Goal: Task Accomplishment & Management: Manage account settings

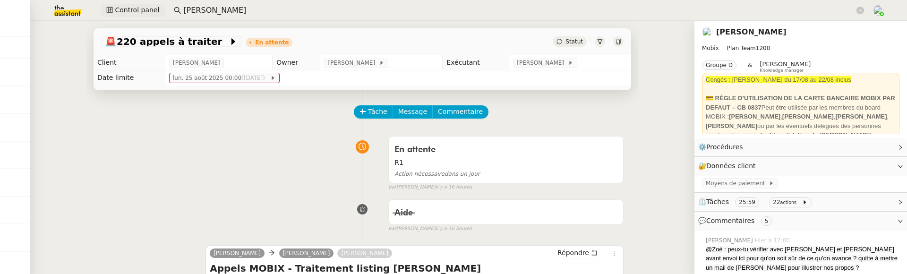
click at [149, 6] on span "Control panel" at bounding box center [137, 10] width 44 height 11
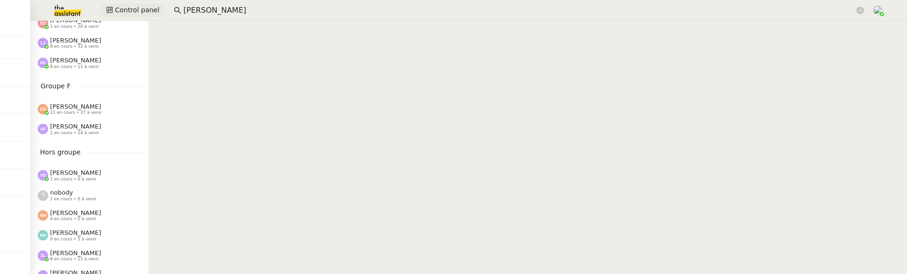
scroll to position [403, 0]
click at [79, 130] on span "1 en cours • 24 à venir" at bounding box center [74, 130] width 49 height 5
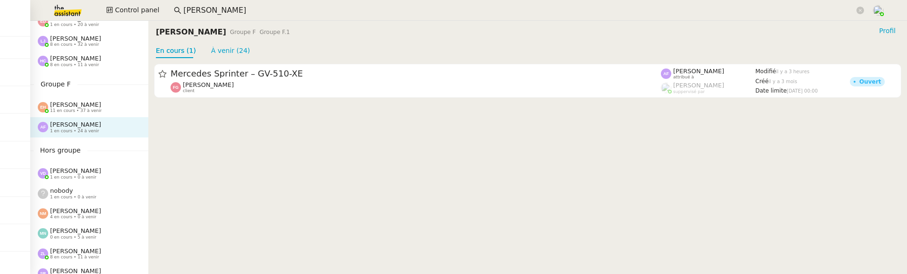
click at [79, 116] on div "Esther Hillenbrand 11 en cours • 37 à venir" at bounding box center [89, 107] width 118 height 20
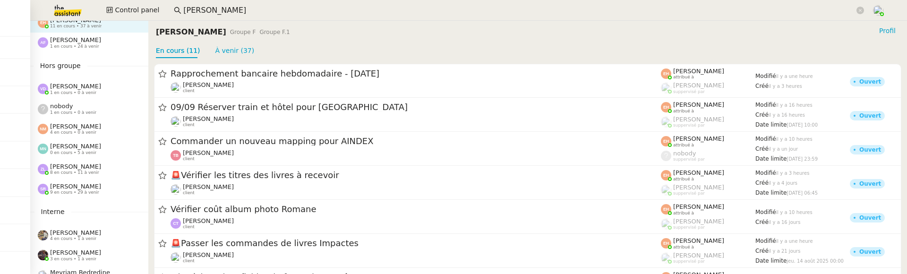
scroll to position [495, 0]
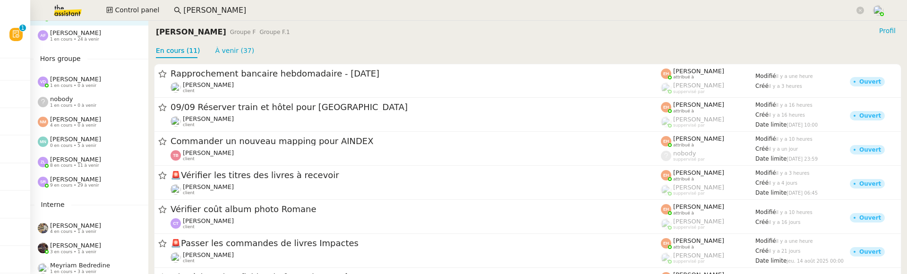
click at [90, 164] on span "8 en cours • 11 à venir" at bounding box center [74, 165] width 49 height 5
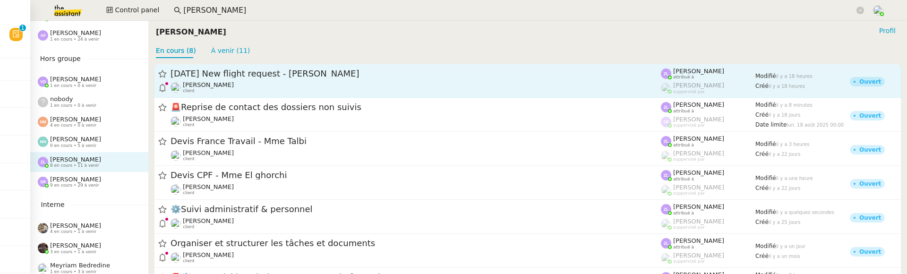
click at [366, 77] on span "[DATE] New flight request - [PERSON_NAME]" at bounding box center [415, 73] width 490 height 9
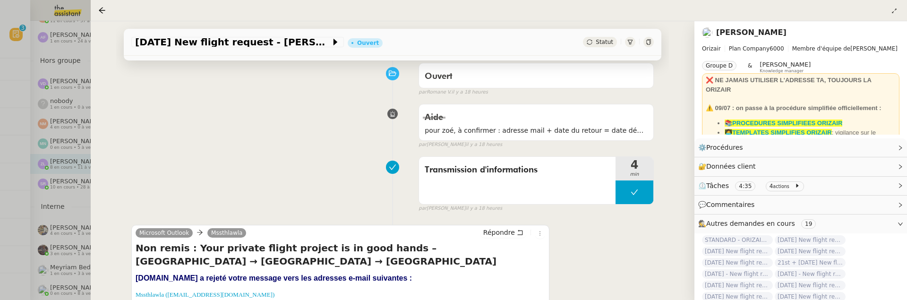
scroll to position [493, 0]
click at [102, 13] on icon at bounding box center [102, 10] width 6 height 6
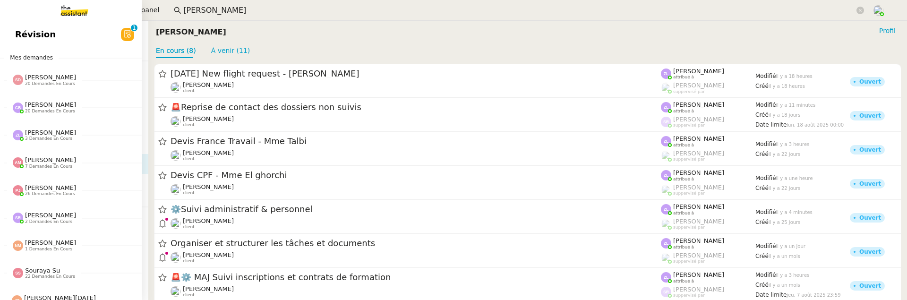
click at [17, 36] on span "Révision" at bounding box center [35, 34] width 41 height 14
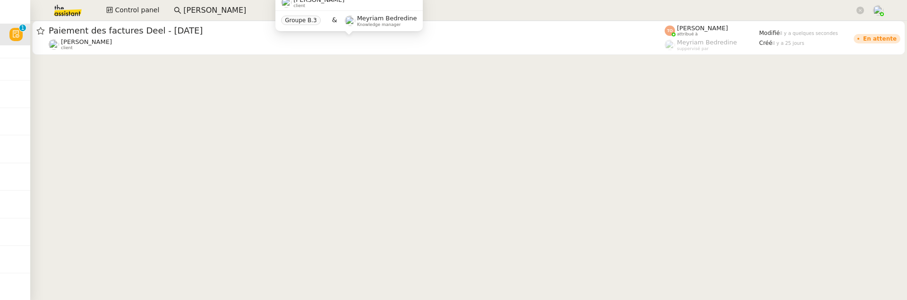
click at [224, 15] on input "florian par" at bounding box center [518, 10] width 671 height 13
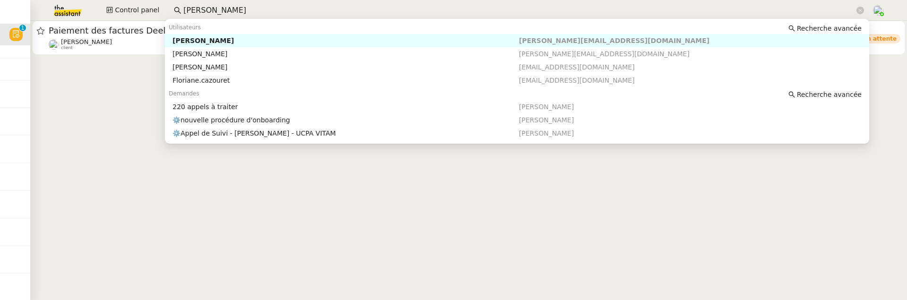
click at [224, 15] on input "florian par" at bounding box center [518, 10] width 671 height 13
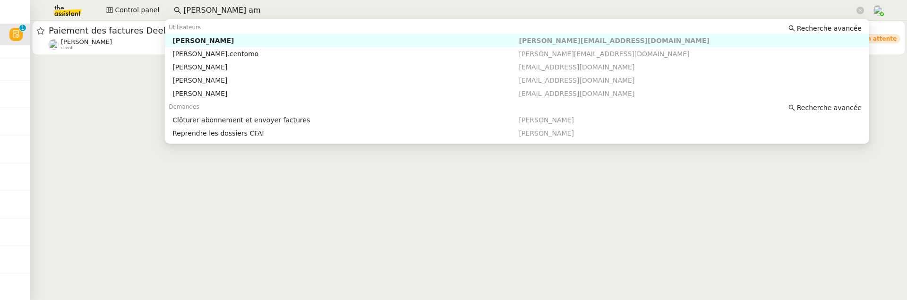
click at [228, 46] on nz-auto-option "Audrey Amiel audrey.amiel.9@gmail.com" at bounding box center [517, 40] width 704 height 13
type input "[PERSON_NAME] am"
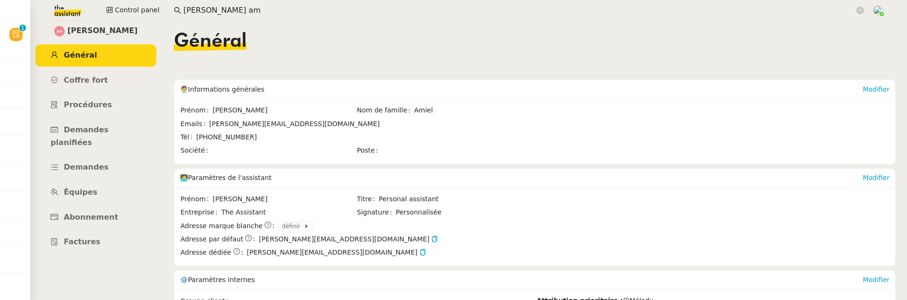
scroll to position [88, 0]
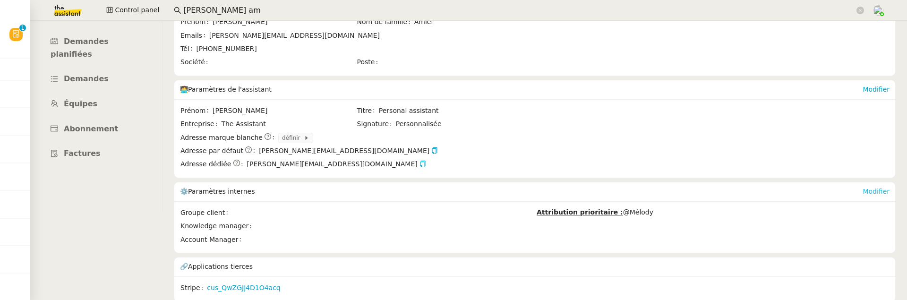
click at [871, 188] on link "Modifier" at bounding box center [875, 191] width 27 height 8
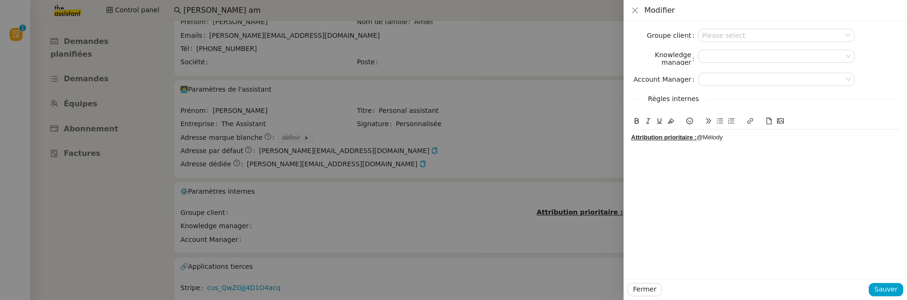
click at [753, 135] on div "Attribution prioritaire : @Mélody" at bounding box center [765, 137] width 268 height 9
click at [895, 273] on span "Sauver" at bounding box center [885, 289] width 23 height 11
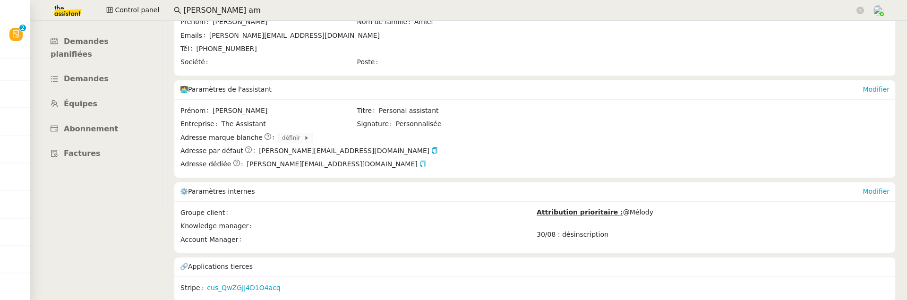
click at [874, 185] on div "Modifier" at bounding box center [875, 191] width 27 height 19
click at [878, 187] on link "Modifier" at bounding box center [875, 191] width 27 height 8
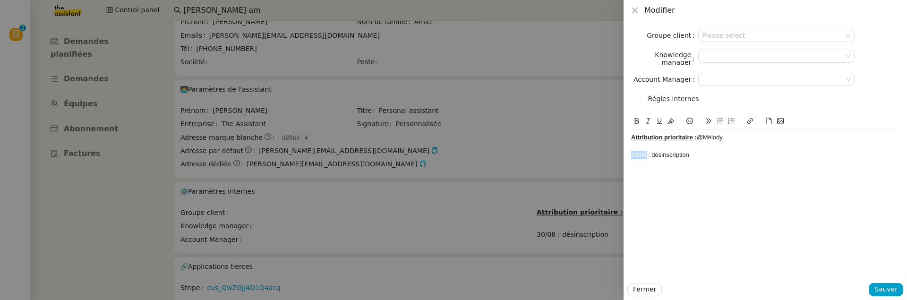
drag, startPoint x: 647, startPoint y: 155, endPoint x: 601, endPoint y: 155, distance: 45.8
click at [601, 155] on div "Modifier Groupe client Please select Knowledge manager Account Manager Règles i…" at bounding box center [453, 150] width 907 height 300
click at [636, 124] on icon at bounding box center [636, 121] width 7 height 7
click at [632, 154] on strong "30/08" at bounding box center [639, 154] width 16 height 7
click at [691, 122] on icon at bounding box center [689, 121] width 7 height 7
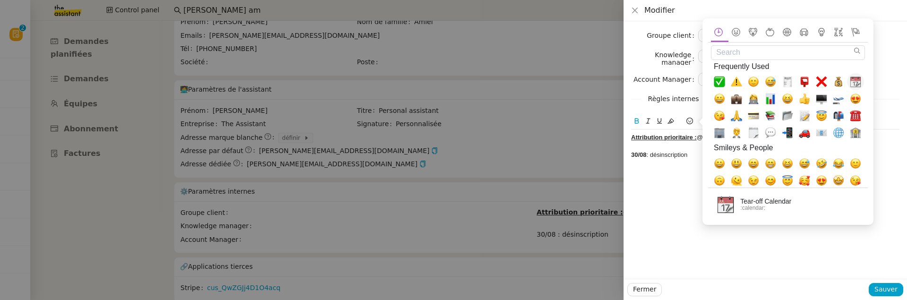
click at [860, 86] on span "📆, calendar" at bounding box center [855, 82] width 11 height 11
click at [638, 155] on strong "📆30/08" at bounding box center [642, 154] width 23 height 7
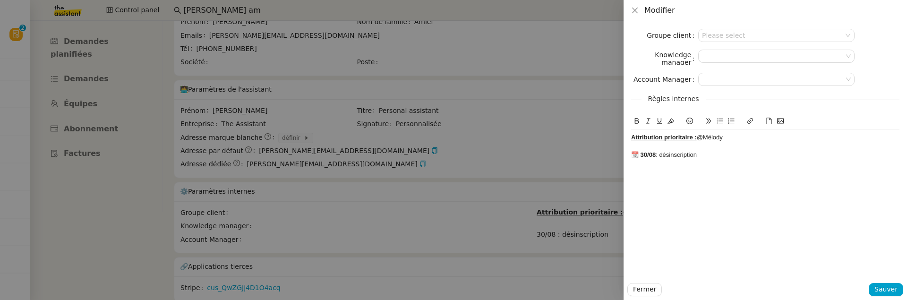
click at [633, 138] on u "Attribution prioritaire :" at bounding box center [664, 137] width 66 height 7
click at [691, 118] on icon at bounding box center [689, 121] width 7 height 7
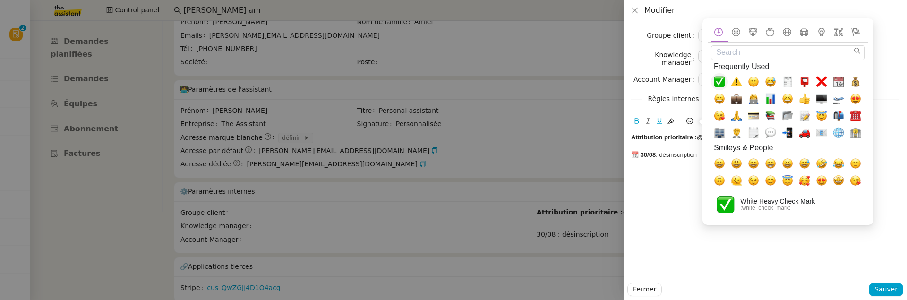
click at [717, 85] on span "✅, white_check_mark" at bounding box center [719, 82] width 11 height 11
click at [639, 137] on u "✅Attribution prioritaire :" at bounding box center [667, 137] width 73 height 7
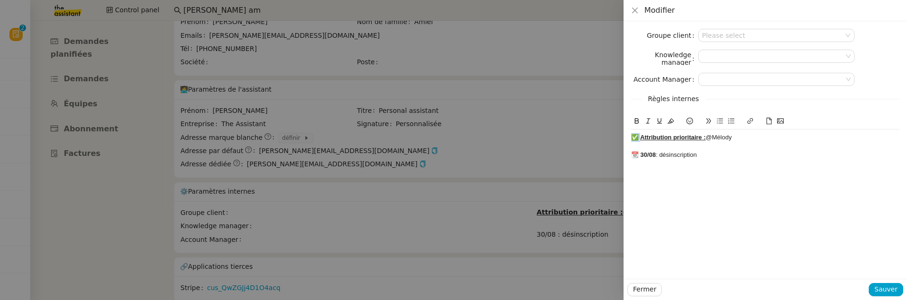
drag, startPoint x: 640, startPoint y: 138, endPoint x: 619, endPoint y: 138, distance: 21.3
click at [618, 138] on div "Modifier Groupe client Please select Knowledge manager Account Manager Règles i…" at bounding box center [453, 150] width 907 height 300
click at [655, 119] on button at bounding box center [659, 121] width 11 height 11
click at [737, 184] on div "Groupe client Please select Knowledge manager Account Manager Règles internes ✅…" at bounding box center [764, 149] width 283 height 257
click at [887, 273] on span "Sauver" at bounding box center [885, 289] width 23 height 11
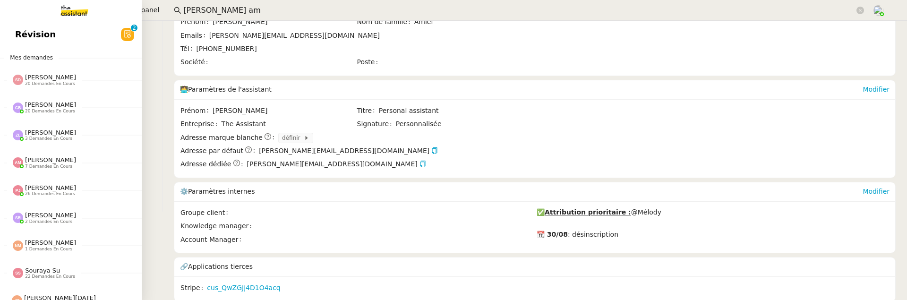
click at [19, 38] on span "Révision" at bounding box center [35, 34] width 41 height 14
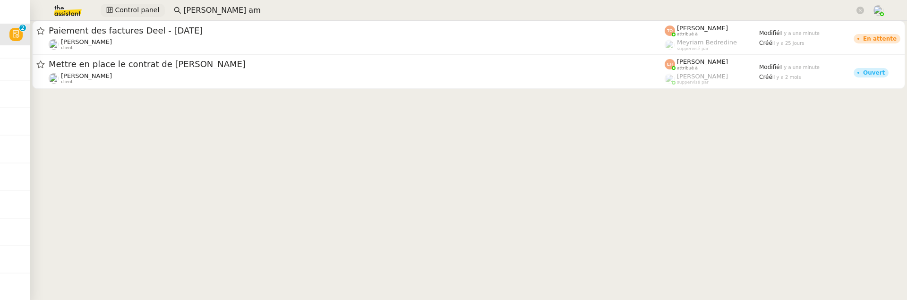
click at [149, 5] on span "Control panel" at bounding box center [137, 10] width 44 height 11
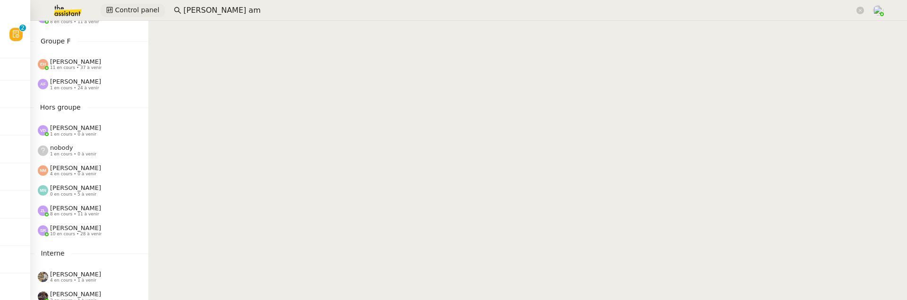
scroll to position [493, 0]
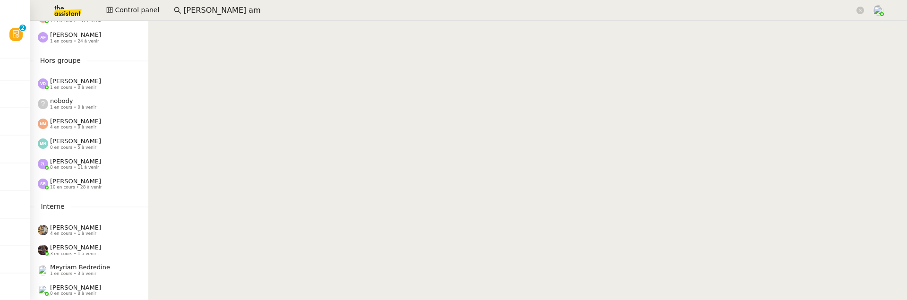
click at [88, 165] on span "8 en cours • 11 à venir" at bounding box center [74, 167] width 49 height 5
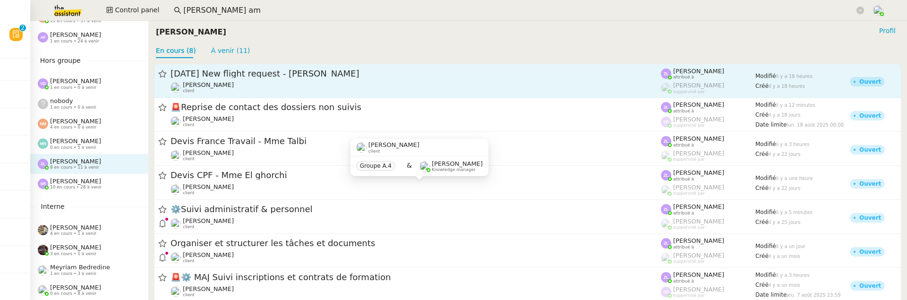
click at [415, 79] on div "1st September 2025 New flight request - Talibah Lawla Louis Frei client" at bounding box center [415, 81] width 490 height 26
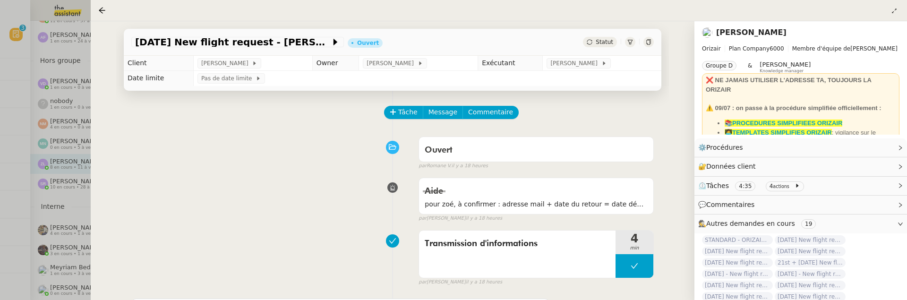
scroll to position [3, 0]
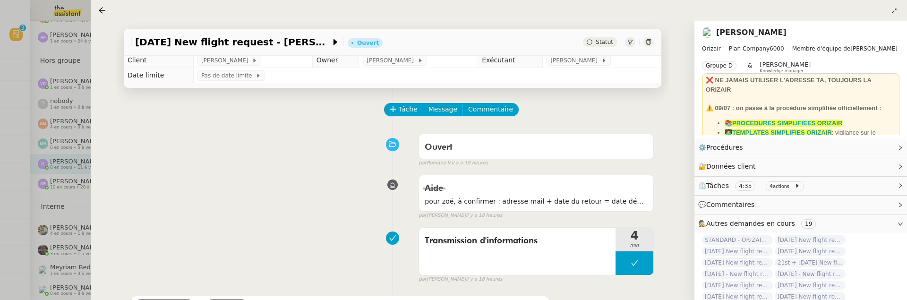
click at [108, 10] on div at bounding box center [103, 10] width 11 height 11
click at [101, 10] on icon at bounding box center [102, 11] width 8 height 8
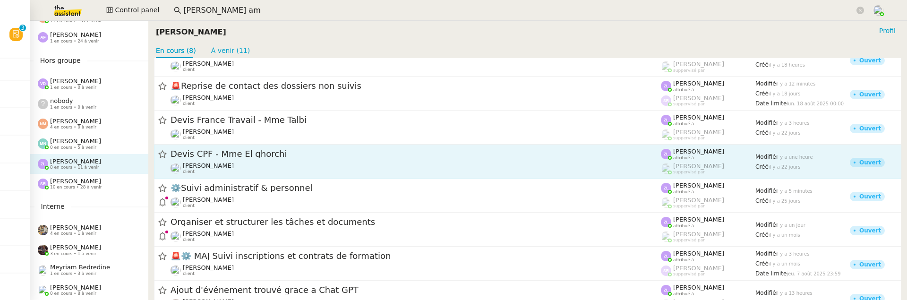
scroll to position [45, 0]
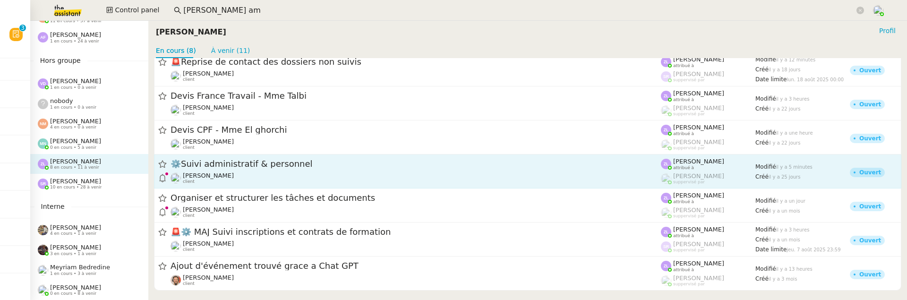
click at [332, 161] on span "⚙️Suivi administratif & personnel" at bounding box center [415, 164] width 490 height 9
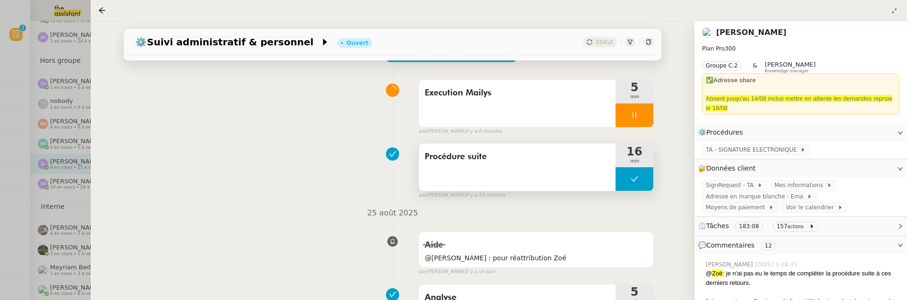
scroll to position [98, 0]
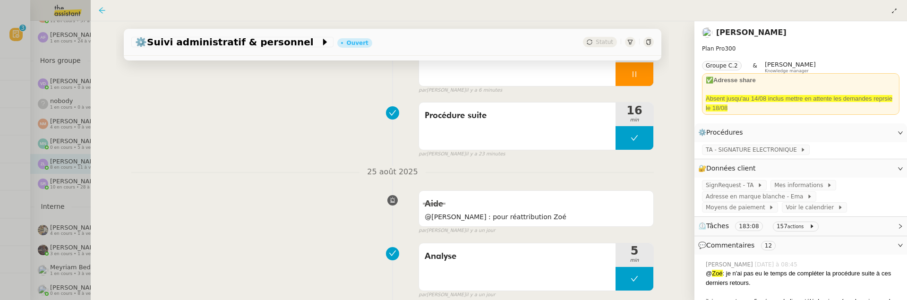
click at [103, 9] on icon at bounding box center [102, 11] width 8 height 8
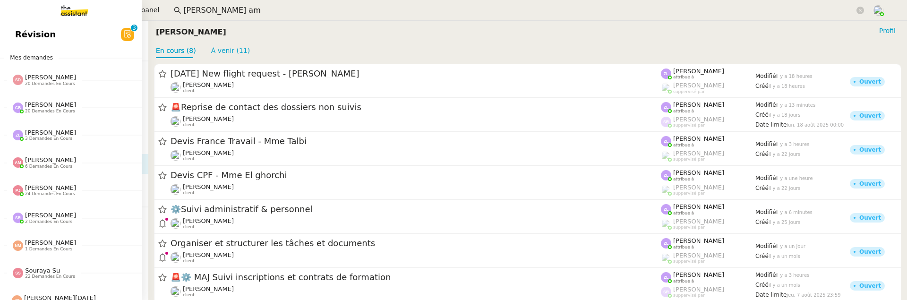
click at [27, 34] on span "Révision" at bounding box center [35, 34] width 41 height 14
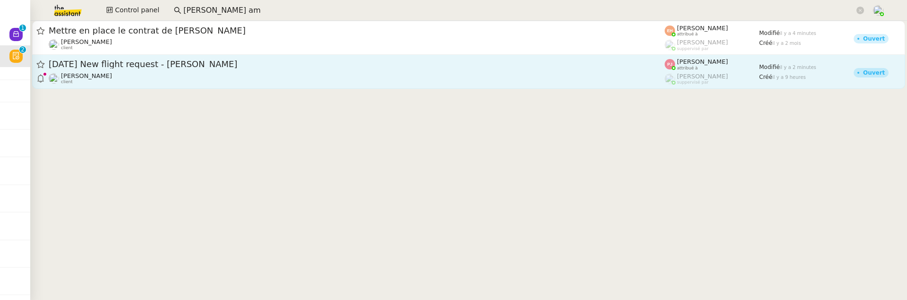
click at [354, 77] on div "[PERSON_NAME] client" at bounding box center [357, 78] width 616 height 12
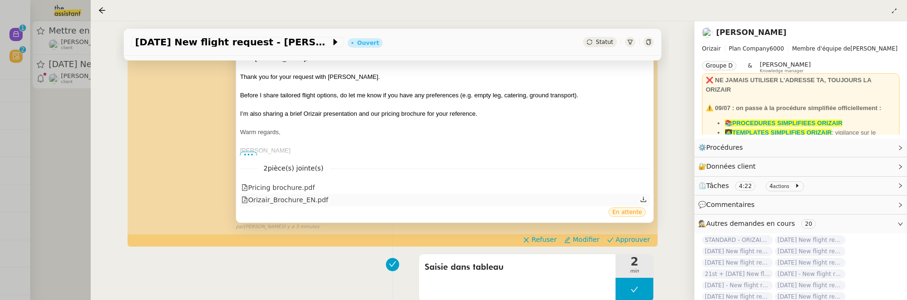
scroll to position [217, 0]
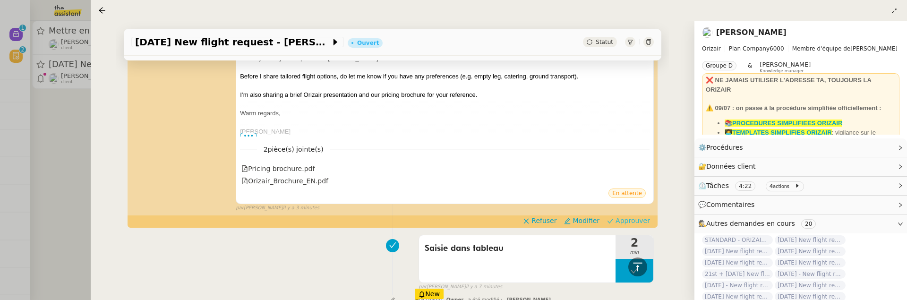
click at [624, 215] on button "Approuver" at bounding box center [628, 220] width 51 height 10
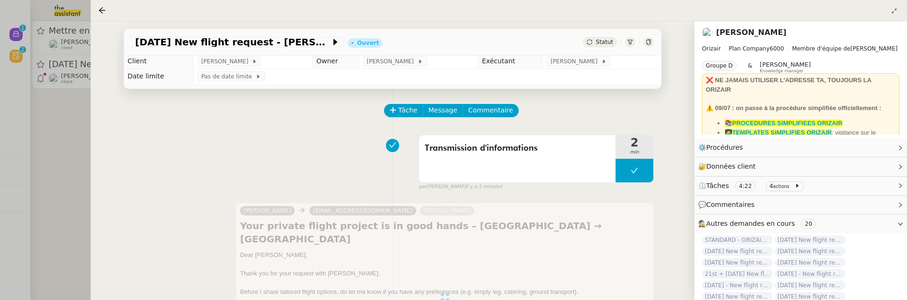
scroll to position [0, 0]
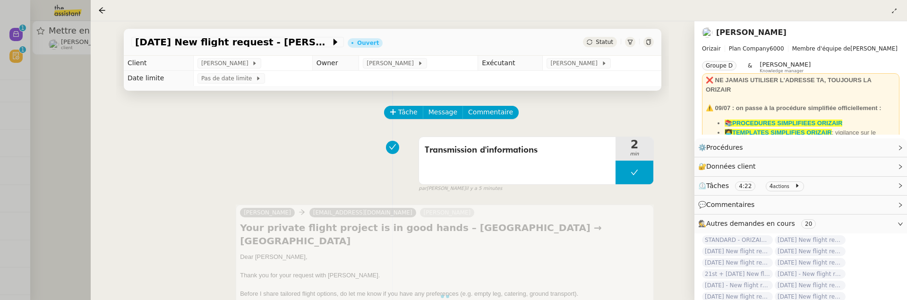
click at [54, 127] on div at bounding box center [453, 150] width 907 height 300
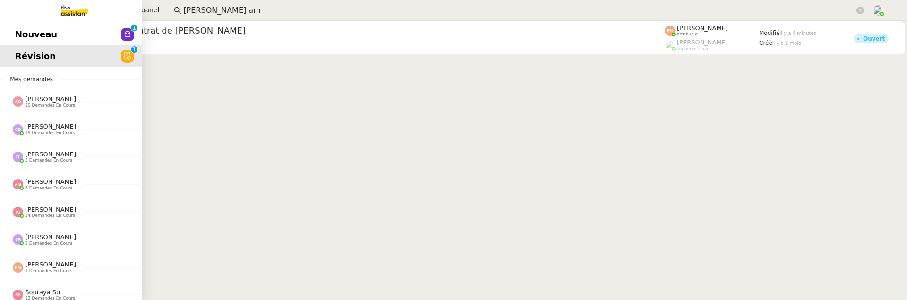
click at [11, 25] on link "Nouveau 0 1 2 3 4 5 6 7 8 9" at bounding box center [71, 35] width 142 height 22
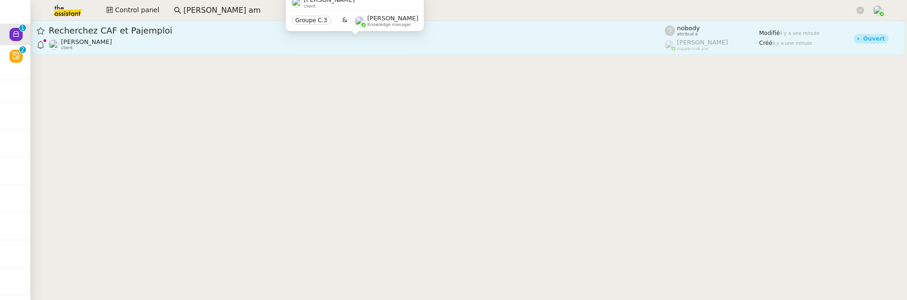
click at [322, 38] on div "Emile Kratiroff client" at bounding box center [357, 44] width 616 height 12
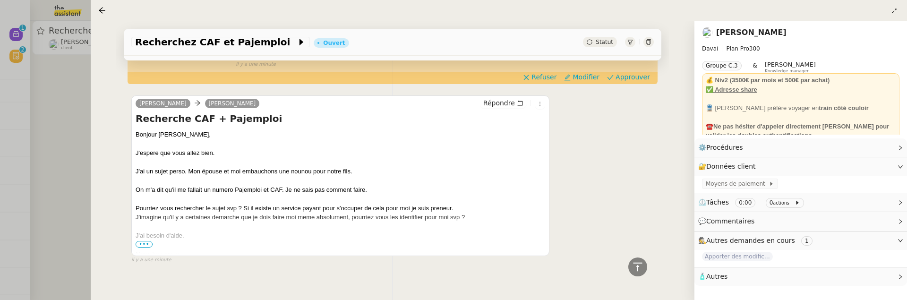
scroll to position [118, 0]
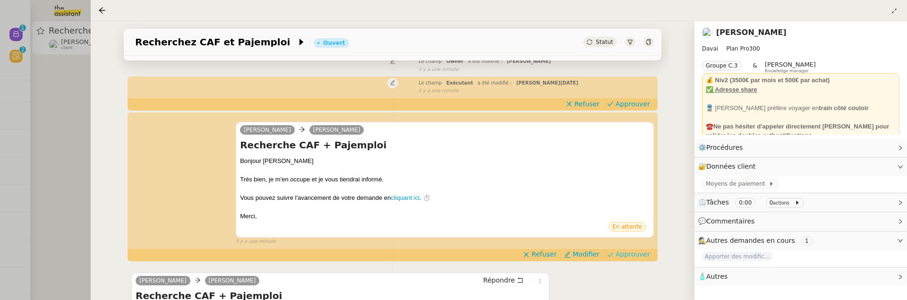
click at [641, 252] on span "Approuver" at bounding box center [632, 253] width 34 height 9
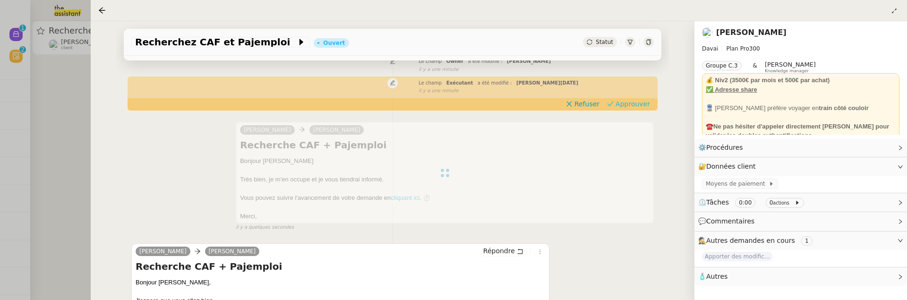
click at [636, 103] on span "Approuver" at bounding box center [632, 103] width 34 height 9
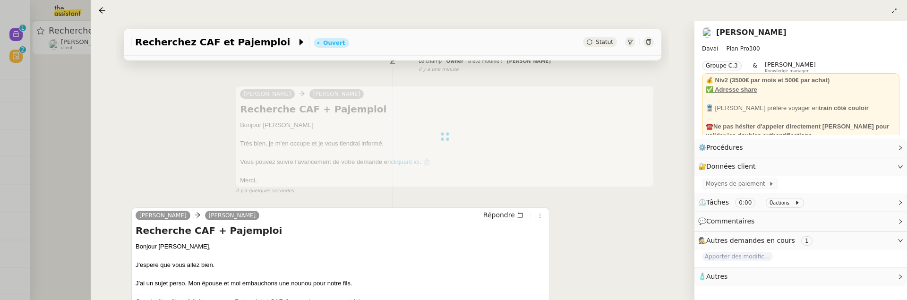
click at [69, 129] on div at bounding box center [453, 150] width 907 height 300
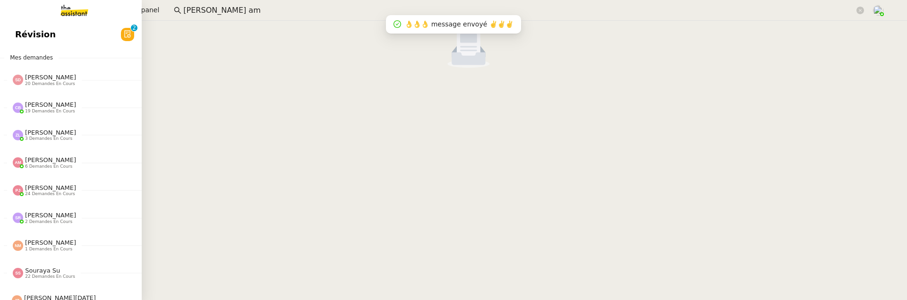
click at [77, 28] on link "Révision 0 1 2 3 4 5 6 7 8 9" at bounding box center [71, 35] width 142 height 22
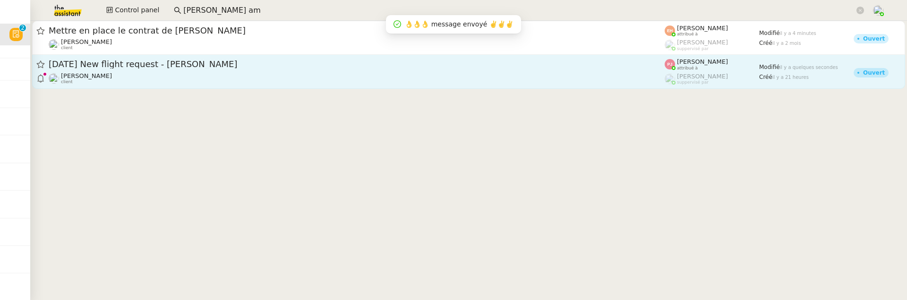
click at [287, 76] on div "[PERSON_NAME] client" at bounding box center [357, 78] width 616 height 12
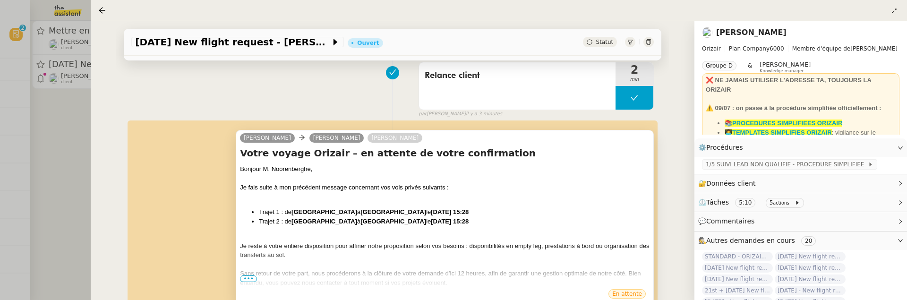
scroll to position [116, 0]
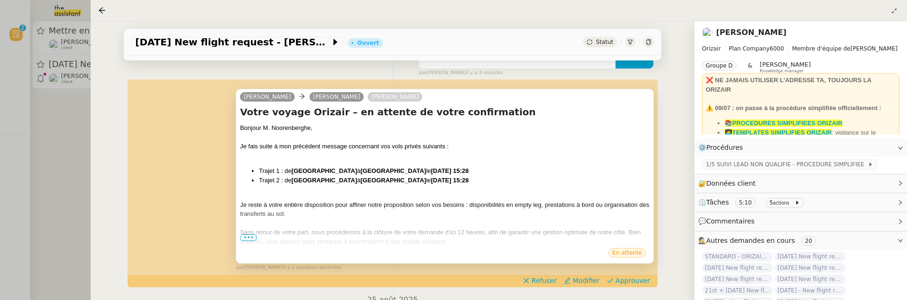
click at [252, 236] on span "•••" at bounding box center [248, 237] width 17 height 7
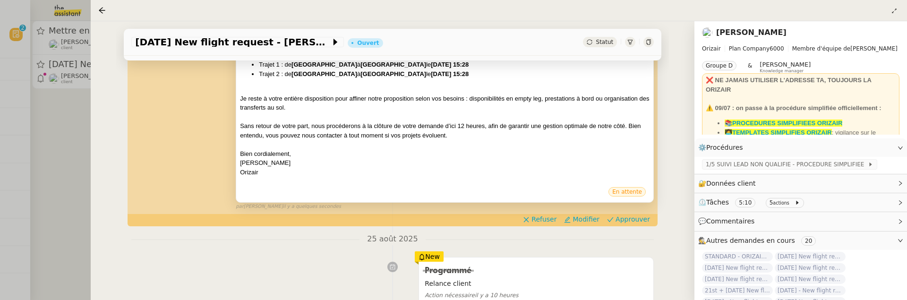
scroll to position [240, 0]
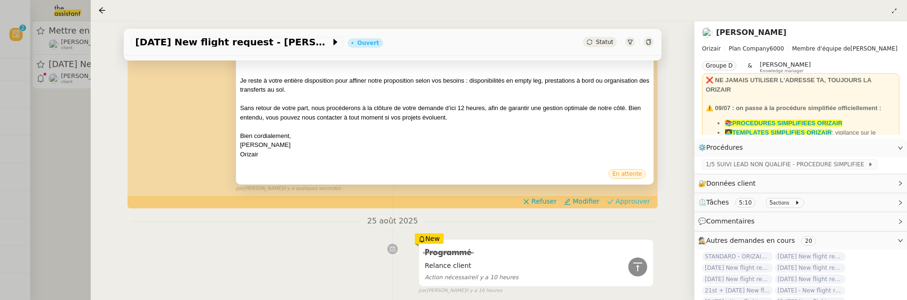
click at [637, 203] on span "Approuver" at bounding box center [632, 200] width 34 height 9
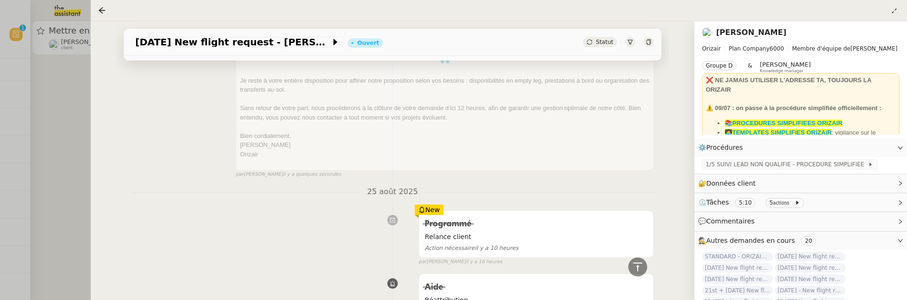
click at [62, 158] on div at bounding box center [453, 150] width 907 height 300
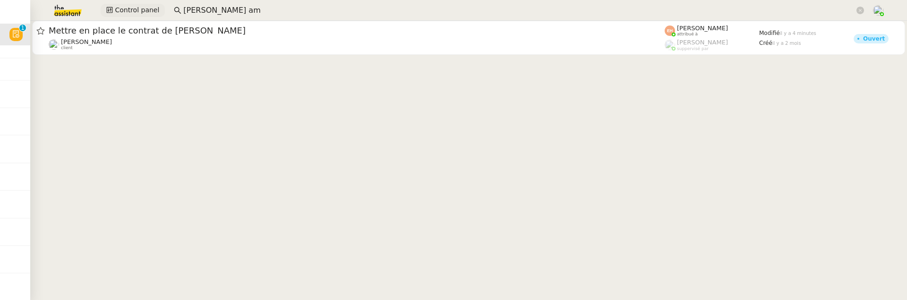
click at [137, 5] on span "Control panel" at bounding box center [137, 10] width 44 height 11
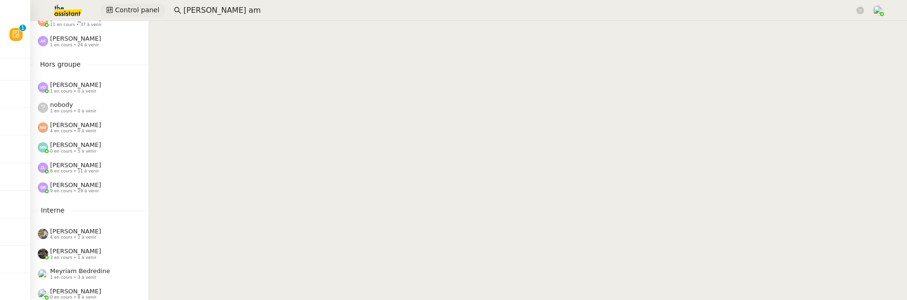
scroll to position [490, 0]
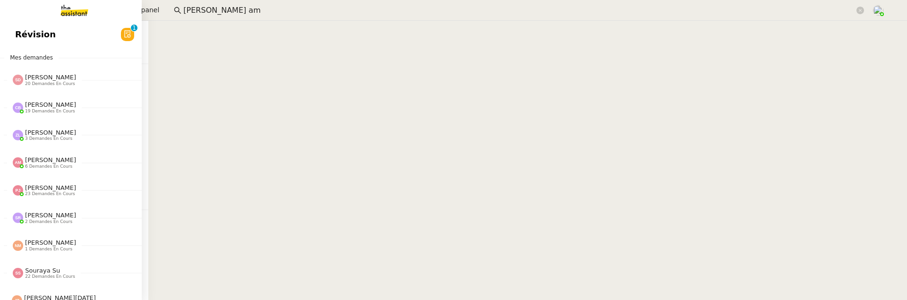
click at [68, 38] on link "Révision 0 1 2 3 4 5 6 7 8 9" at bounding box center [71, 35] width 142 height 22
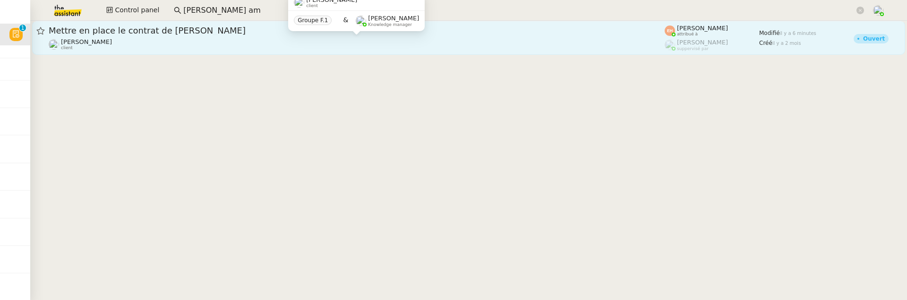
click at [370, 43] on div "Théo Hudry client" at bounding box center [357, 44] width 616 height 12
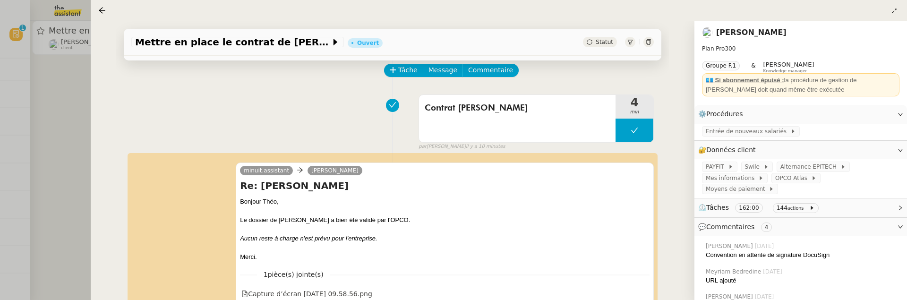
scroll to position [163, 0]
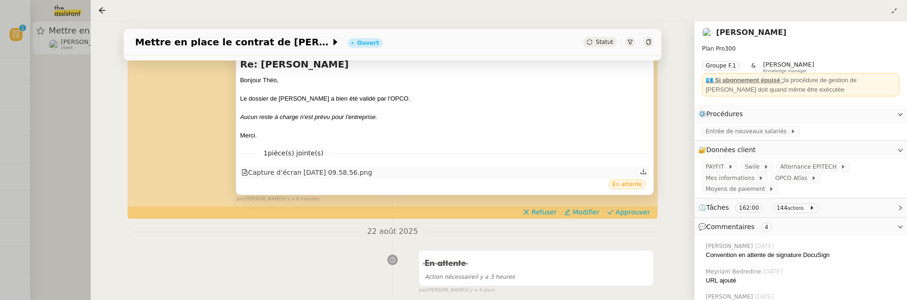
click at [337, 173] on div "Capture d’écran 2025-08-26 à 09.58.56.png" at bounding box center [306, 172] width 131 height 11
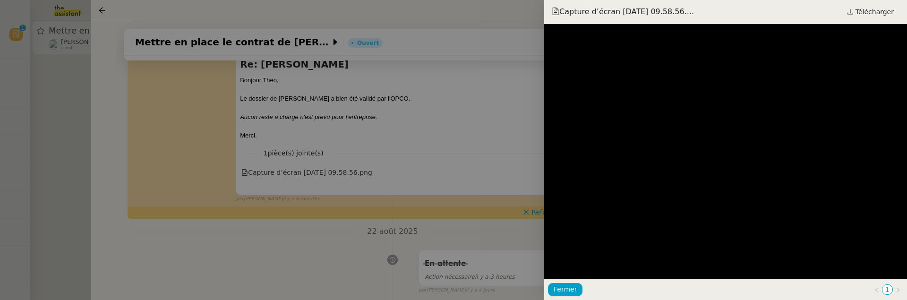
click at [460, 116] on div at bounding box center [453, 150] width 907 height 300
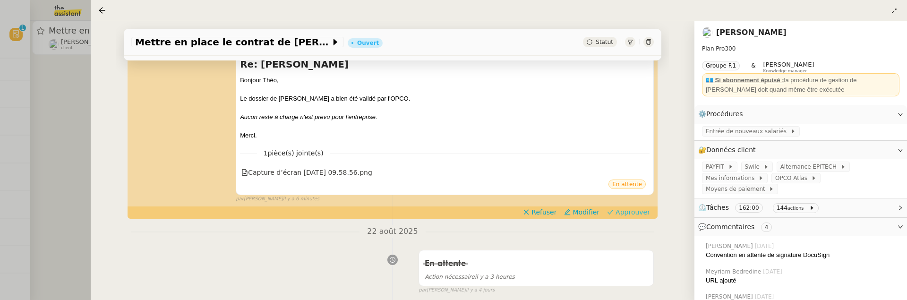
click at [637, 212] on span "Approuver" at bounding box center [632, 211] width 34 height 9
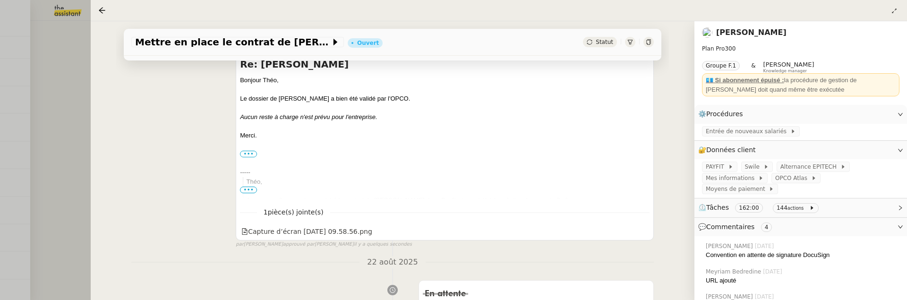
click at [69, 123] on div at bounding box center [453, 150] width 907 height 300
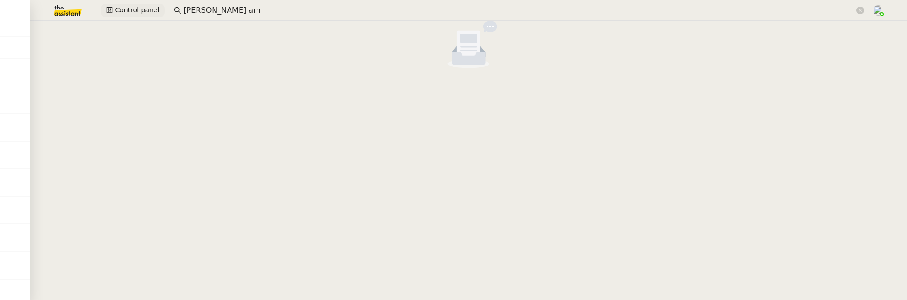
click at [127, 9] on span "Control panel" at bounding box center [137, 10] width 44 height 11
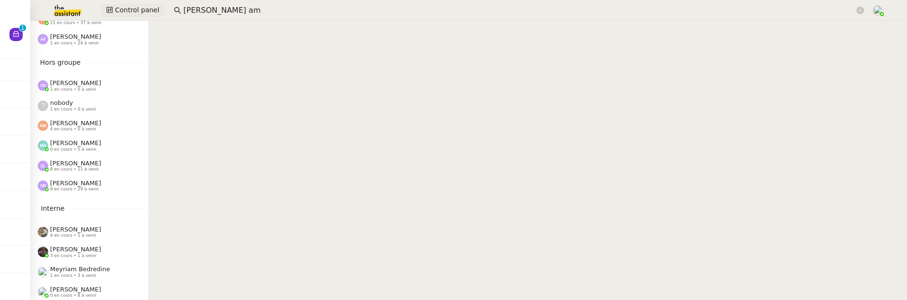
scroll to position [493, 0]
click at [99, 160] on div "[PERSON_NAME] 8 en cours • 11 à venir" at bounding box center [93, 164] width 111 height 12
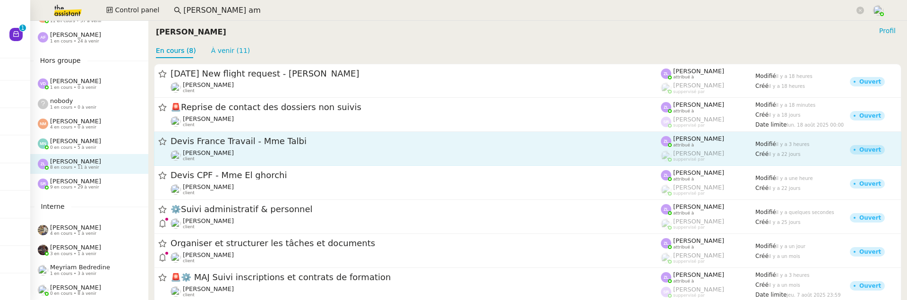
scroll to position [45, 0]
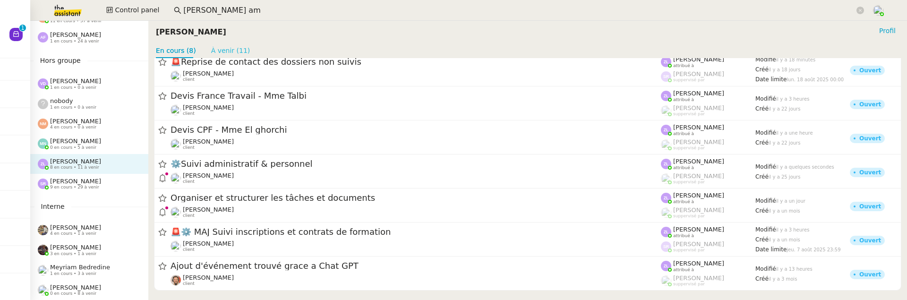
click at [228, 51] on link "À venir (11)" at bounding box center [230, 51] width 39 height 8
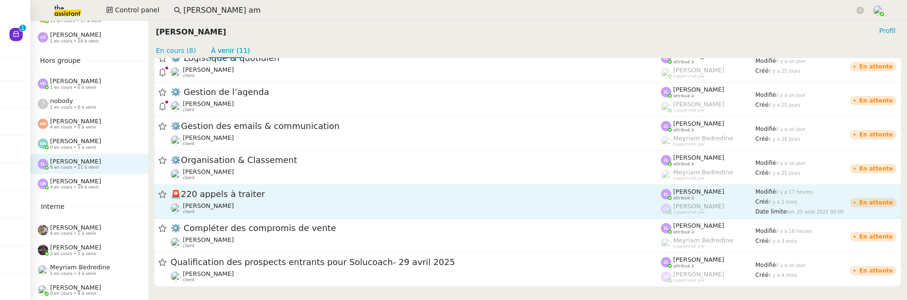
scroll to position [153, 0]
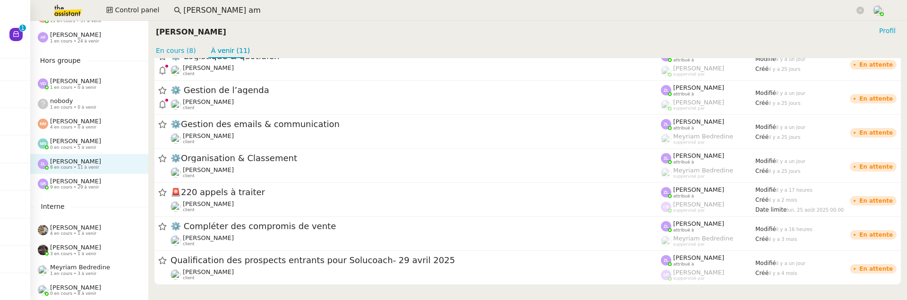
click at [91, 179] on span "[PERSON_NAME]" at bounding box center [75, 181] width 51 height 7
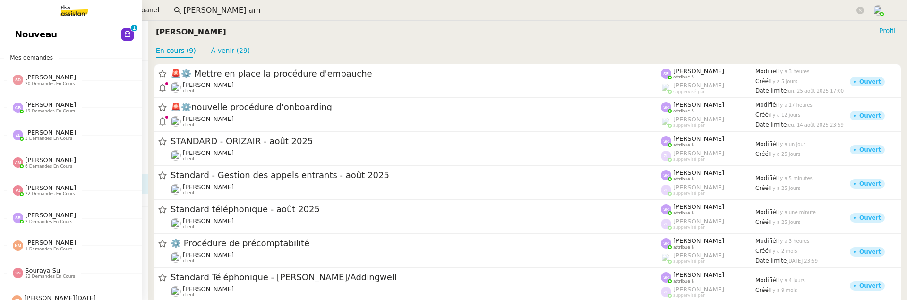
click at [17, 31] on span "Nouveau" at bounding box center [36, 34] width 42 height 14
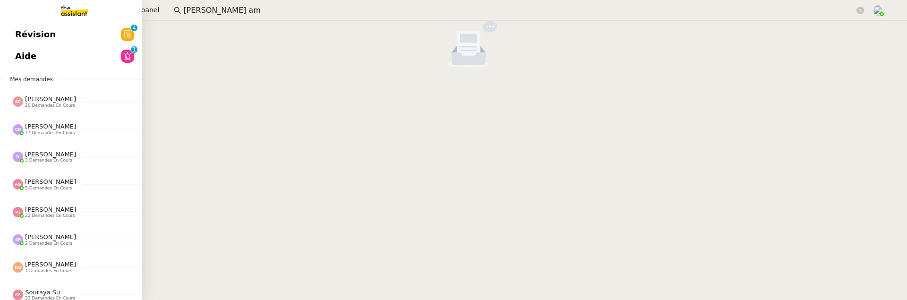
click at [52, 31] on link "Révision 0 1 2 3 4 5 6 7 8 9" at bounding box center [71, 35] width 142 height 22
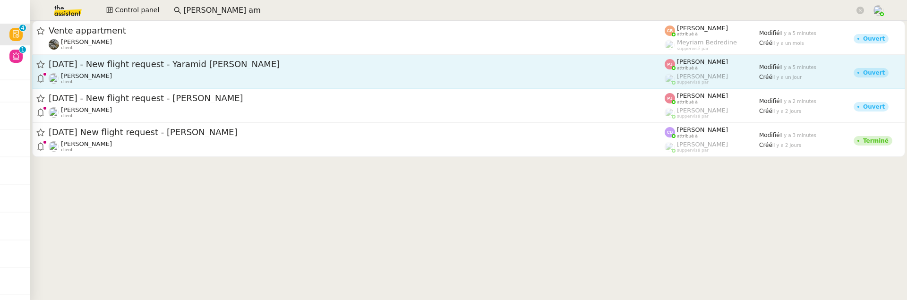
click at [279, 73] on div "[PERSON_NAME] client" at bounding box center [357, 78] width 616 height 12
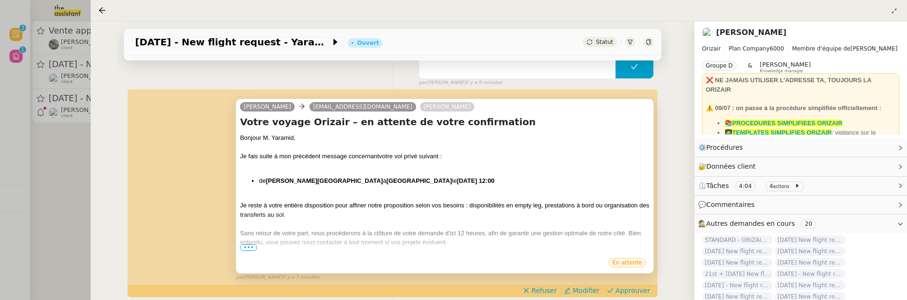
scroll to position [136, 0]
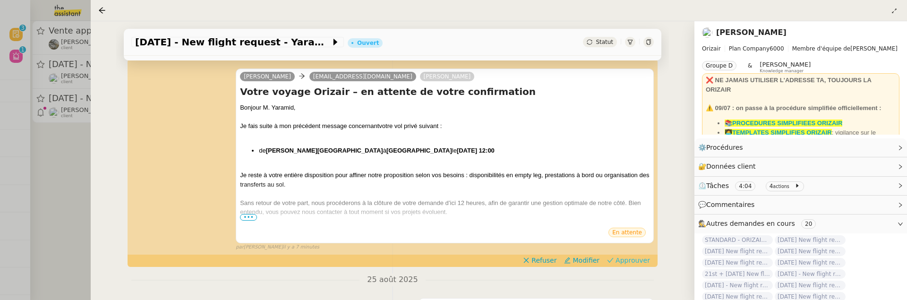
click at [628, 256] on span "Approuver" at bounding box center [632, 260] width 34 height 9
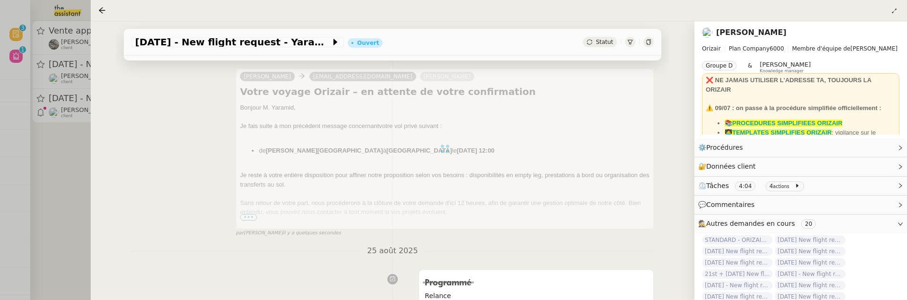
drag, startPoint x: 60, startPoint y: 212, endPoint x: 139, endPoint y: 156, distance: 97.2
click at [60, 212] on div at bounding box center [453, 150] width 907 height 300
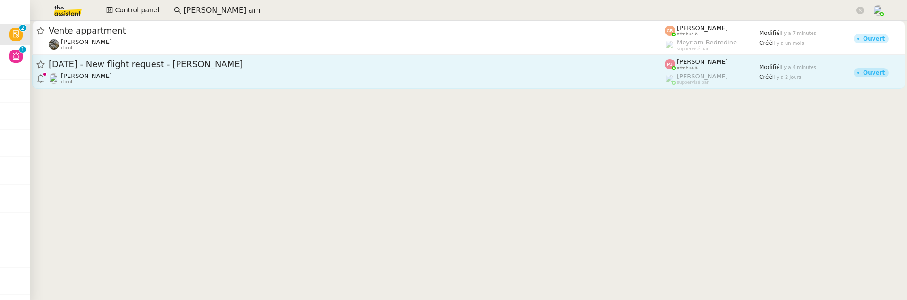
click at [217, 79] on div "[PERSON_NAME] client" at bounding box center [357, 78] width 616 height 12
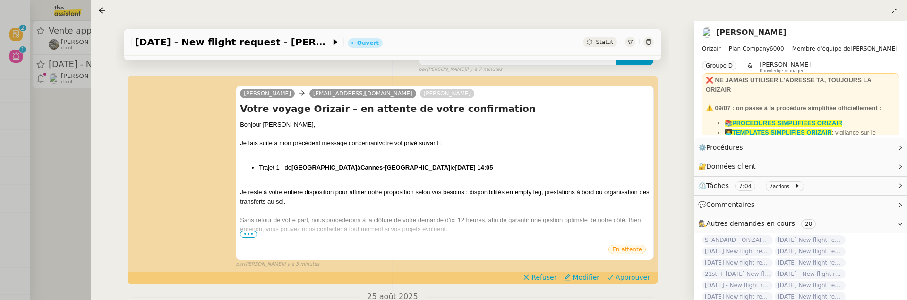
scroll to position [127, 0]
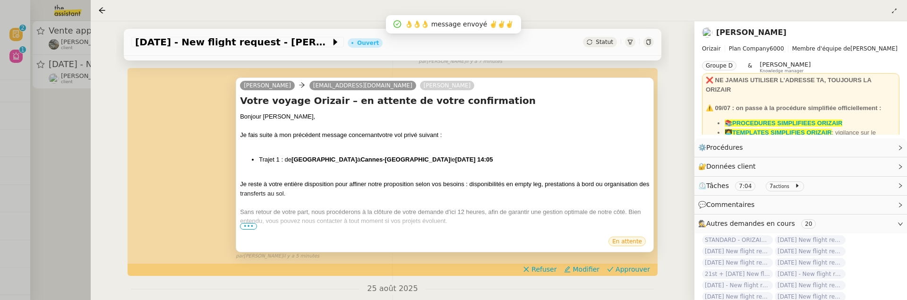
click at [251, 226] on span "•••" at bounding box center [248, 226] width 17 height 7
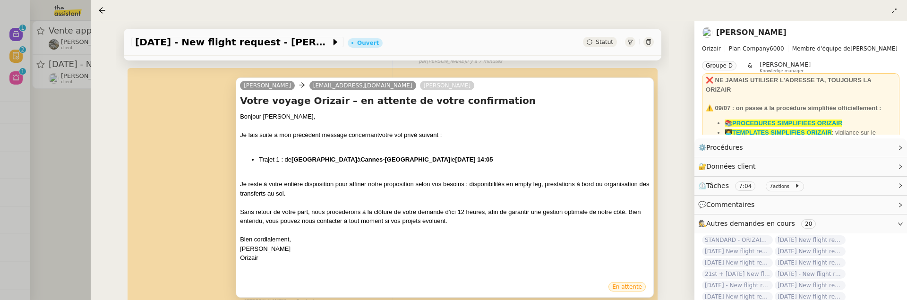
scroll to position [242, 0]
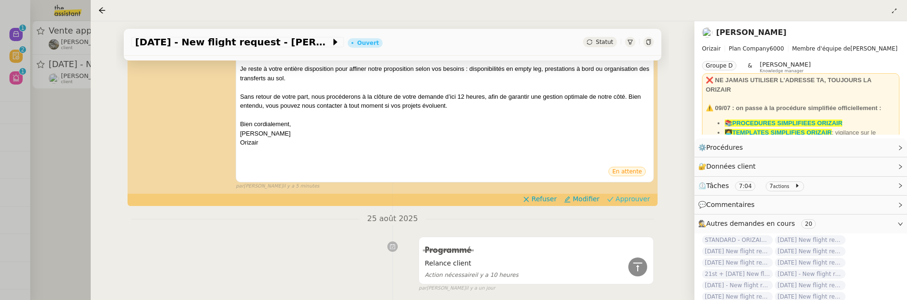
click at [635, 198] on span "Approuver" at bounding box center [632, 198] width 34 height 9
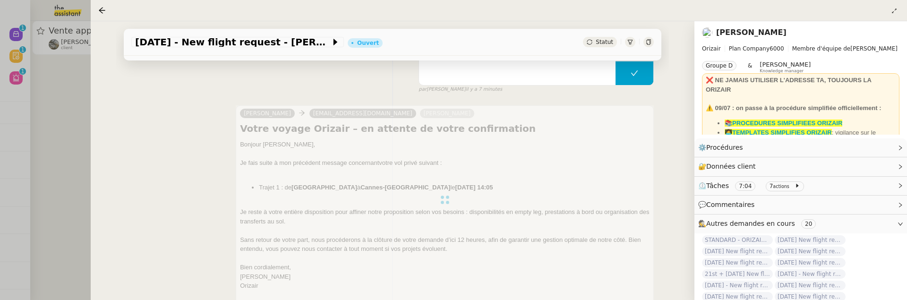
scroll to position [77, 0]
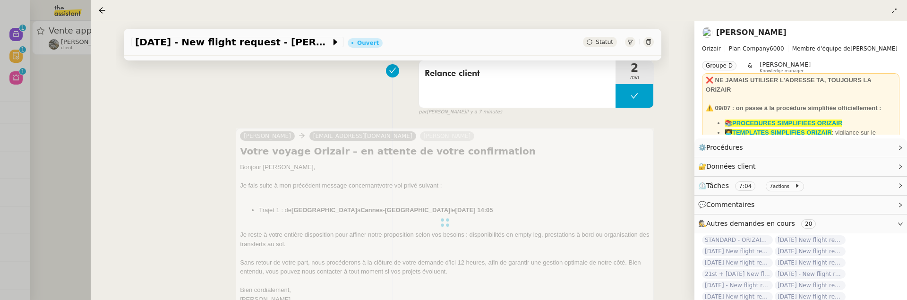
click at [80, 112] on div at bounding box center [453, 150] width 907 height 300
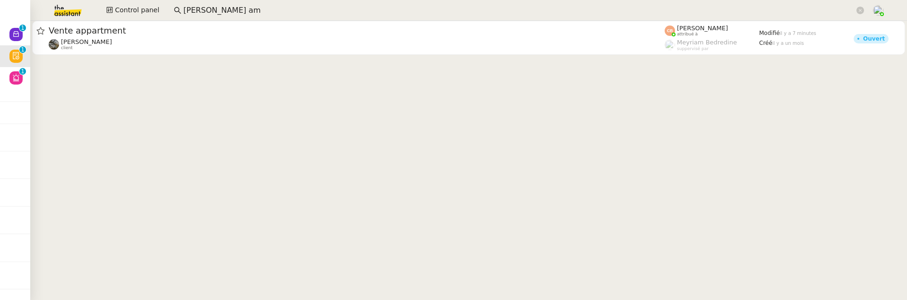
click at [240, 8] on input "[PERSON_NAME] am" at bounding box center [518, 10] width 671 height 13
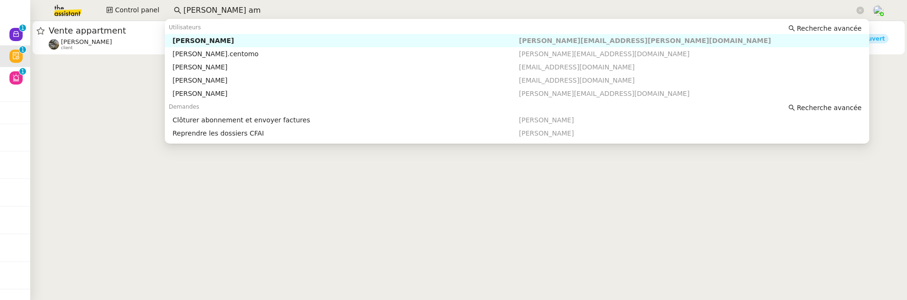
click at [237, 45] on nz-auto-option "Audrey Amiel audrey.amiel.9@gmail.com" at bounding box center [517, 40] width 704 height 13
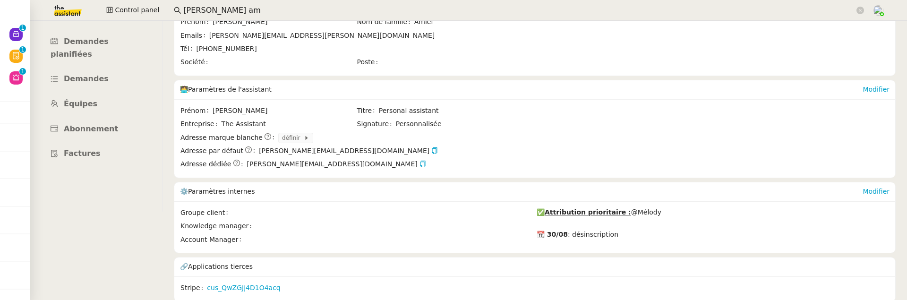
scroll to position [88, 0]
click at [99, 75] on span "Demandes" at bounding box center [86, 79] width 45 height 9
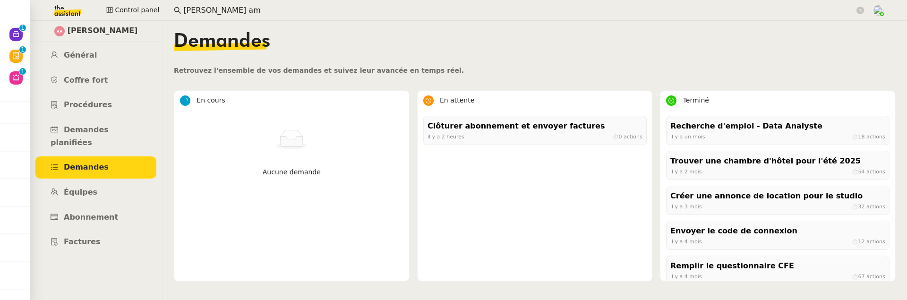
click at [537, 147] on div "Clôturer abonnement et envoyer factures il y a 2 heures ⏱ 0 actions" at bounding box center [534, 133] width 223 height 35
click at [541, 136] on div "il y a 2 heures ⏱ 0 actions" at bounding box center [534, 136] width 215 height 9
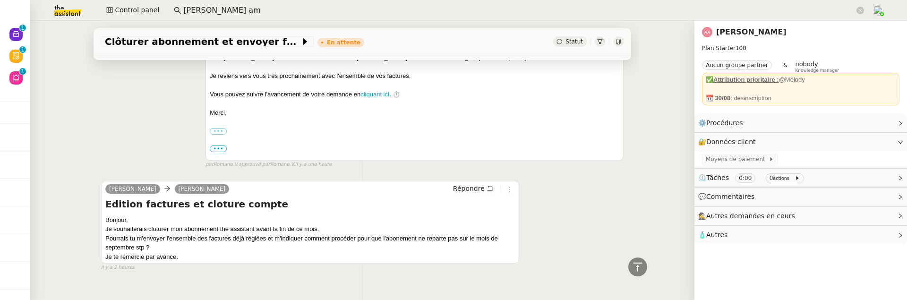
scroll to position [614, 0]
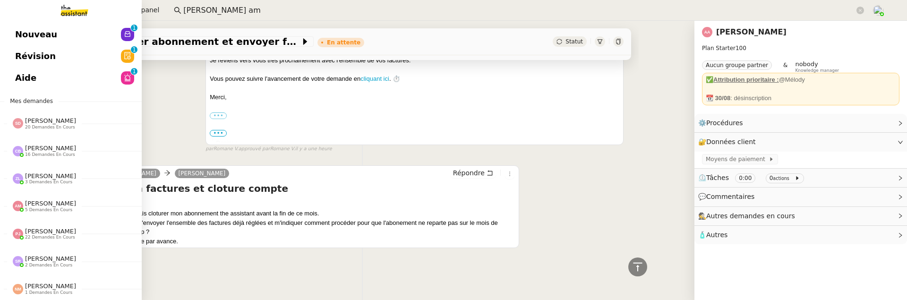
click at [40, 64] on link "Révision 0 1 2 3 4 5 6 7 8 9" at bounding box center [71, 56] width 142 height 22
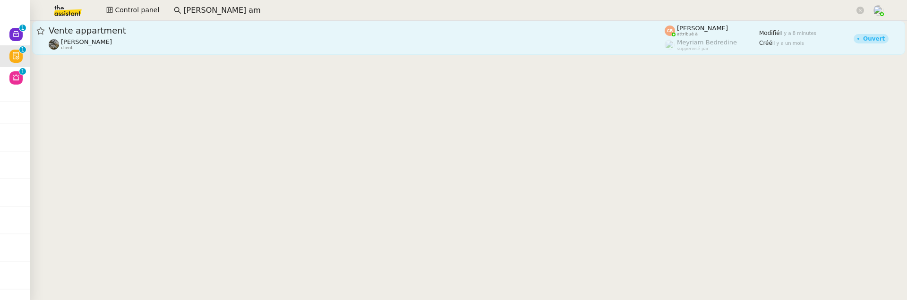
click at [209, 42] on div "Isabelle Faure client" at bounding box center [357, 44] width 616 height 12
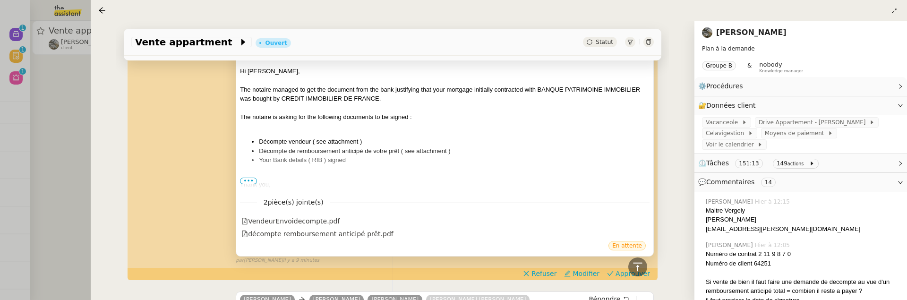
scroll to position [379, 0]
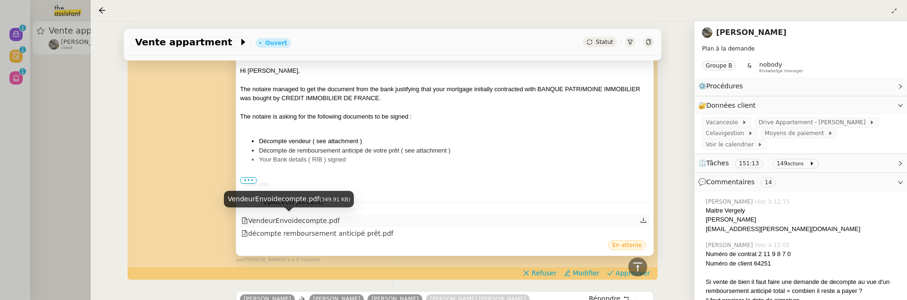
click at [298, 218] on div "VendeurEnvoidecompte.pdf" at bounding box center [290, 220] width 98 height 11
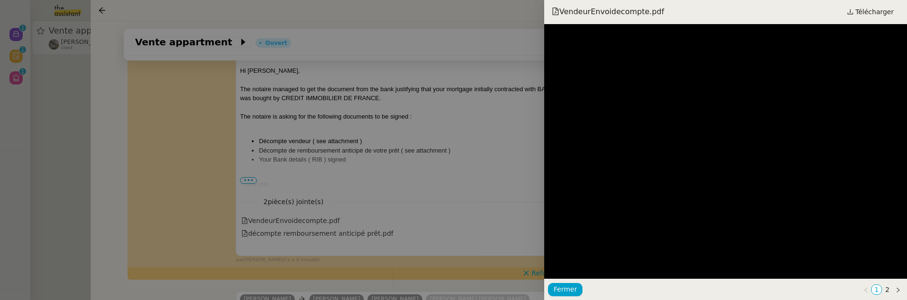
click at [484, 180] on div at bounding box center [453, 150] width 907 height 300
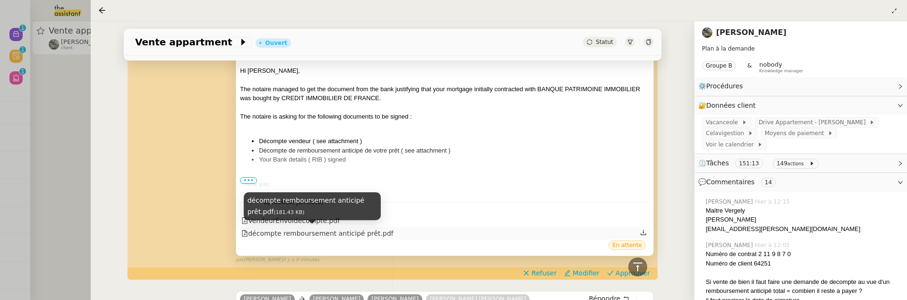
click at [311, 230] on div "décompte remboursement anticipé prêt.pdf" at bounding box center [317, 233] width 152 height 11
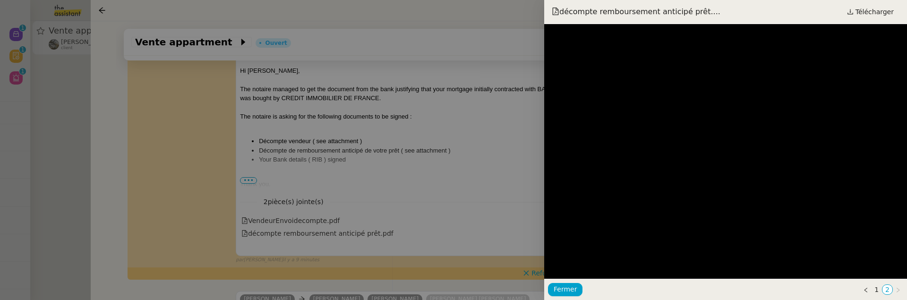
click at [82, 111] on div at bounding box center [453, 150] width 907 height 300
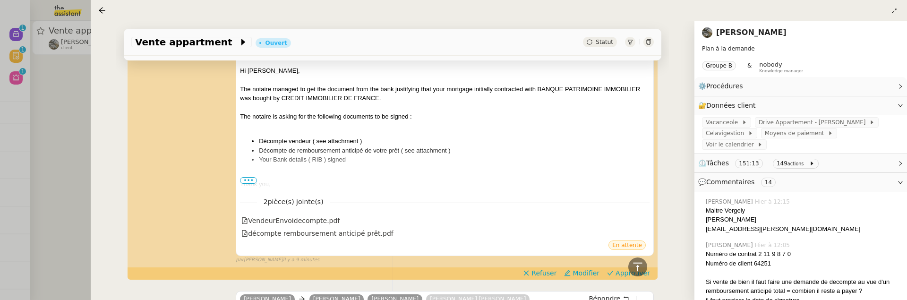
click at [68, 111] on div at bounding box center [453, 150] width 907 height 300
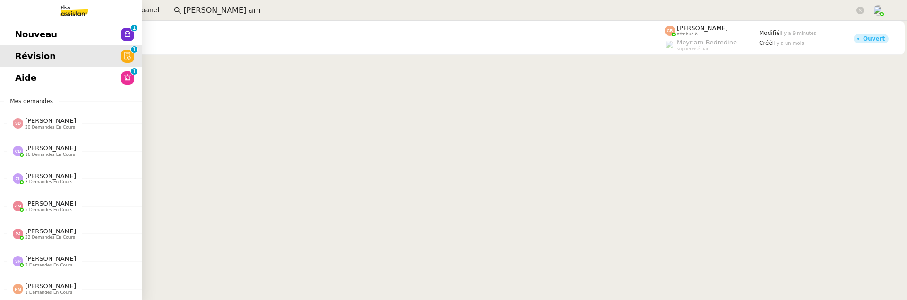
click at [18, 34] on span "Nouveau" at bounding box center [36, 34] width 42 height 14
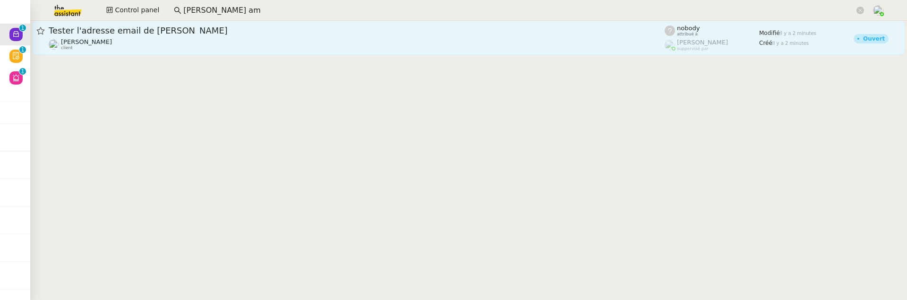
click at [204, 29] on span "Tester l'adresse email de [PERSON_NAME]" at bounding box center [357, 30] width 616 height 9
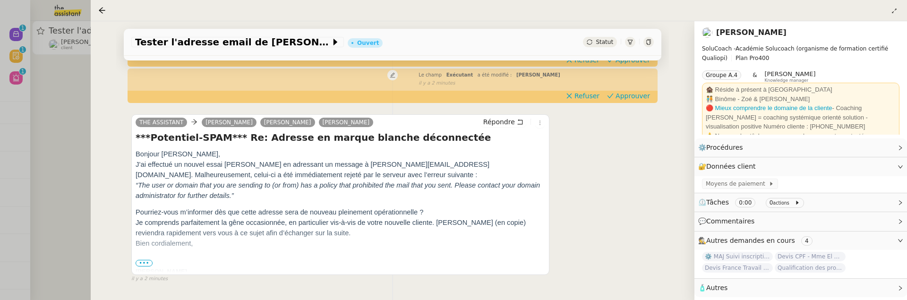
scroll to position [148, 0]
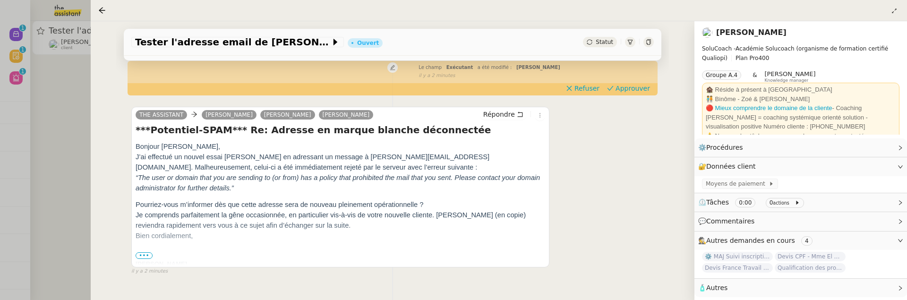
click at [71, 146] on div at bounding box center [453, 150] width 907 height 300
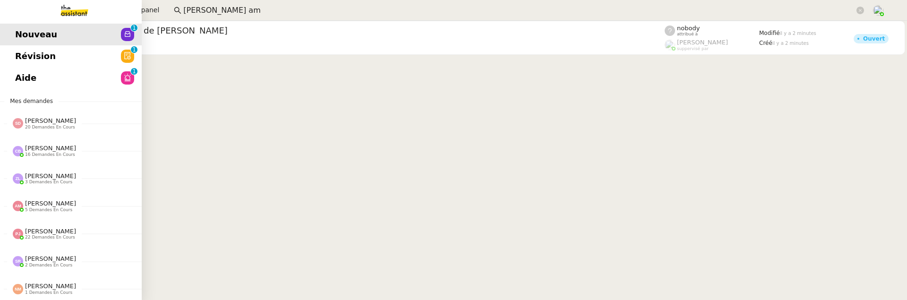
click at [25, 84] on link "Aide 0 1 2 3 4 5 6 7 8 9" at bounding box center [71, 78] width 142 height 22
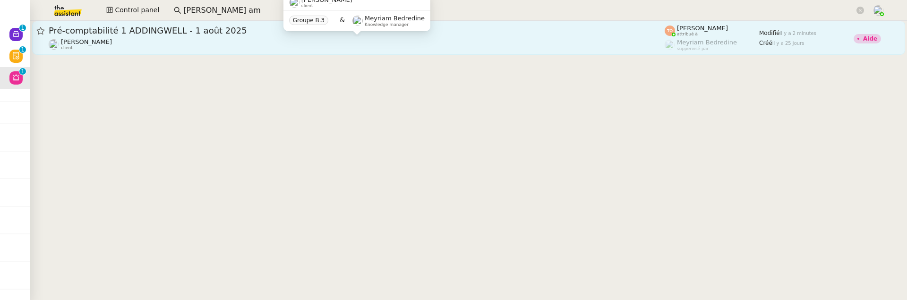
click at [311, 47] on div "[PERSON_NAME] client" at bounding box center [357, 44] width 616 height 12
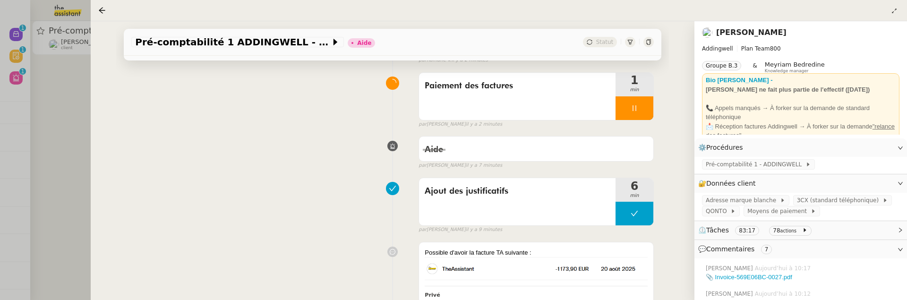
scroll to position [155, 0]
click at [66, 123] on div at bounding box center [453, 150] width 907 height 300
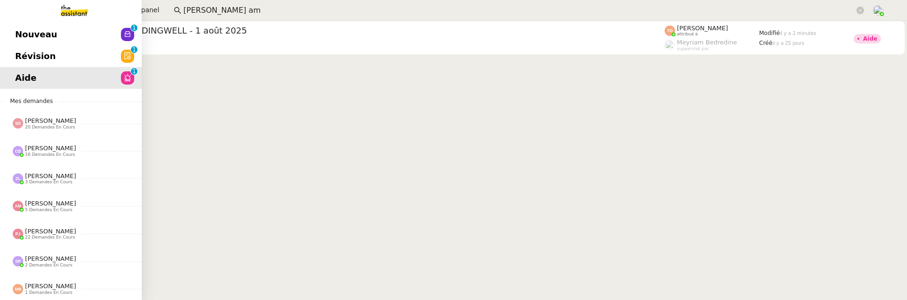
click at [15, 57] on span "Révision" at bounding box center [35, 56] width 41 height 14
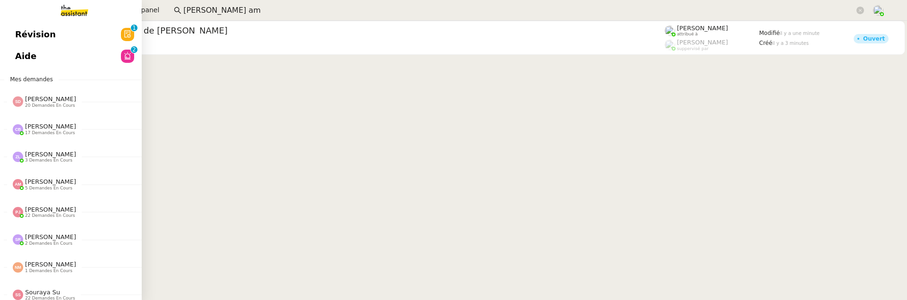
click at [26, 57] on link "Aide 0 1 2 3 4 5 6 7 8 9" at bounding box center [71, 56] width 142 height 22
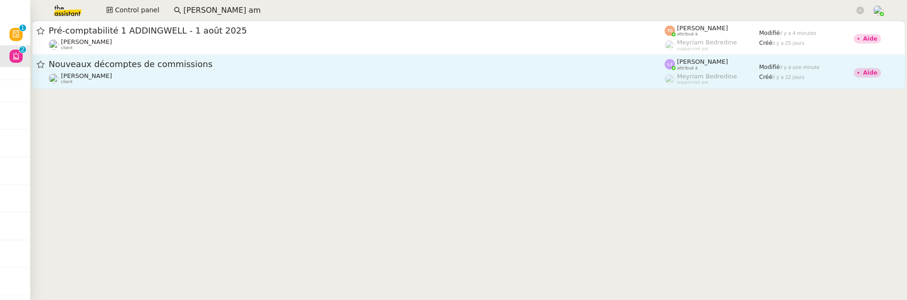
click at [335, 71] on div "Nouveaux décomptes de commissions Fanny Eyraud client" at bounding box center [357, 72] width 616 height 26
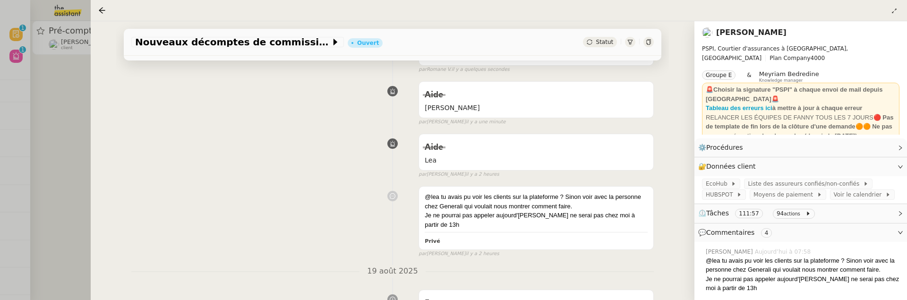
scroll to position [92, 0]
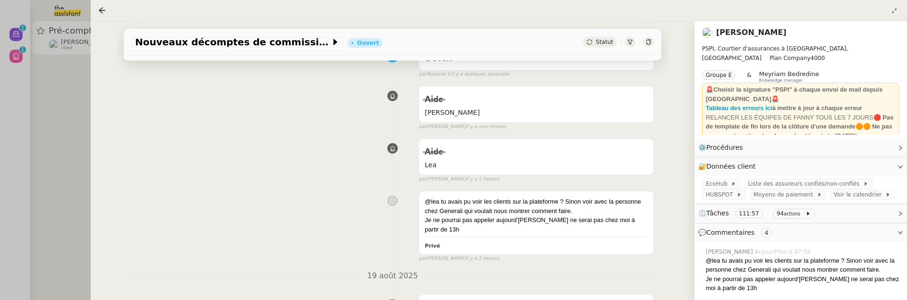
click at [652, 42] on div at bounding box center [648, 42] width 10 height 10
click at [101, 9] on icon at bounding box center [102, 11] width 8 height 8
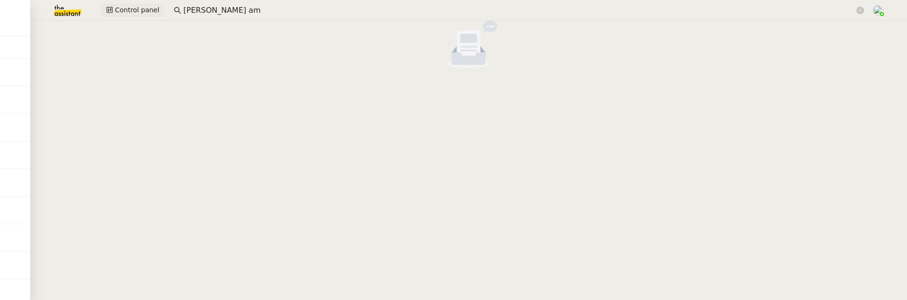
click at [123, 13] on span "Control panel" at bounding box center [137, 10] width 44 height 11
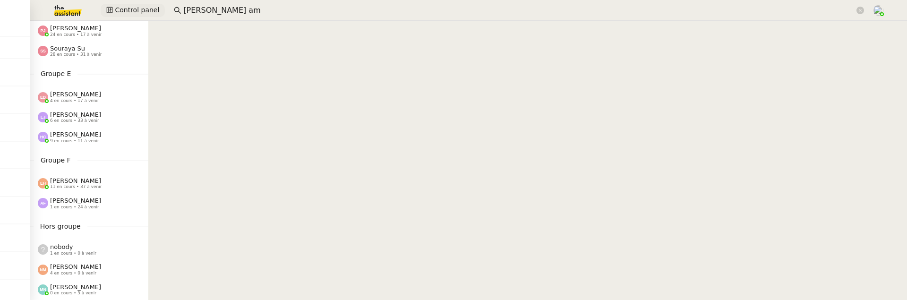
scroll to position [473, 0]
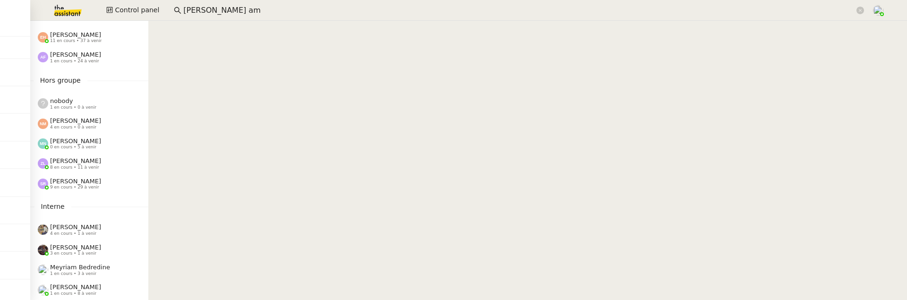
click at [77, 163] on span "[PERSON_NAME]" at bounding box center [75, 160] width 51 height 7
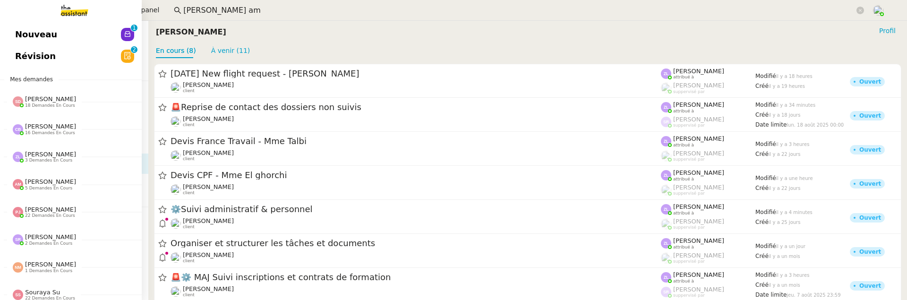
click at [13, 36] on link "Nouveau 0 1 2 3 4 5 6 7 8 9" at bounding box center [71, 35] width 142 height 22
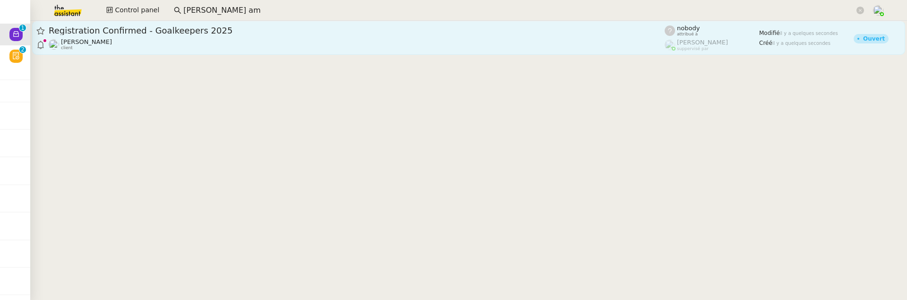
click at [214, 43] on div "Alexandre Blanc client" at bounding box center [357, 44] width 616 height 12
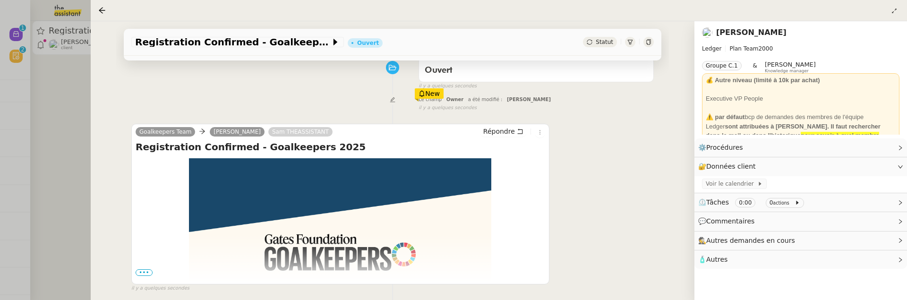
scroll to position [168, 0]
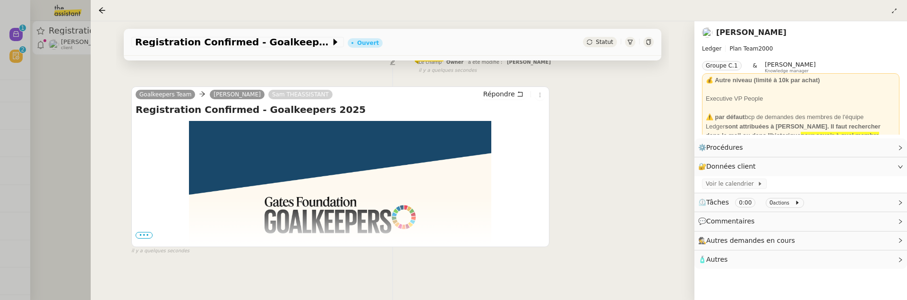
click at [146, 234] on span "•••" at bounding box center [144, 235] width 17 height 7
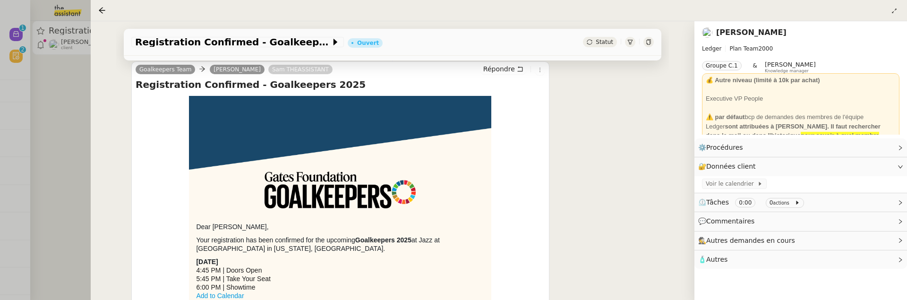
scroll to position [195, 0]
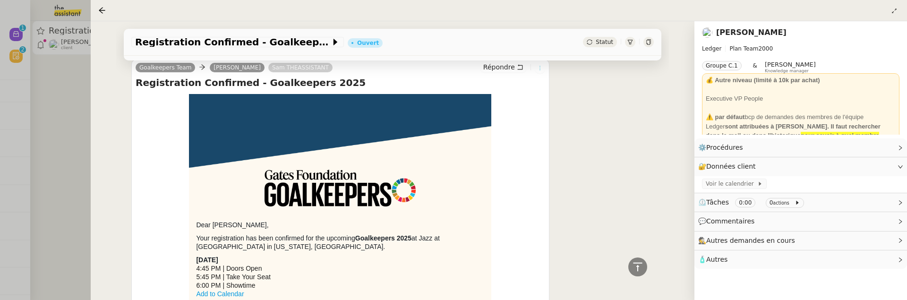
click at [540, 68] on icon at bounding box center [540, 68] width 6 height 6
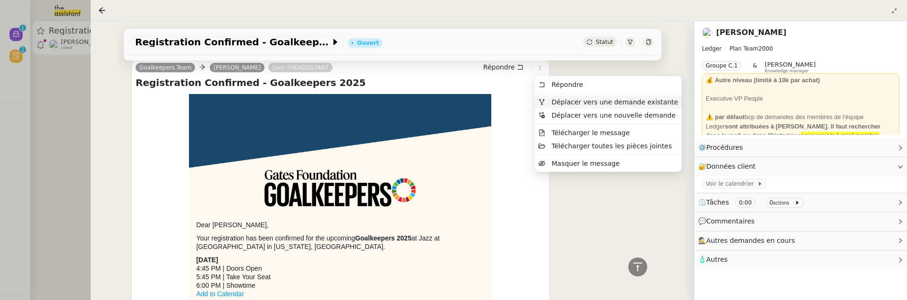
click at [572, 105] on span "Déplacer vers une demande existante" at bounding box center [607, 102] width 139 height 9
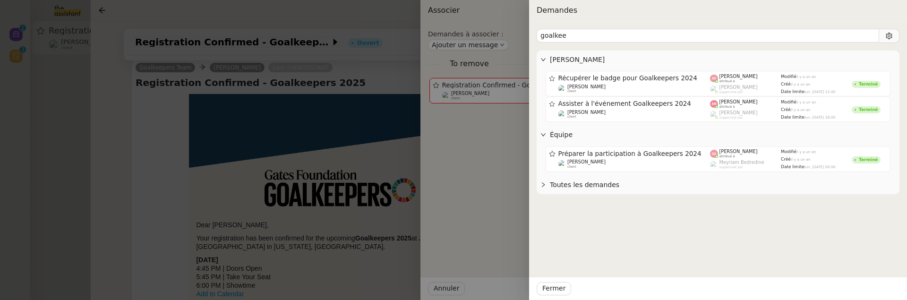
type input "goalkee"
click at [384, 134] on div at bounding box center [453, 150] width 907 height 300
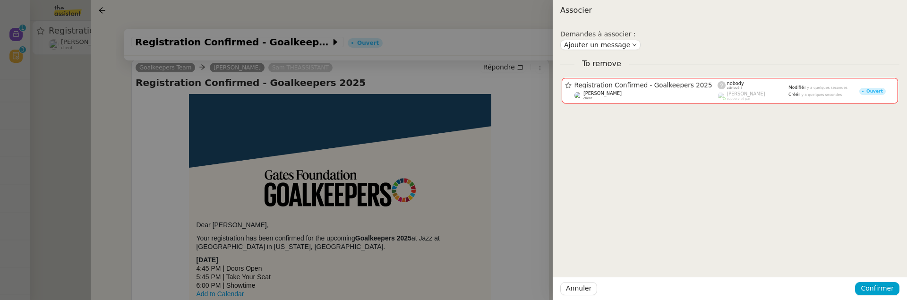
click at [346, 111] on div at bounding box center [453, 150] width 907 height 300
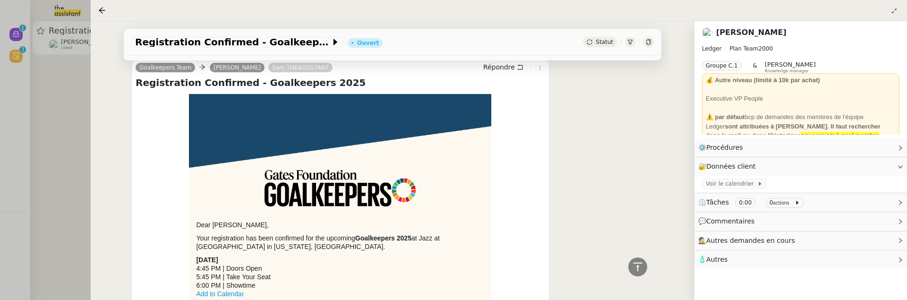
scroll to position [0, 0]
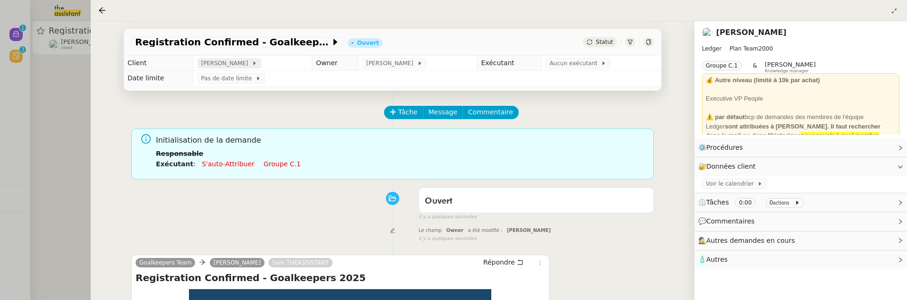
click at [246, 68] on div "Alexandre Blanc" at bounding box center [229, 63] width 56 height 9
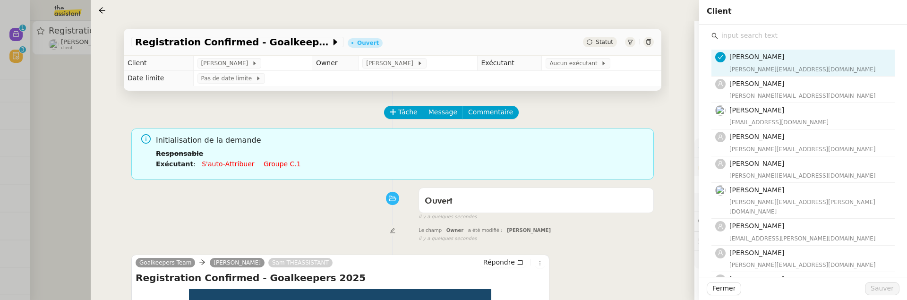
click at [726, 35] on input "text" at bounding box center [806, 35] width 177 height 13
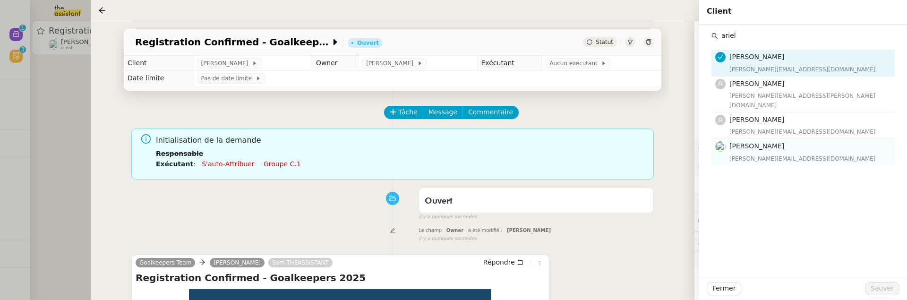
type input "ariel"
click at [788, 141] on h4 "[PERSON_NAME]" at bounding box center [809, 146] width 160 height 11
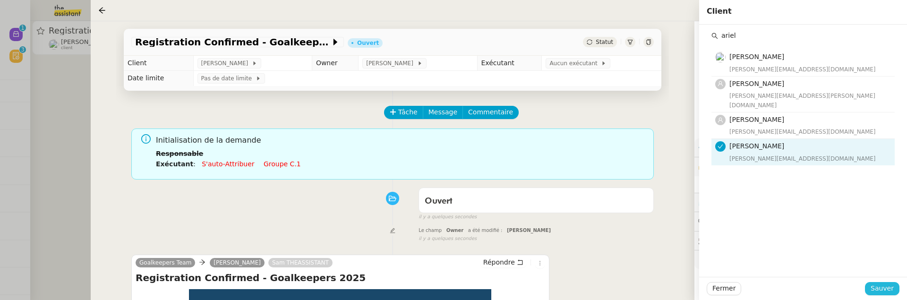
click at [883, 288] on span "Sauver" at bounding box center [881, 288] width 23 height 11
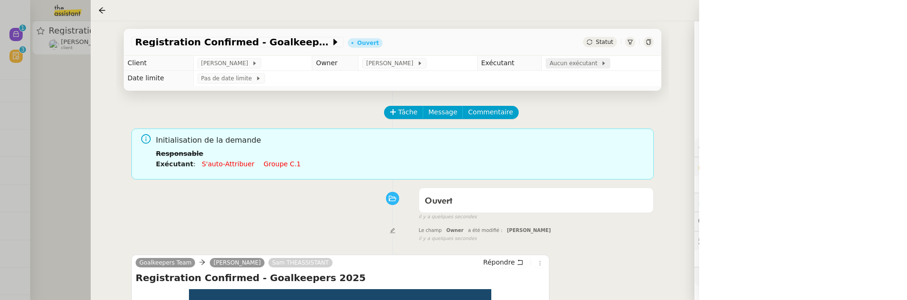
click at [584, 66] on span "Aucun exécutant" at bounding box center [574, 63] width 51 height 9
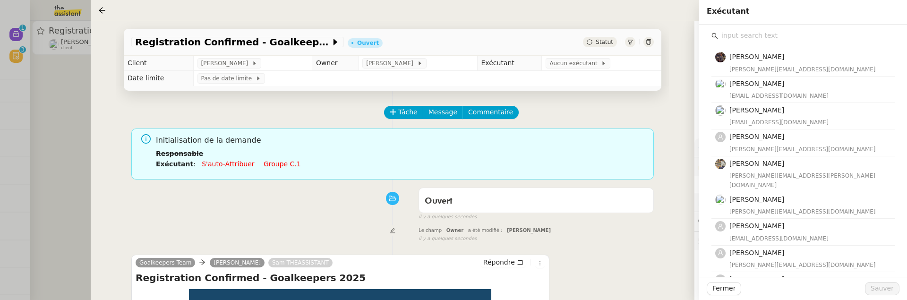
click at [800, 41] on input "text" at bounding box center [806, 35] width 177 height 13
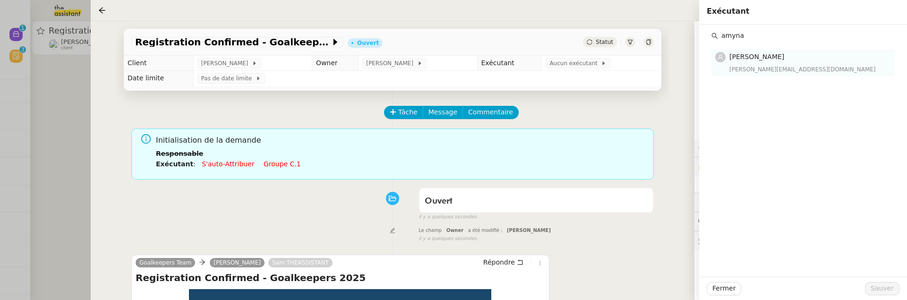
type input "amyna"
click at [792, 70] on div "[PERSON_NAME][EMAIL_ADDRESS][DOMAIN_NAME]" at bounding box center [809, 69] width 160 height 9
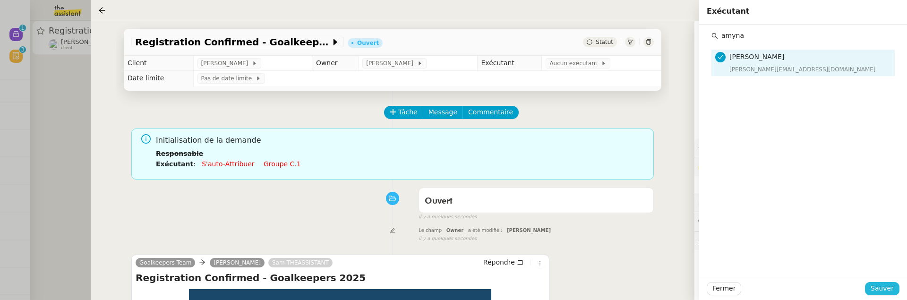
click at [876, 282] on button "Sauver" at bounding box center [882, 288] width 34 height 13
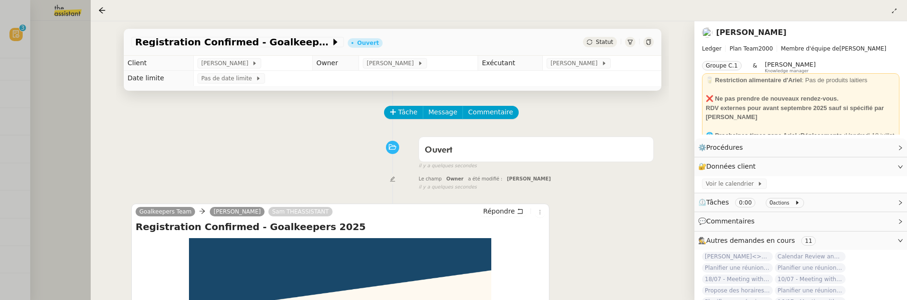
click at [52, 123] on div at bounding box center [453, 150] width 907 height 300
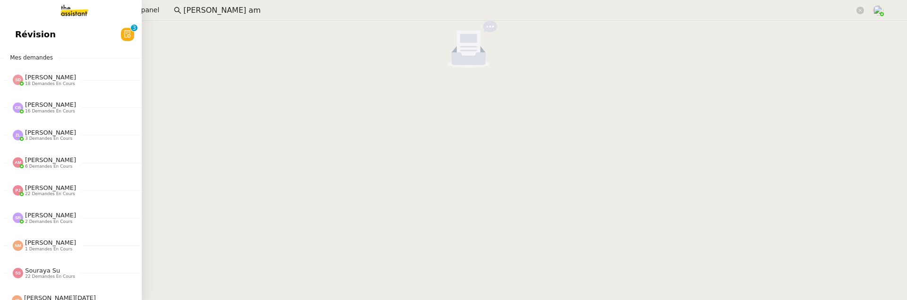
click at [23, 32] on link "Révision 0 1 2 3 4 5 6 7 8 9" at bounding box center [71, 35] width 142 height 22
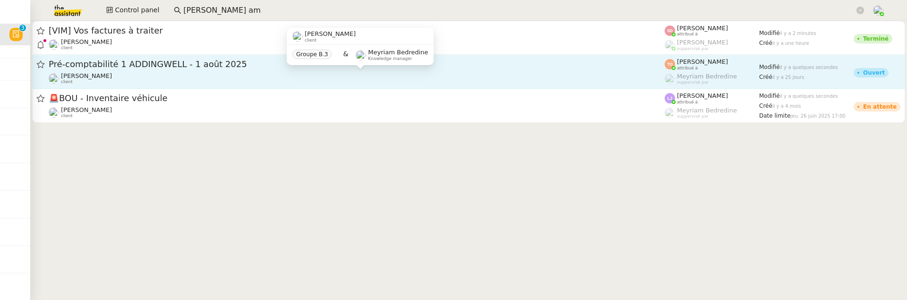
click at [206, 84] on div "[PERSON_NAME] client" at bounding box center [357, 78] width 616 height 12
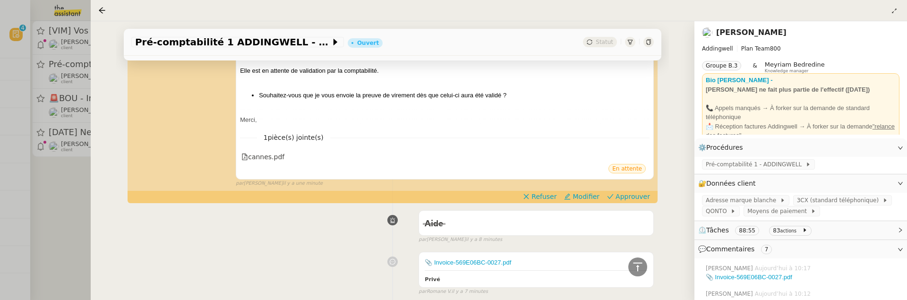
scroll to position [217, 0]
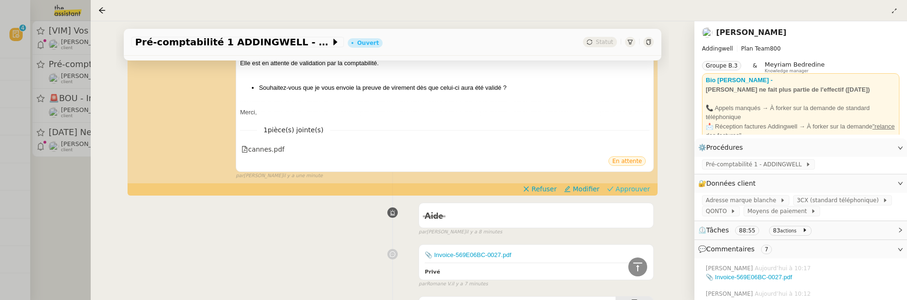
click at [640, 192] on span "Approuver" at bounding box center [632, 188] width 34 height 9
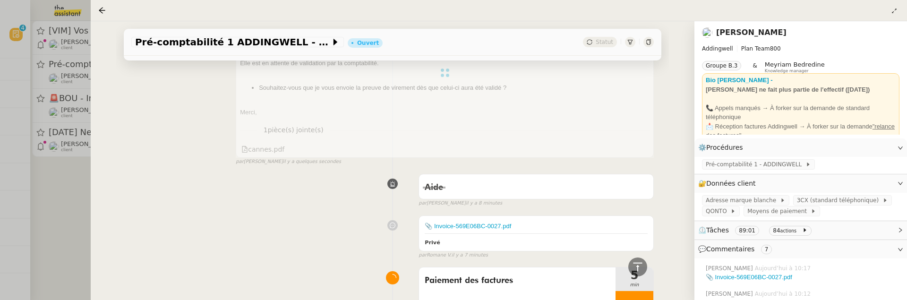
click at [71, 174] on div at bounding box center [453, 150] width 907 height 300
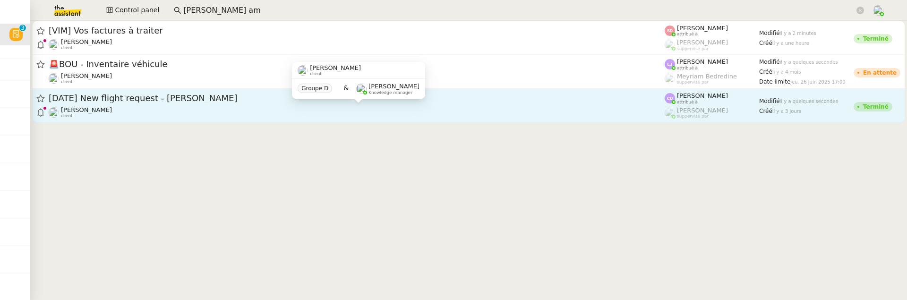
click at [147, 111] on div "Louis Frei client" at bounding box center [357, 112] width 616 height 12
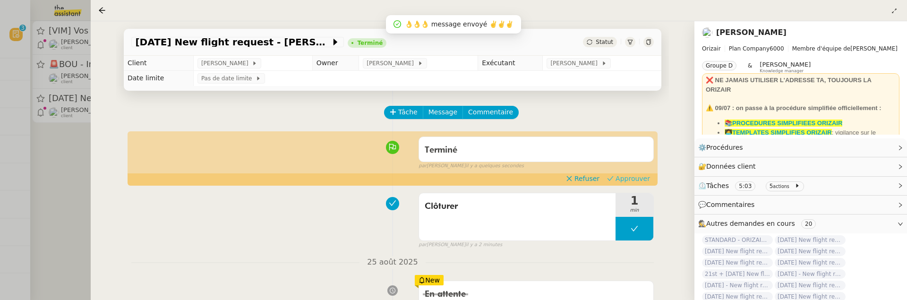
click at [639, 179] on span "Approuver" at bounding box center [632, 178] width 34 height 9
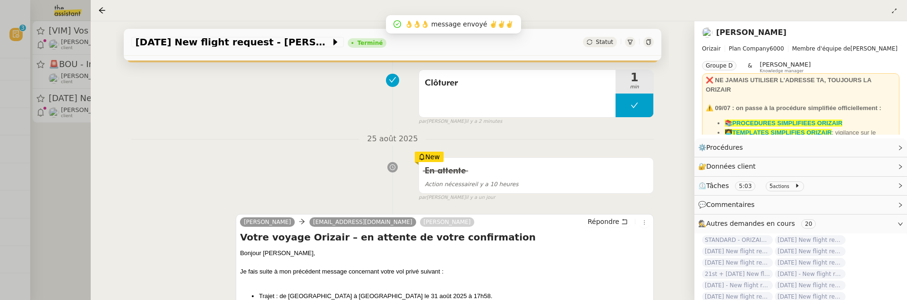
scroll to position [136, 0]
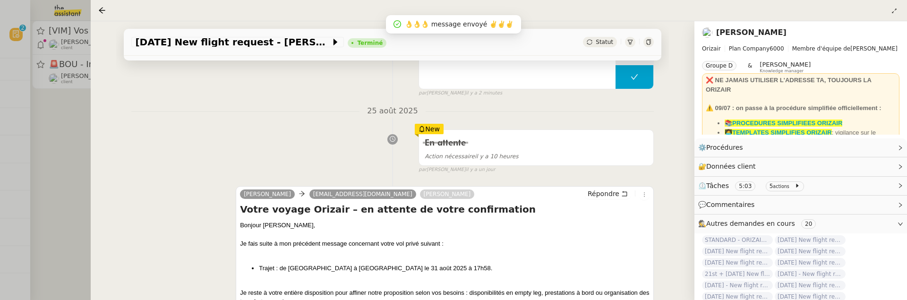
click at [74, 185] on div at bounding box center [453, 150] width 907 height 300
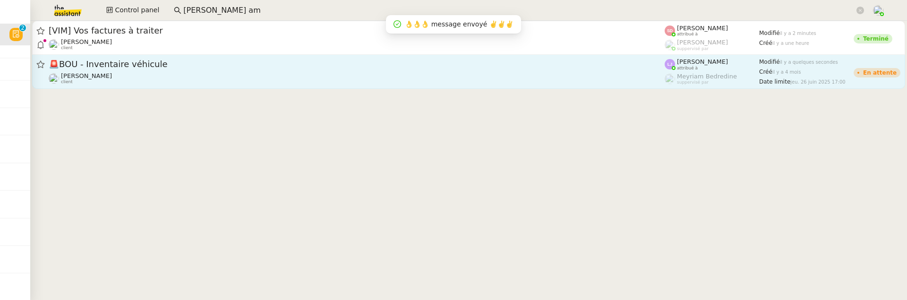
click at [214, 77] on div "Johanna Massa client" at bounding box center [357, 78] width 616 height 12
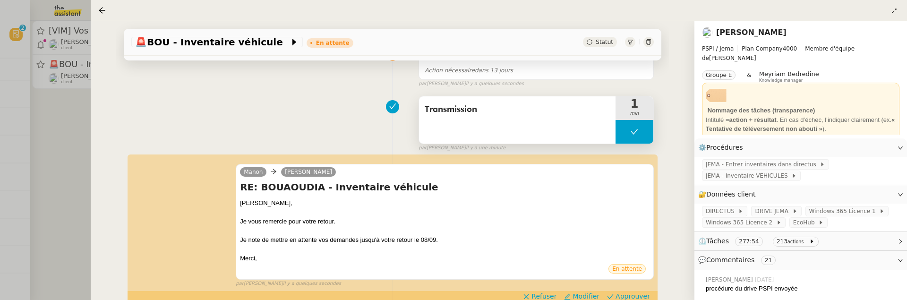
scroll to position [138, 0]
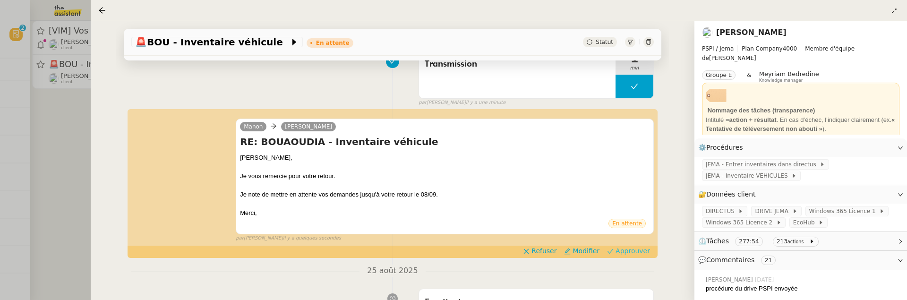
click at [621, 248] on span "Approuver" at bounding box center [632, 250] width 34 height 9
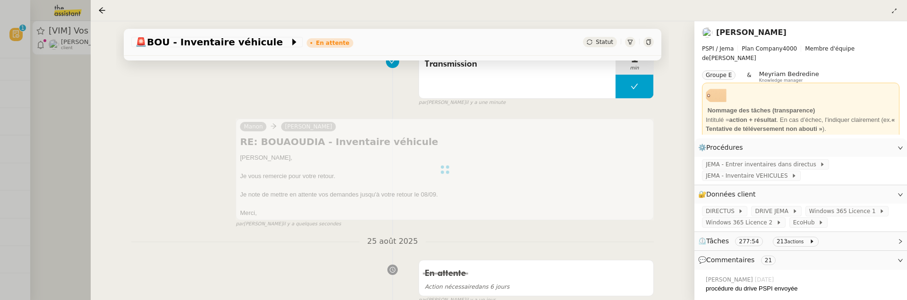
click at [56, 127] on div at bounding box center [453, 150] width 907 height 300
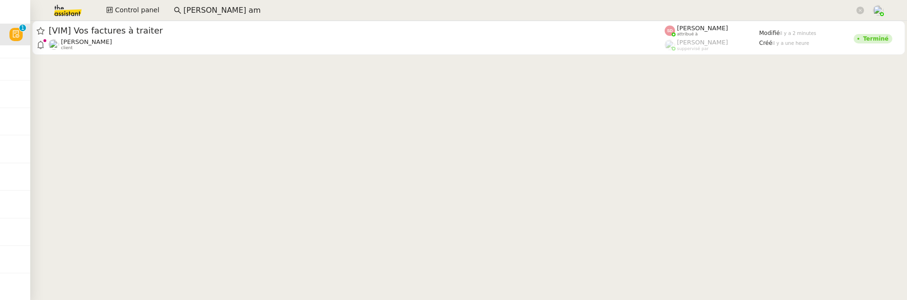
click at [144, 56] on div at bounding box center [468, 39] width 877 height 36
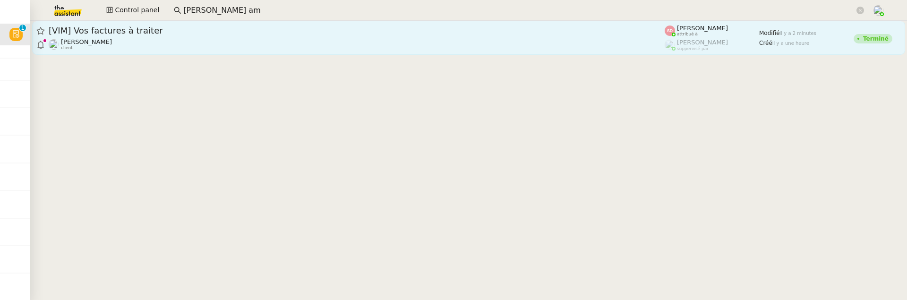
click at [149, 48] on div "David Berrebi client" at bounding box center [357, 44] width 616 height 12
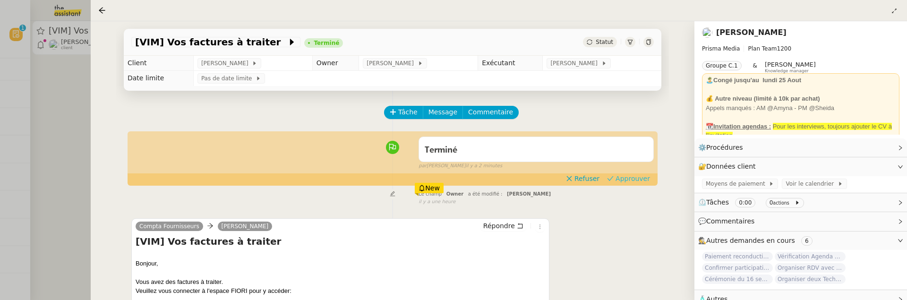
click at [621, 175] on span "Approuver" at bounding box center [632, 178] width 34 height 9
click at [52, 112] on div at bounding box center [453, 150] width 907 height 300
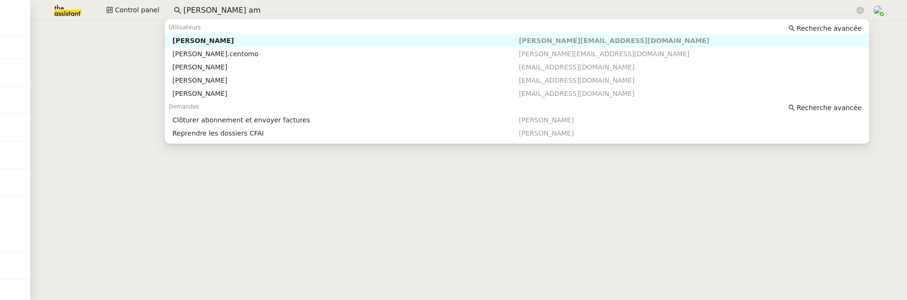
click at [298, 4] on input "[PERSON_NAME] am" at bounding box center [518, 10] width 671 height 13
click at [291, 15] on input "[PERSON_NAME] am" at bounding box center [518, 10] width 671 height 13
type input "a"
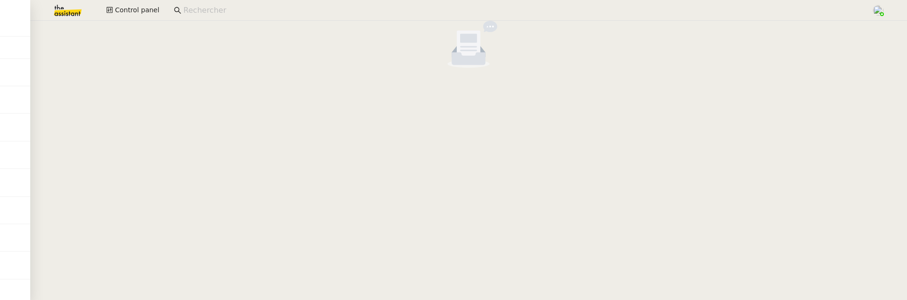
click at [200, 124] on cdk-virtual-scroll-viewport at bounding box center [468, 160] width 877 height 279
click at [135, 19] on div "Control panel" at bounding box center [454, 10] width 860 height 21
click at [135, 11] on span "Control panel" at bounding box center [137, 10] width 44 height 11
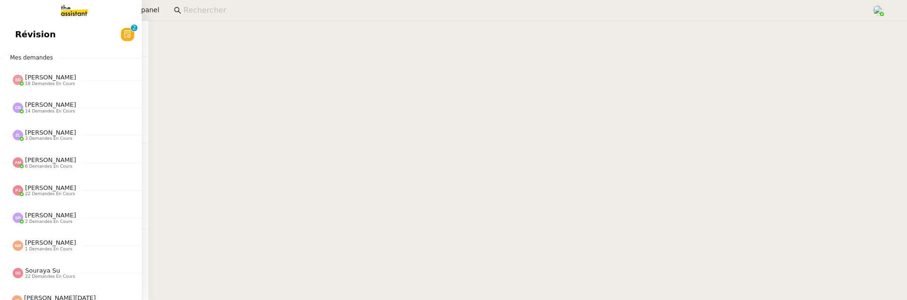
click at [24, 33] on span "Révision" at bounding box center [35, 34] width 41 height 14
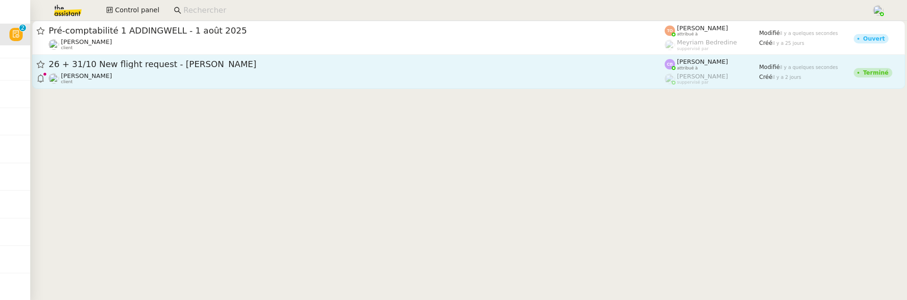
click at [170, 79] on div "[PERSON_NAME] client" at bounding box center [357, 78] width 616 height 12
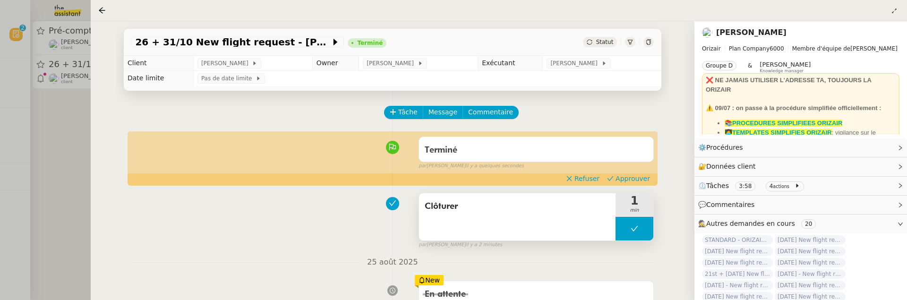
scroll to position [13, 0]
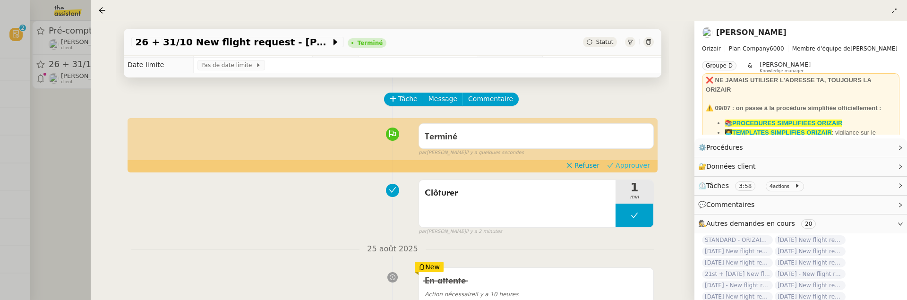
click at [629, 163] on span "Approuver" at bounding box center [632, 165] width 34 height 9
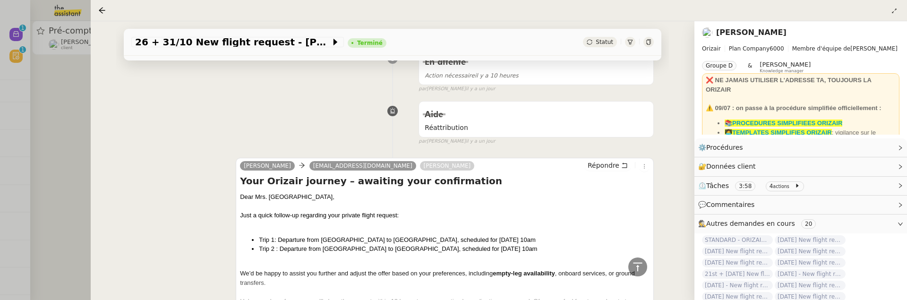
scroll to position [222, 0]
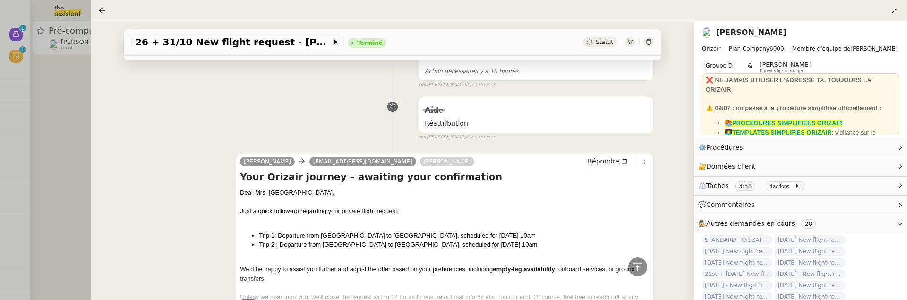
click at [57, 114] on div at bounding box center [453, 150] width 907 height 300
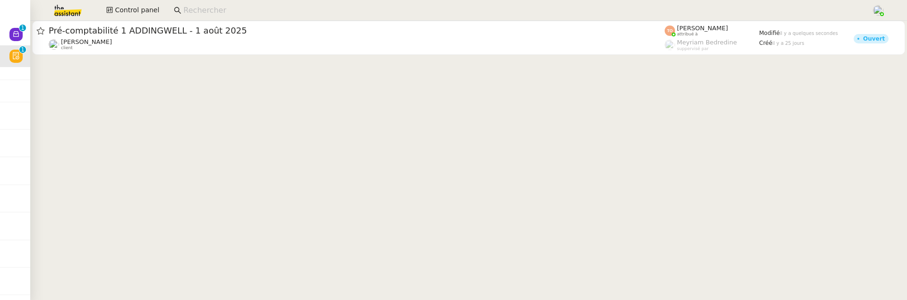
click at [154, 58] on cdk-virtual-scroll-viewport "Pré-comptabilité 1 ADDINGWELL - [DATE] [PERSON_NAME] client [PERSON_NAME] attri…" at bounding box center [468, 160] width 877 height 279
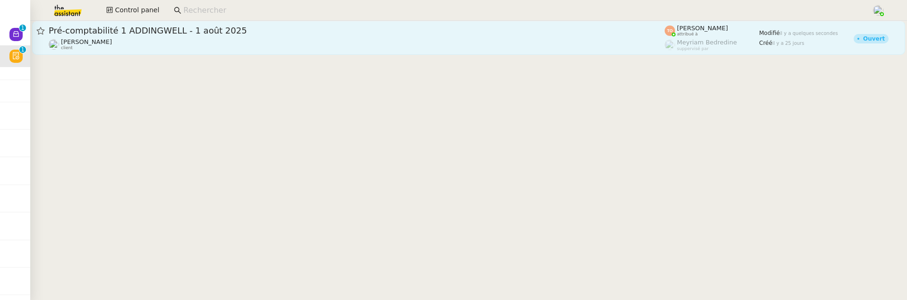
click at [174, 39] on div "[PERSON_NAME] client" at bounding box center [357, 44] width 616 height 12
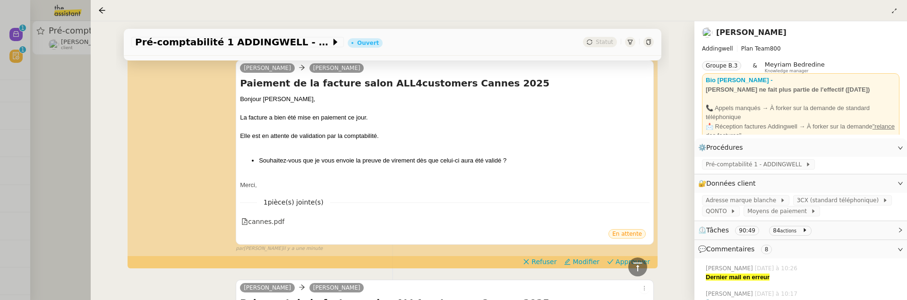
scroll to position [185, 0]
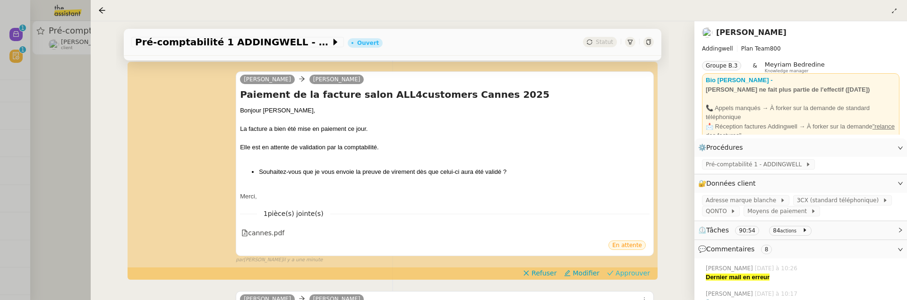
click at [640, 271] on span "Approuver" at bounding box center [632, 272] width 34 height 9
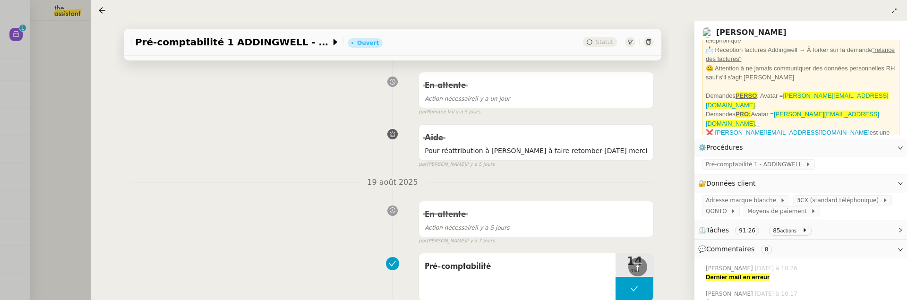
scroll to position [1304, 0]
click at [38, 93] on div at bounding box center [453, 150] width 907 height 300
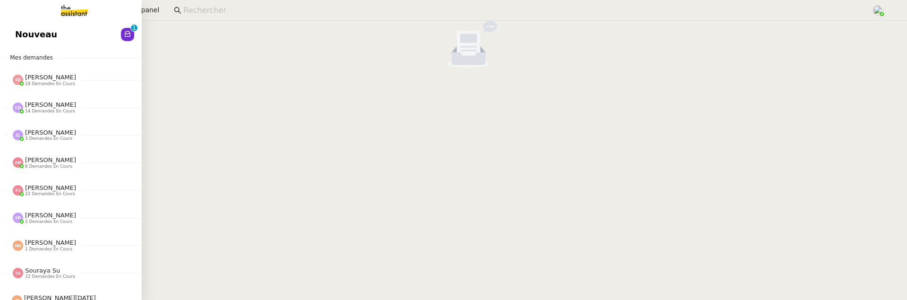
click at [13, 34] on link "Nouveau 0 1 2 3 4 5 6 7 8 9" at bounding box center [71, 35] width 142 height 22
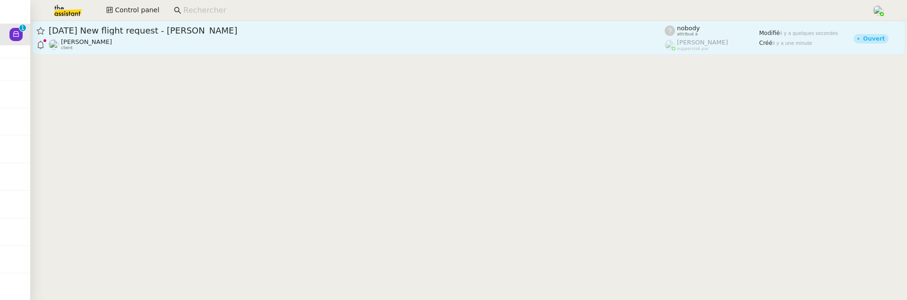
click at [204, 37] on div "[DATE] New flight request - [PERSON_NAME] [PERSON_NAME] client" at bounding box center [357, 38] width 616 height 26
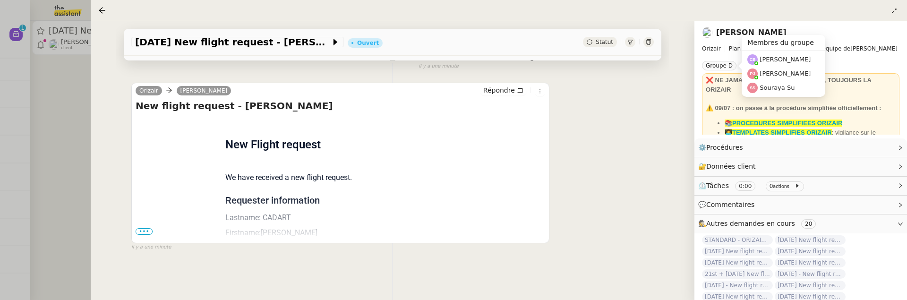
scroll to position [117, 0]
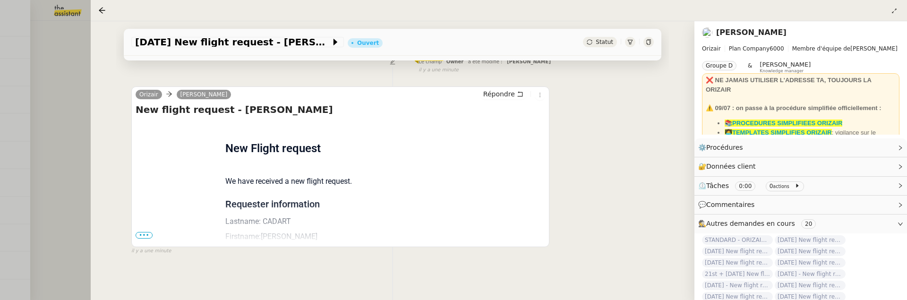
click at [146, 233] on span "•••" at bounding box center [144, 235] width 17 height 7
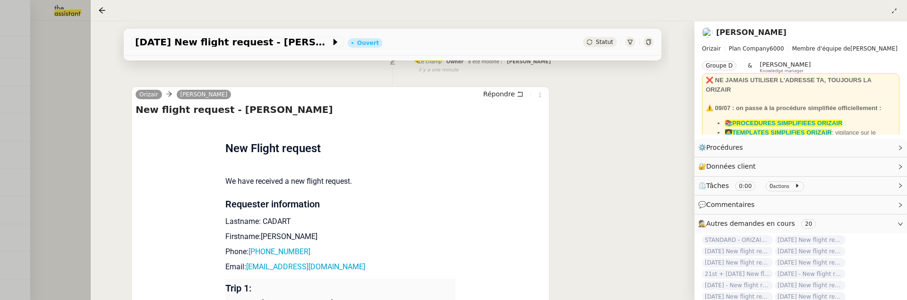
scroll to position [277, 0]
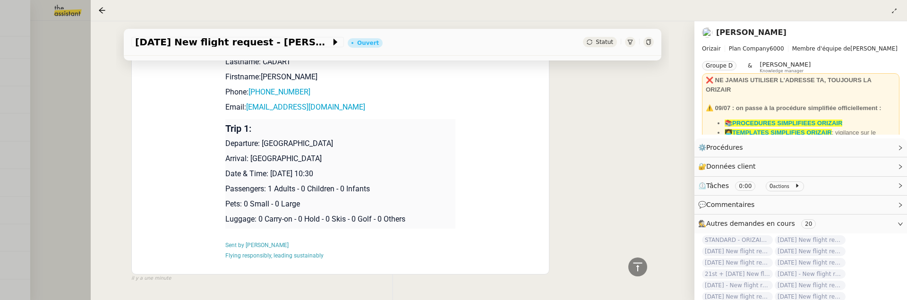
click at [271, 172] on p "Date & Time: [DATE] 10:30" at bounding box center [340, 173] width 230 height 11
click at [321, 177] on p "Date & Time: [DATE] 10:30" at bounding box center [340, 173] width 230 height 11
drag, startPoint x: 328, startPoint y: 173, endPoint x: 271, endPoint y: 172, distance: 57.2
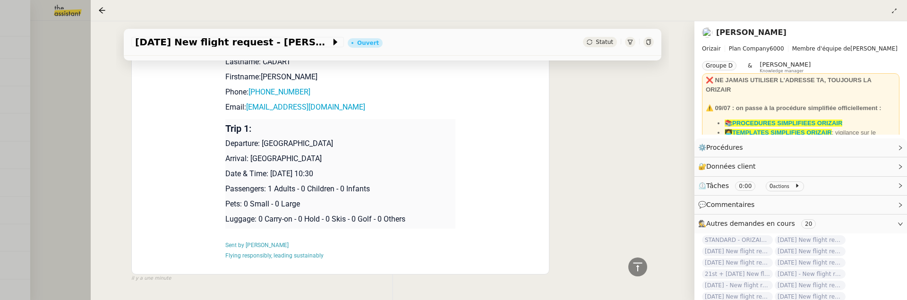
click at [271, 172] on p "Date & Time: [DATE] 10:30" at bounding box center [340, 173] width 230 height 11
copy p "[DATE]"
click at [73, 142] on div at bounding box center [453, 150] width 907 height 300
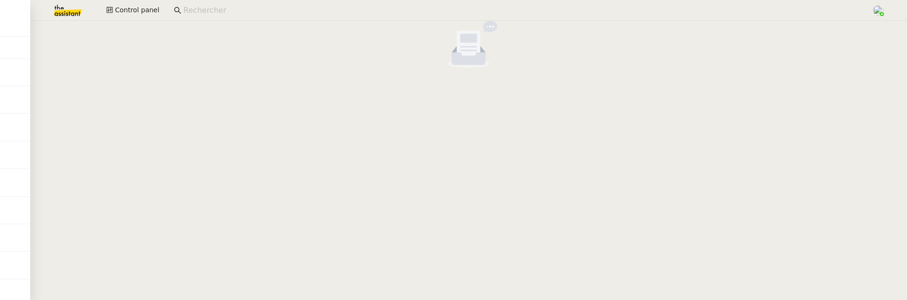
click at [185, 68] on div at bounding box center [468, 46] width 877 height 51
click at [126, 13] on span "Control panel" at bounding box center [137, 10] width 44 height 11
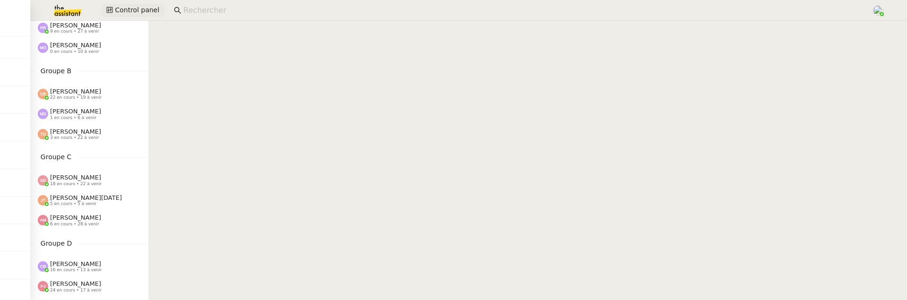
scroll to position [71, 0]
click at [85, 107] on div "[PERSON_NAME] 1 en cours • 6 à venir" at bounding box center [89, 115] width 118 height 20
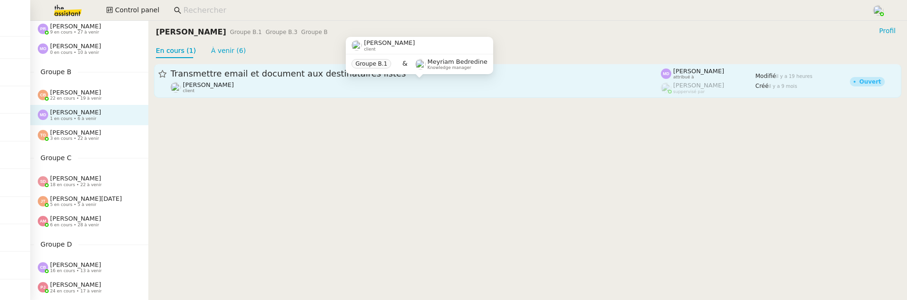
click at [328, 83] on div "[PERSON_NAME] Conceicao client" at bounding box center [415, 87] width 490 height 12
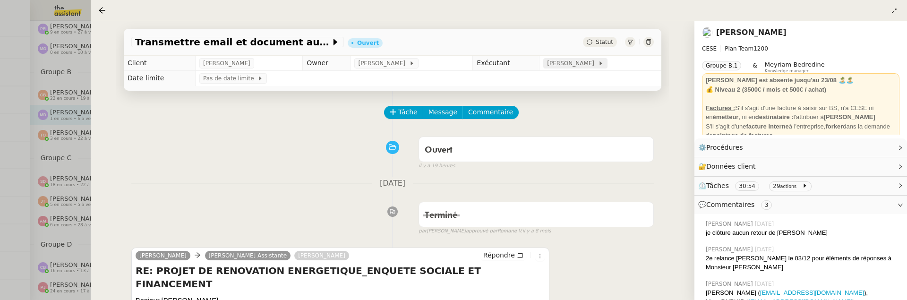
click at [573, 64] on span "[PERSON_NAME]" at bounding box center [572, 63] width 51 height 9
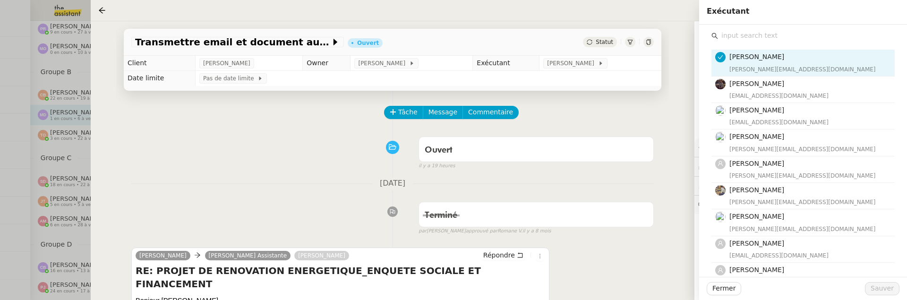
click at [757, 40] on input "text" at bounding box center [806, 35] width 177 height 13
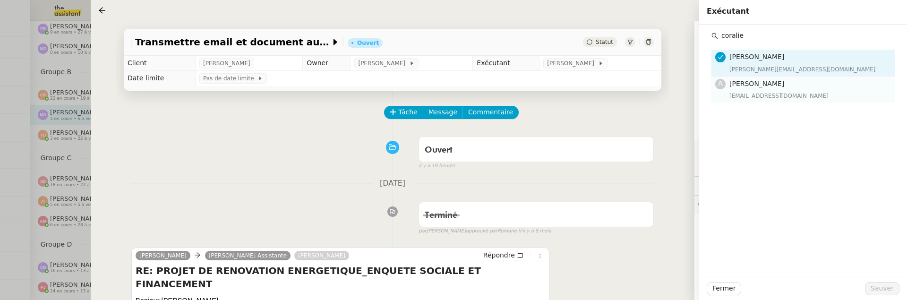
type input "coralie"
click at [796, 85] on h4 "[PERSON_NAME]" at bounding box center [809, 83] width 160 height 11
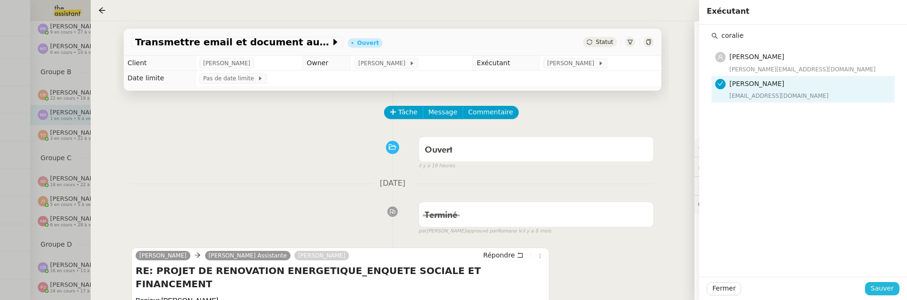
click at [884, 285] on span "Sauver" at bounding box center [881, 288] width 23 height 11
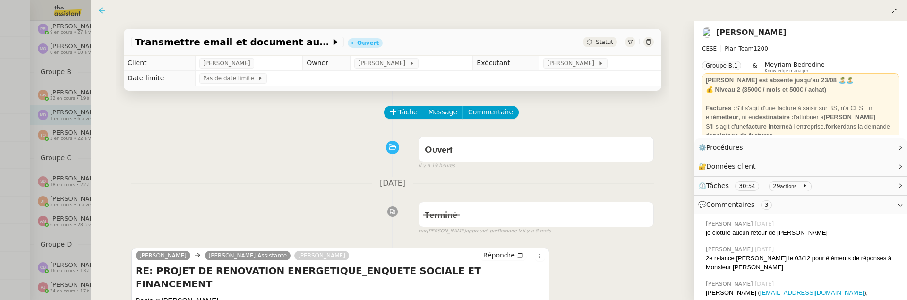
click at [102, 12] on icon at bounding box center [102, 11] width 8 height 8
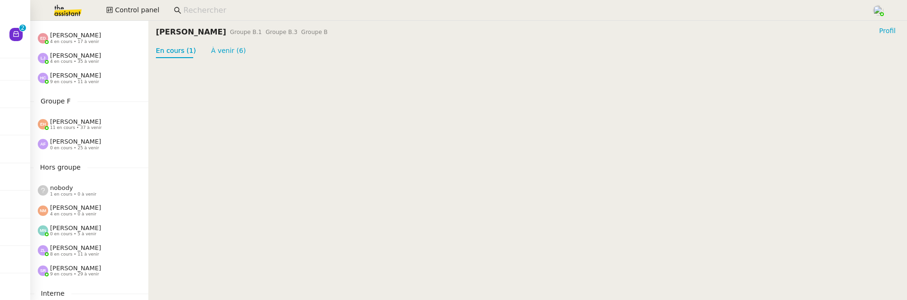
scroll to position [400, 0]
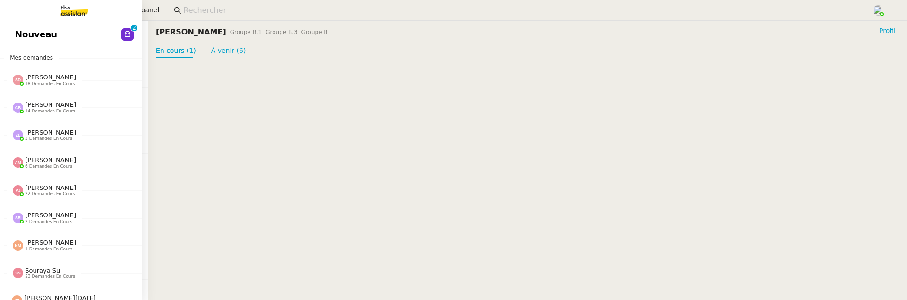
click at [13, 36] on link "Nouveau 0 1 2 3 4 5 6 7 8 9" at bounding box center [71, 35] width 142 height 22
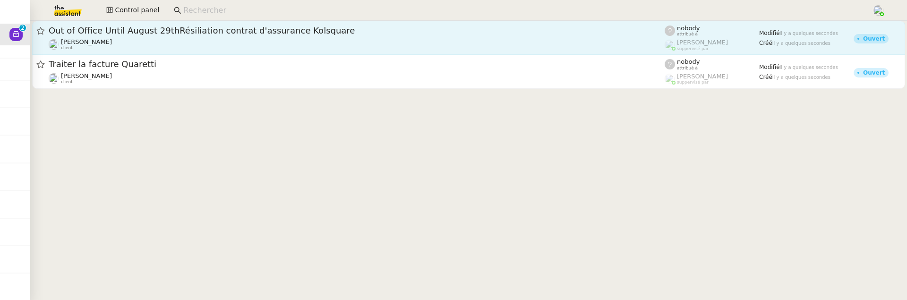
click at [248, 50] on div "Alexis KLAHR client" at bounding box center [357, 44] width 616 height 12
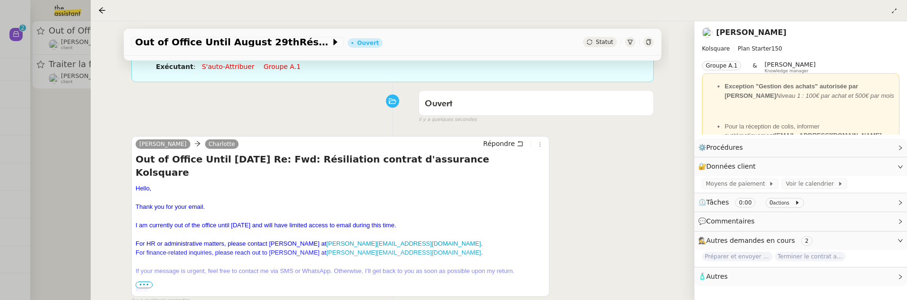
scroll to position [110, 0]
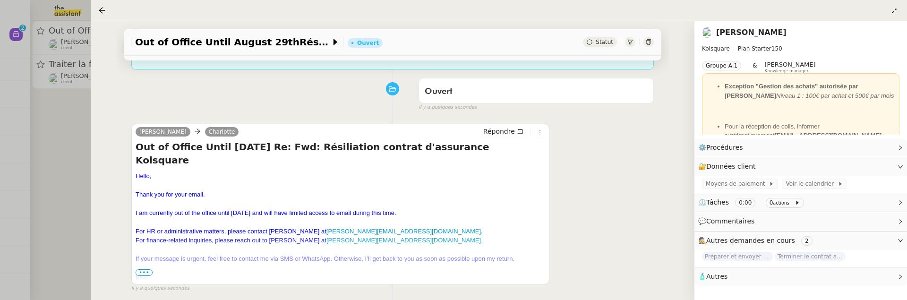
click at [541, 138] on div "Alexis KLAHR Charlotte Répondre" at bounding box center [340, 133] width 409 height 14
click at [541, 135] on button at bounding box center [540, 132] width 10 height 10
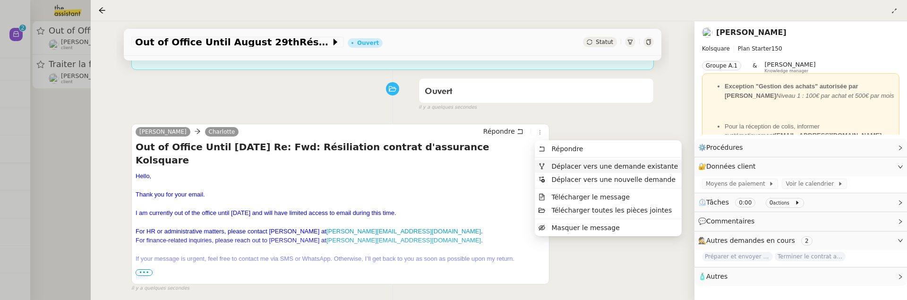
click at [572, 161] on li "Déplacer vers une demande existante" at bounding box center [608, 166] width 147 height 13
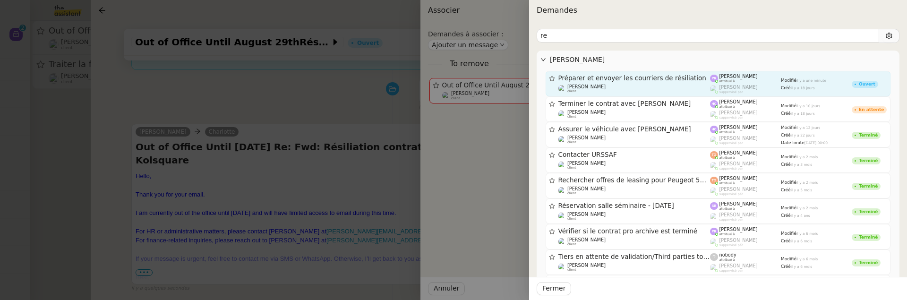
type input "re"
click at [620, 74] on div "Préparer et envoyer les courriers de résiliation" at bounding box center [634, 78] width 152 height 8
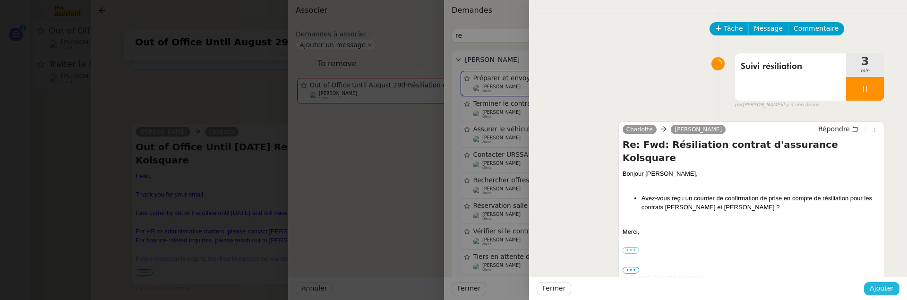
click at [875, 282] on button "Ajouter" at bounding box center [881, 288] width 35 height 13
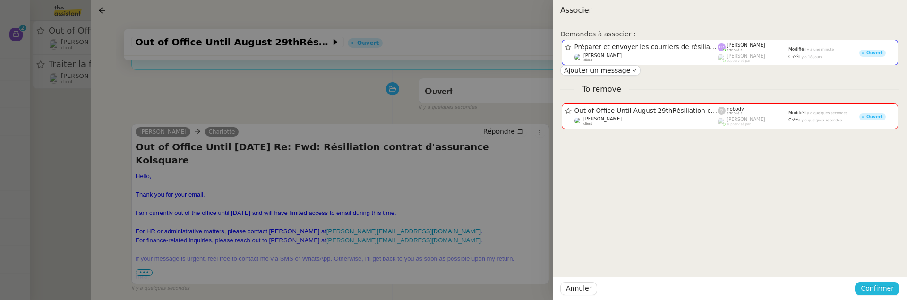
click at [877, 285] on span "Confirmer" at bounding box center [876, 288] width 33 height 11
click at [878, 261] on span "Ajouter" at bounding box center [878, 262] width 24 height 9
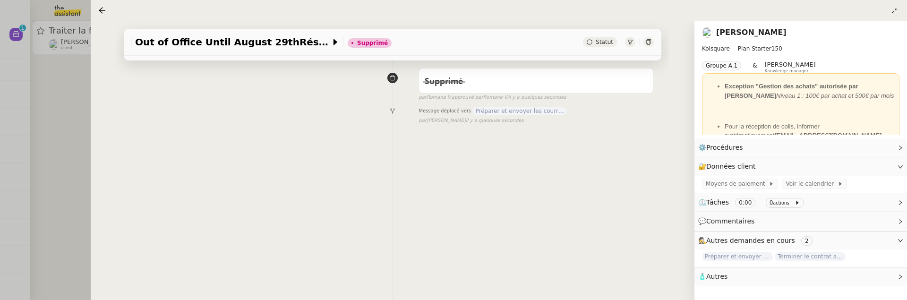
click at [65, 174] on div at bounding box center [453, 150] width 907 height 300
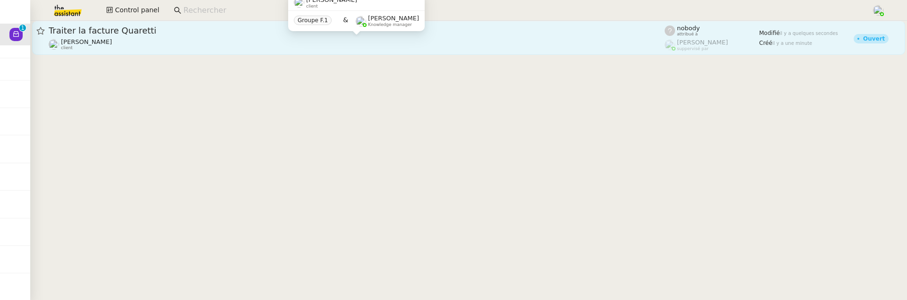
click at [150, 43] on div "Vitor Alvites client" at bounding box center [357, 44] width 616 height 12
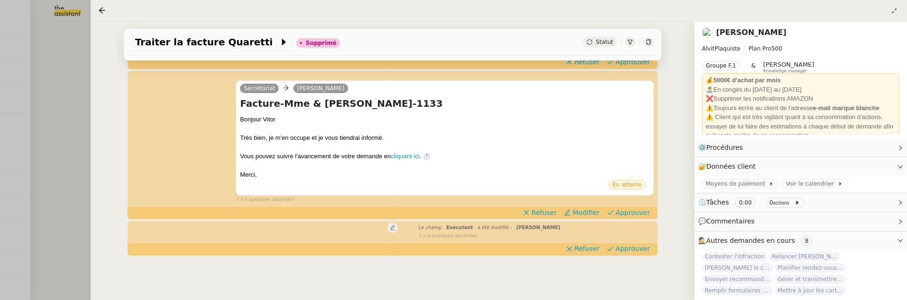
scroll to position [161, 0]
click at [46, 125] on div at bounding box center [453, 150] width 907 height 300
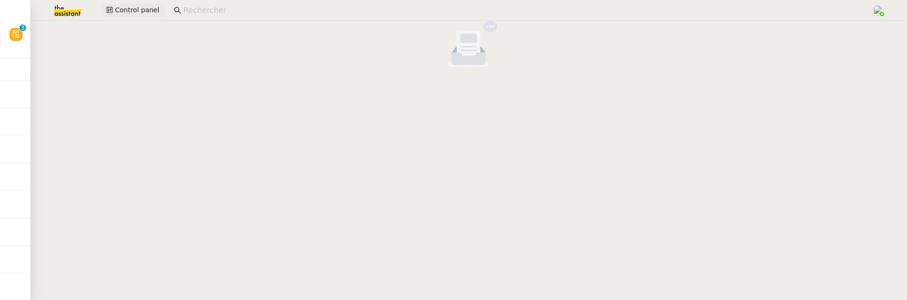
click at [126, 9] on span "Control panel" at bounding box center [137, 10] width 44 height 11
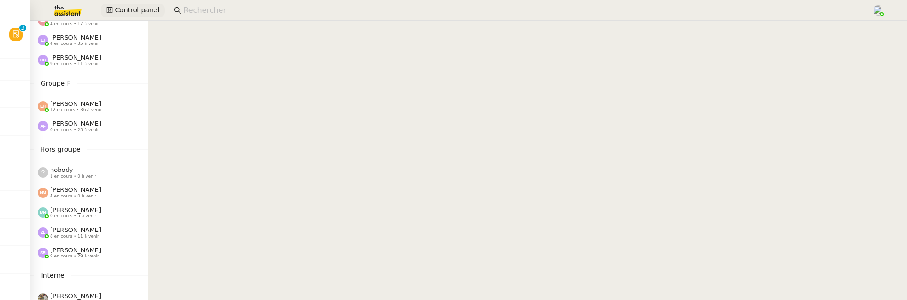
scroll to position [415, 0]
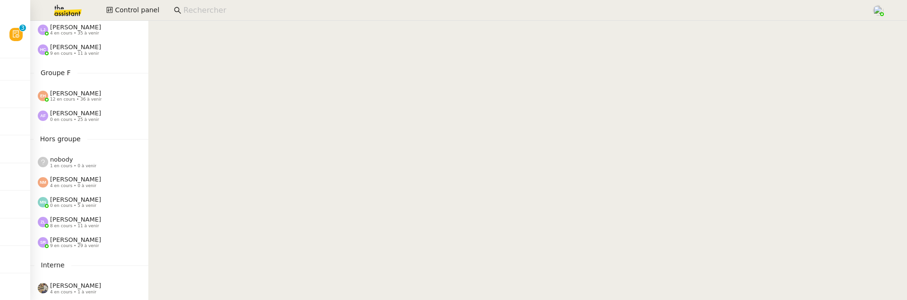
click at [85, 216] on span "[PERSON_NAME]" at bounding box center [75, 219] width 51 height 7
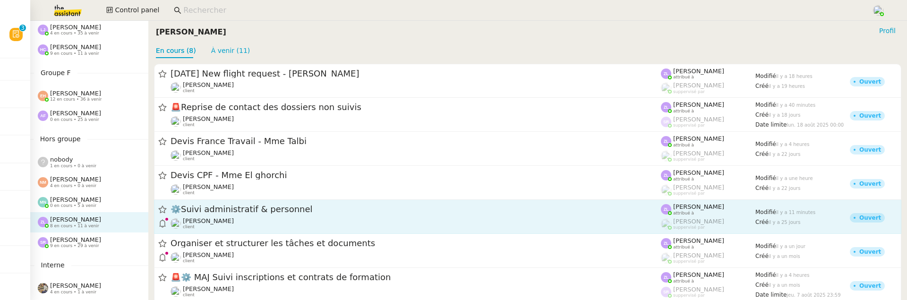
scroll to position [45, 0]
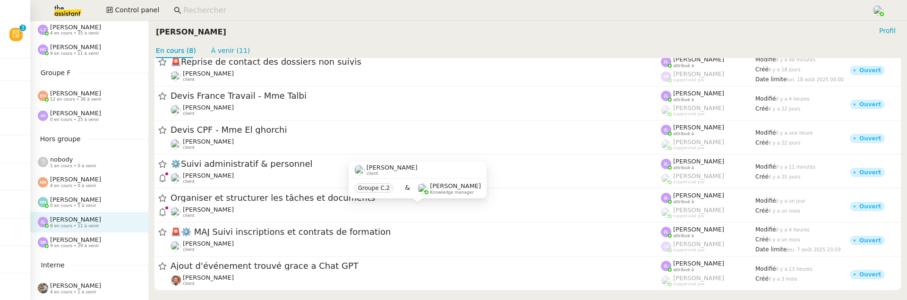
click at [368, 175] on span "client" at bounding box center [372, 173] width 12 height 5
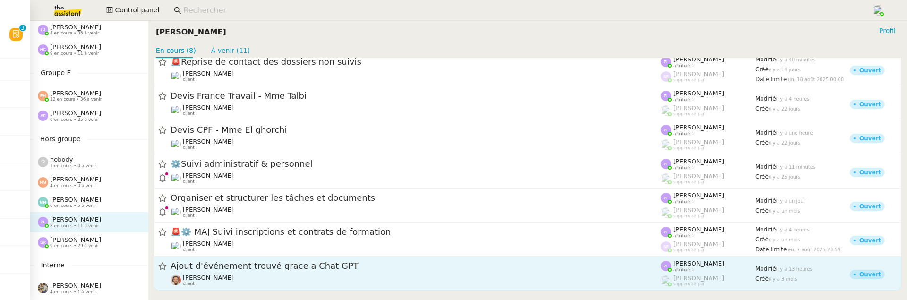
click at [299, 270] on span "Ajout d'événement trouvé grace a Chat GPT" at bounding box center [415, 266] width 490 height 9
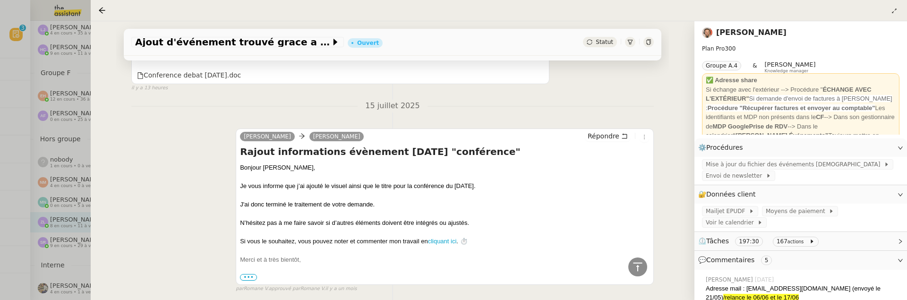
scroll to position [416, 0]
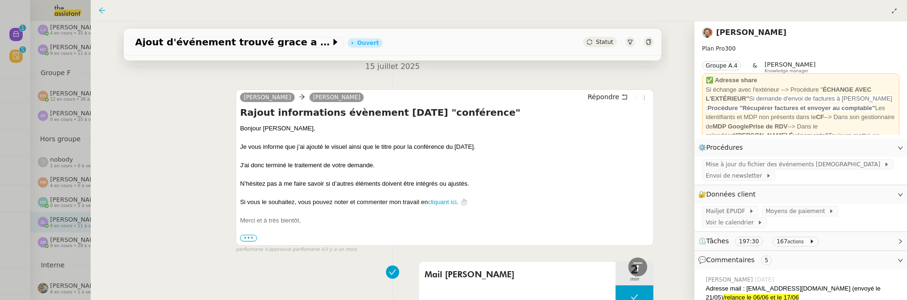
click at [102, 12] on icon at bounding box center [102, 11] width 8 height 8
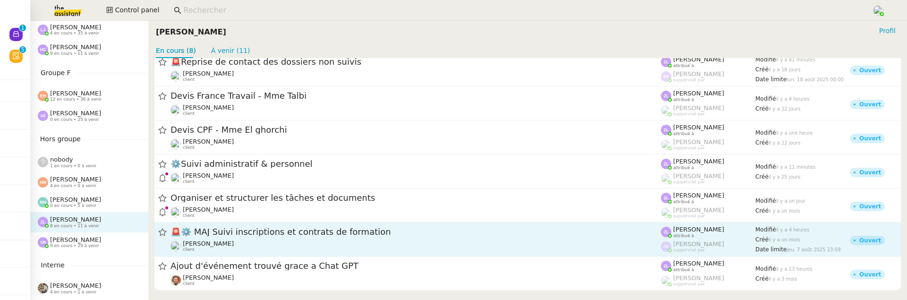
click at [250, 230] on span "🚨 ⚙️ MAJ Suivi inscriptions et contrats de formation" at bounding box center [415, 232] width 490 height 9
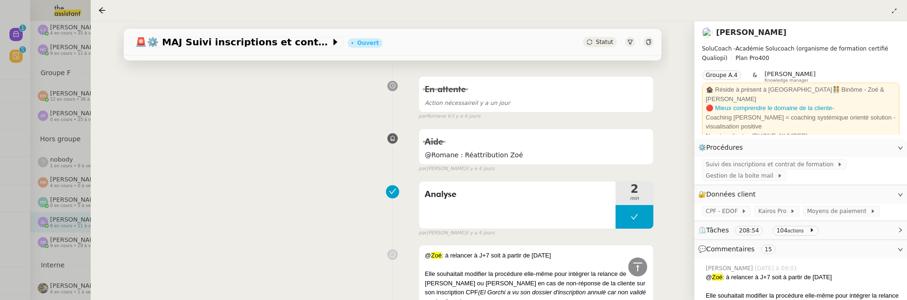
scroll to position [298, 0]
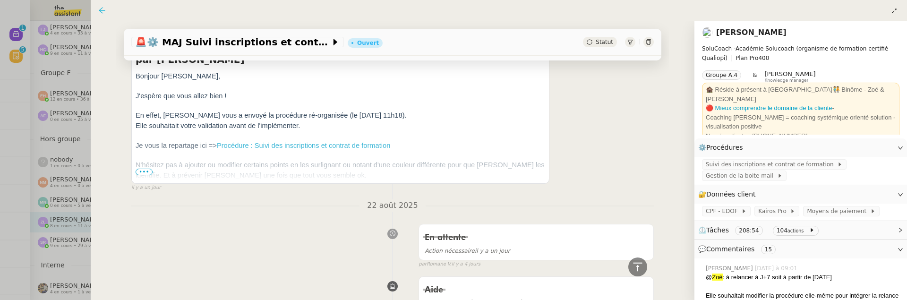
click at [101, 11] on icon at bounding box center [102, 11] width 8 height 8
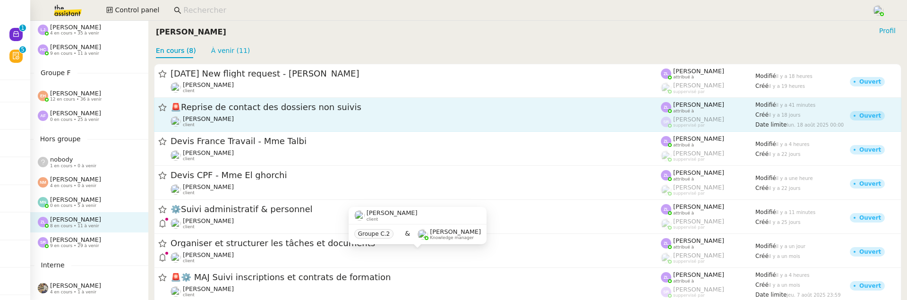
click at [346, 112] on div "🚨 Reprise de contact des dossiers non suivis" at bounding box center [415, 108] width 490 height 12
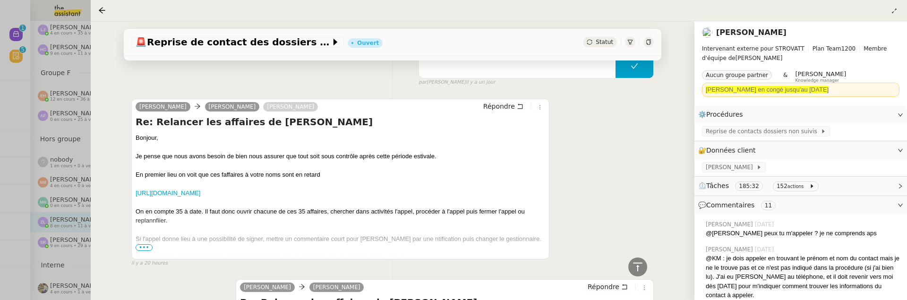
scroll to position [417, 0]
click at [141, 243] on span "•••" at bounding box center [144, 246] width 17 height 7
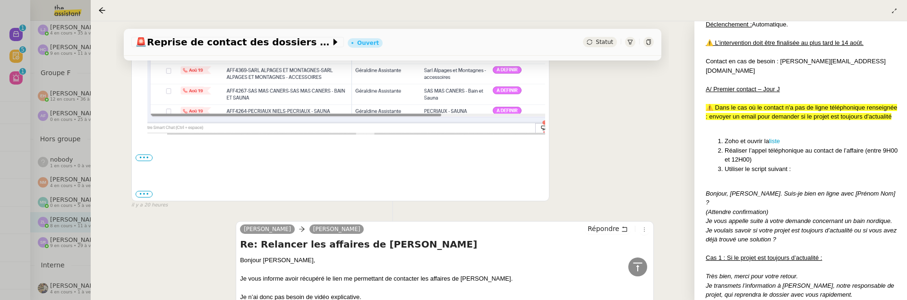
scroll to position [1059, 0]
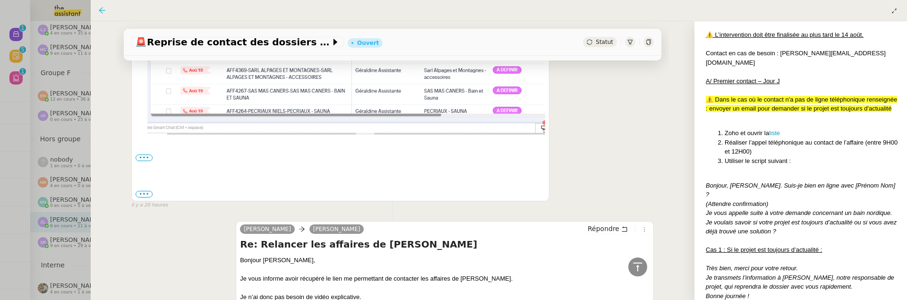
click at [99, 7] on icon at bounding box center [102, 11] width 8 height 8
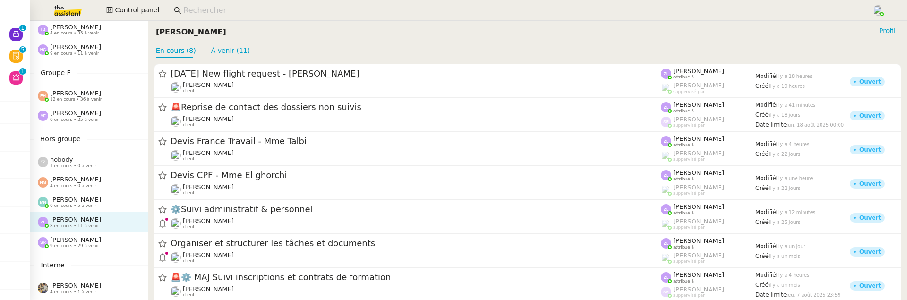
click at [82, 245] on span "9 en cours • 29 à venir" at bounding box center [74, 245] width 49 height 5
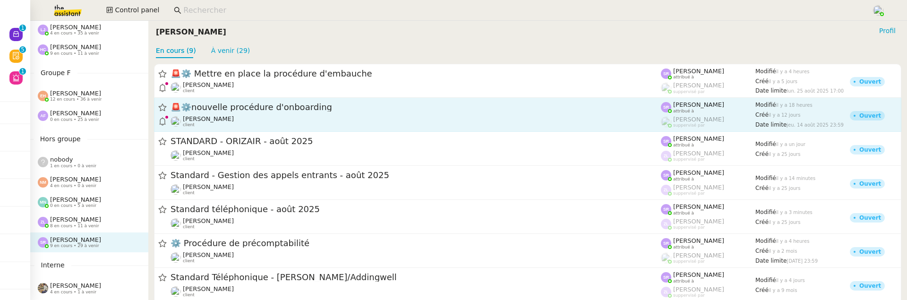
click at [342, 121] on div "[PERSON_NAME] client" at bounding box center [415, 121] width 490 height 12
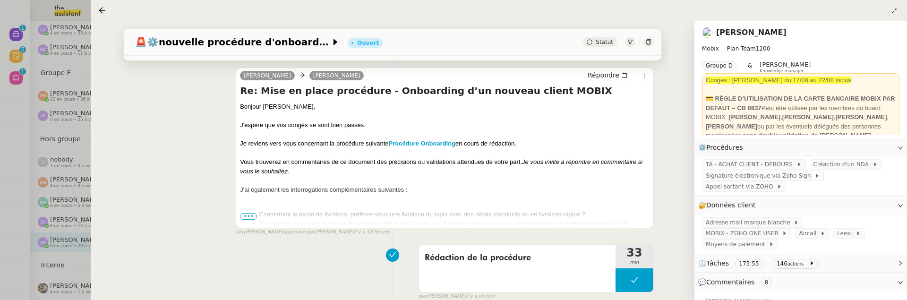
scroll to position [136, 0]
click at [102, 9] on icon at bounding box center [102, 11] width 8 height 8
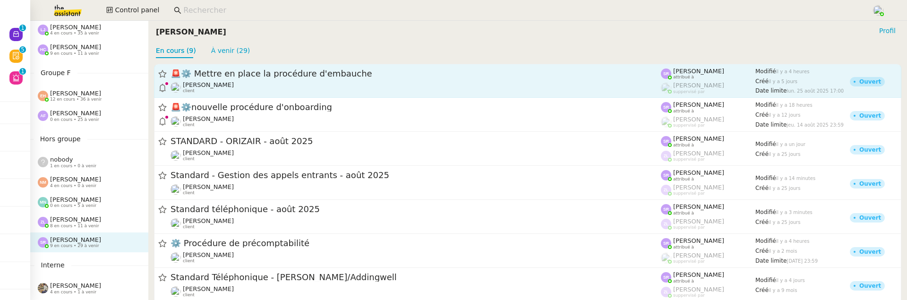
click at [264, 87] on div "[PERSON_NAME] client" at bounding box center [415, 87] width 490 height 12
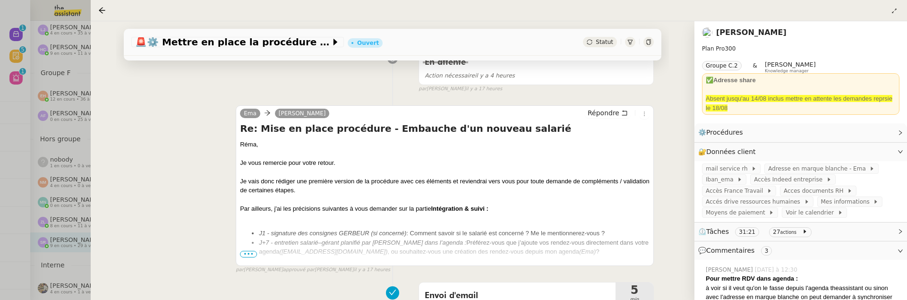
scroll to position [152, 0]
click at [99, 9] on icon at bounding box center [102, 11] width 8 height 8
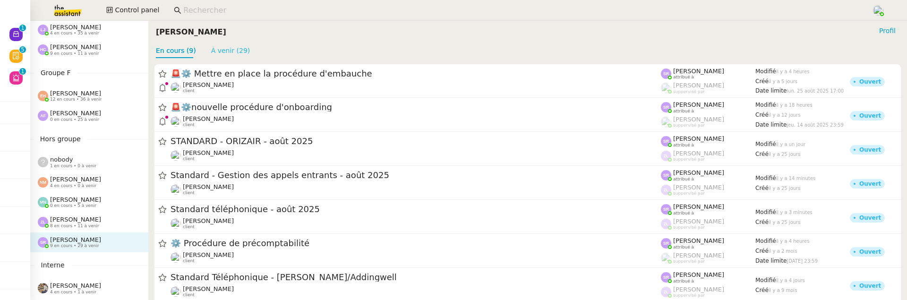
click at [239, 50] on link "À venir (29)" at bounding box center [230, 51] width 39 height 8
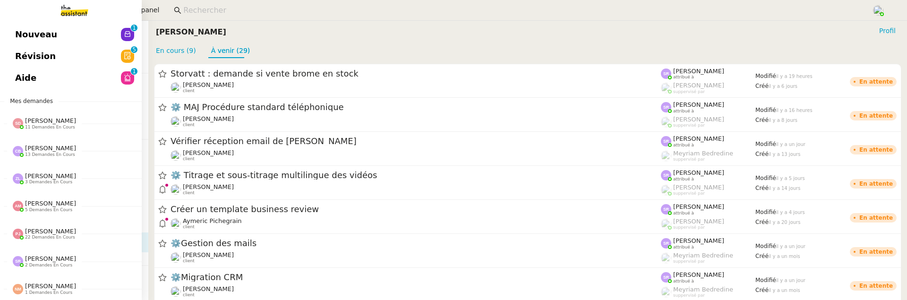
click at [15, 45] on link "Révision 0 1 2 3 4 5 6 7 8 9" at bounding box center [71, 56] width 142 height 22
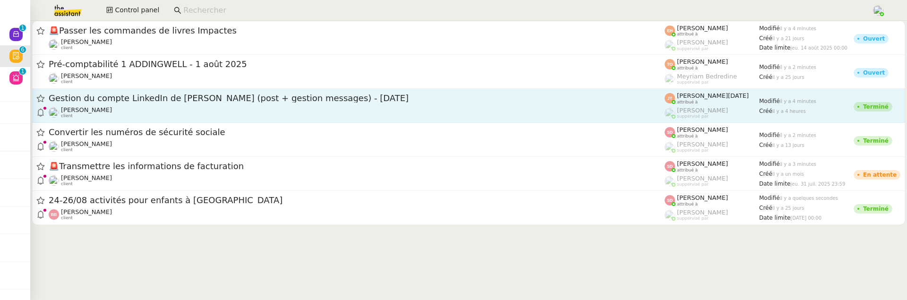
click at [257, 89] on link "Gestion du compte LinkedIn de Charly LAMARD (post + gestion messages) - 26 août…" at bounding box center [468, 106] width 873 height 34
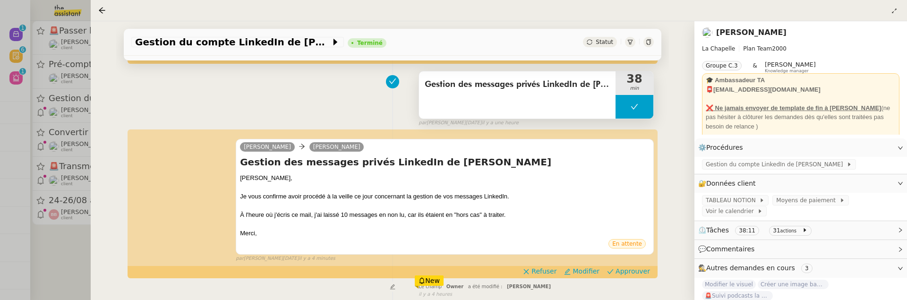
scroll to position [165, 0]
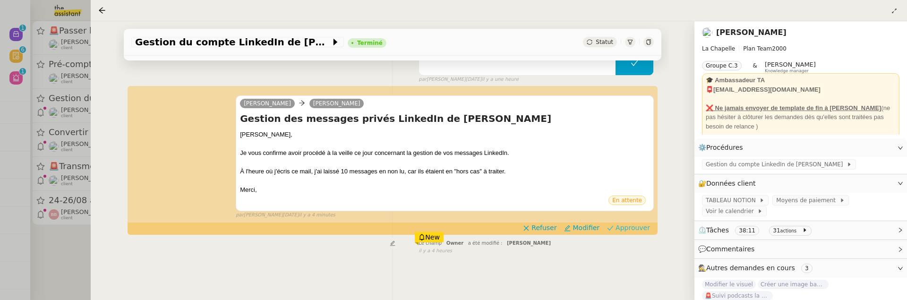
click at [633, 225] on span "Approuver" at bounding box center [632, 227] width 34 height 9
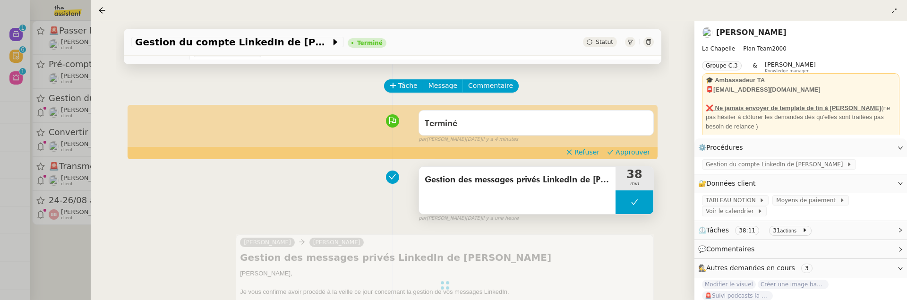
scroll to position [14, 0]
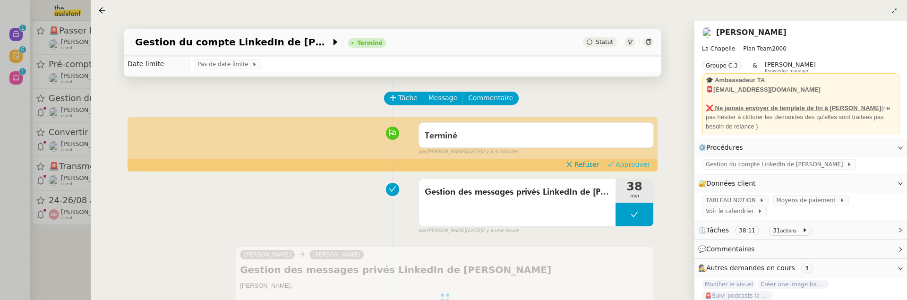
click at [630, 163] on span "Approuver" at bounding box center [632, 164] width 34 height 9
click at [65, 247] on div at bounding box center [453, 150] width 907 height 300
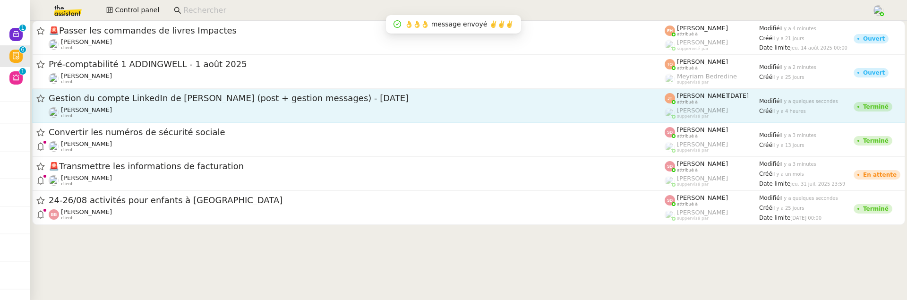
click at [170, 102] on span "Gestion du compte LinkedIn de [PERSON_NAME] (post + gestion messages) - [DATE]" at bounding box center [357, 98] width 616 height 9
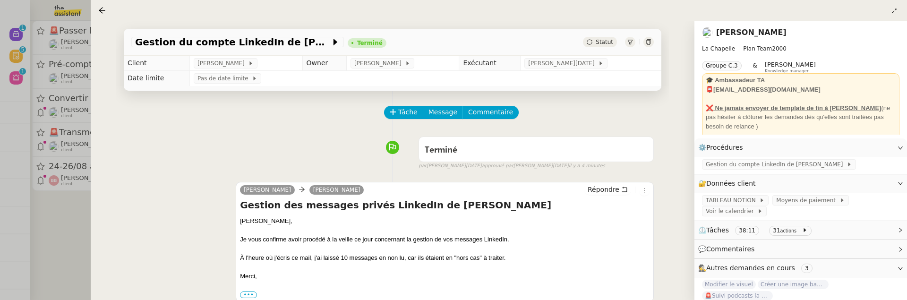
click at [54, 214] on div at bounding box center [453, 150] width 907 height 300
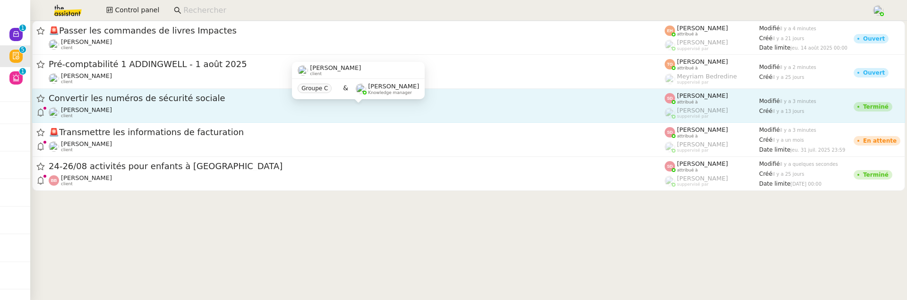
click at [153, 107] on div "Lydie Laulon client" at bounding box center [357, 112] width 616 height 12
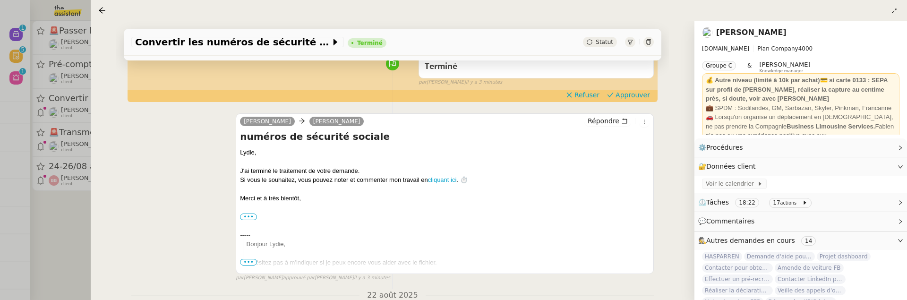
scroll to position [86, 0]
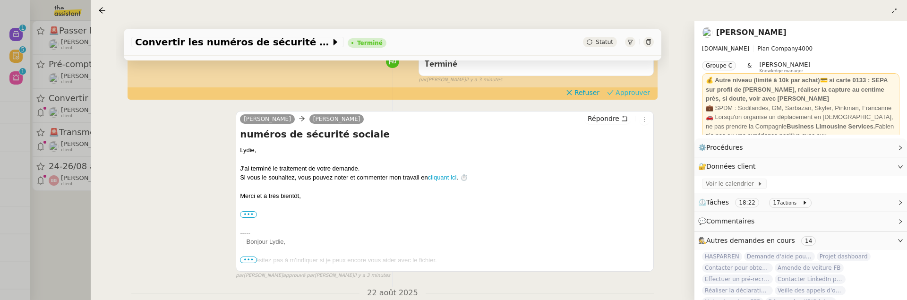
click at [639, 90] on span "Approuver" at bounding box center [632, 92] width 34 height 9
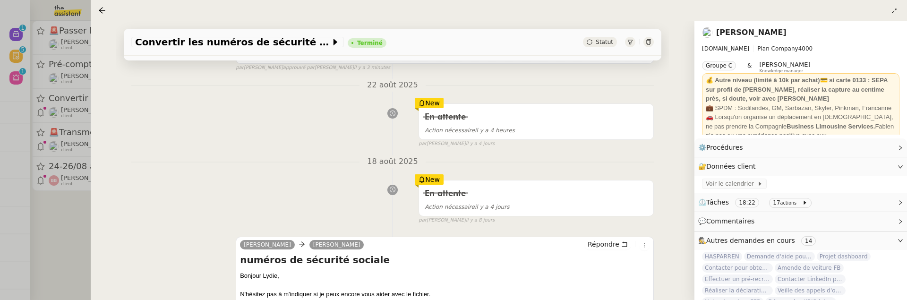
scroll to position [296, 0]
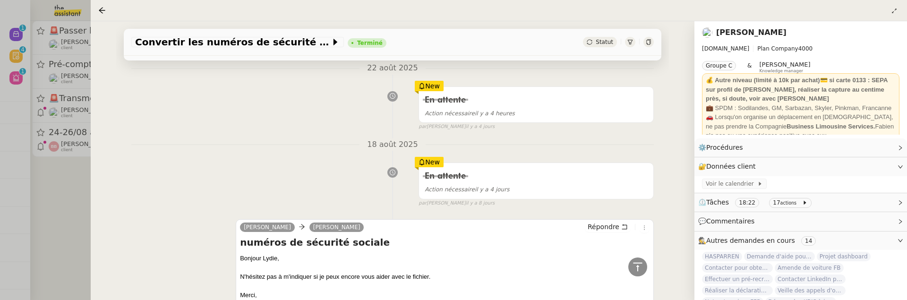
click at [53, 205] on div at bounding box center [453, 150] width 907 height 300
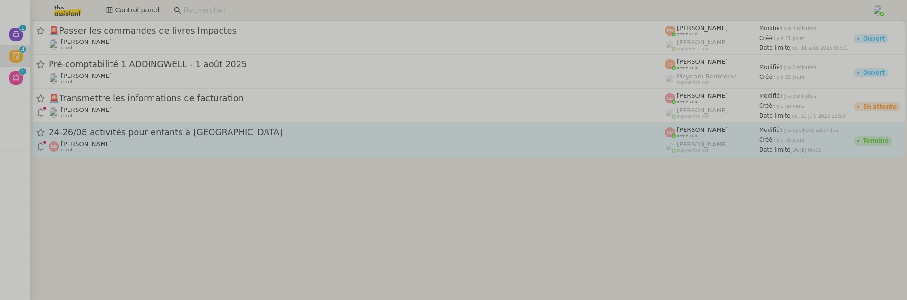
click at [142, 150] on div "Bernard BORNANCIN client" at bounding box center [357, 146] width 616 height 12
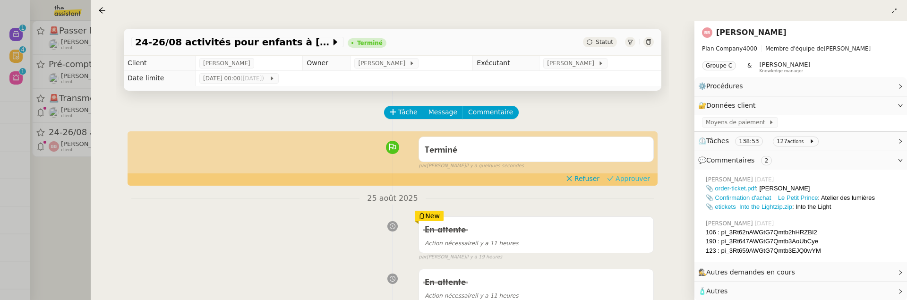
click at [630, 177] on span "Approuver" at bounding box center [632, 178] width 34 height 9
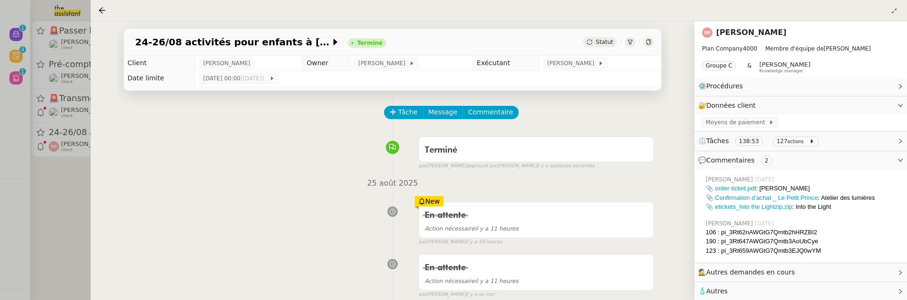
click at [73, 218] on div at bounding box center [453, 150] width 907 height 300
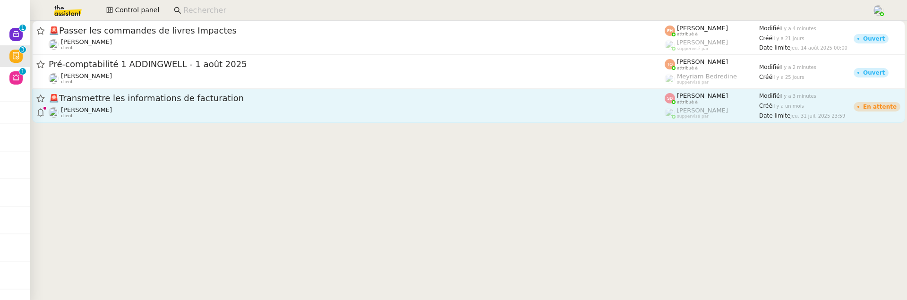
click at [185, 102] on span "🚨 Transmettre les informations de facturation" at bounding box center [357, 98] width 616 height 9
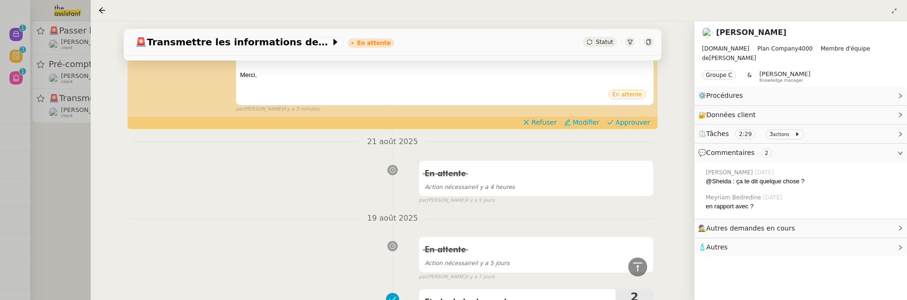
scroll to position [195, 0]
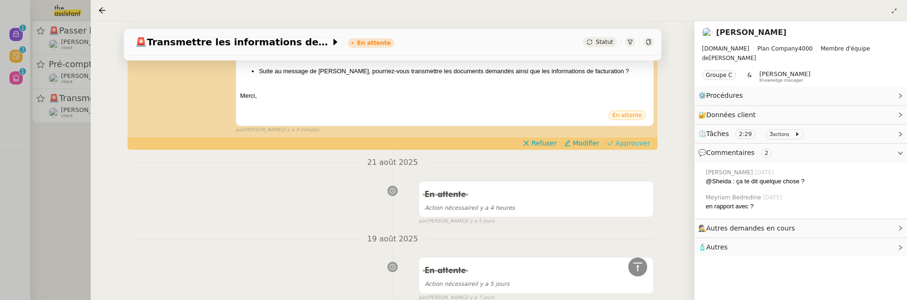
click at [641, 142] on span "Approuver" at bounding box center [632, 142] width 34 height 9
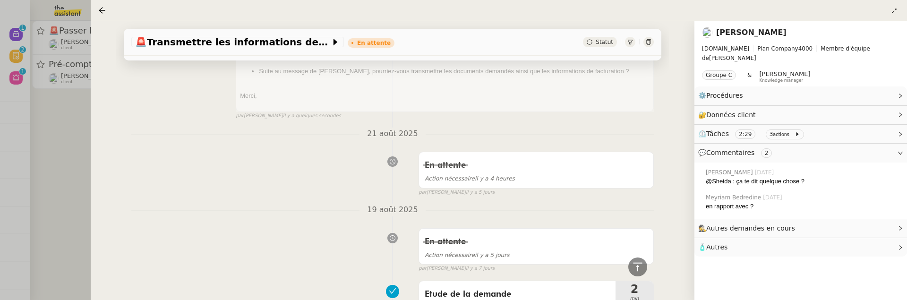
click at [54, 155] on div at bounding box center [453, 150] width 907 height 300
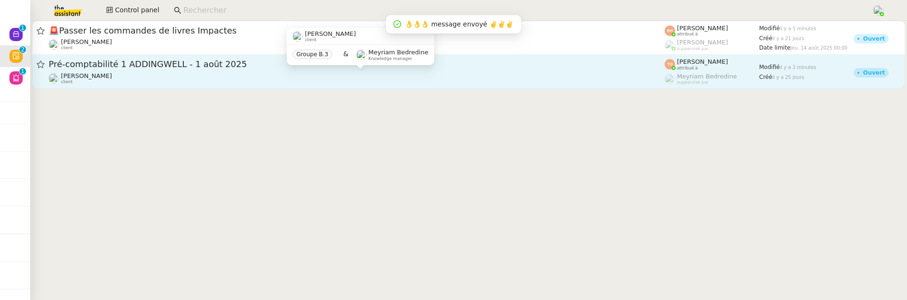
click at [283, 76] on div "Julien Decroix client" at bounding box center [357, 78] width 616 height 12
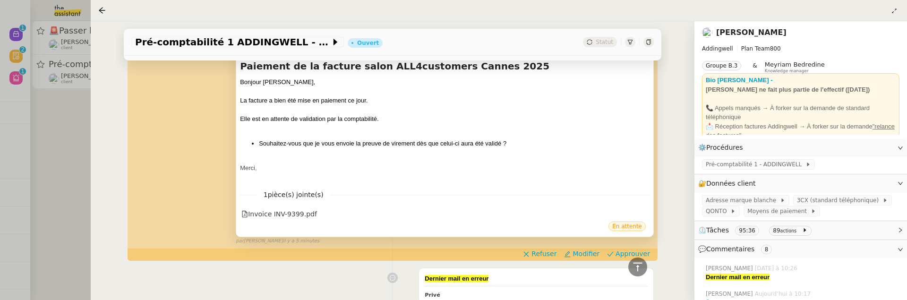
scroll to position [395, 0]
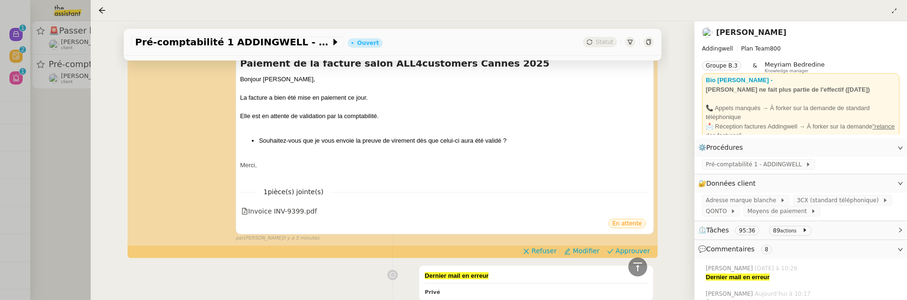
click at [640, 242] on div "camille Naelle Van Moerbeke Paiement de la facture salon ALL4customers Cannes 2…" at bounding box center [392, 137] width 522 height 210
click at [642, 254] on span "Approuver" at bounding box center [632, 250] width 34 height 9
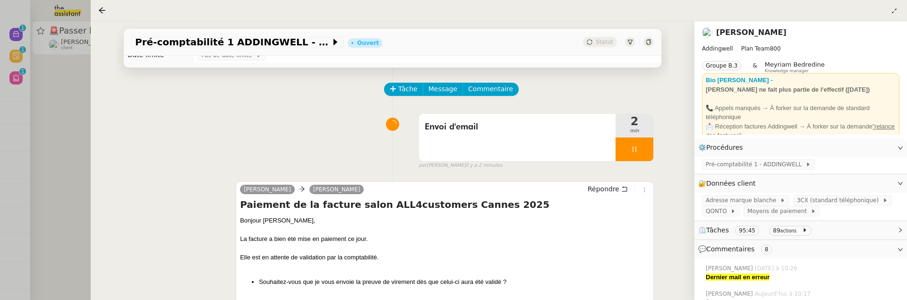
scroll to position [0, 0]
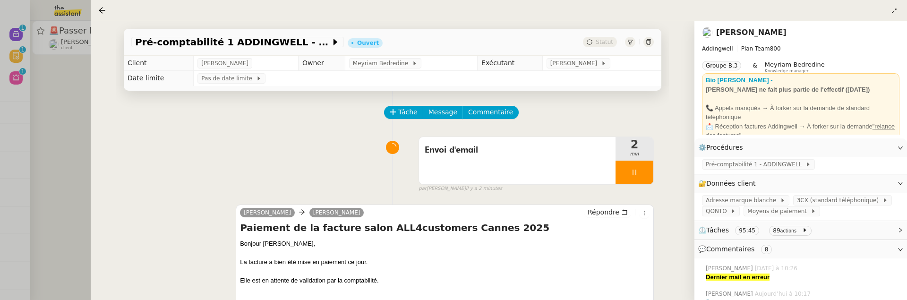
click at [64, 89] on div at bounding box center [453, 150] width 907 height 300
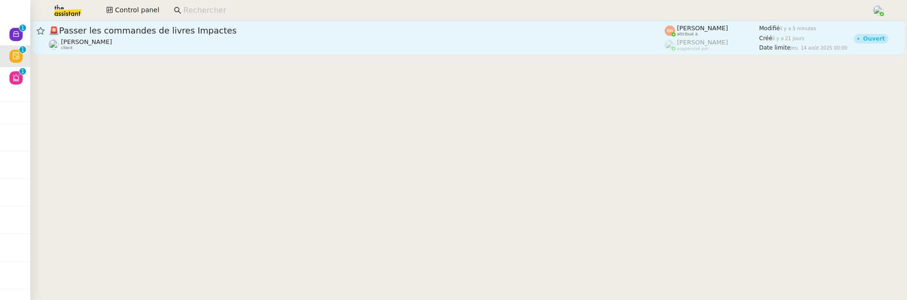
click at [191, 43] on div "Céline MAS client" at bounding box center [357, 44] width 616 height 12
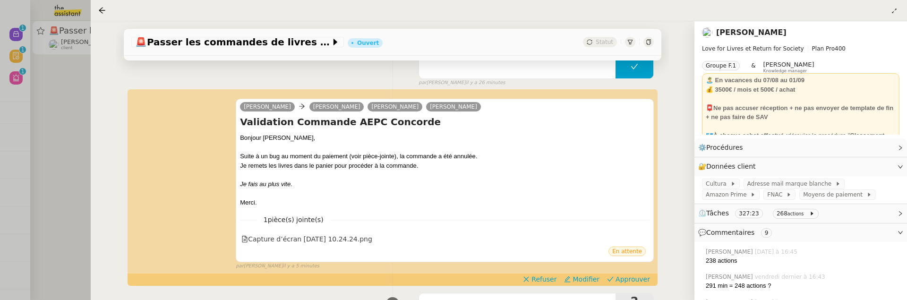
scroll to position [108, 0]
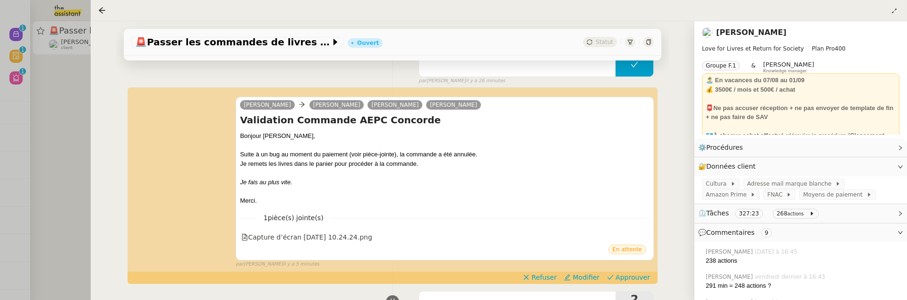
click at [47, 134] on div at bounding box center [453, 150] width 907 height 300
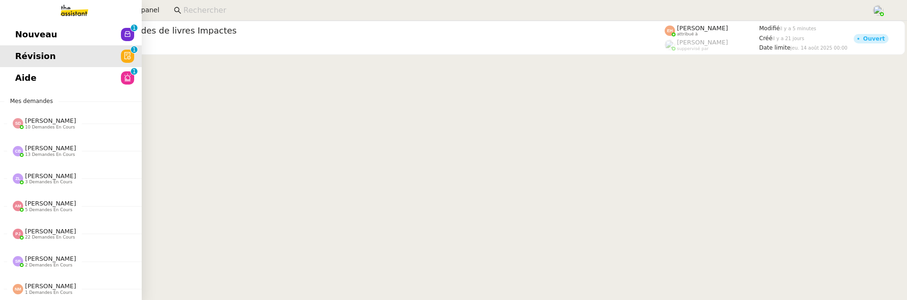
click at [27, 31] on link "Nouveau 0 1 2 3 4 5 6 7 8 9" at bounding box center [71, 35] width 142 height 22
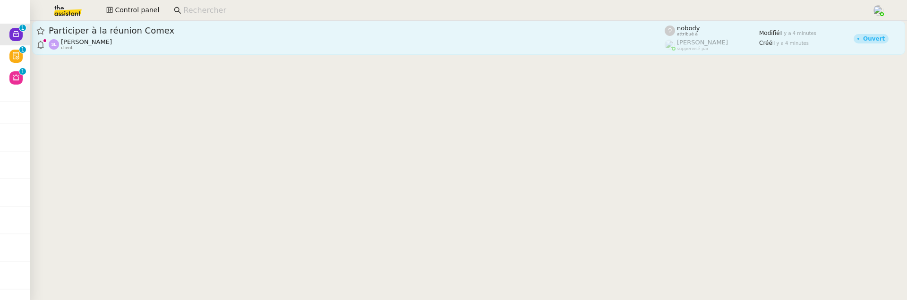
click at [194, 30] on span "Participer à la réunion Comex" at bounding box center [357, 30] width 616 height 9
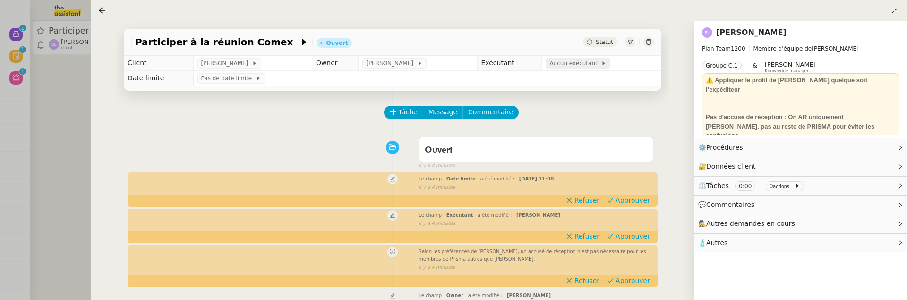
click at [580, 65] on span "Aucun exécutant" at bounding box center [574, 63] width 51 height 9
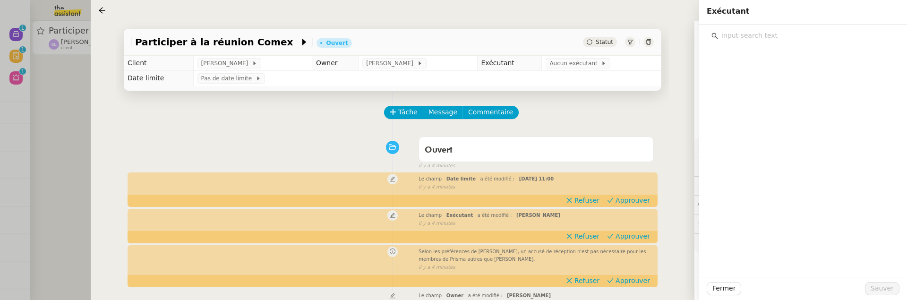
click at [738, 38] on input "text" at bounding box center [806, 35] width 177 height 13
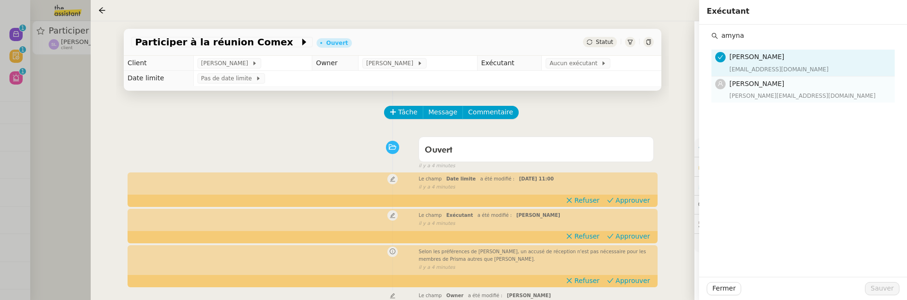
type input "amyna"
click at [793, 92] on div "amyna@team.theassistant.com" at bounding box center [809, 95] width 160 height 9
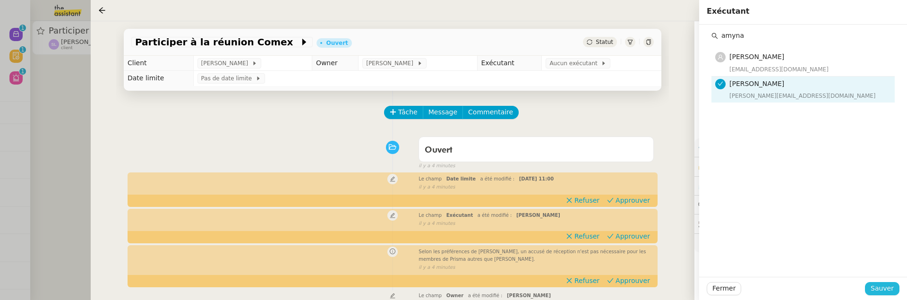
click at [881, 290] on span "Sauver" at bounding box center [881, 288] width 23 height 11
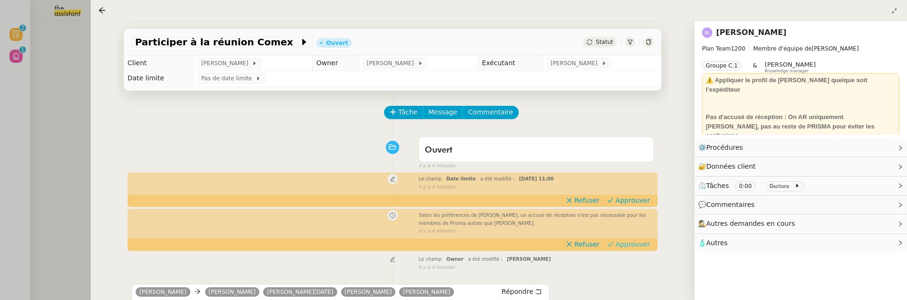
click at [630, 246] on span "Approuver" at bounding box center [632, 243] width 34 height 9
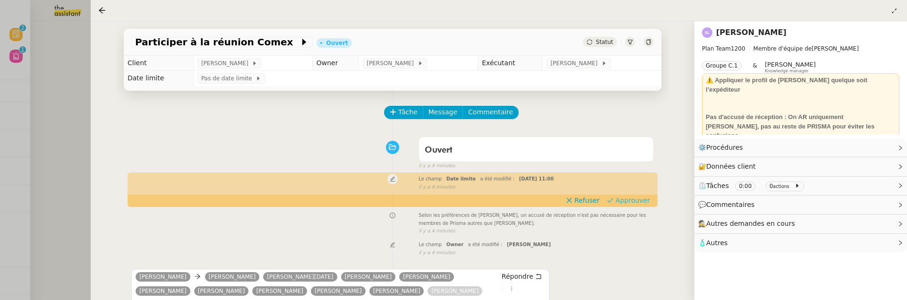
click at [636, 201] on span "Approuver" at bounding box center [632, 200] width 34 height 9
click at [82, 126] on div at bounding box center [453, 150] width 907 height 300
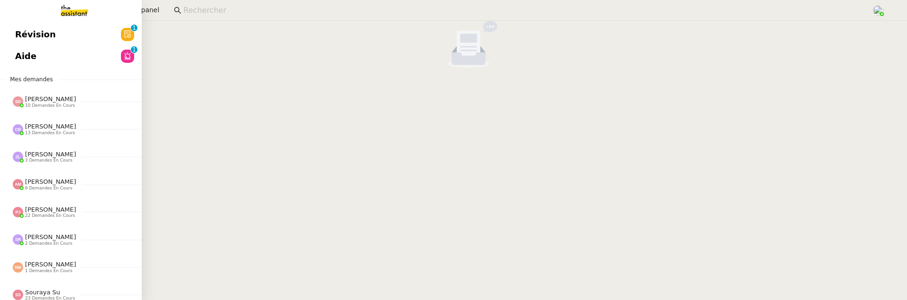
click at [21, 34] on span "Révision" at bounding box center [35, 34] width 41 height 14
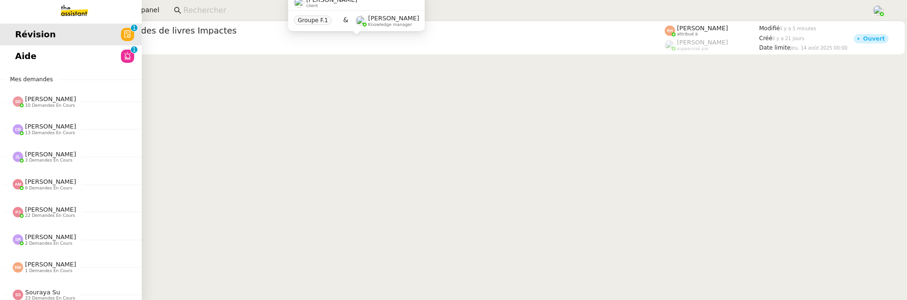
click at [22, 54] on span "Aide" at bounding box center [25, 56] width 21 height 14
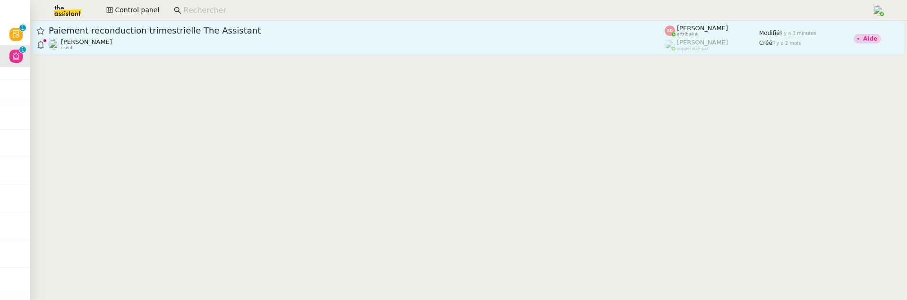
click at [239, 26] on div "Paiement reconduction trimestrielle The Assistant" at bounding box center [357, 30] width 616 height 11
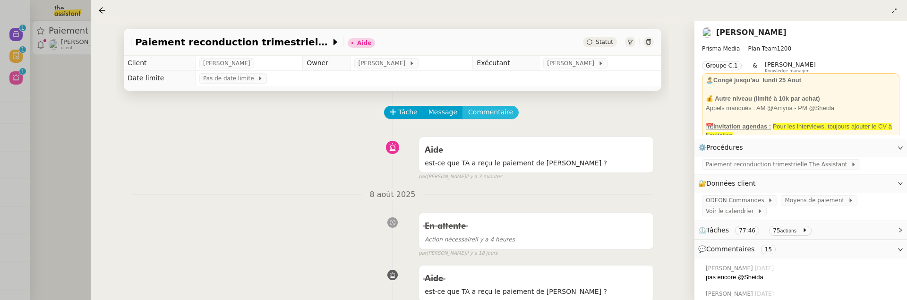
click at [498, 114] on span "Commentaire" at bounding box center [490, 112] width 45 height 11
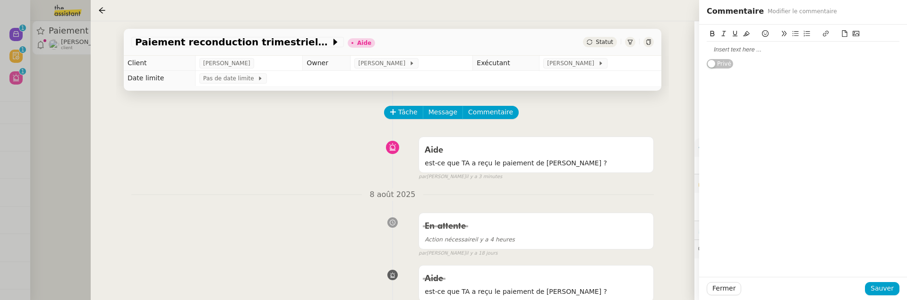
click at [787, 51] on div at bounding box center [803, 49] width 193 height 9
click at [880, 282] on button "Sauver" at bounding box center [882, 288] width 34 height 13
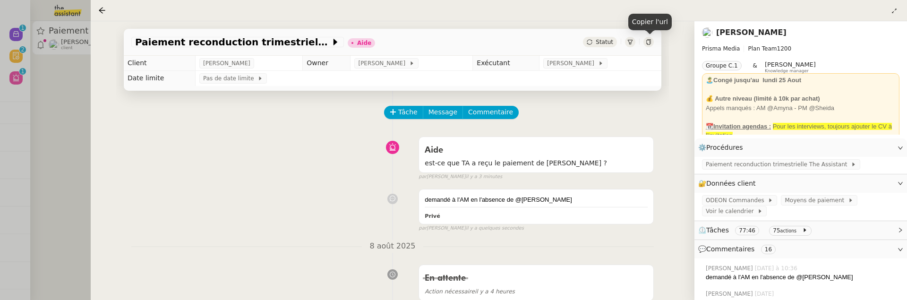
click at [649, 42] on icon at bounding box center [649, 42] width 6 height 6
click at [51, 166] on div at bounding box center [453, 150] width 907 height 300
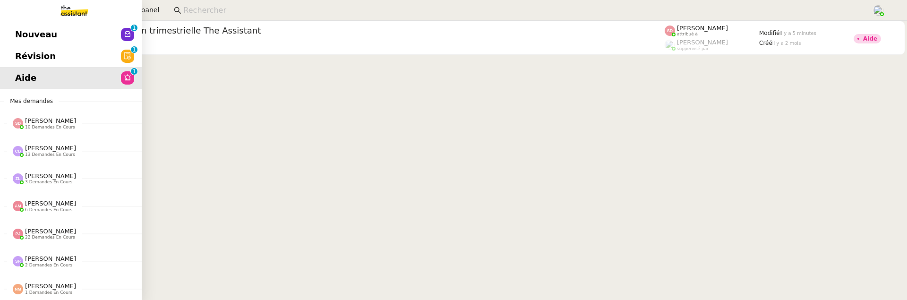
click at [25, 62] on span "Révision" at bounding box center [35, 56] width 41 height 14
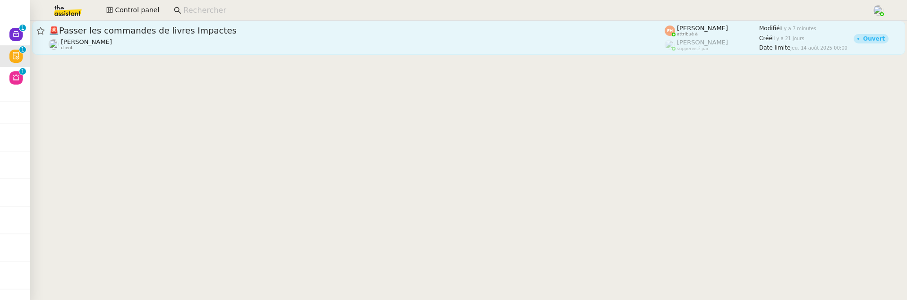
click at [267, 28] on span "🚨 Passer les commandes de livres Impactes" at bounding box center [357, 30] width 616 height 9
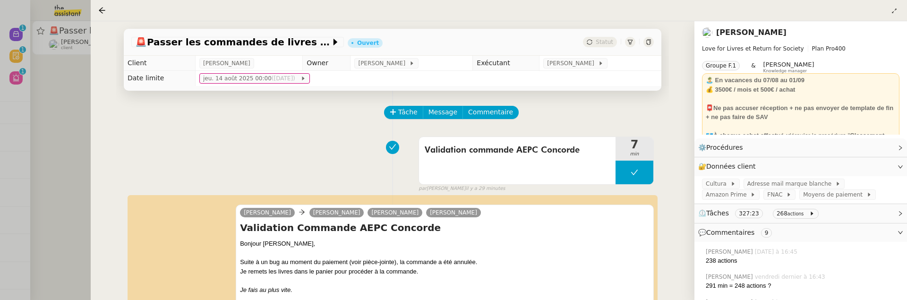
click at [40, 141] on div at bounding box center [453, 150] width 907 height 300
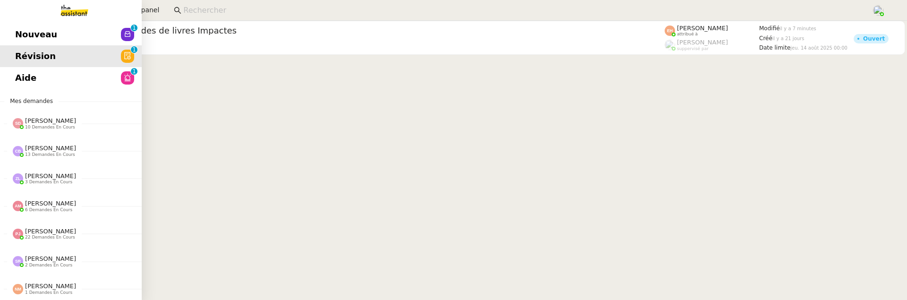
click at [16, 32] on span "Nouveau" at bounding box center [36, 34] width 42 height 14
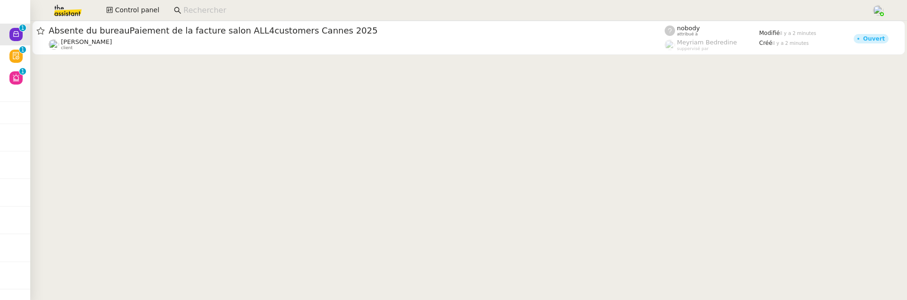
click at [256, 41] on div "Naelle Van Moerbeke client" at bounding box center [357, 44] width 616 height 12
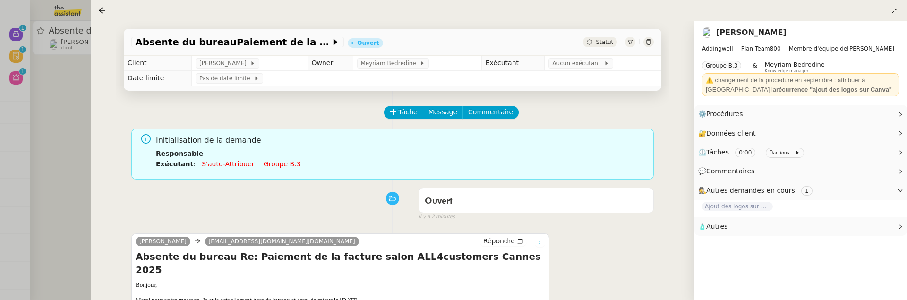
click at [539, 242] on icon at bounding box center [540, 242] width 6 height 6
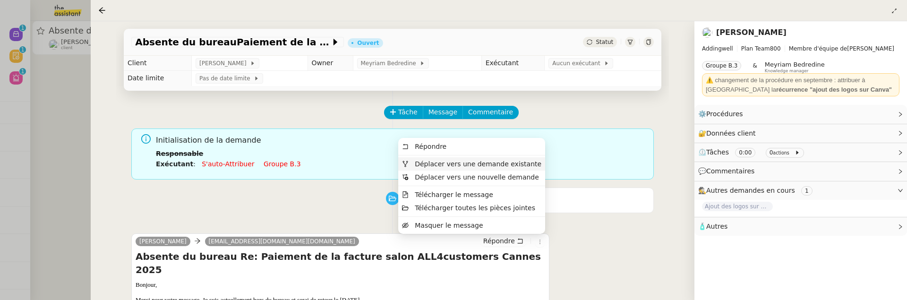
click at [528, 169] on li "Déplacer vers une demande existante" at bounding box center [471, 163] width 147 height 13
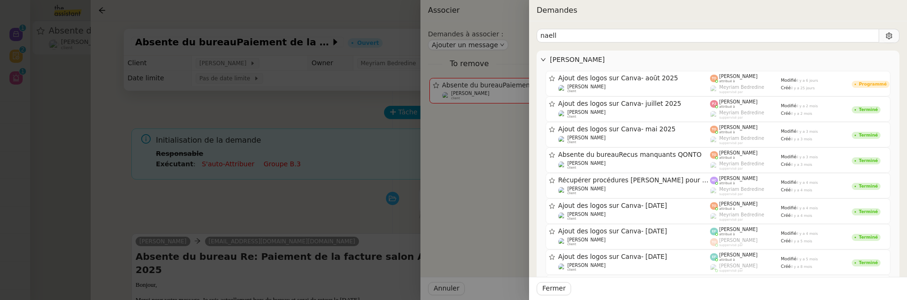
type input "nael"
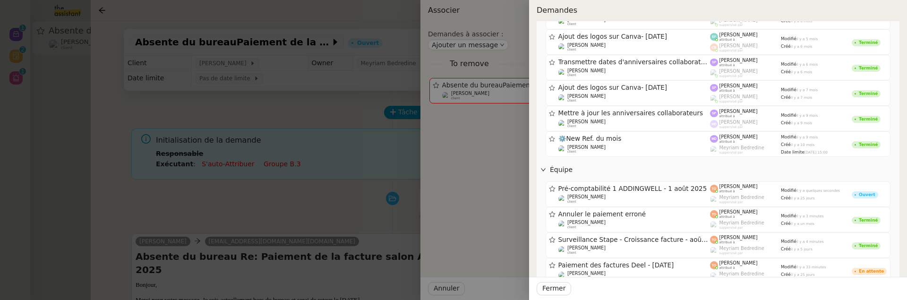
scroll to position [254, 0]
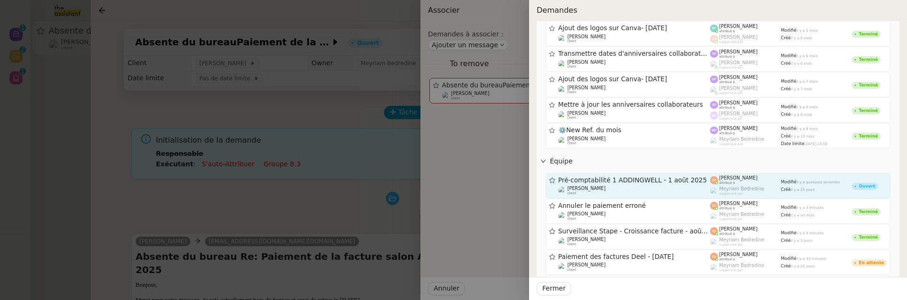
click at [640, 178] on span "Pré-comptabilité 1 ADDINGWELL - 1 août 2025" at bounding box center [634, 180] width 152 height 7
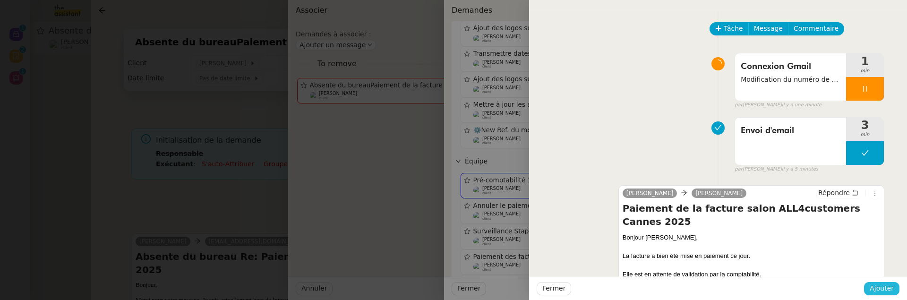
click at [892, 290] on span "Ajouter" at bounding box center [881, 288] width 24 height 11
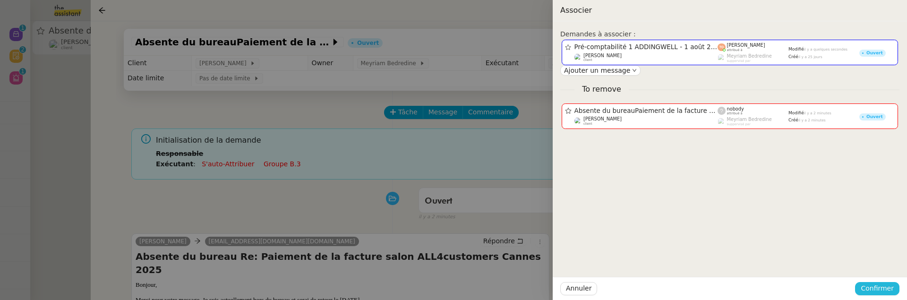
click at [892, 290] on span "Confirmer" at bounding box center [876, 288] width 33 height 11
click at [889, 266] on span "Ajouter" at bounding box center [878, 262] width 24 height 9
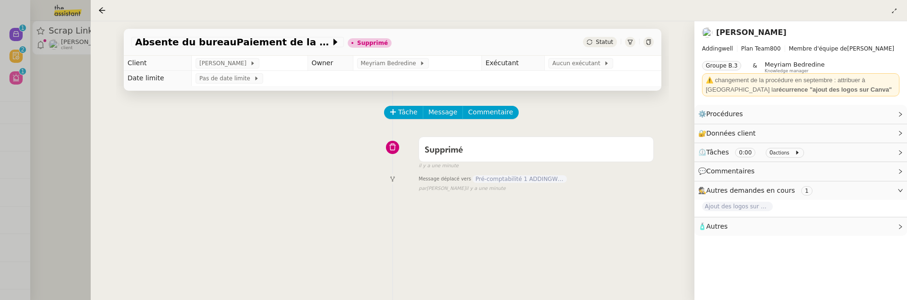
click at [70, 167] on div at bounding box center [453, 150] width 907 height 300
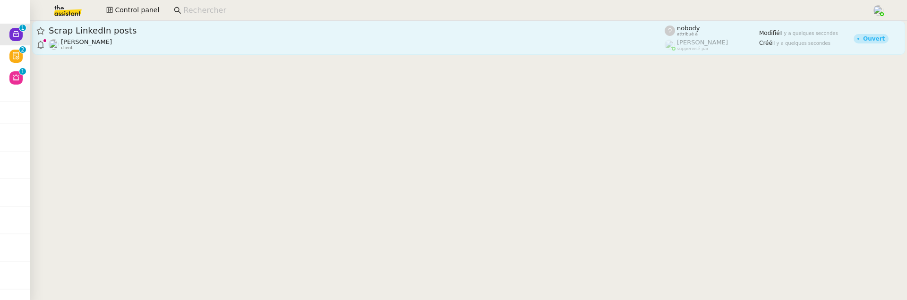
click at [164, 34] on span "Scrap LinkedIn posts" at bounding box center [357, 30] width 616 height 9
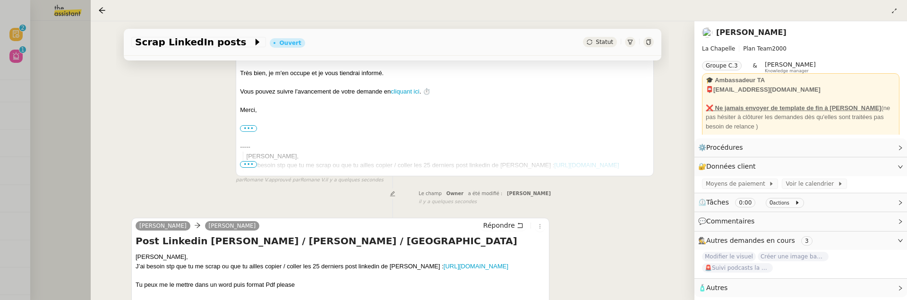
scroll to position [167, 0]
click at [70, 164] on div at bounding box center [453, 150] width 907 height 300
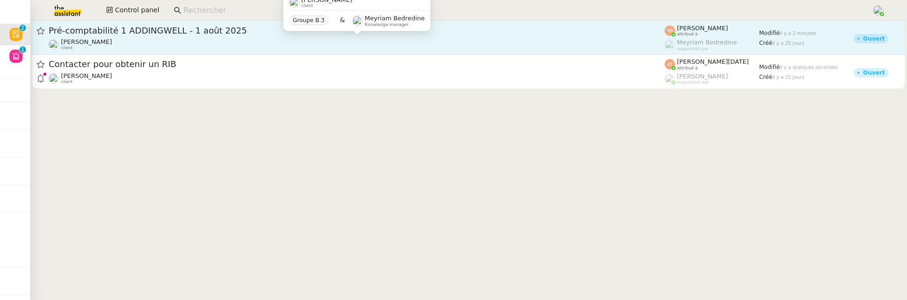
click at [220, 45] on div "Julien Decroix client" at bounding box center [357, 44] width 616 height 12
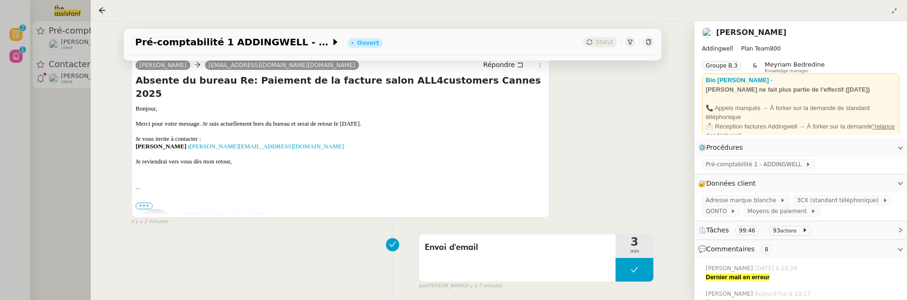
scroll to position [191, 0]
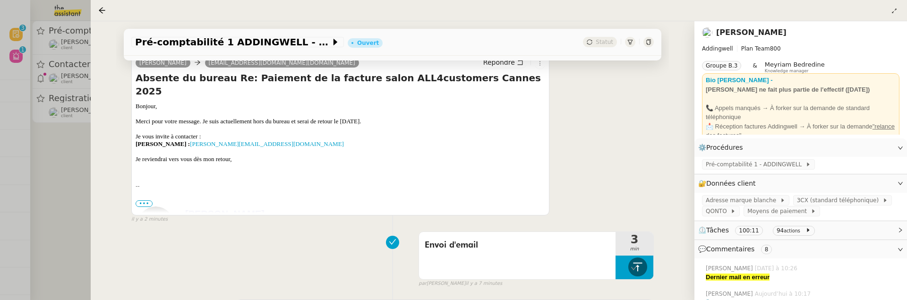
click at [83, 177] on div at bounding box center [453, 150] width 907 height 300
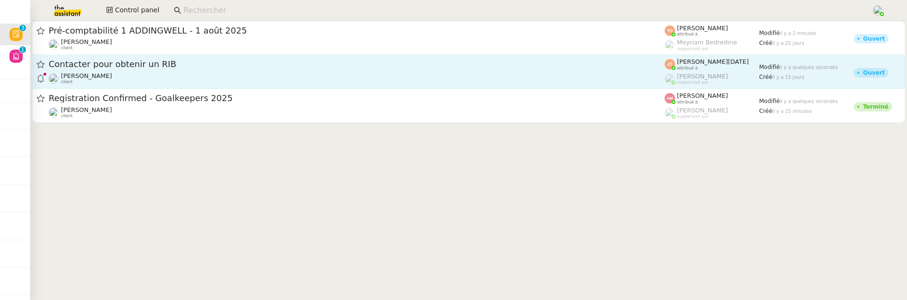
click at [145, 76] on div "Lydie Laulon client" at bounding box center [357, 78] width 616 height 12
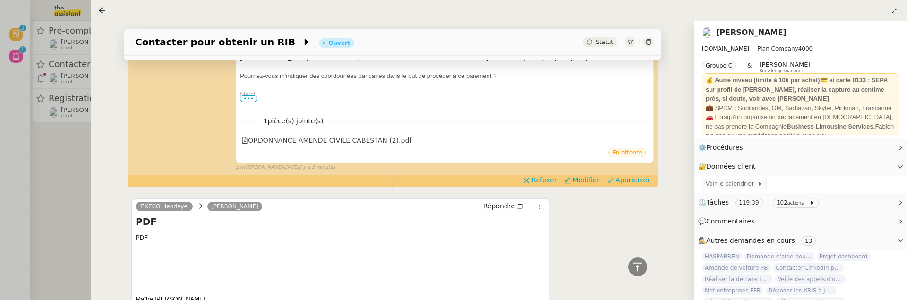
scroll to position [426, 0]
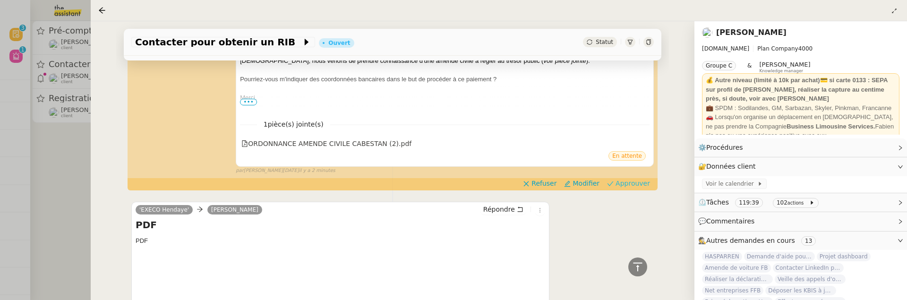
click at [637, 179] on span "Approuver" at bounding box center [632, 183] width 34 height 9
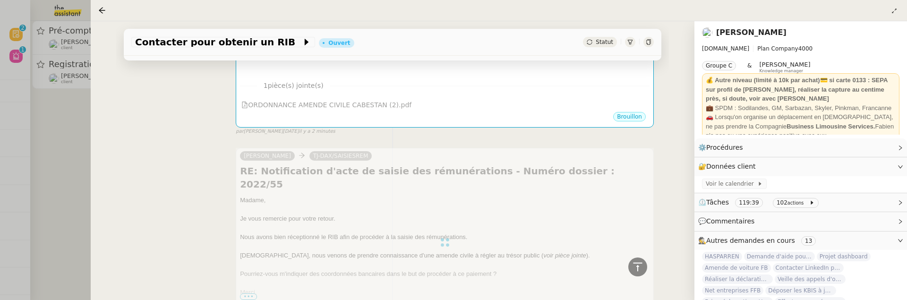
scroll to position [0, 0]
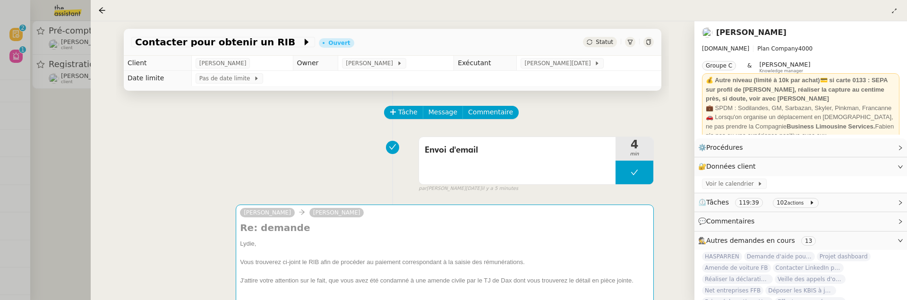
click at [51, 124] on div at bounding box center [453, 150] width 907 height 300
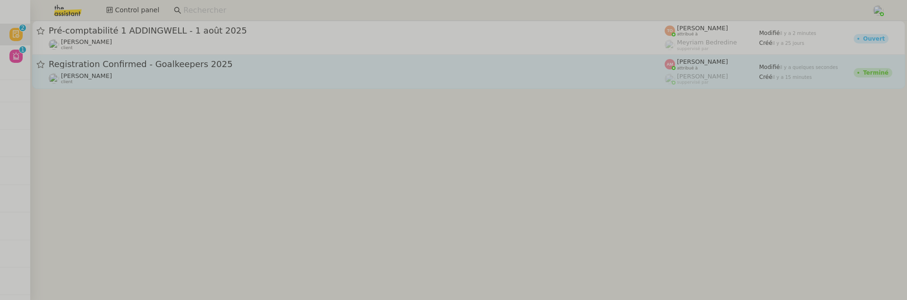
click at [146, 77] on div "Ariel Wengroff client" at bounding box center [357, 78] width 616 height 12
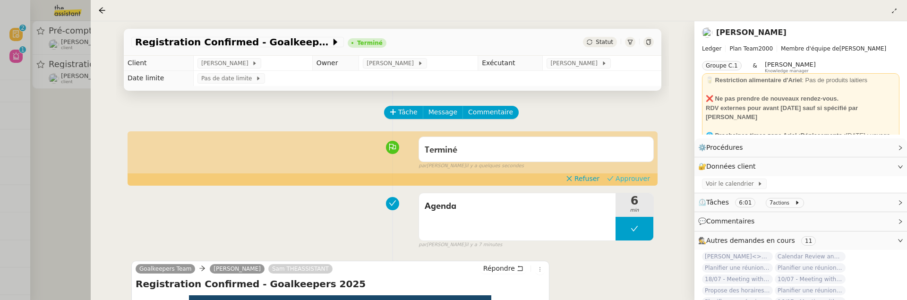
click at [635, 181] on span "Approuver" at bounding box center [632, 178] width 34 height 9
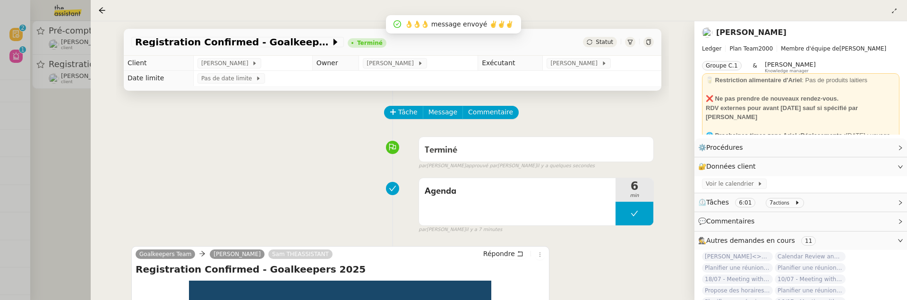
click at [48, 140] on div at bounding box center [453, 150] width 907 height 300
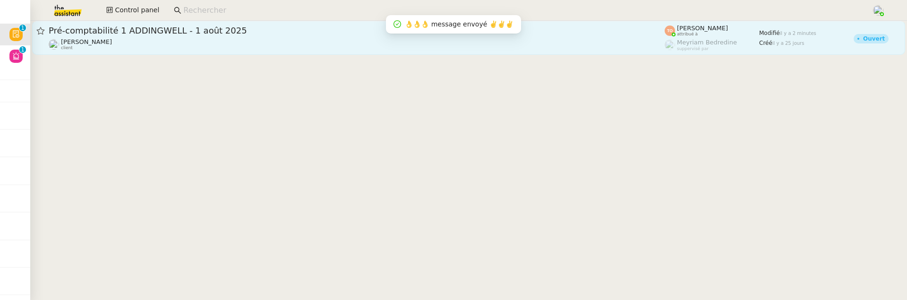
click at [165, 39] on div "Julien Decroix client" at bounding box center [357, 44] width 616 height 12
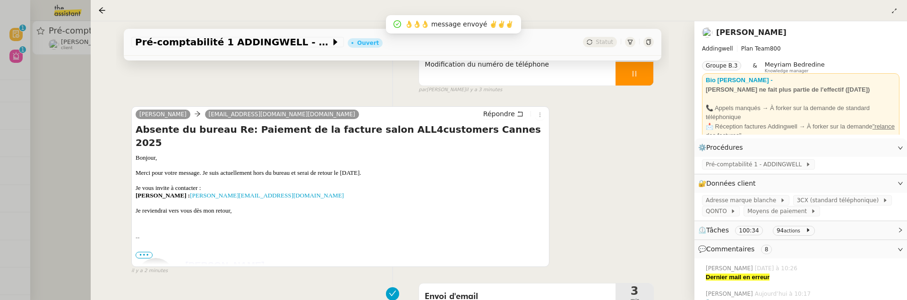
scroll to position [187, 0]
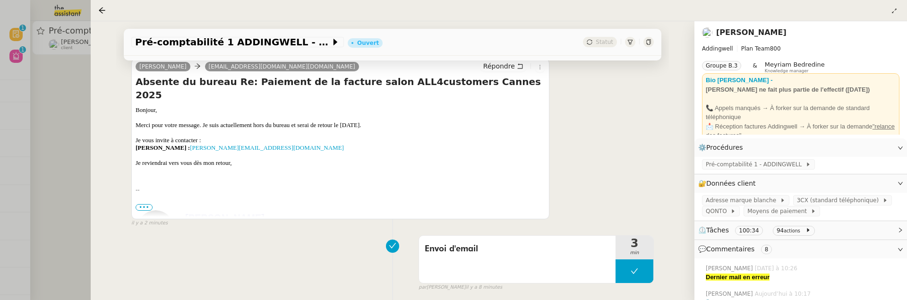
click at [89, 189] on div at bounding box center [453, 150] width 907 height 300
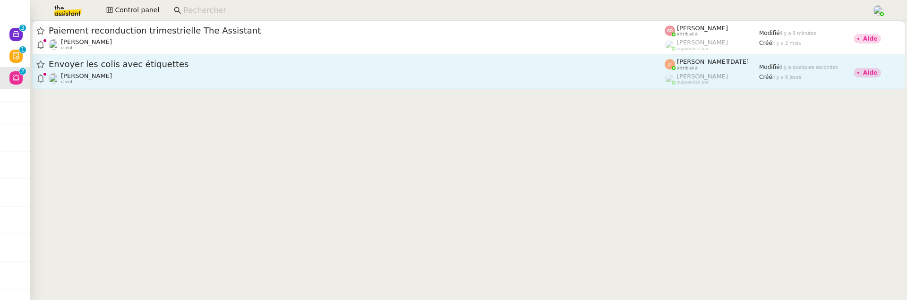
click at [135, 73] on div "Alexis SACKSTEDER client" at bounding box center [357, 78] width 616 height 12
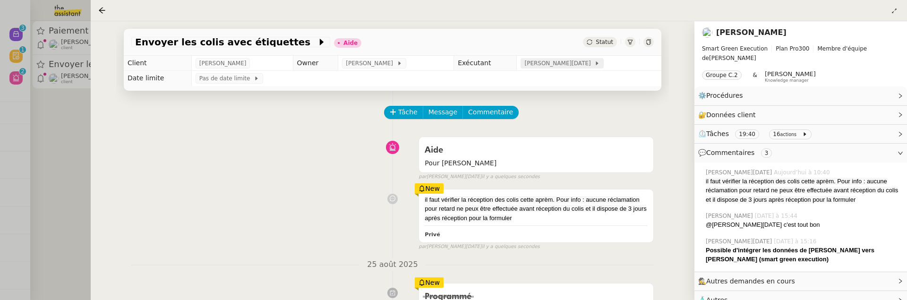
click at [584, 65] on span "[PERSON_NAME][DATE]" at bounding box center [559, 63] width 70 height 9
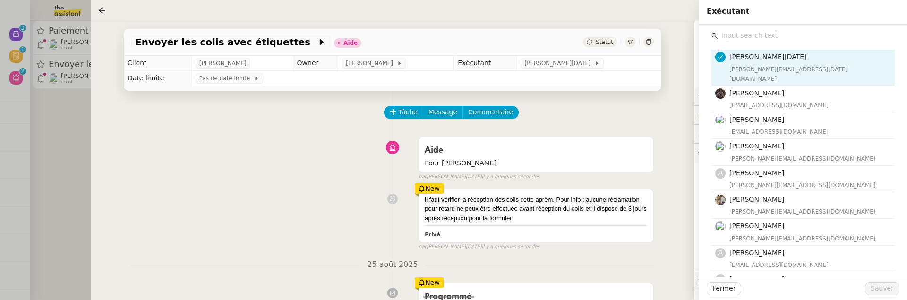
click at [769, 32] on input "text" at bounding box center [806, 35] width 177 height 13
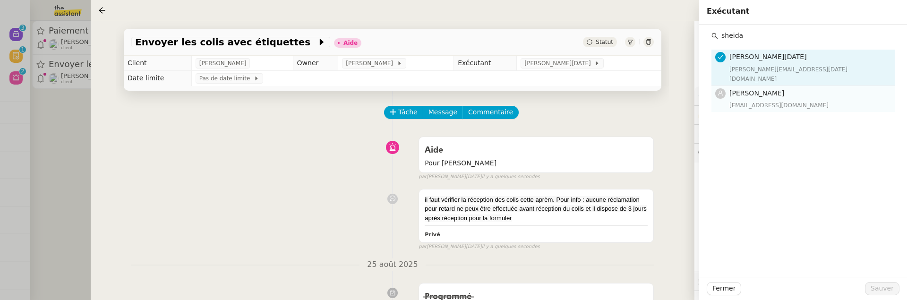
type input "sheida"
click at [793, 88] on h4 "[PERSON_NAME]" at bounding box center [809, 93] width 160 height 11
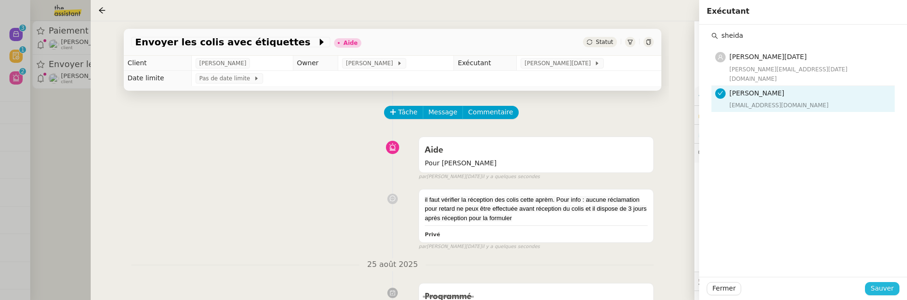
click at [894, 284] on button "Sauver" at bounding box center [882, 288] width 34 height 13
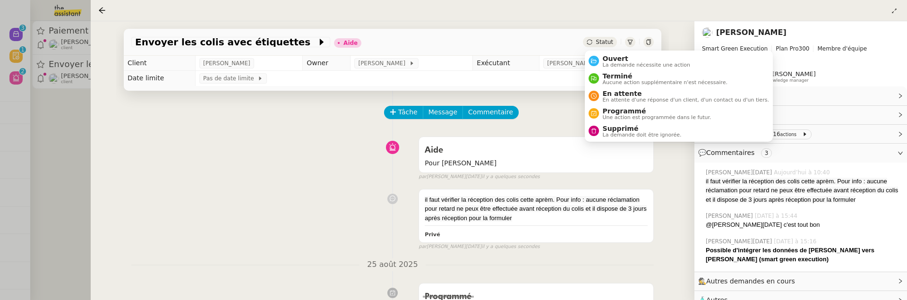
click at [601, 43] on span "Statut" at bounding box center [604, 42] width 17 height 7
click at [607, 58] on span "Ouvert" at bounding box center [647, 59] width 88 height 8
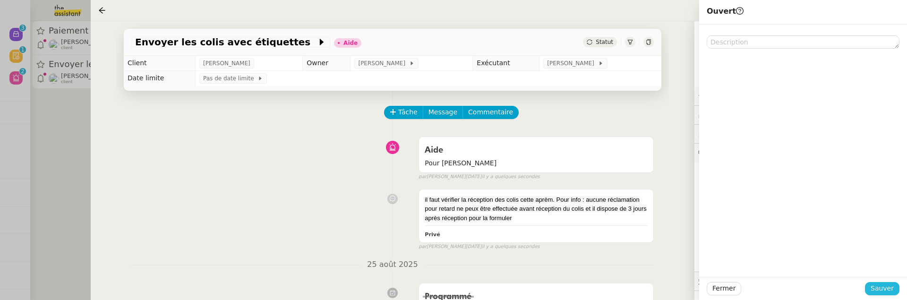
click at [889, 289] on span "Sauver" at bounding box center [881, 288] width 23 height 11
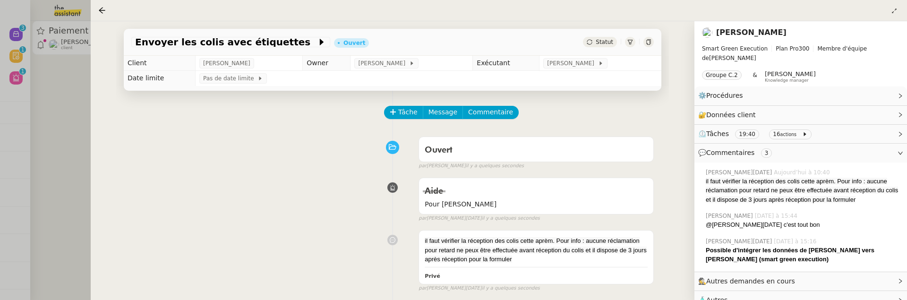
click at [84, 110] on div at bounding box center [453, 150] width 907 height 300
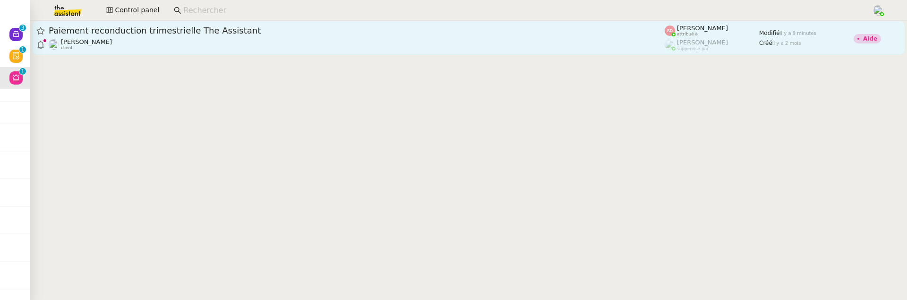
click at [189, 49] on div "David Berrebi client" at bounding box center [357, 44] width 616 height 12
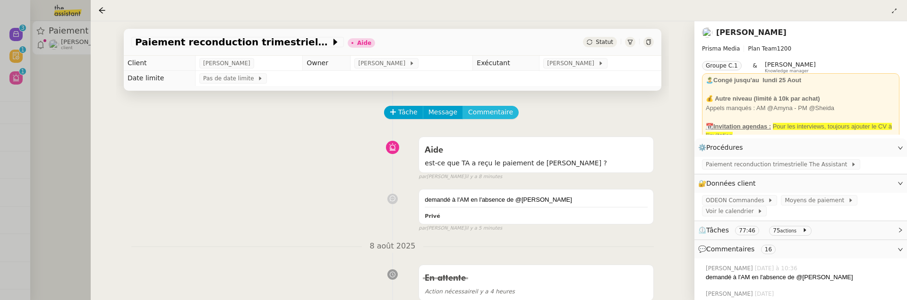
click at [487, 116] on span "Commentaire" at bounding box center [490, 112] width 45 height 11
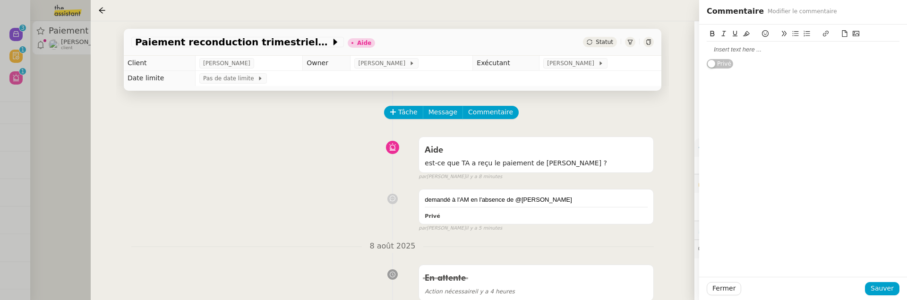
click at [758, 49] on div at bounding box center [803, 49] width 193 height 9
click at [888, 288] on span "Sauver" at bounding box center [881, 288] width 23 height 11
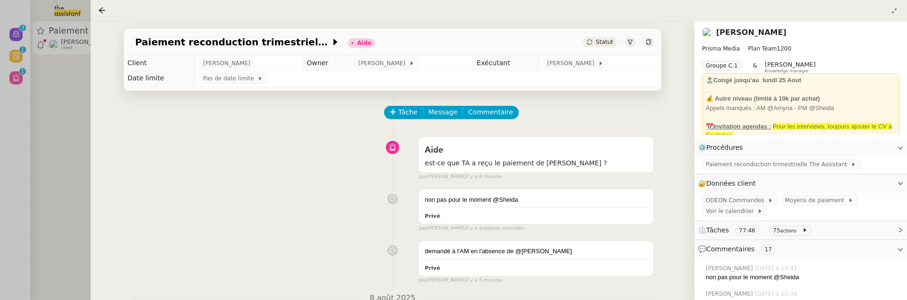
click at [608, 41] on span "Statut" at bounding box center [604, 42] width 17 height 7
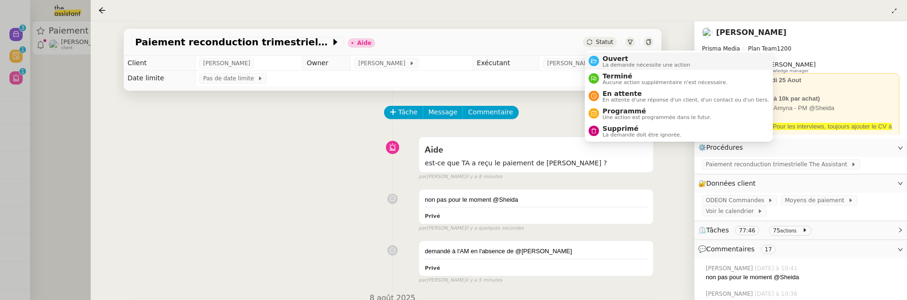
click at [616, 62] on span "La demande nécessite une action" at bounding box center [647, 64] width 88 height 5
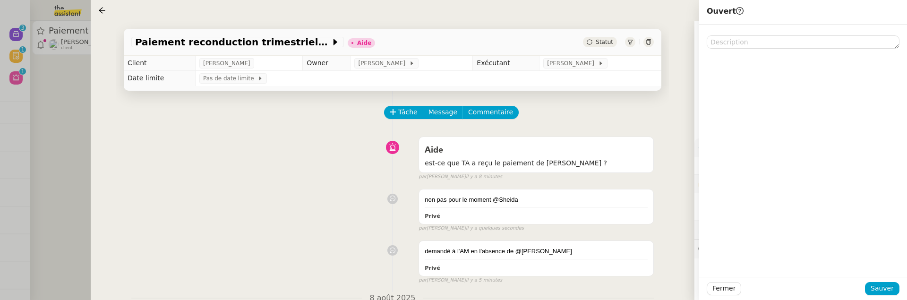
click at [871, 295] on div "Fermer Sauver" at bounding box center [803, 288] width 208 height 23
click at [879, 289] on span "Sauver" at bounding box center [881, 288] width 23 height 11
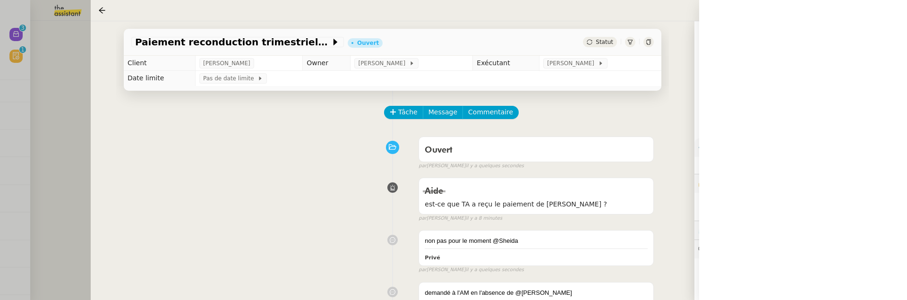
click at [66, 155] on div at bounding box center [453, 150] width 907 height 300
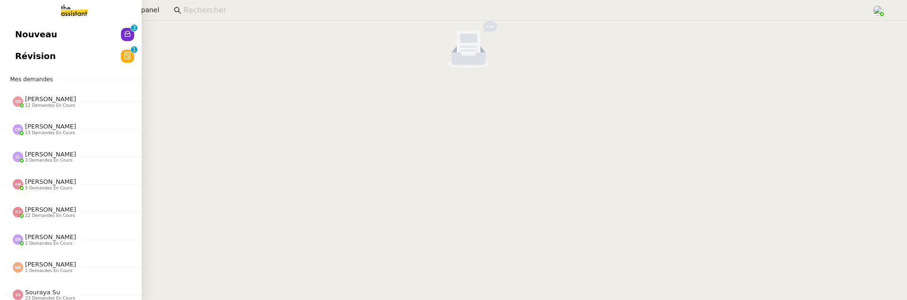
click at [14, 24] on link "Nouveau 0 1 2 3 4 5 6 7 8 9" at bounding box center [71, 35] width 142 height 22
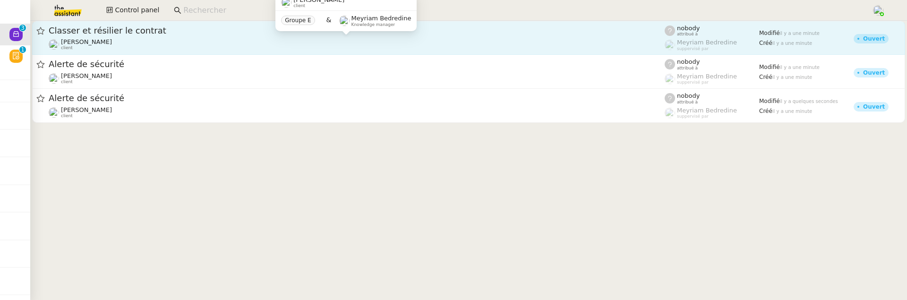
click at [269, 43] on div "Sophie Mouraire client" at bounding box center [357, 44] width 616 height 12
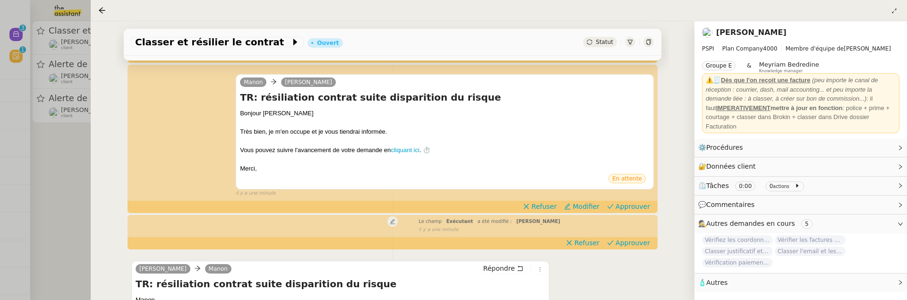
scroll to position [145, 0]
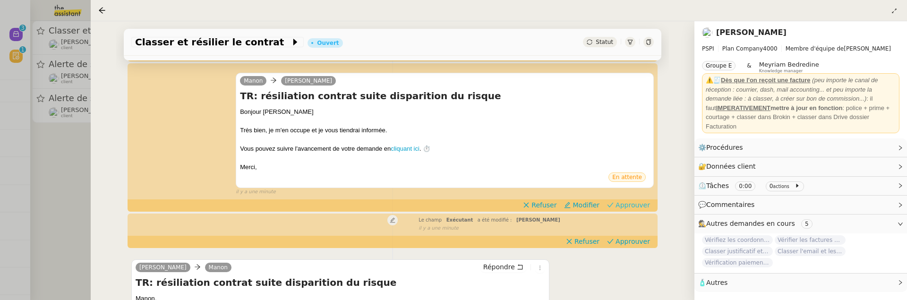
click at [633, 205] on span "Approuver" at bounding box center [632, 204] width 34 height 9
click at [640, 238] on span "Approuver" at bounding box center [632, 241] width 34 height 9
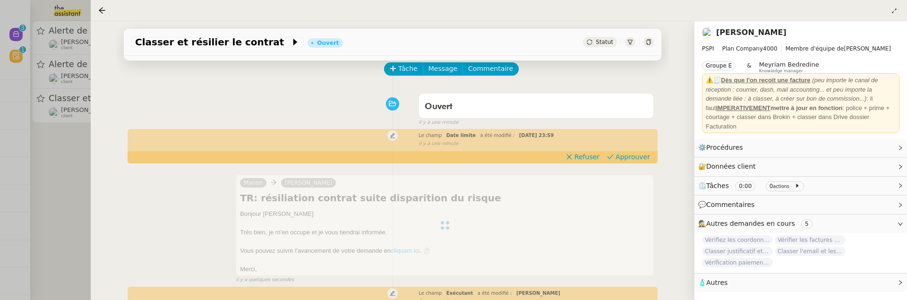
scroll to position [12, 0]
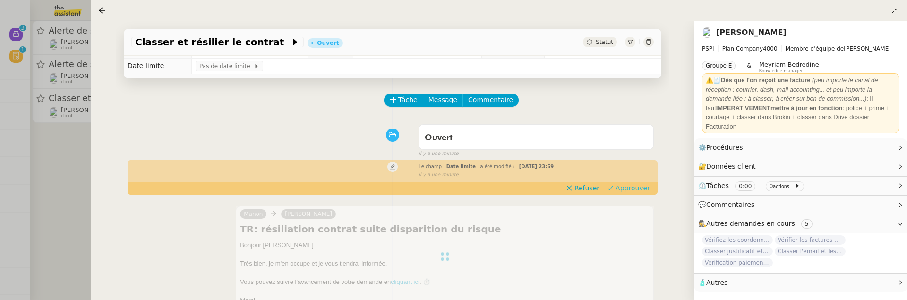
click at [633, 189] on span "Approuver" at bounding box center [632, 187] width 34 height 9
click at [79, 136] on div at bounding box center [453, 150] width 907 height 300
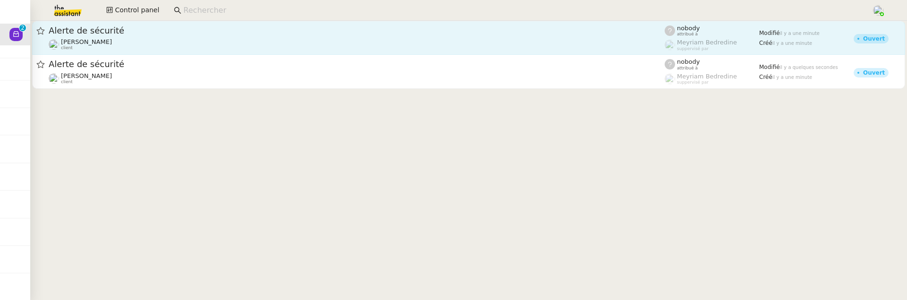
click at [188, 35] on div "Alerte de sécurité" at bounding box center [357, 30] width 616 height 11
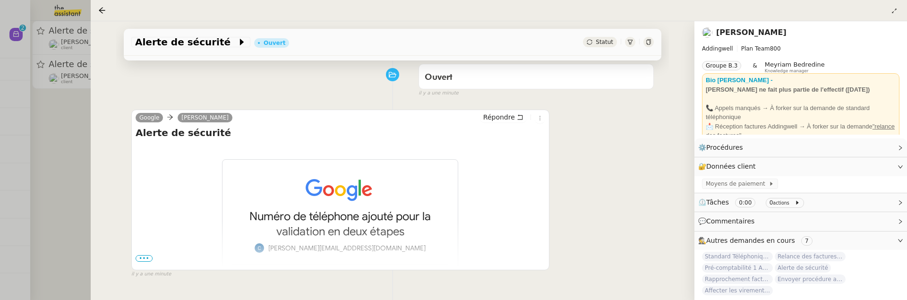
scroll to position [143, 0]
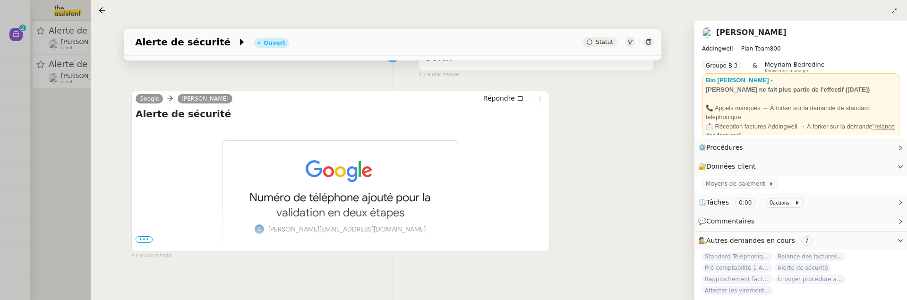
click at [143, 238] on span "•••" at bounding box center [144, 239] width 17 height 7
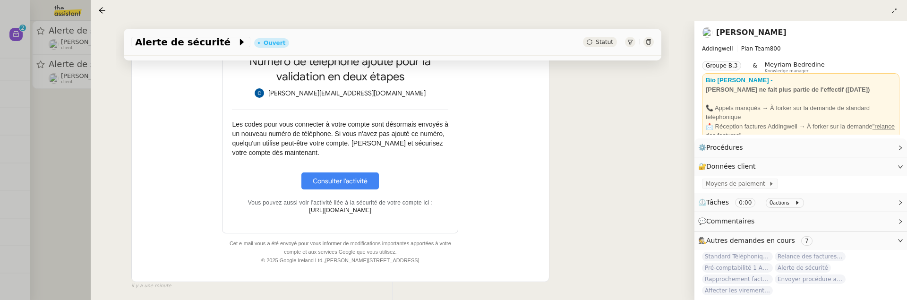
scroll to position [313, 0]
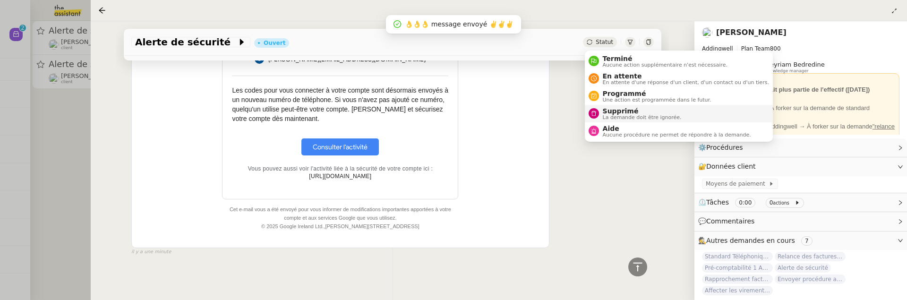
click at [607, 107] on span "Supprimé" at bounding box center [642, 111] width 79 height 8
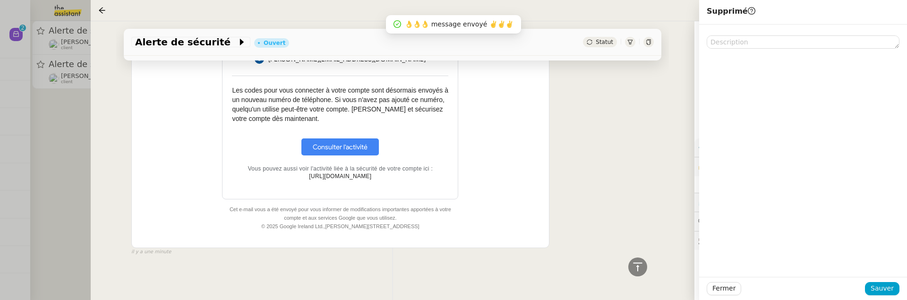
click at [896, 296] on div "Fermer Sauver" at bounding box center [803, 288] width 208 height 23
click at [892, 293] on span "Sauver" at bounding box center [881, 288] width 23 height 11
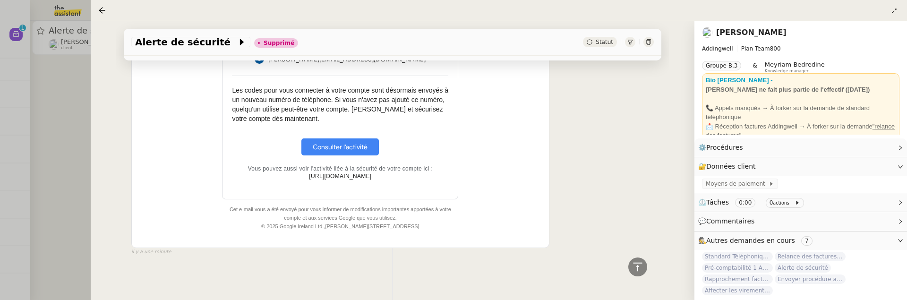
click at [78, 143] on div at bounding box center [453, 150] width 907 height 300
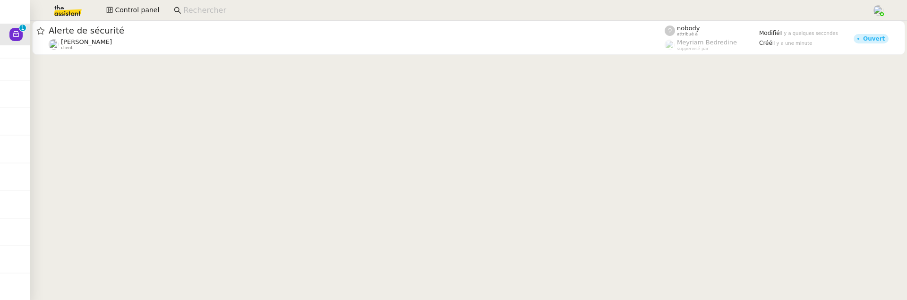
click at [138, 59] on cdk-virtual-scroll-viewport "Alerte de sécurité Julien Decroix client nobody attribué à Meyriam Bedredine su…" at bounding box center [468, 160] width 877 height 279
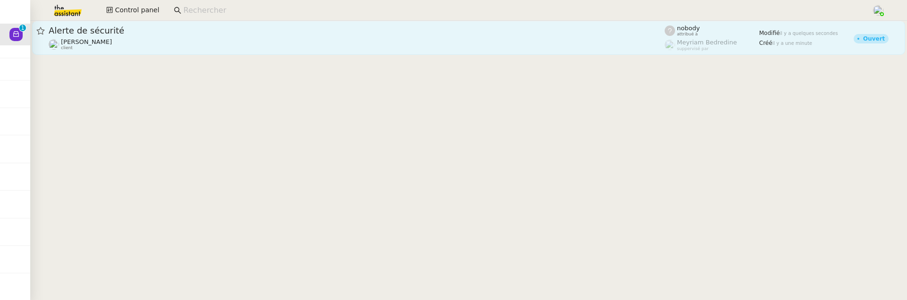
click at [190, 31] on span "Alerte de sécurité" at bounding box center [357, 30] width 616 height 9
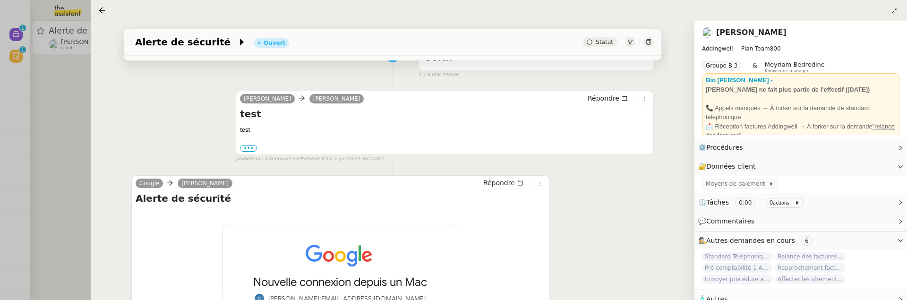
scroll to position [145, 0]
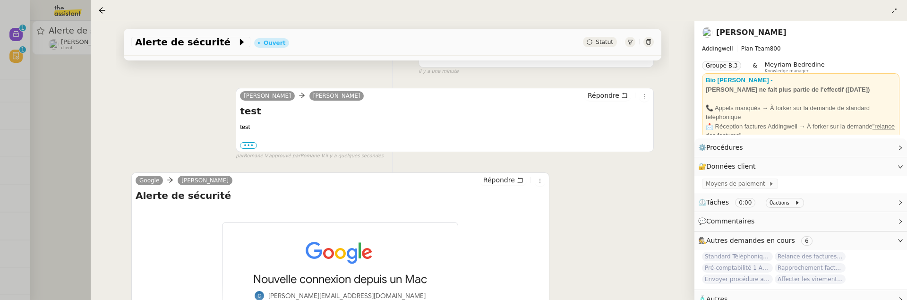
click at [80, 149] on div at bounding box center [453, 150] width 907 height 300
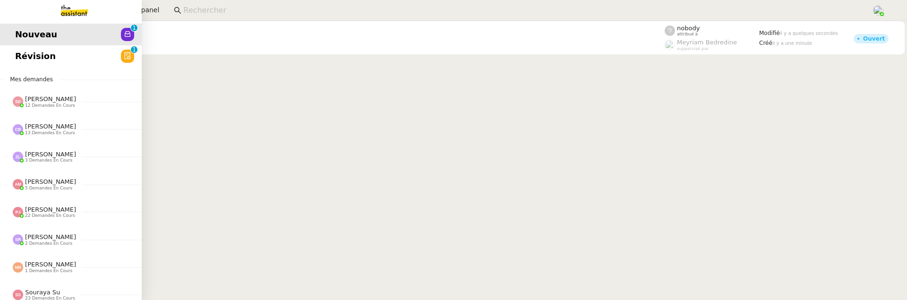
click at [20, 62] on link "Révision 0 1 2 3 4 5 6 7 8 9" at bounding box center [71, 56] width 142 height 22
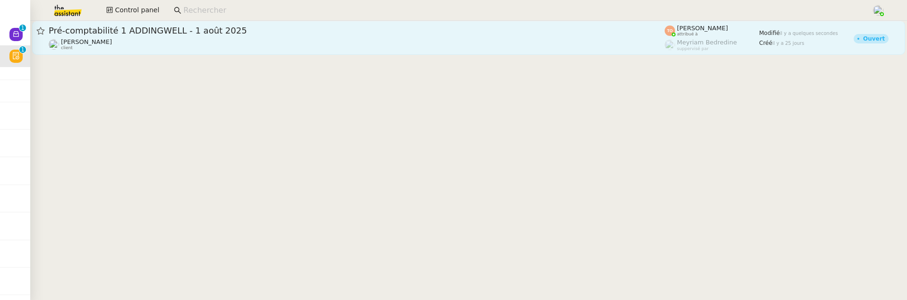
click at [263, 42] on div "Julien Decroix client" at bounding box center [357, 44] width 616 height 12
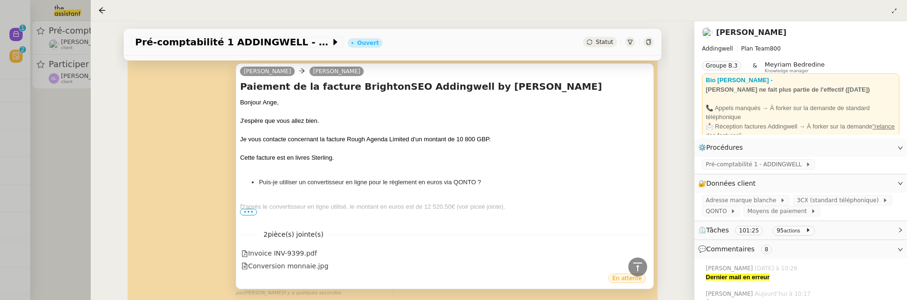
scroll to position [633, 0]
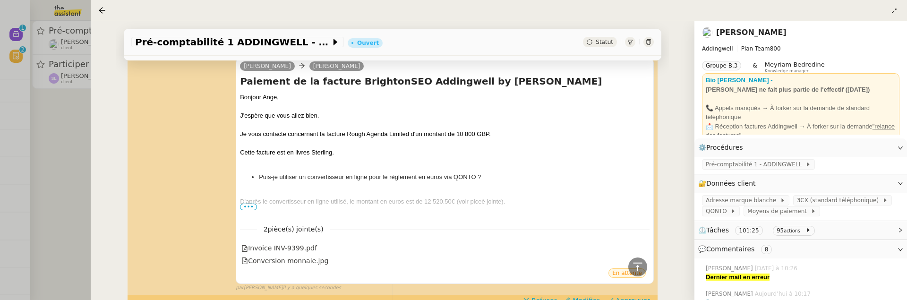
click at [74, 178] on div at bounding box center [453, 150] width 907 height 300
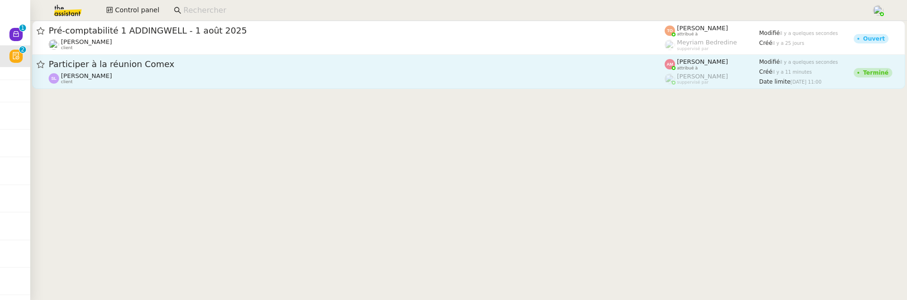
click at [139, 67] on span "Participer à la réunion Comex" at bounding box center [357, 64] width 616 height 9
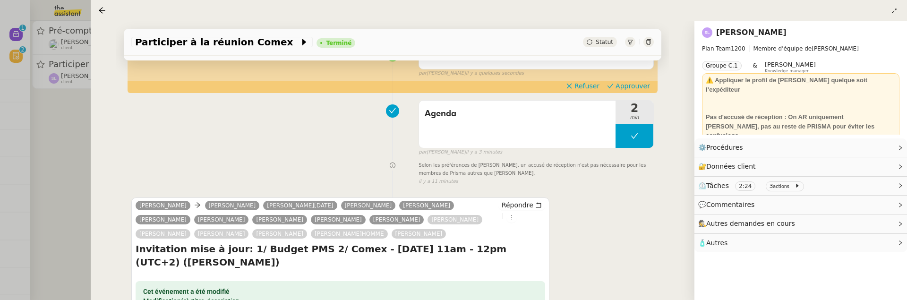
scroll to position [99, 0]
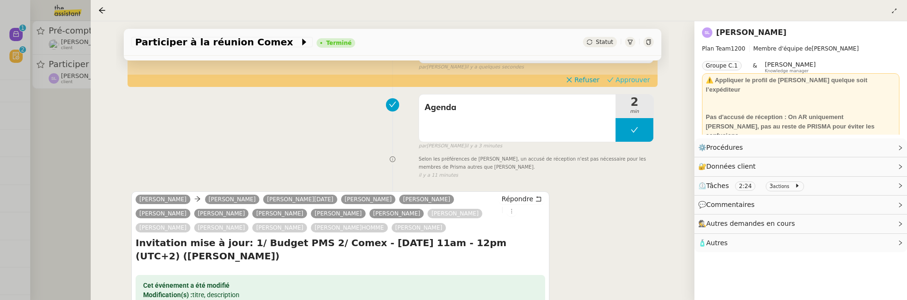
click at [637, 78] on span "Approuver" at bounding box center [632, 79] width 34 height 9
click at [74, 177] on div at bounding box center [453, 150] width 907 height 300
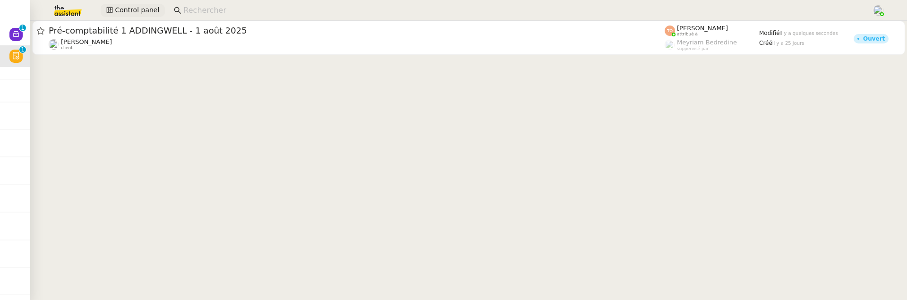
click at [129, 7] on span "Control panel" at bounding box center [137, 10] width 44 height 11
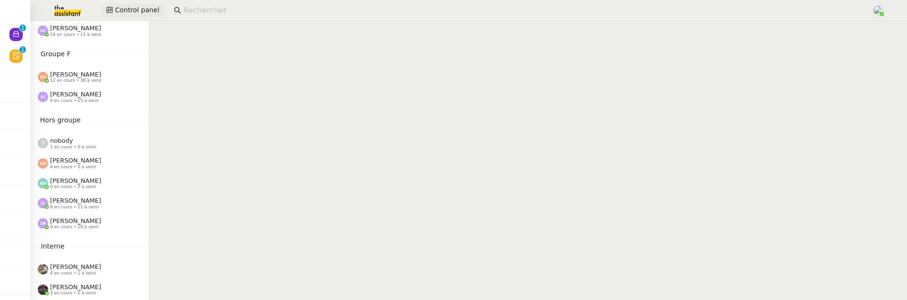
scroll to position [435, 0]
click at [81, 198] on span "[PERSON_NAME]" at bounding box center [75, 199] width 51 height 7
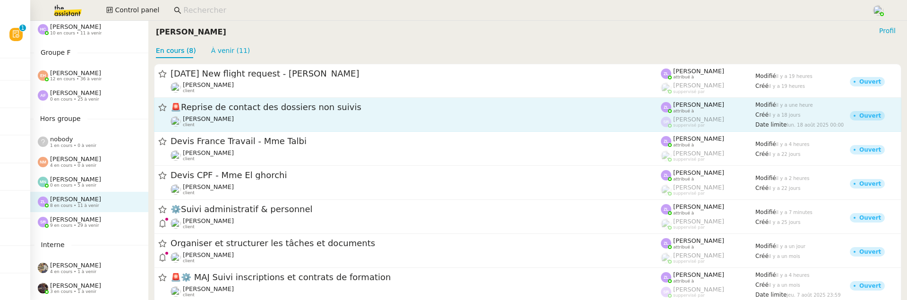
click at [281, 108] on span "🚨 Reprise de contact des dossiers non suivis" at bounding box center [415, 107] width 490 height 9
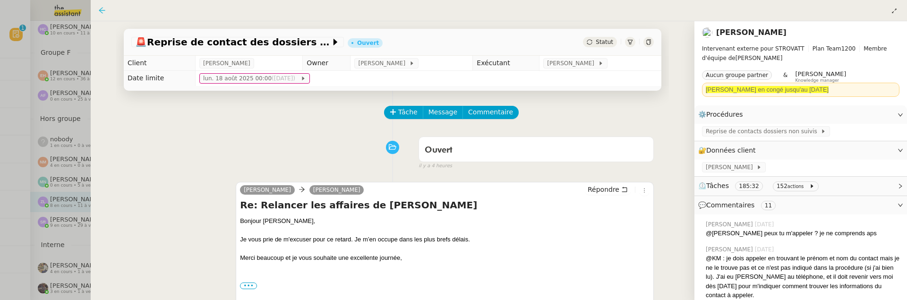
click at [105, 8] on icon at bounding box center [102, 11] width 8 height 8
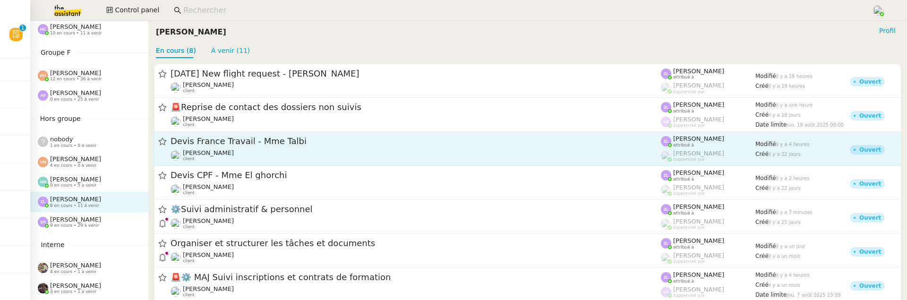
click at [319, 151] on div "Edwige Giron-Fleckinger client" at bounding box center [415, 155] width 490 height 12
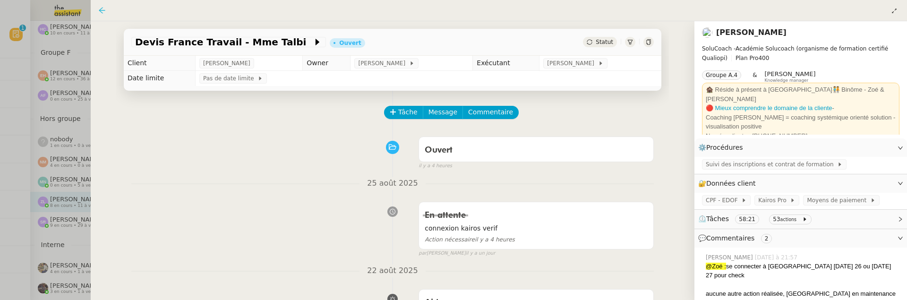
click at [102, 11] on icon at bounding box center [102, 11] width 8 height 8
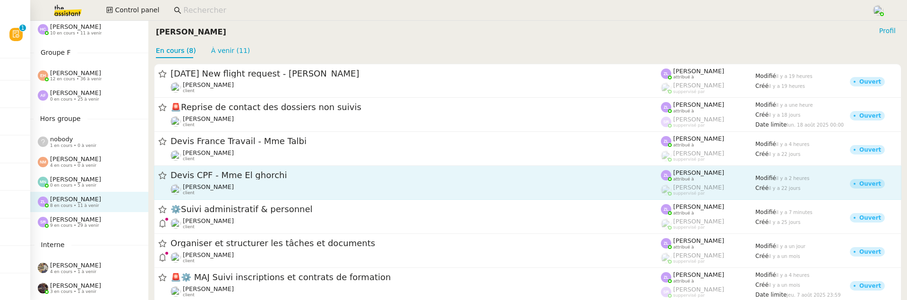
click at [245, 179] on span "Devis CPF - Mme El ghorchi" at bounding box center [415, 175] width 490 height 9
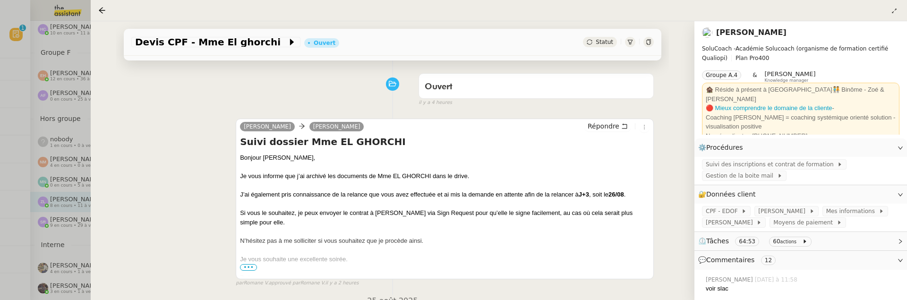
scroll to position [67, 0]
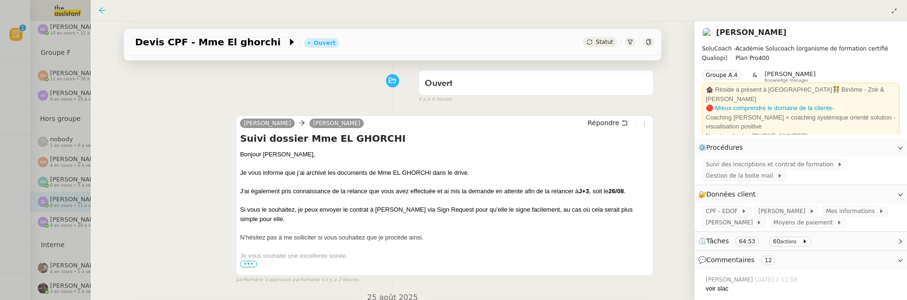
click at [100, 10] on icon at bounding box center [102, 11] width 8 height 8
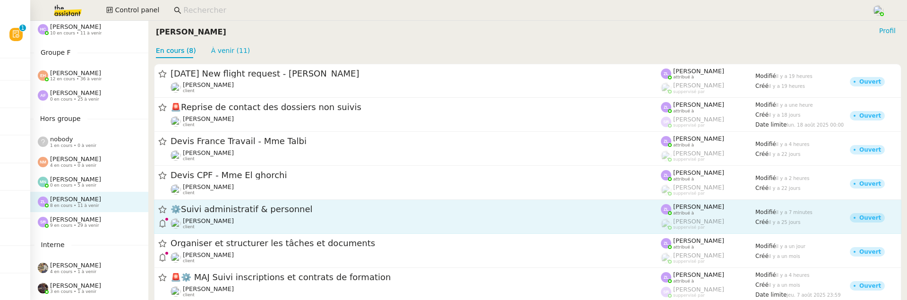
scroll to position [45, 0]
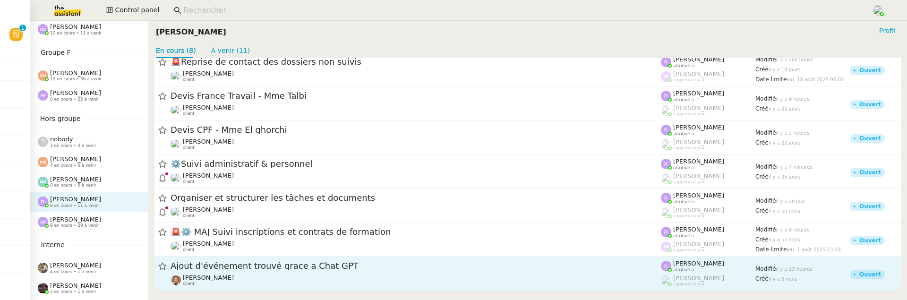
click at [272, 280] on div "Emile Barbu client" at bounding box center [415, 280] width 490 height 12
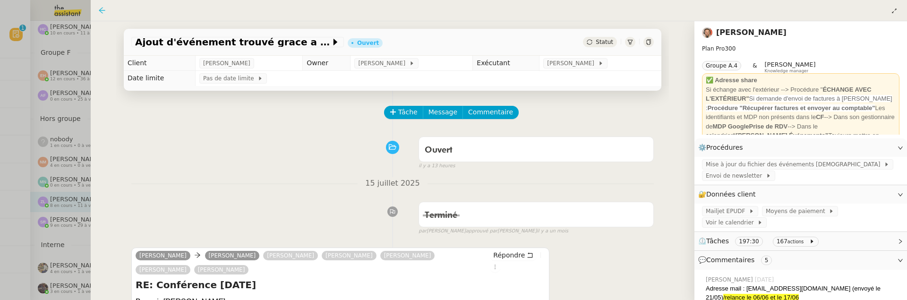
click at [103, 12] on icon at bounding box center [102, 11] width 8 height 8
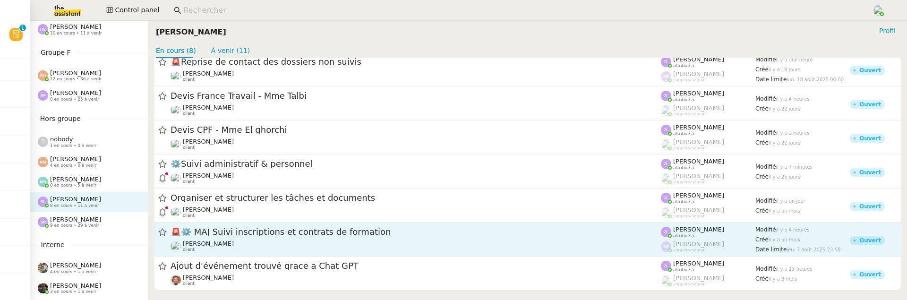
click at [323, 250] on div "Edwige Giron-Fleckinger client" at bounding box center [415, 246] width 490 height 12
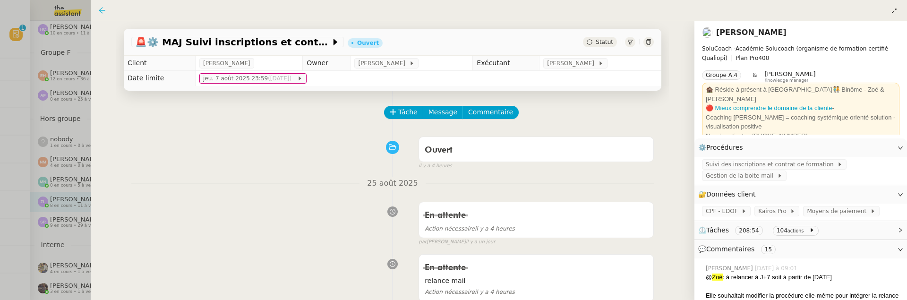
click at [103, 11] on icon at bounding box center [102, 10] width 6 height 6
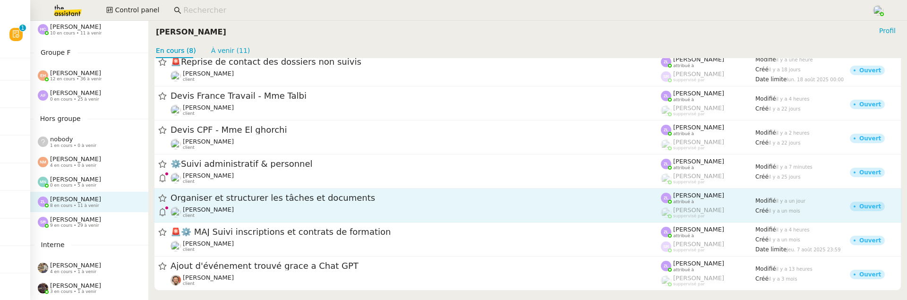
click at [322, 195] on span "Organiser et structurer les tâches et documents" at bounding box center [415, 198] width 490 height 9
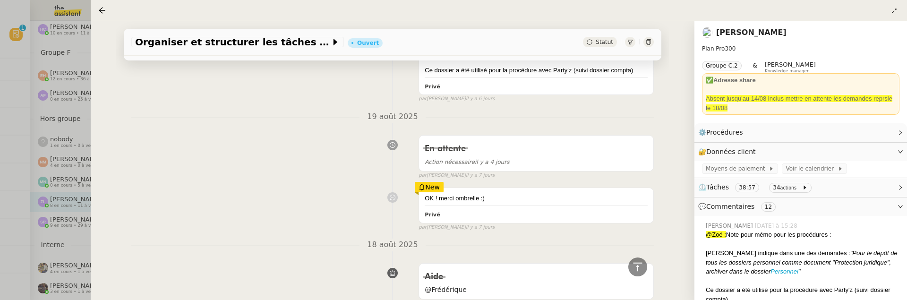
scroll to position [420, 0]
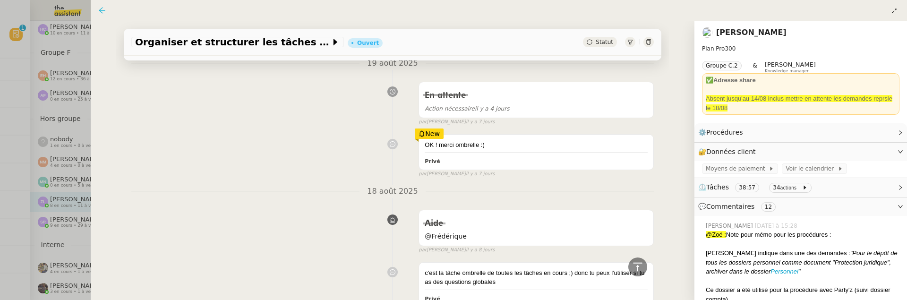
click at [101, 9] on icon at bounding box center [102, 11] width 8 height 8
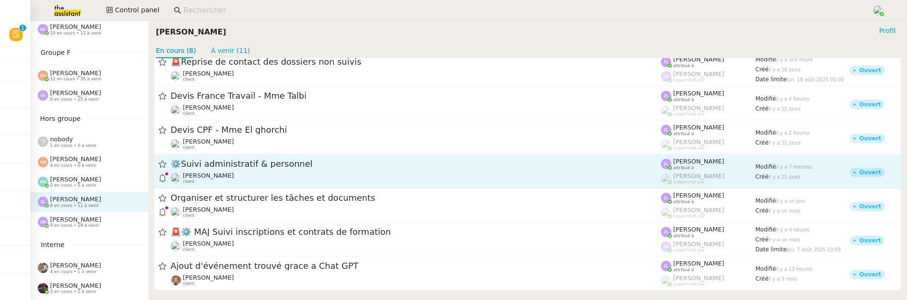
click at [271, 160] on span "⚙️Suivi administratif & personnel" at bounding box center [415, 164] width 490 height 9
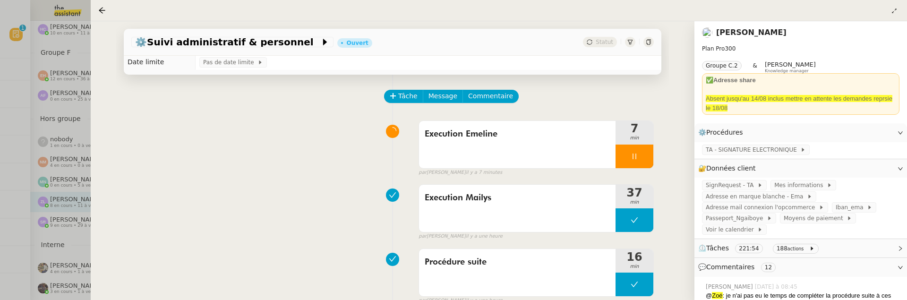
scroll to position [16, 0]
click at [650, 41] on icon at bounding box center [648, 42] width 4 height 6
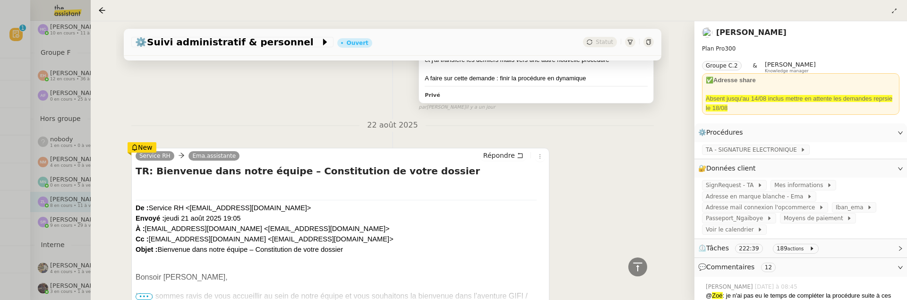
scroll to position [583, 0]
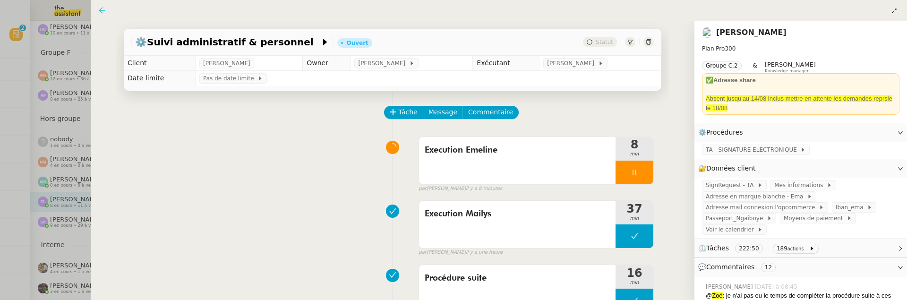
click at [103, 14] on icon at bounding box center [102, 11] width 8 height 8
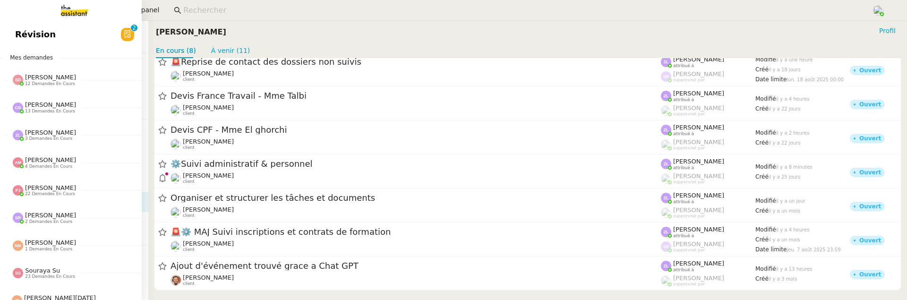
click at [9, 28] on link "Révision 0 1 2 3 4 5 6 7 8 9" at bounding box center [71, 35] width 142 height 22
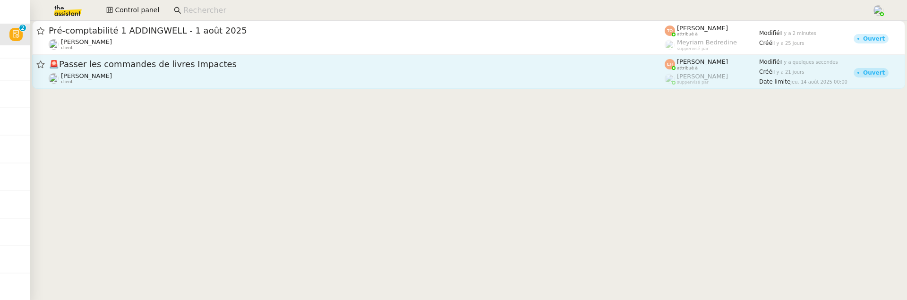
click at [257, 64] on span "🚨 Passer les commandes de livres Impactes" at bounding box center [357, 64] width 616 height 9
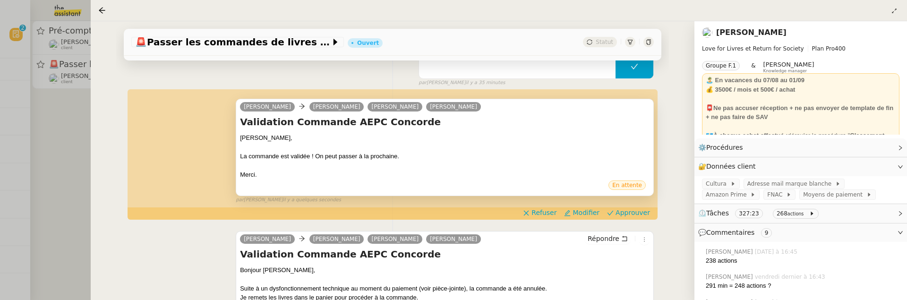
scroll to position [163, 0]
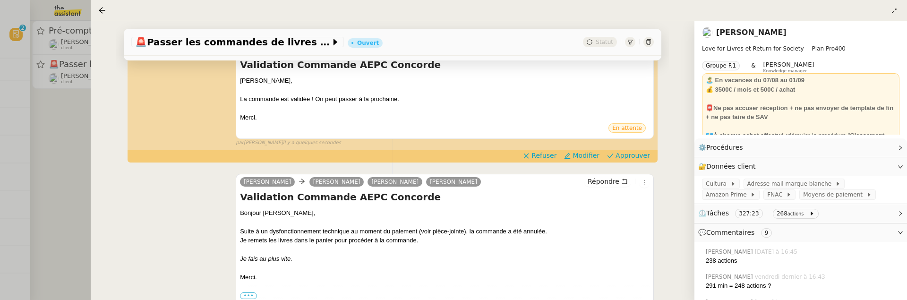
click at [69, 198] on div at bounding box center [453, 150] width 907 height 300
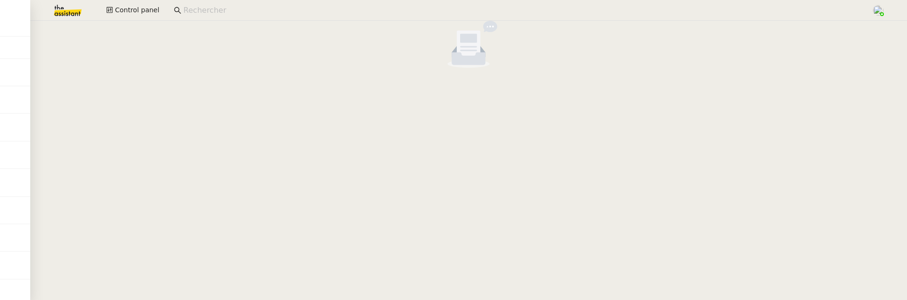
click at [215, 173] on cdk-virtual-scroll-viewport at bounding box center [468, 160] width 877 height 279
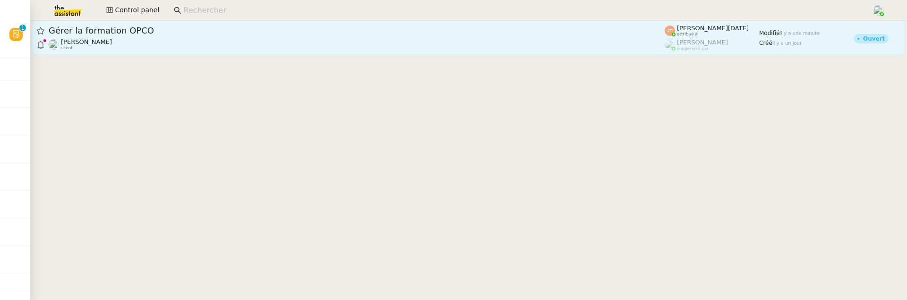
click at [182, 45] on div "Axel BANDIAKY client" at bounding box center [357, 44] width 616 height 12
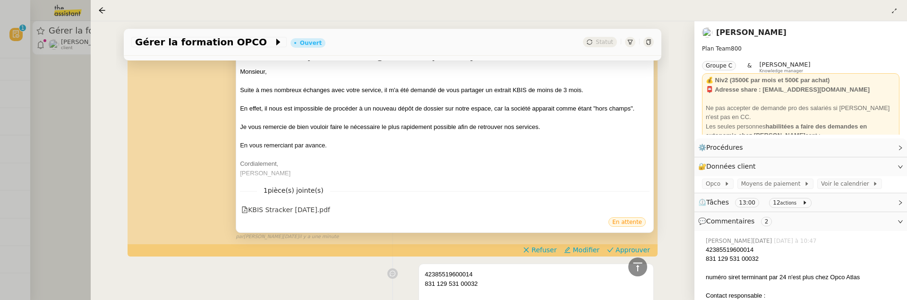
scroll to position [329, 0]
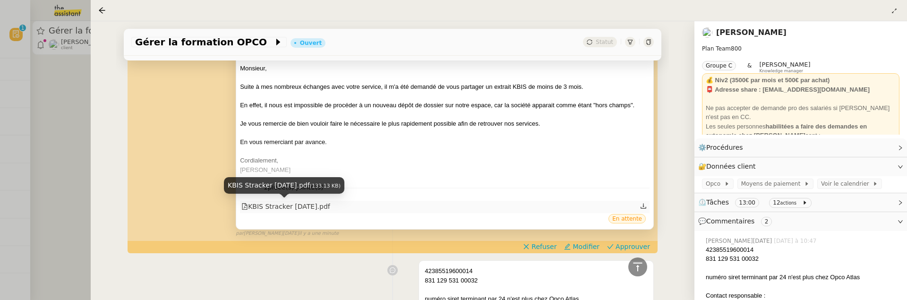
click at [320, 205] on div "KBIS Stracker Avr2025.pdf" at bounding box center [285, 206] width 89 height 11
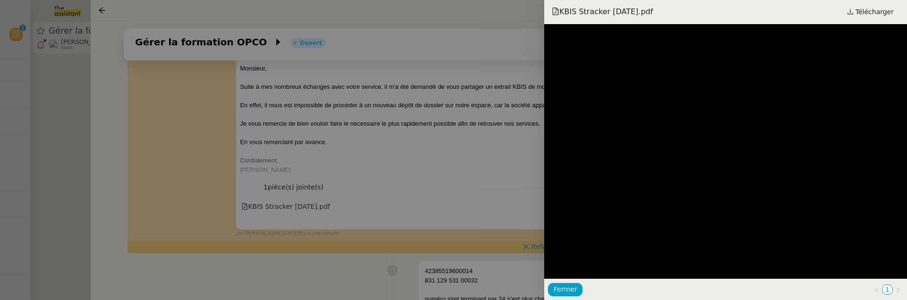
click at [490, 176] on div at bounding box center [453, 150] width 907 height 300
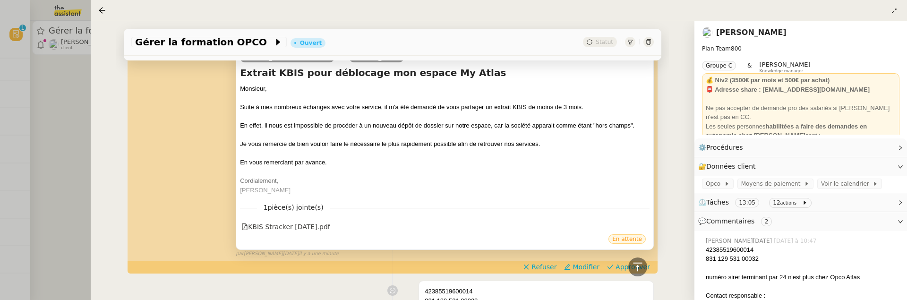
scroll to position [328, 0]
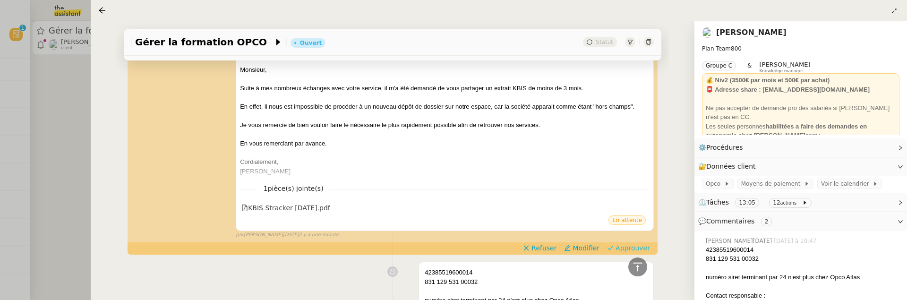
click at [626, 247] on span "Approuver" at bounding box center [632, 247] width 34 height 9
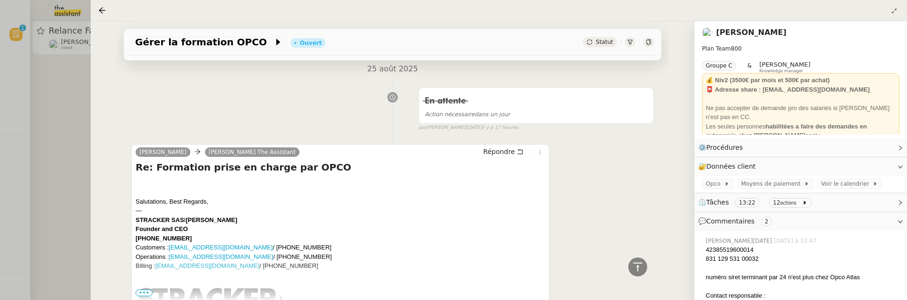
scroll to position [712, 0]
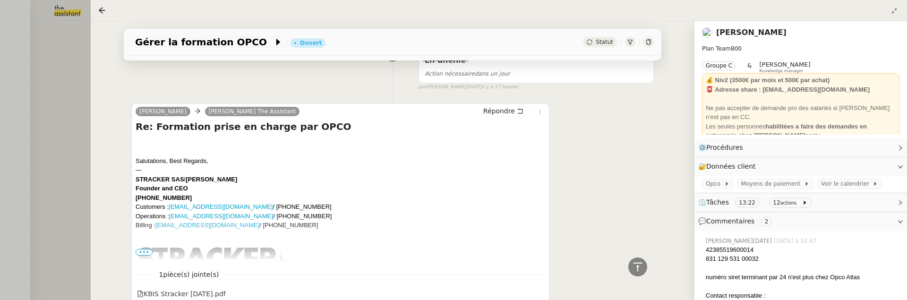
click at [51, 149] on div at bounding box center [453, 150] width 907 height 300
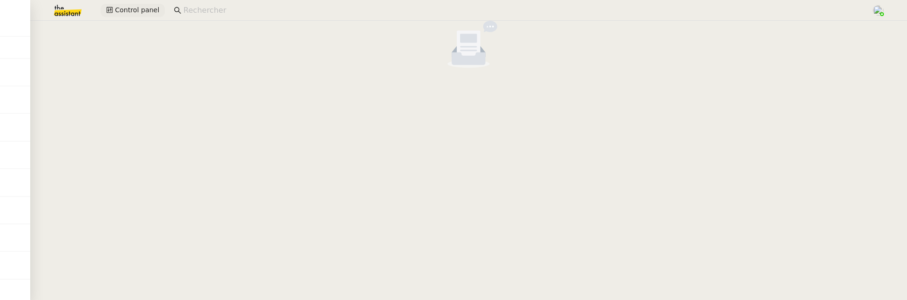
click at [141, 9] on span "Control panel" at bounding box center [137, 10] width 44 height 11
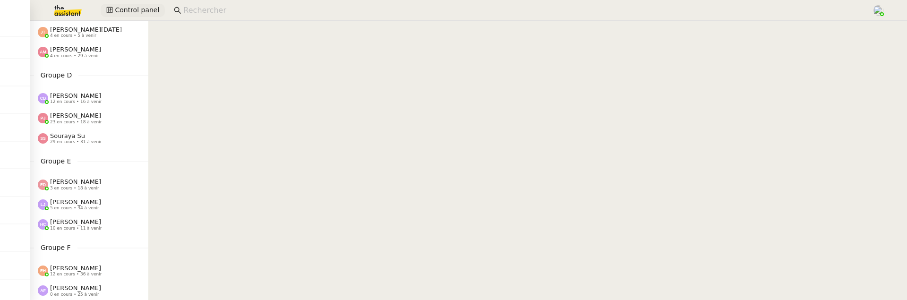
scroll to position [473, 0]
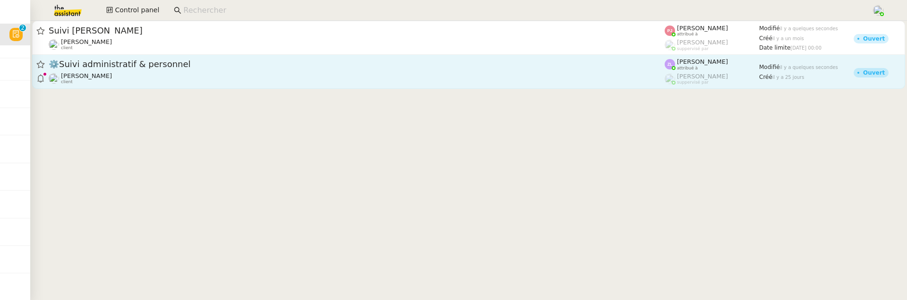
click at [222, 79] on div "Réma Ngaiboye client" at bounding box center [357, 78] width 616 height 12
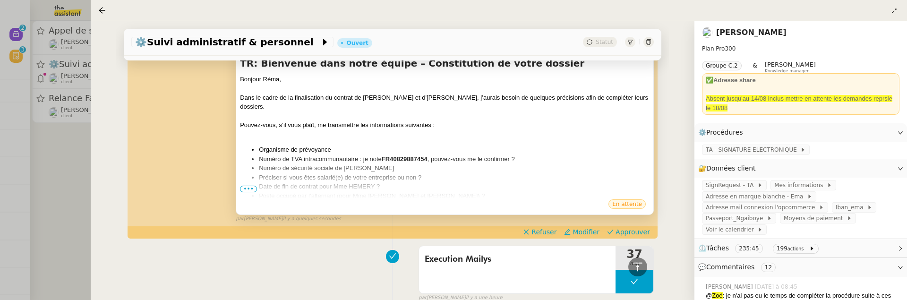
scroll to position [229, 0]
click at [245, 185] on span "•••" at bounding box center [248, 188] width 17 height 7
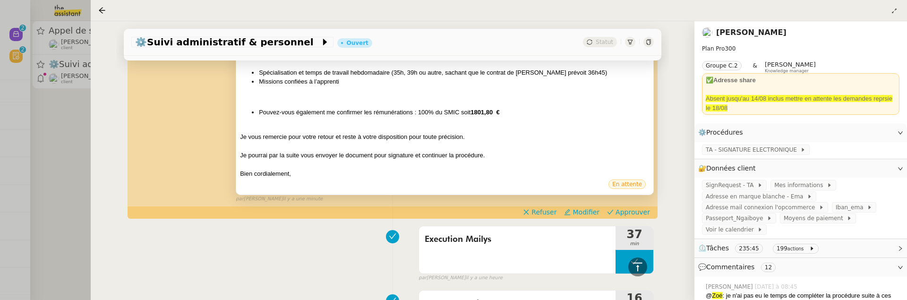
scroll to position [418, 0]
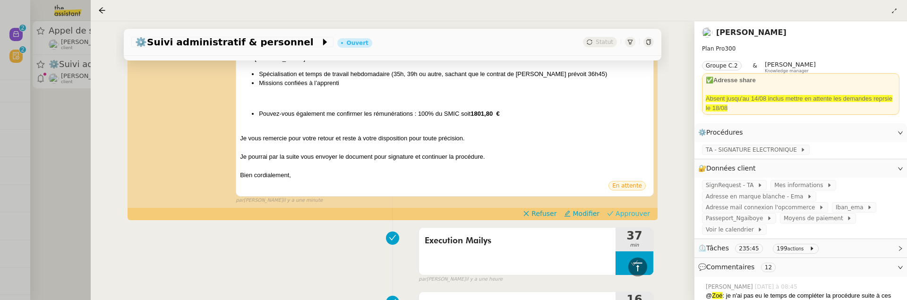
click at [620, 209] on span "Approuver" at bounding box center [632, 213] width 34 height 9
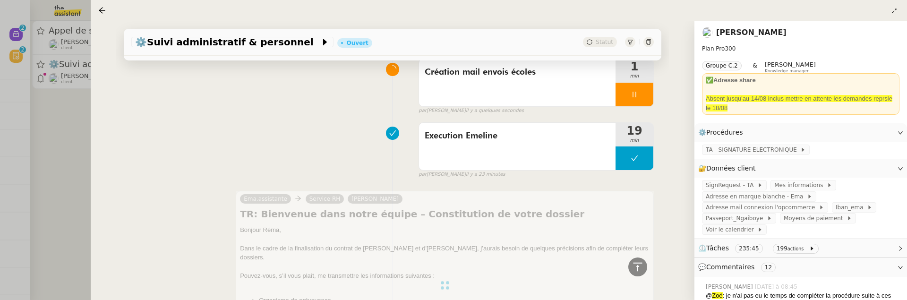
scroll to position [0, 0]
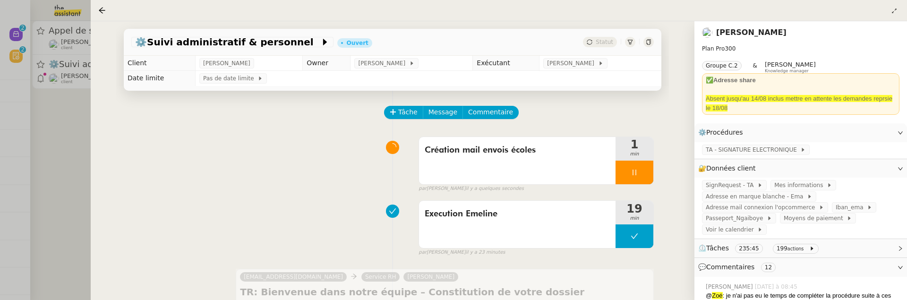
click at [53, 149] on div at bounding box center [453, 150] width 907 height 300
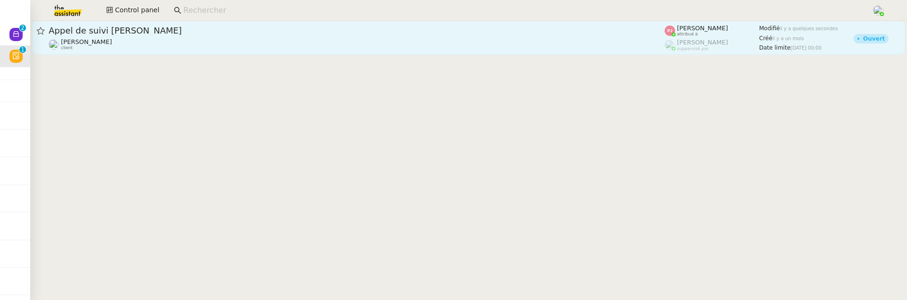
click at [191, 32] on span "Appel de suivi [PERSON_NAME]" at bounding box center [357, 30] width 616 height 9
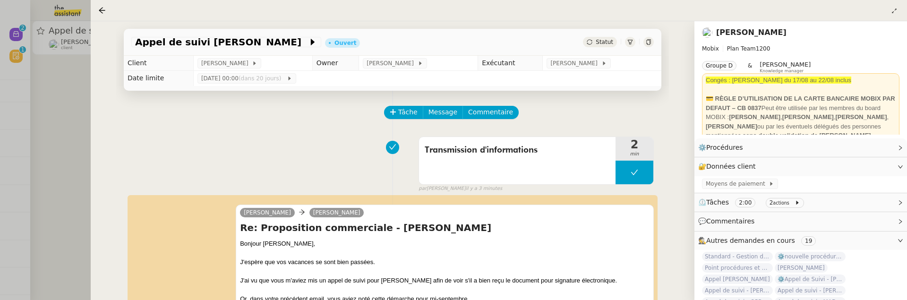
scroll to position [145, 0]
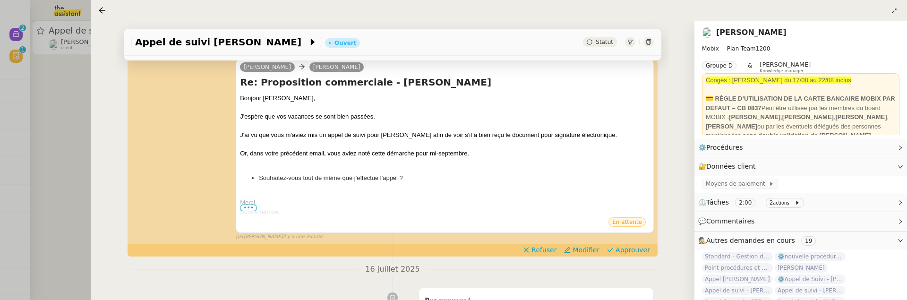
click at [588, 241] on div "[PERSON_NAME] [PERSON_NAME] Re: Proposition commerciale - [PERSON_NAME] Bonjour…" at bounding box center [392, 146] width 522 height 190
click at [592, 248] on span "Modifier" at bounding box center [585, 249] width 27 height 9
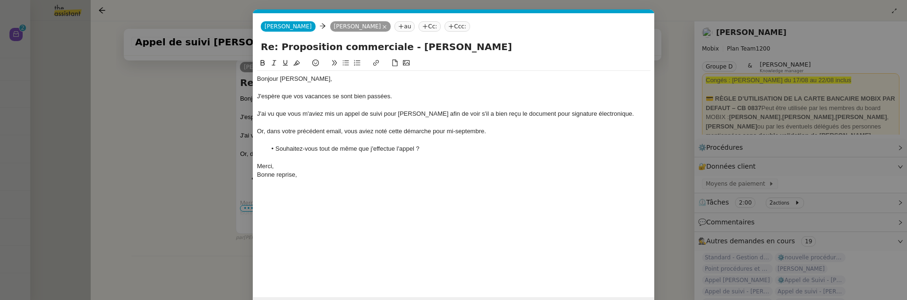
click at [305, 137] on div at bounding box center [453, 140] width 393 height 9
click at [333, 115] on div "J'ai vu que vous m'aviez mis un appel de suivi pour [PERSON_NAME] afin de voir …" at bounding box center [453, 114] width 393 height 9
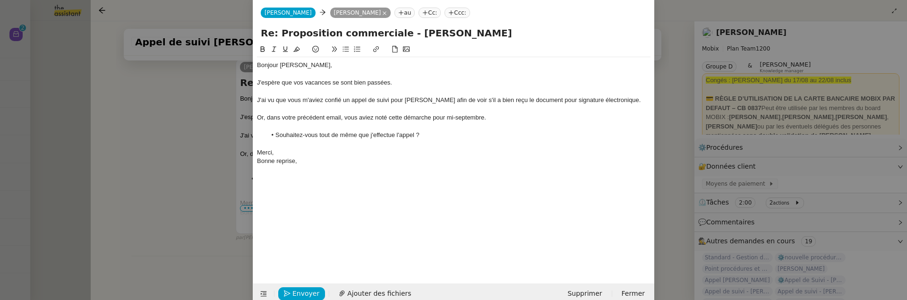
scroll to position [13, 0]
click at [289, 290] on button "Envoyer" at bounding box center [301, 294] width 47 height 13
click at [298, 291] on span "Confirmer l'envoi" at bounding box center [320, 294] width 57 height 11
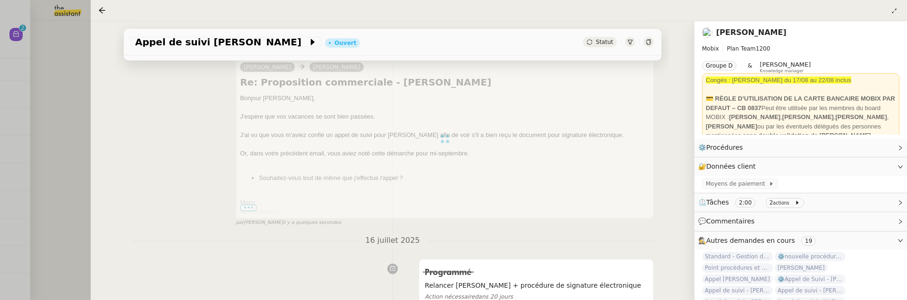
scroll to position [0, 0]
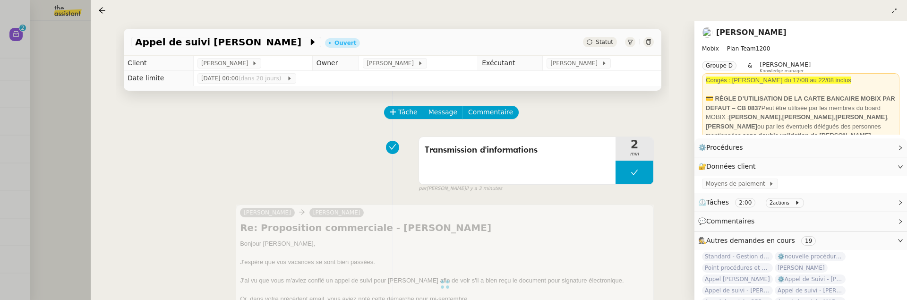
click at [77, 106] on div at bounding box center [453, 150] width 907 height 300
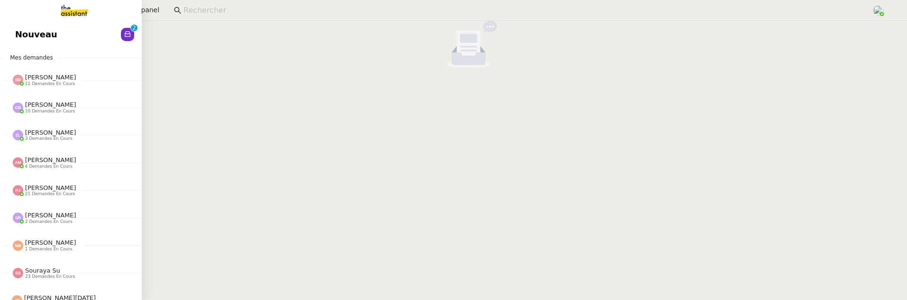
click at [17, 36] on span "Nouveau" at bounding box center [36, 34] width 42 height 14
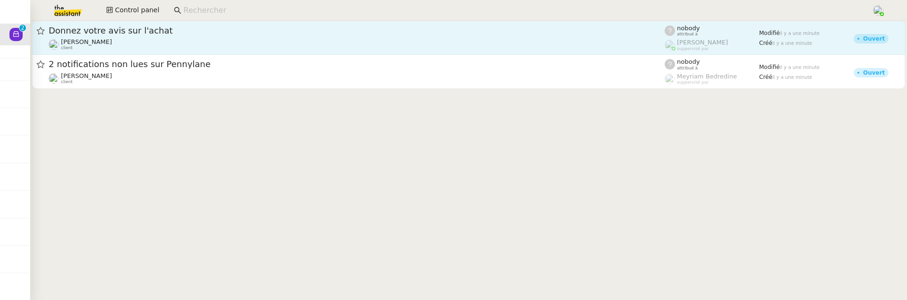
click at [223, 38] on div "[PERSON_NAME] client" at bounding box center [357, 44] width 616 height 12
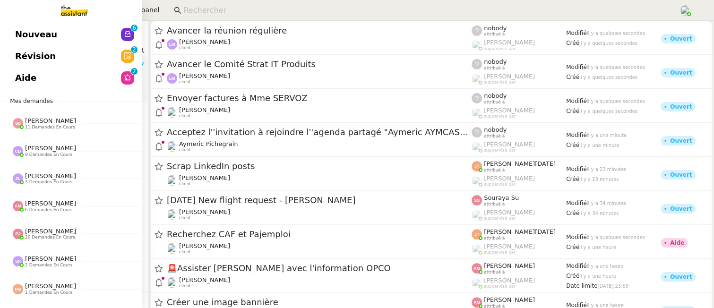
click at [22, 51] on span "Révision" at bounding box center [35, 56] width 41 height 14
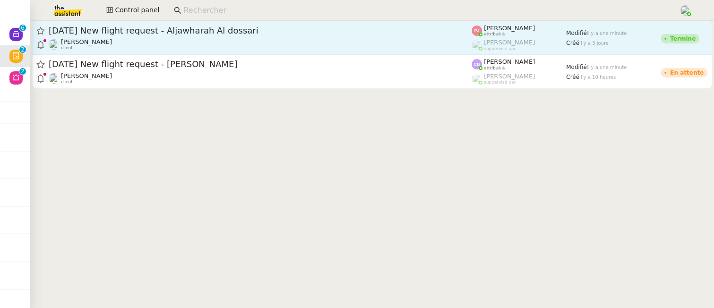
click at [306, 35] on div "[DATE] New flight request - Aljawharah Al dossari" at bounding box center [260, 30] width 423 height 11
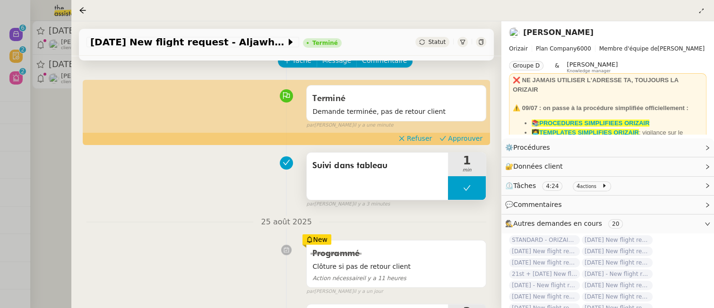
scroll to position [59, 0]
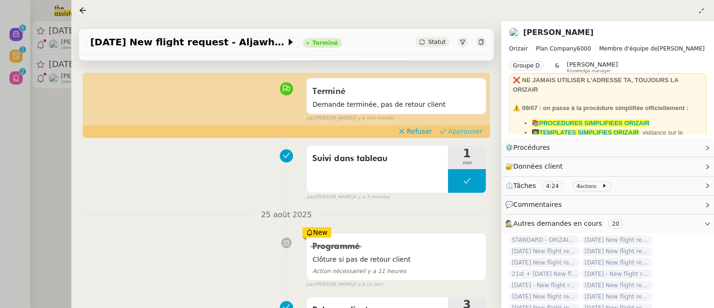
click at [468, 129] on span "Approuver" at bounding box center [465, 131] width 34 height 9
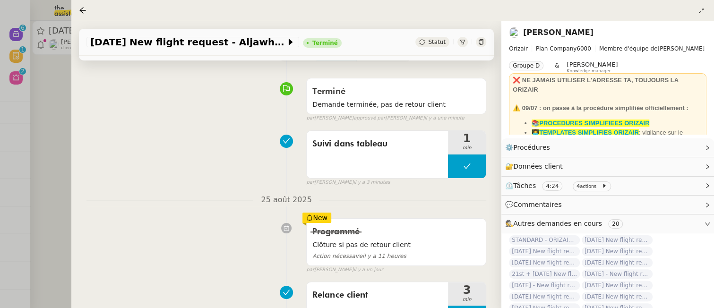
click at [32, 136] on div at bounding box center [357, 154] width 714 height 308
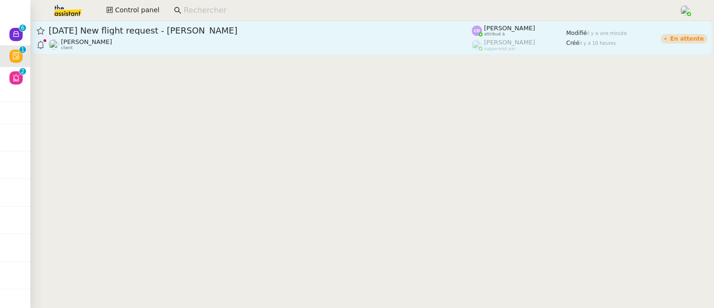
click at [135, 46] on div "[PERSON_NAME] client" at bounding box center [260, 44] width 423 height 12
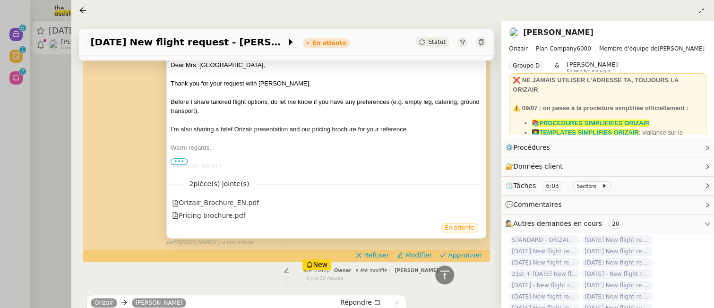
scroll to position [257, 0]
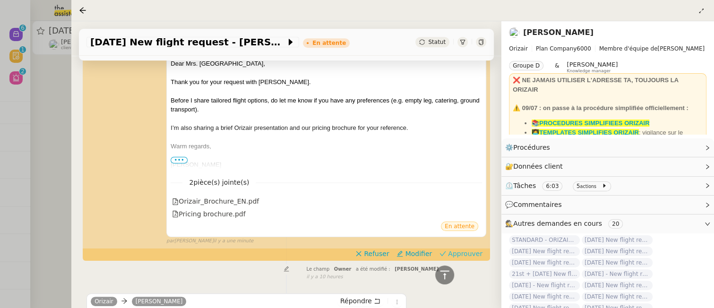
click at [461, 251] on span "Approuver" at bounding box center [465, 253] width 34 height 9
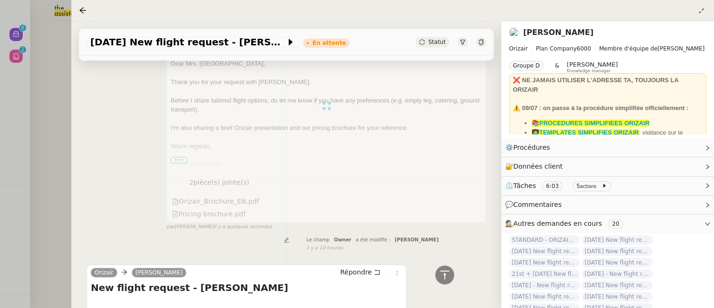
click at [60, 119] on div at bounding box center [357, 154] width 714 height 308
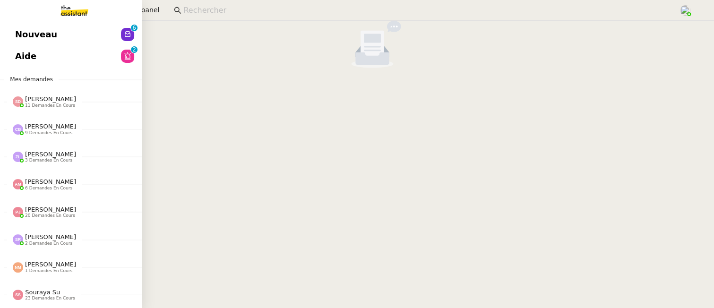
click at [16, 34] on span "Nouveau" at bounding box center [36, 34] width 42 height 14
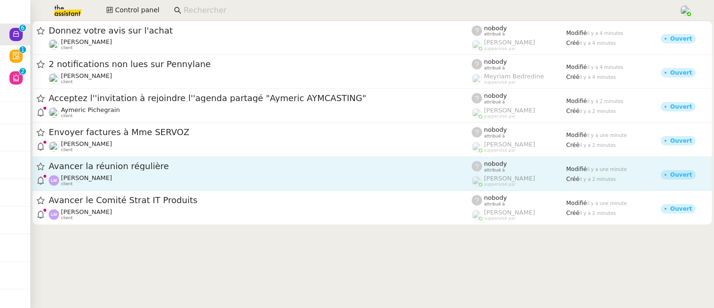
click at [307, 184] on div "Laurence NARCISI-MAROTEL client" at bounding box center [260, 180] width 423 height 12
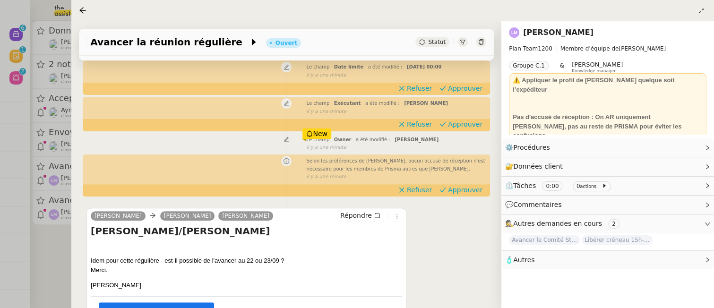
scroll to position [115, 0]
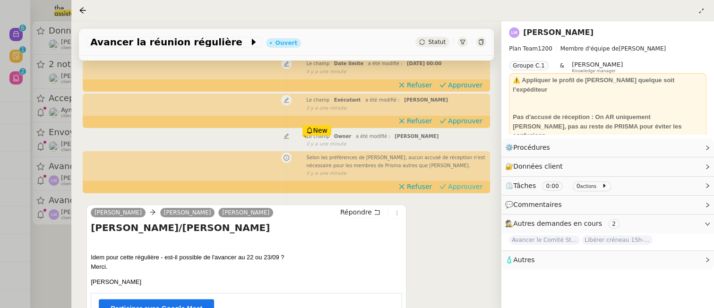
click at [463, 184] on span "Approuver" at bounding box center [465, 186] width 34 height 9
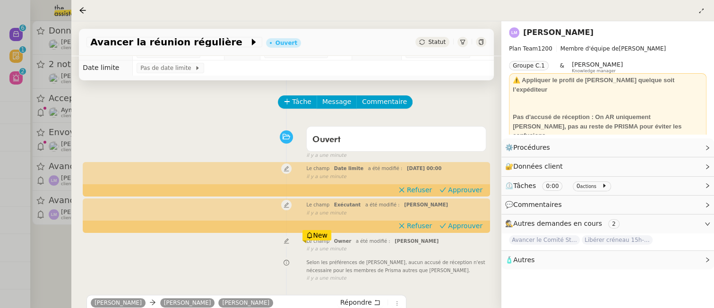
scroll to position [0, 0]
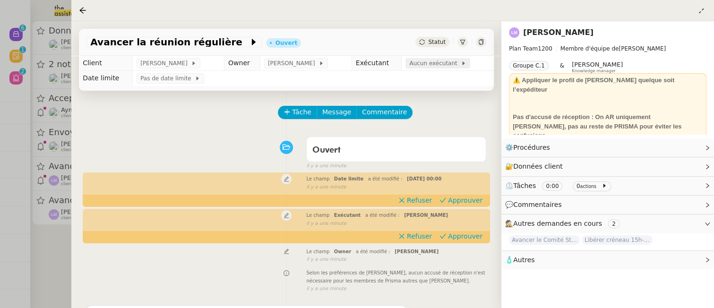
click at [428, 67] on span "Aucun exécutant" at bounding box center [434, 63] width 51 height 9
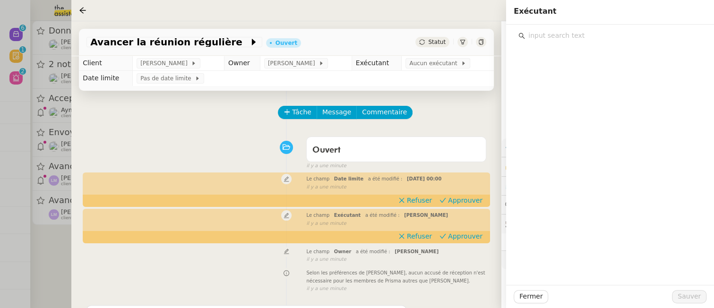
click at [560, 35] on input "text" at bounding box center [613, 35] width 177 height 13
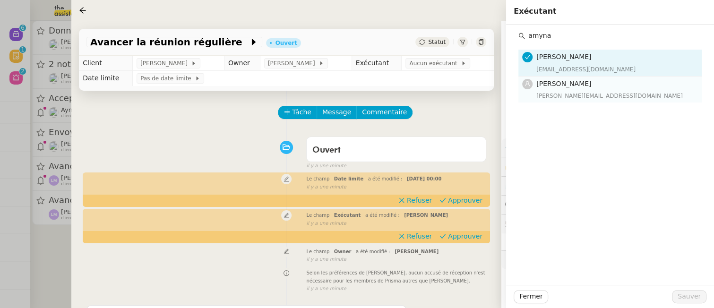
type input "amyna"
click at [561, 86] on span "[PERSON_NAME]" at bounding box center [563, 84] width 55 height 8
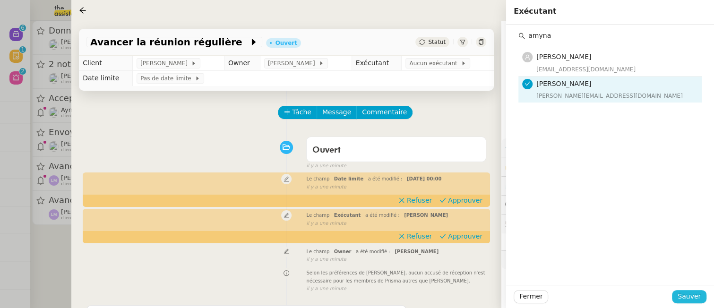
click at [689, 297] on span "Sauver" at bounding box center [688, 296] width 23 height 11
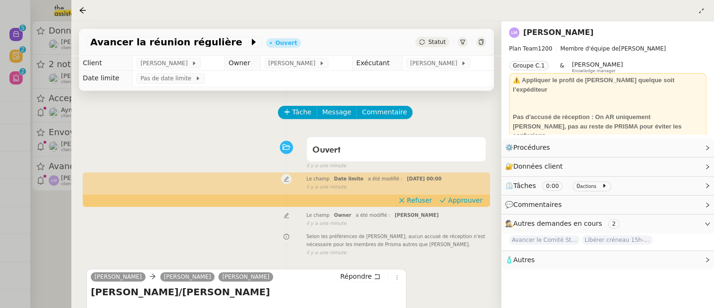
scroll to position [32, 0]
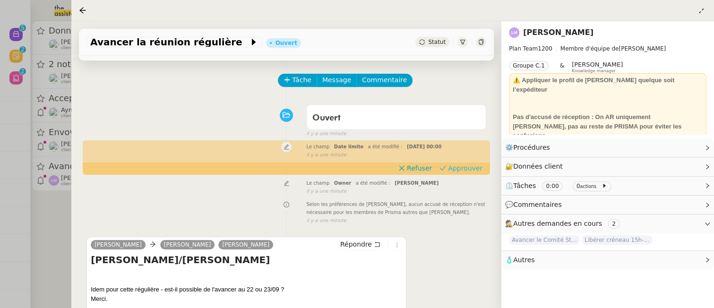
click at [468, 170] on span "Approuver" at bounding box center [465, 167] width 34 height 9
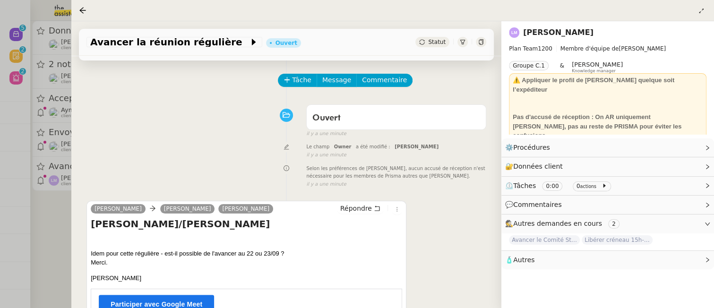
click at [57, 219] on div at bounding box center [357, 154] width 714 height 308
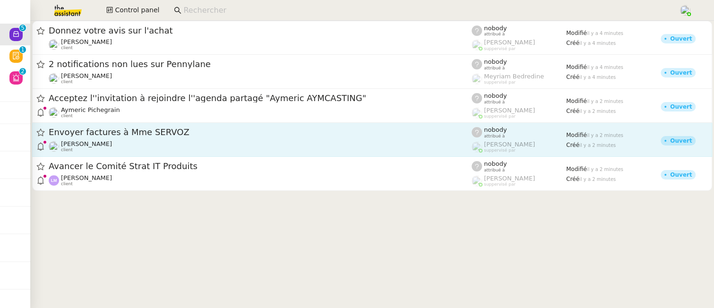
click at [203, 128] on span "Envoyer factures à Mme SERVOZ" at bounding box center [260, 132] width 423 height 9
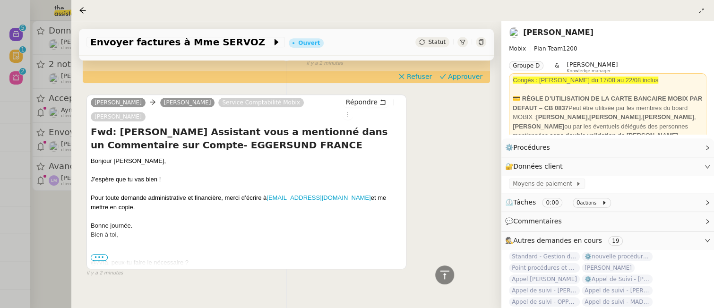
scroll to position [344, 0]
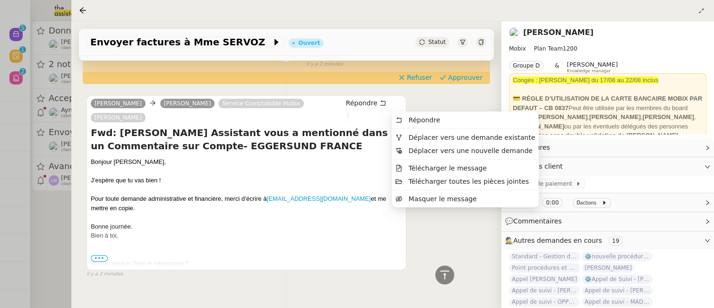
click at [350, 112] on icon at bounding box center [348, 115] width 6 height 6
click at [441, 137] on span "Déplacer vers une demande existante" at bounding box center [471, 138] width 127 height 8
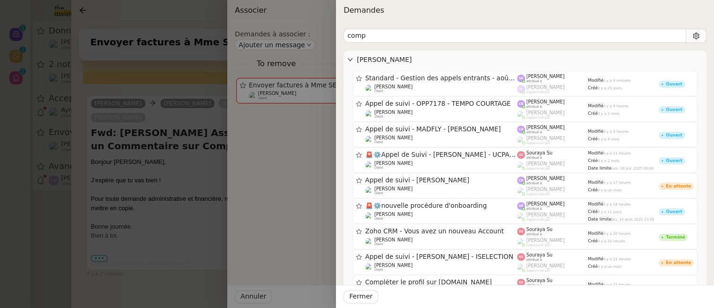
type input "comp"
click at [201, 267] on div at bounding box center [357, 154] width 714 height 308
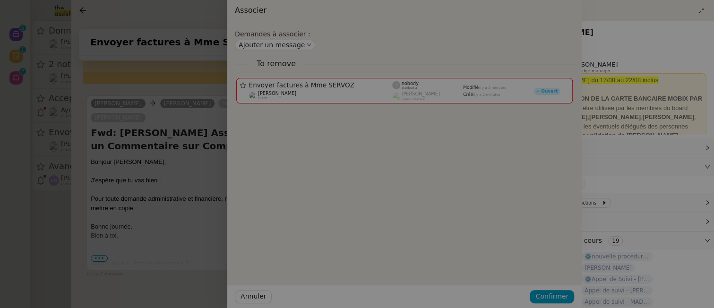
click at [200, 267] on div at bounding box center [225, 154] width 714 height 308
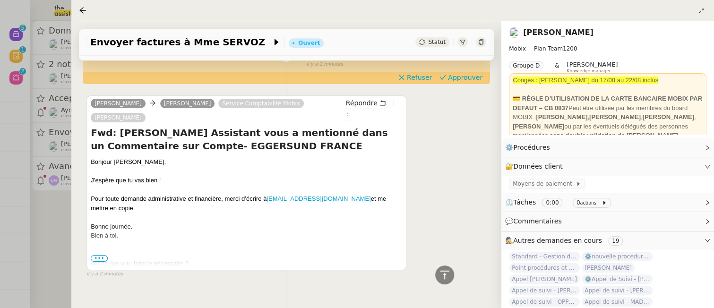
click at [102, 255] on span "•••" at bounding box center [99, 258] width 17 height 7
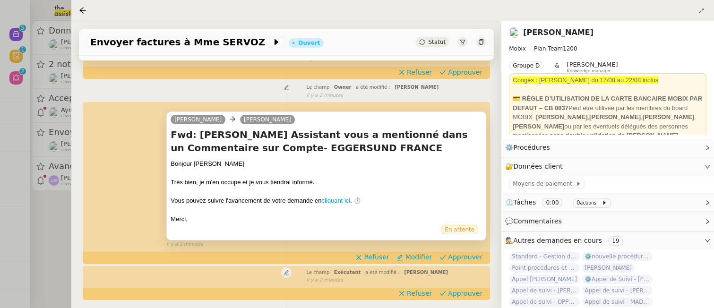
scroll to position [138, 0]
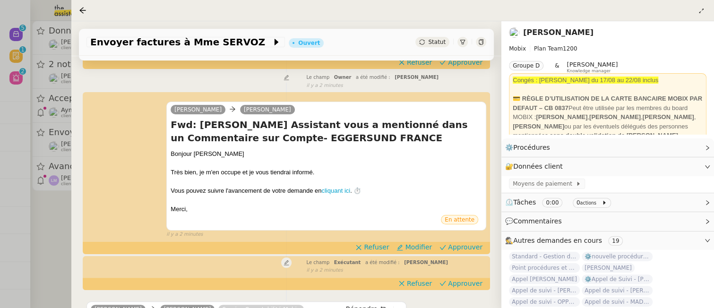
click at [60, 222] on div at bounding box center [357, 154] width 714 height 308
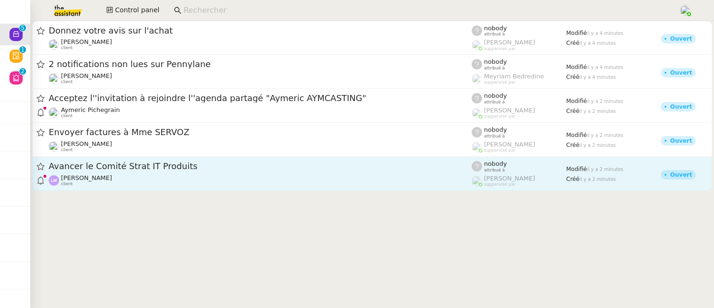
click at [145, 175] on div "Laurence NARCISI-MAROTEL client" at bounding box center [260, 180] width 423 height 12
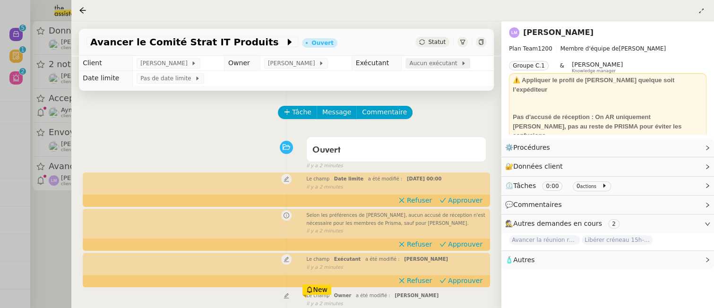
click at [455, 67] on span "Aucun exécutant" at bounding box center [434, 63] width 51 height 9
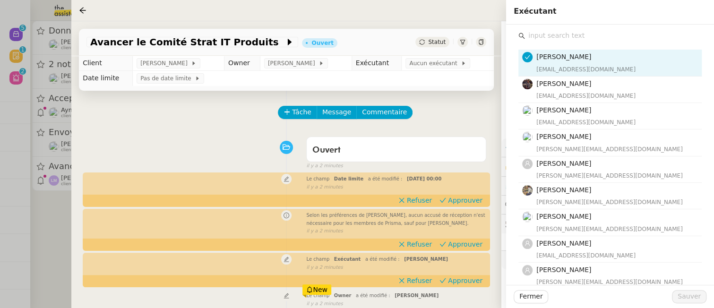
click at [554, 37] on input "text" at bounding box center [613, 35] width 177 height 13
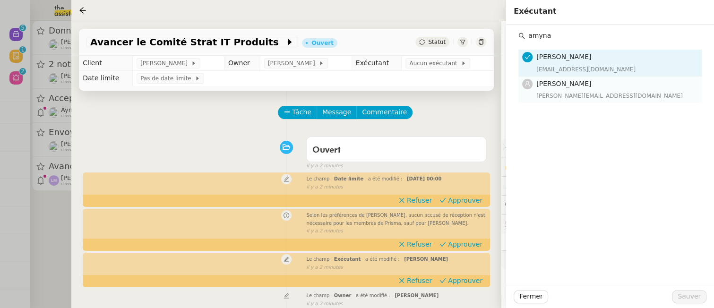
type input "amyna"
click at [567, 86] on span "[PERSON_NAME]" at bounding box center [563, 84] width 55 height 8
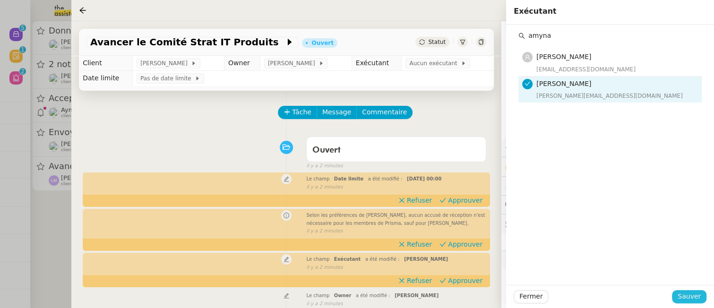
click at [701, 298] on button "Sauver" at bounding box center [689, 296] width 34 height 13
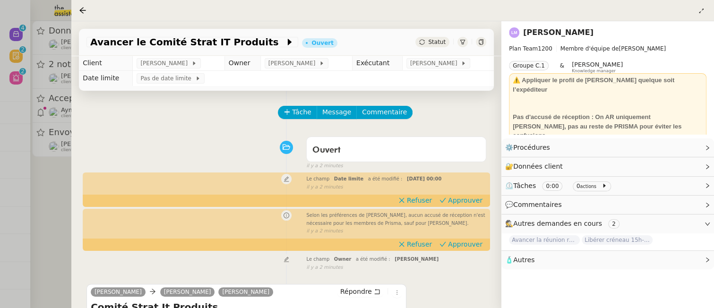
scroll to position [63, 0]
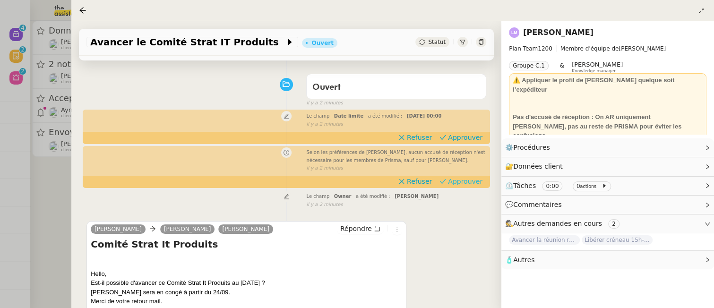
click at [464, 179] on span "Approuver" at bounding box center [465, 181] width 34 height 9
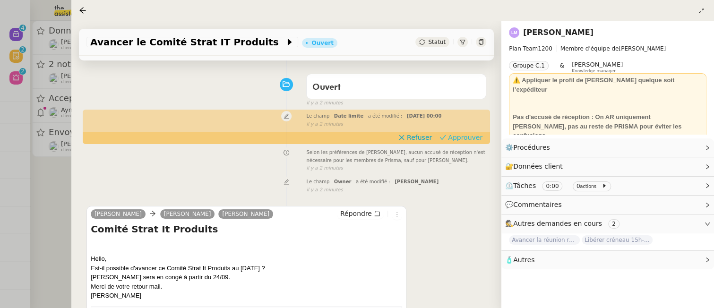
click at [471, 133] on span "Approuver" at bounding box center [465, 137] width 34 height 9
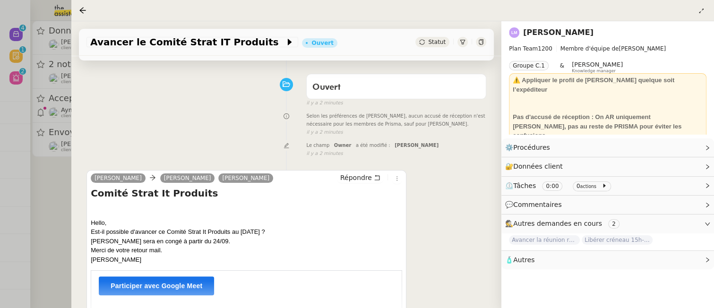
click at [63, 179] on div at bounding box center [357, 154] width 714 height 308
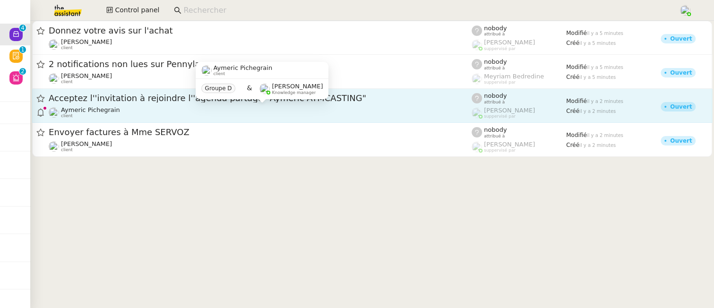
click at [154, 109] on div "Aymeric Pichegrain client" at bounding box center [260, 112] width 423 height 12
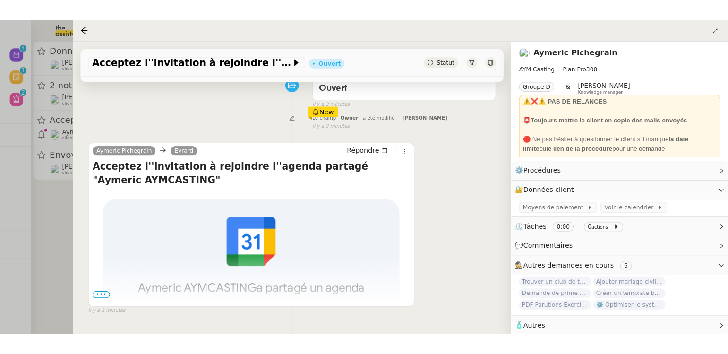
scroll to position [143, 0]
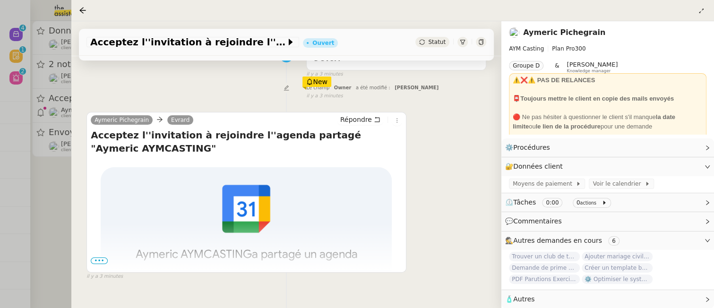
click at [46, 222] on div at bounding box center [357, 154] width 714 height 308
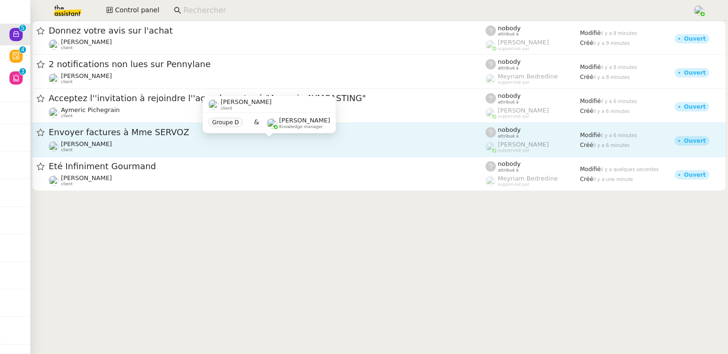
click at [230, 141] on div "Florian Parant client" at bounding box center [267, 146] width 437 height 12
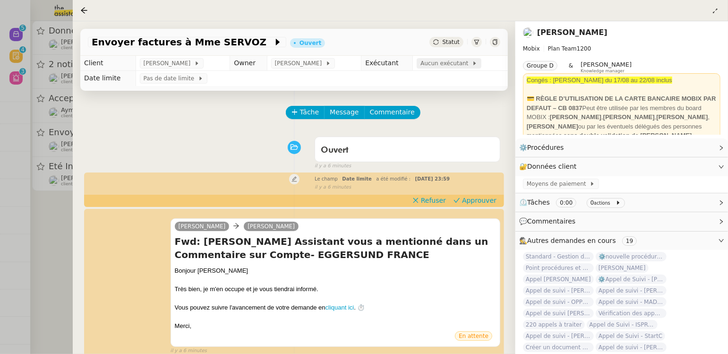
click at [440, 63] on span "Aucun exécutant" at bounding box center [445, 63] width 51 height 9
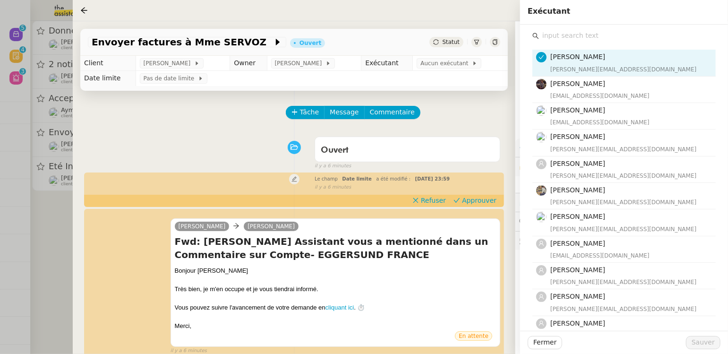
click at [576, 39] on input "text" at bounding box center [627, 35] width 177 height 13
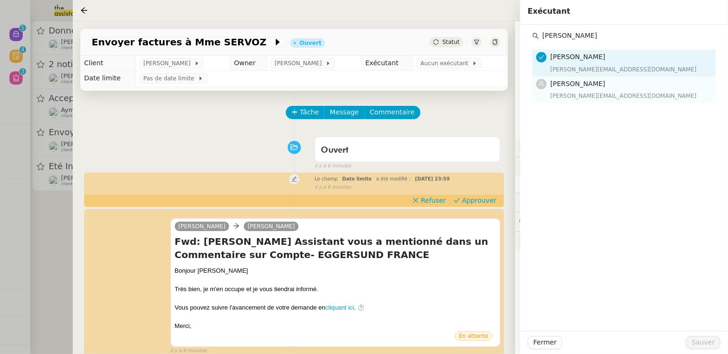
type input "stephanie"
click at [594, 81] on span "[PERSON_NAME]" at bounding box center [577, 84] width 55 height 8
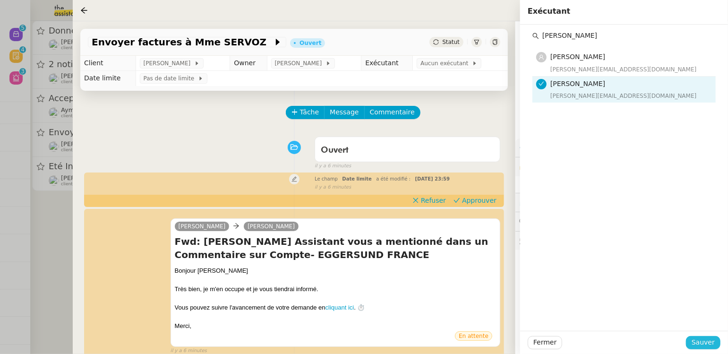
click at [694, 307] on span "Sauver" at bounding box center [702, 342] width 23 height 11
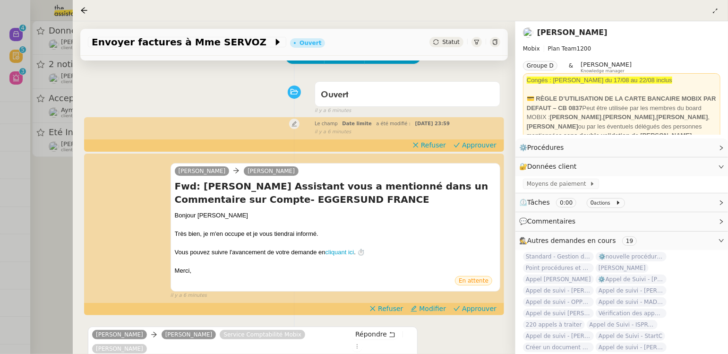
scroll to position [87, 0]
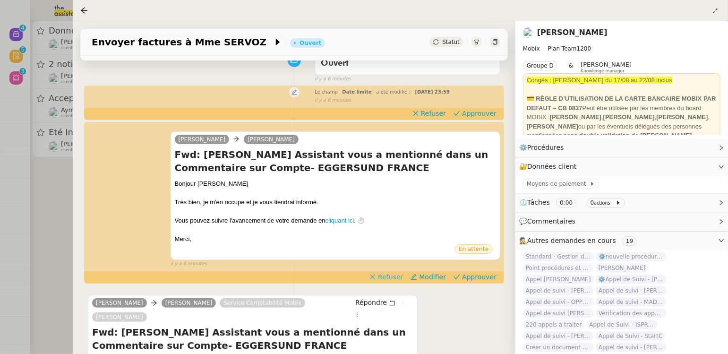
click at [397, 277] on span "Refuser" at bounding box center [390, 276] width 25 height 9
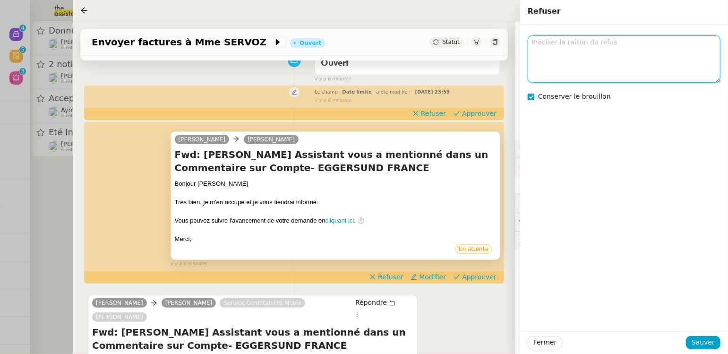
click at [551, 53] on textarea at bounding box center [624, 58] width 193 height 47
type textarea "h"
type textarea "je te laisse répondre de façon personnalisée"
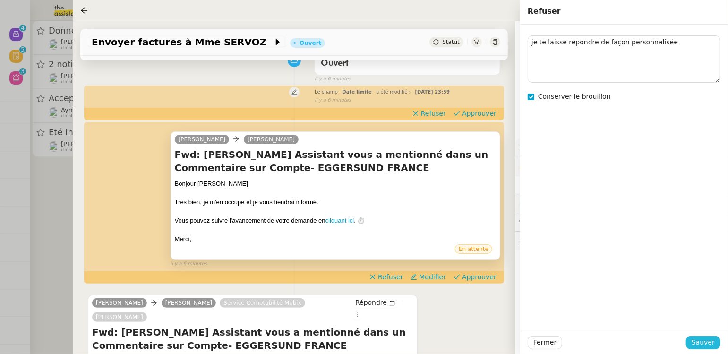
click at [695, 307] on span "Sauver" at bounding box center [702, 342] width 23 height 11
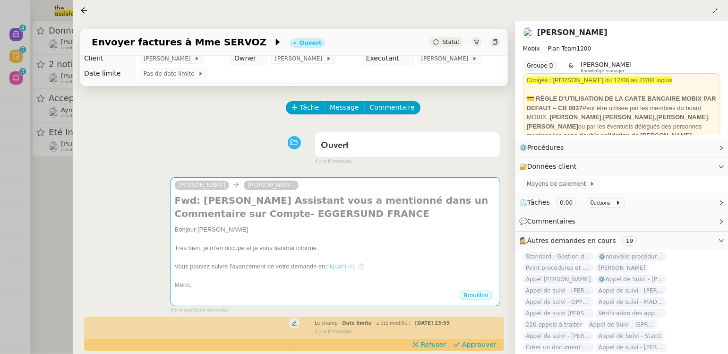
scroll to position [83, 0]
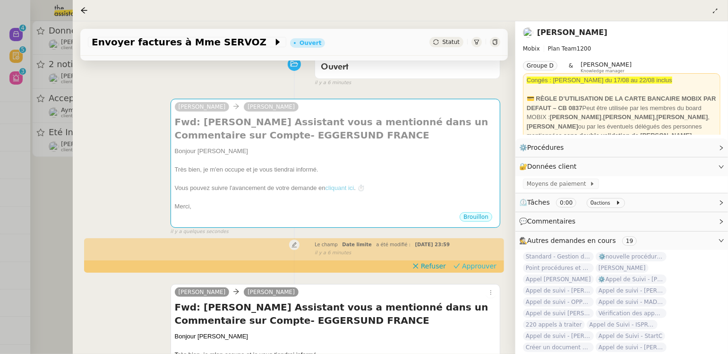
click at [477, 268] on span "Approuver" at bounding box center [479, 265] width 34 height 9
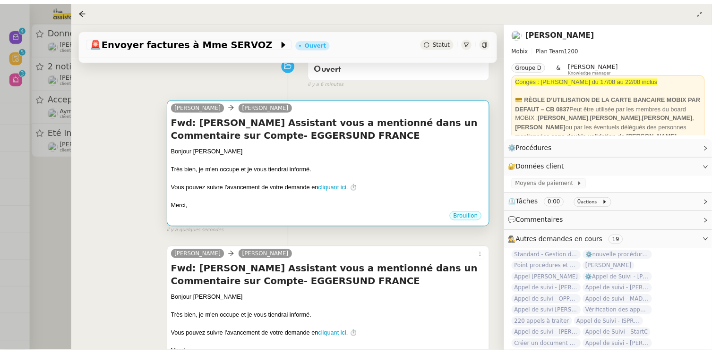
scroll to position [0, 0]
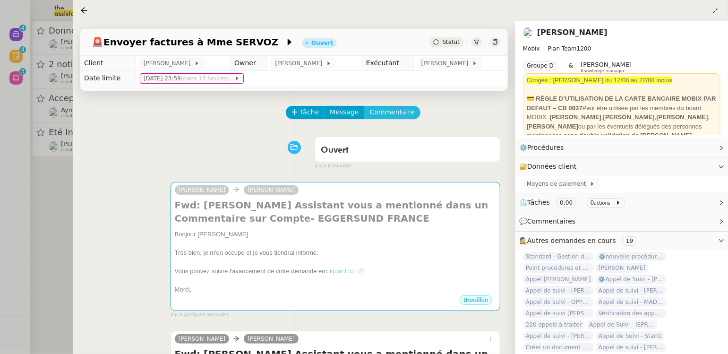
click at [392, 111] on span "Commentaire" at bounding box center [392, 112] width 45 height 11
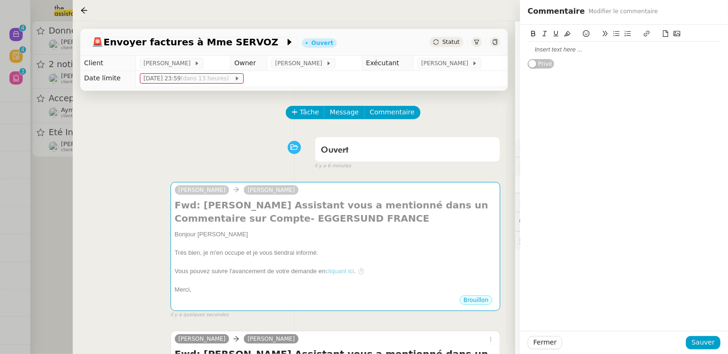
click at [545, 56] on div at bounding box center [624, 50] width 193 height 16
click at [694, 307] on span "Sauver" at bounding box center [702, 342] width 23 height 11
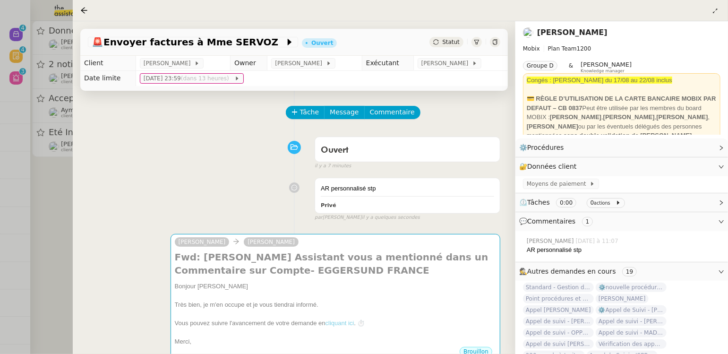
click at [495, 41] on icon at bounding box center [495, 42] width 4 height 6
click at [64, 201] on div at bounding box center [364, 177] width 728 height 354
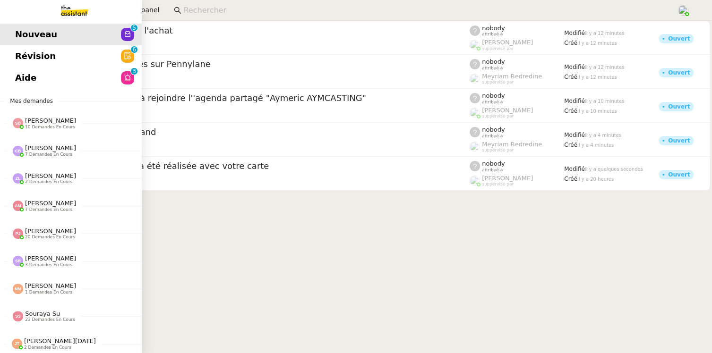
click at [18, 55] on span "Révision" at bounding box center [35, 56] width 41 height 14
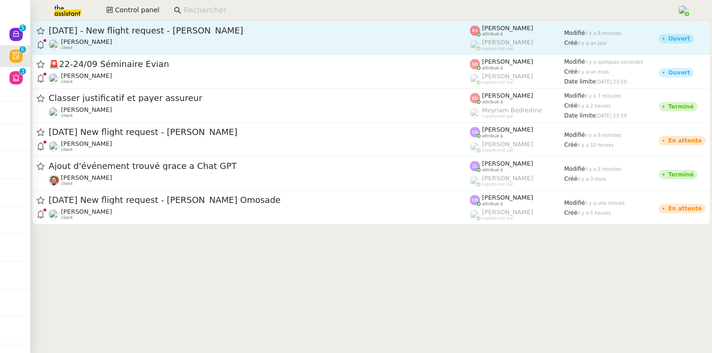
click at [266, 35] on div "[DATE] - New flight request - [PERSON_NAME]" at bounding box center [259, 30] width 421 height 11
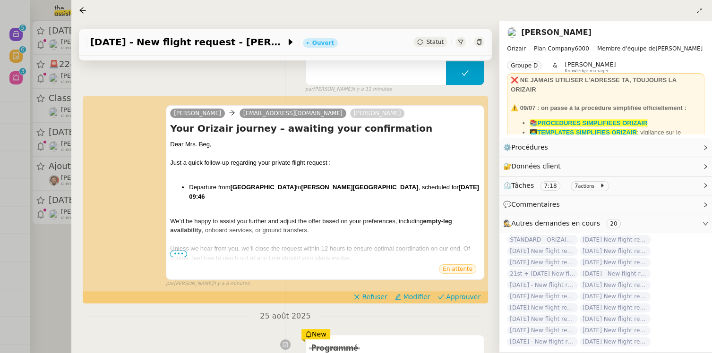
scroll to position [102, 0]
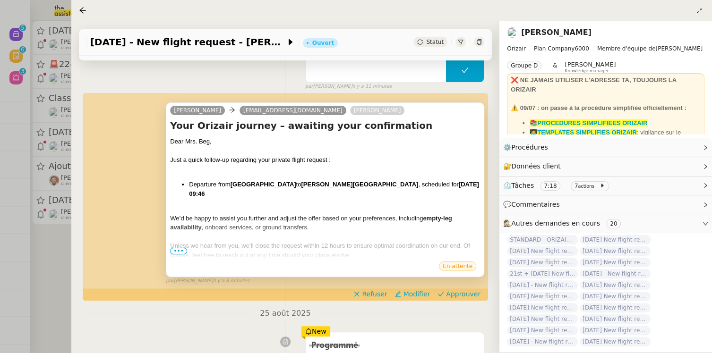
click at [180, 250] on span "•••" at bounding box center [178, 251] width 17 height 7
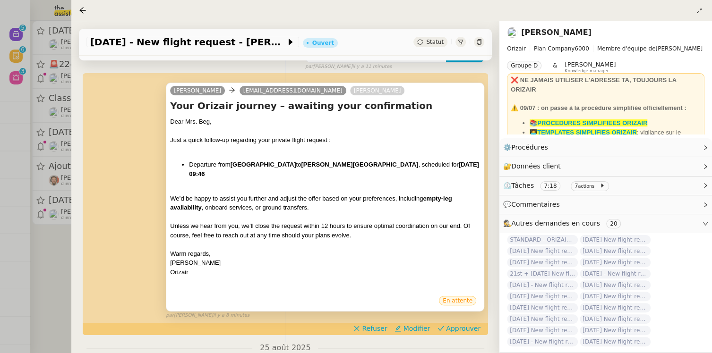
scroll to position [121, 0]
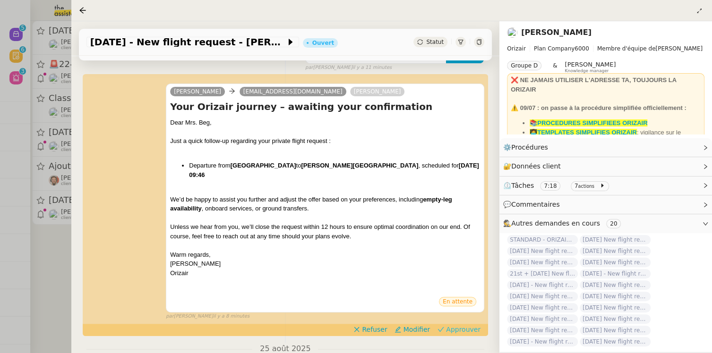
click at [458, 307] on span "Approuver" at bounding box center [463, 329] width 34 height 9
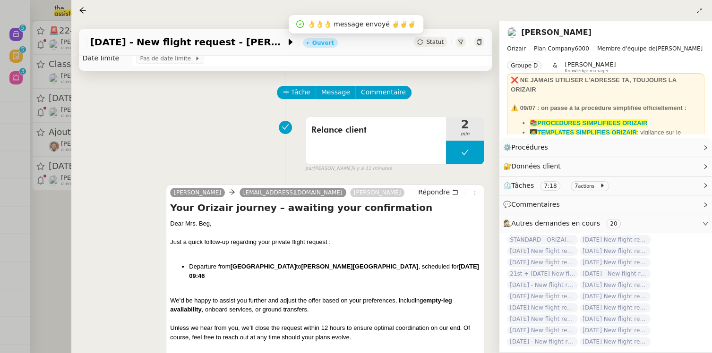
scroll to position [25, 0]
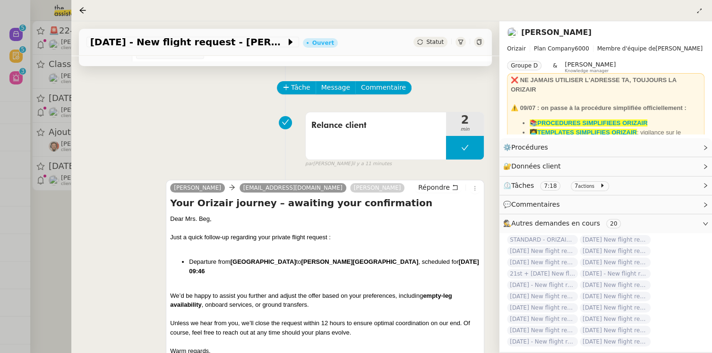
click at [55, 224] on div at bounding box center [356, 176] width 712 height 353
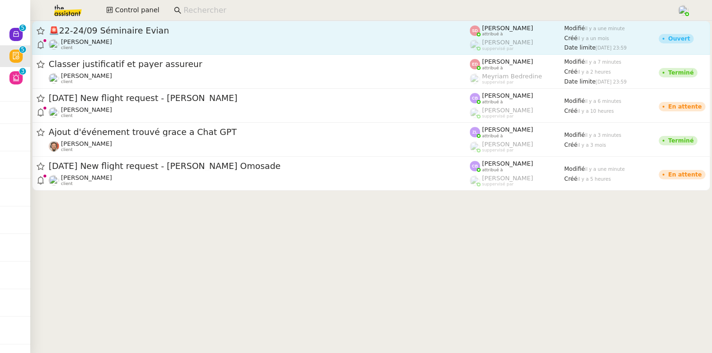
click at [211, 42] on div "Fabien Bornancin client" at bounding box center [259, 44] width 421 height 12
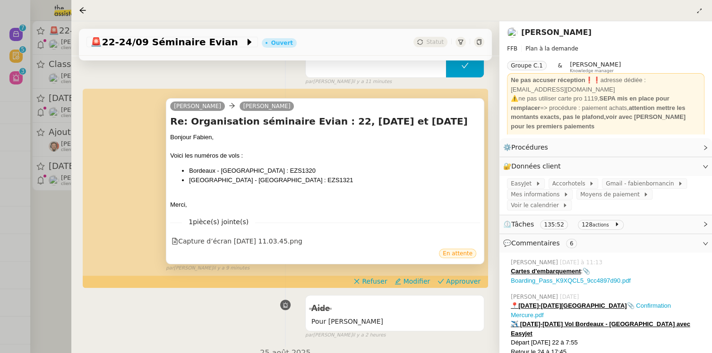
scroll to position [237, 0]
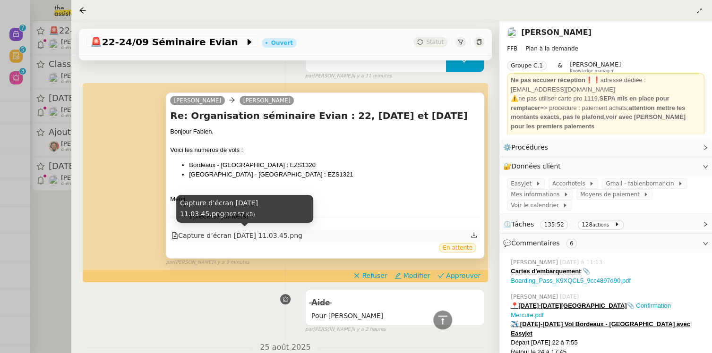
click at [290, 234] on div "Capture d’écran 2025-08-26 à 11.03.45.png" at bounding box center [236, 235] width 131 height 11
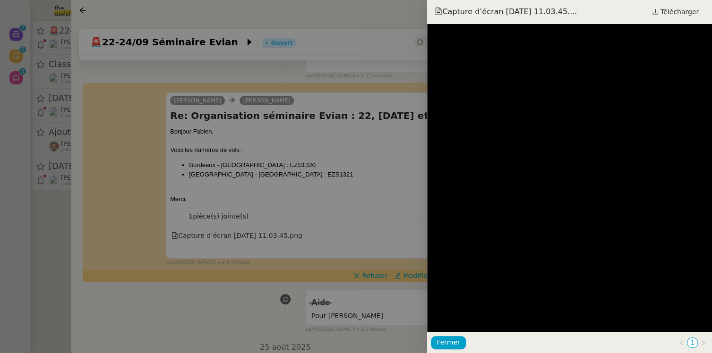
click at [349, 196] on div at bounding box center [356, 176] width 712 height 353
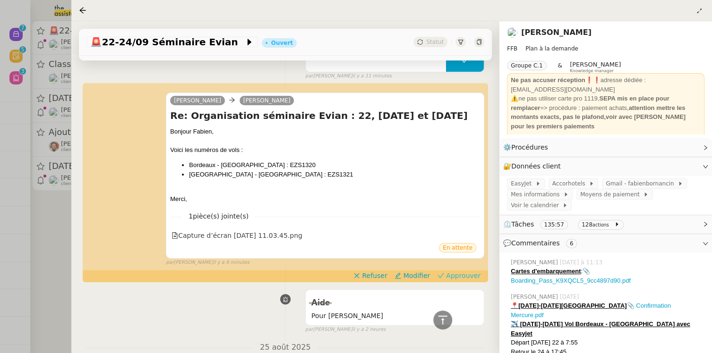
click at [457, 275] on span "Approuver" at bounding box center [463, 275] width 34 height 9
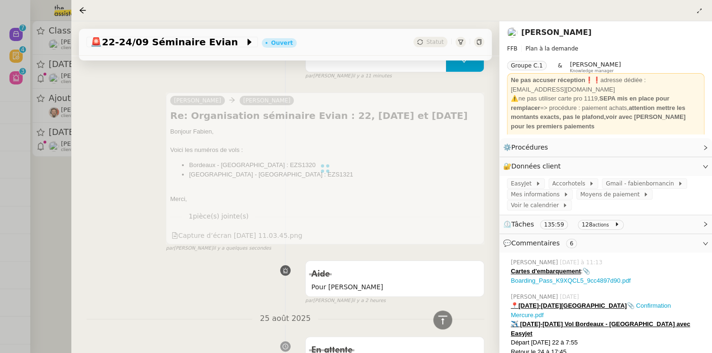
click at [38, 213] on div at bounding box center [356, 176] width 712 height 353
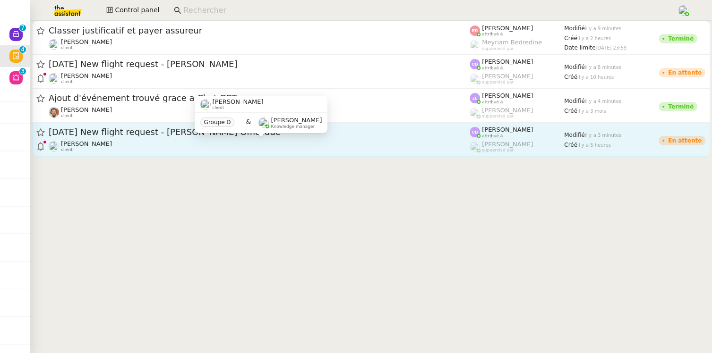
click at [206, 149] on div "[PERSON_NAME] client" at bounding box center [259, 146] width 421 height 12
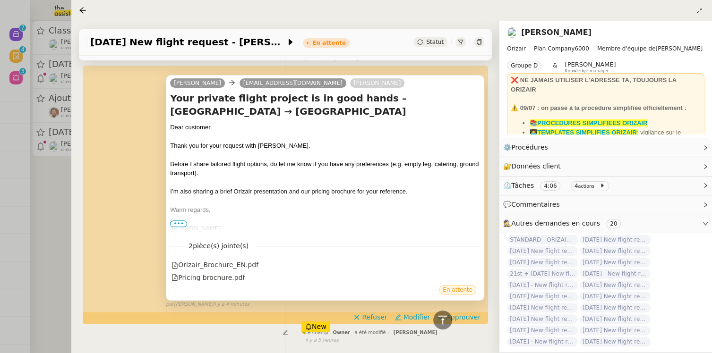
scroll to position [193, 0]
click at [475, 307] on span "Approuver" at bounding box center [463, 317] width 34 height 9
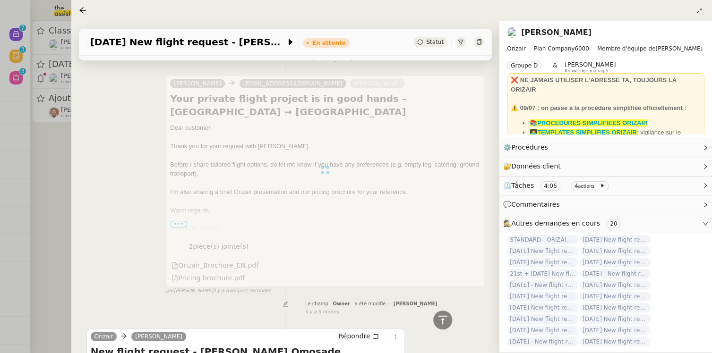
click at [66, 178] on div at bounding box center [356, 176] width 712 height 353
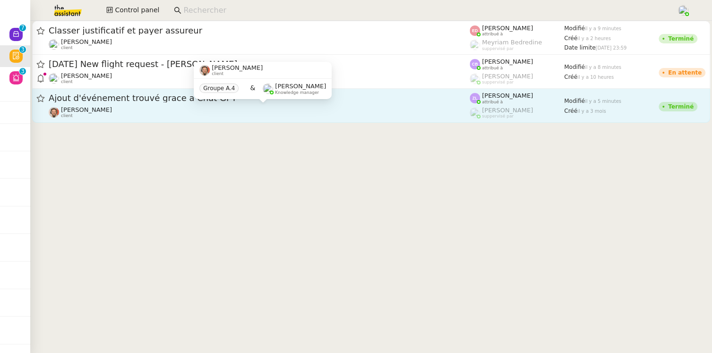
click at [231, 107] on div "Emile Barbu client" at bounding box center [259, 112] width 421 height 12
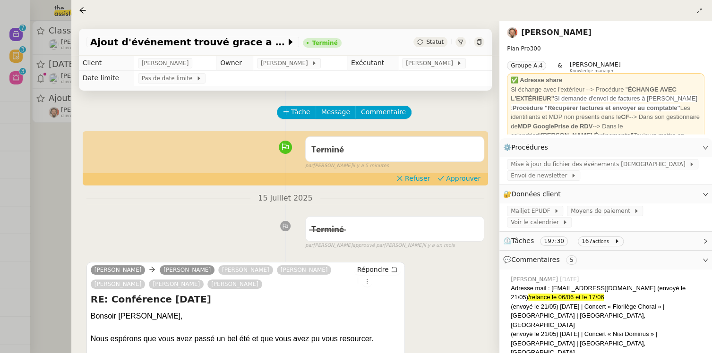
scroll to position [31, 0]
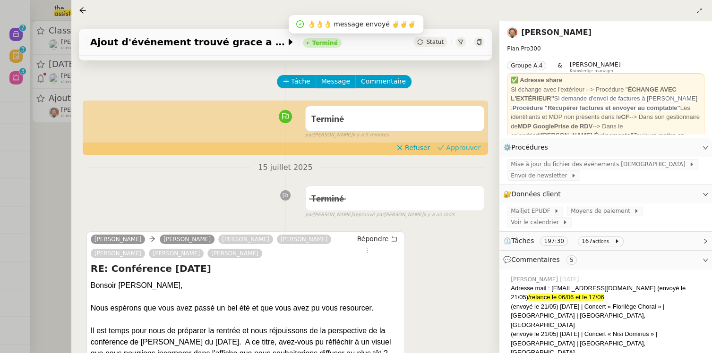
click at [464, 145] on span "Approuver" at bounding box center [463, 147] width 34 height 9
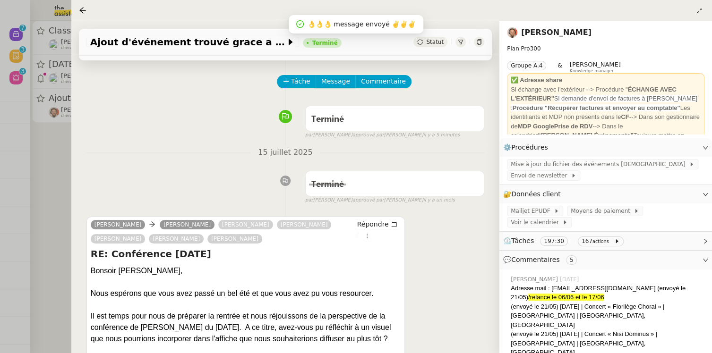
scroll to position [0, 0]
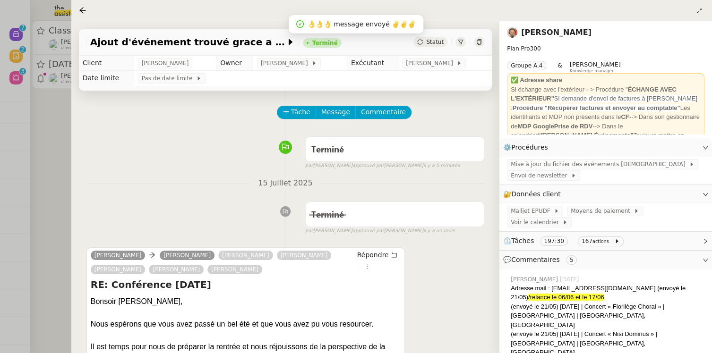
click at [53, 133] on div at bounding box center [356, 176] width 712 height 353
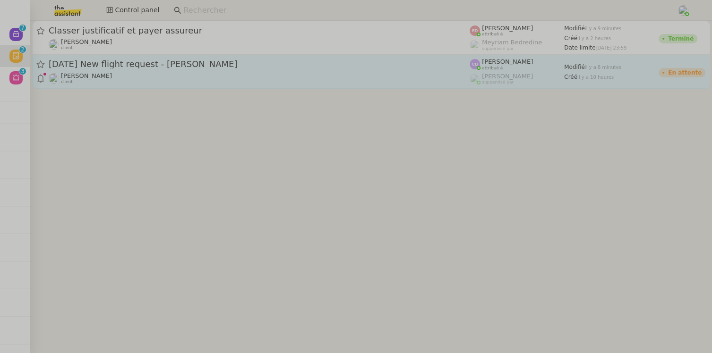
click at [173, 72] on div "[PERSON_NAME] client" at bounding box center [259, 78] width 421 height 12
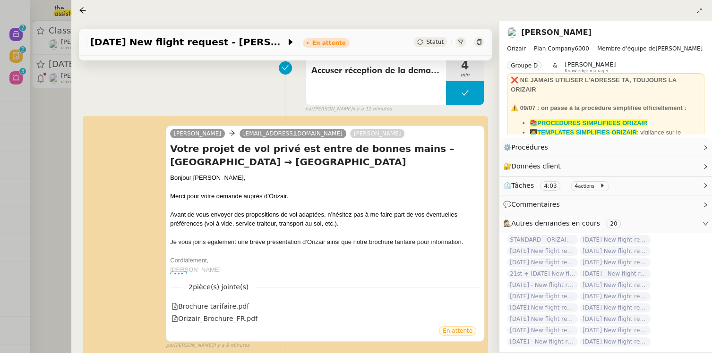
scroll to position [146, 0]
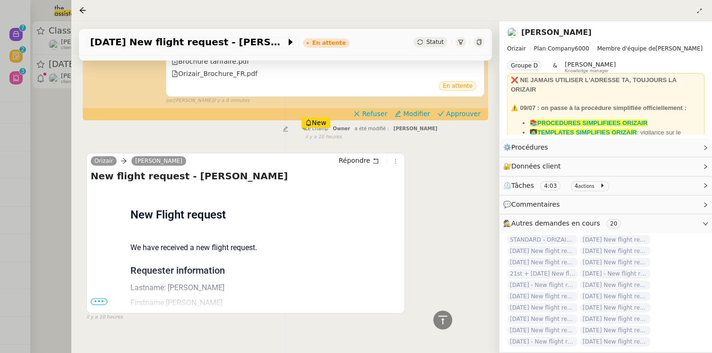
scroll to position [400, 0]
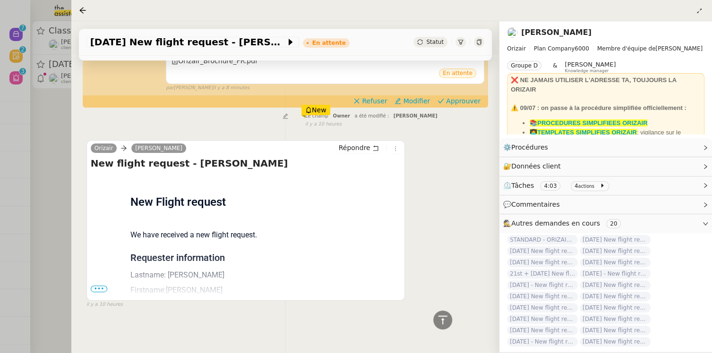
click at [99, 288] on span "•••" at bounding box center [99, 289] width 17 height 7
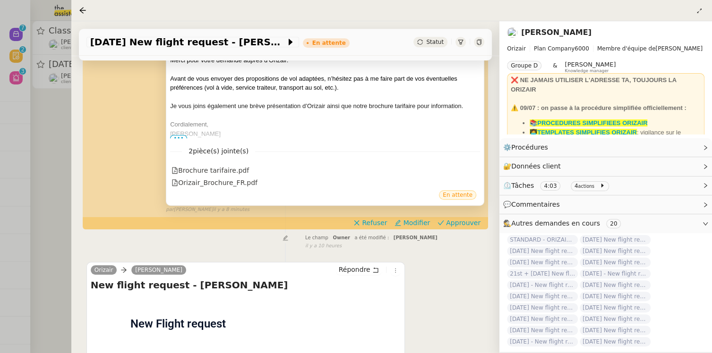
scroll to position [292, 0]
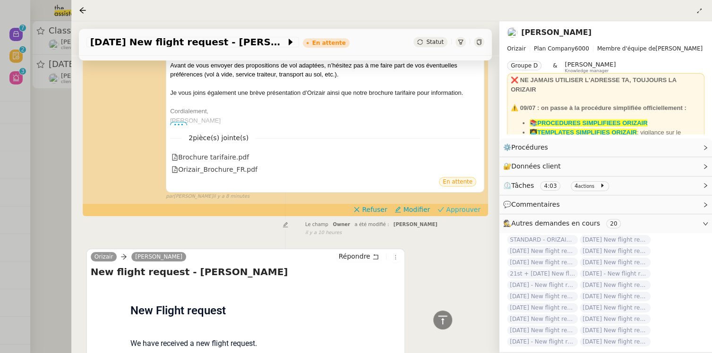
click at [464, 210] on span "Approuver" at bounding box center [463, 209] width 34 height 9
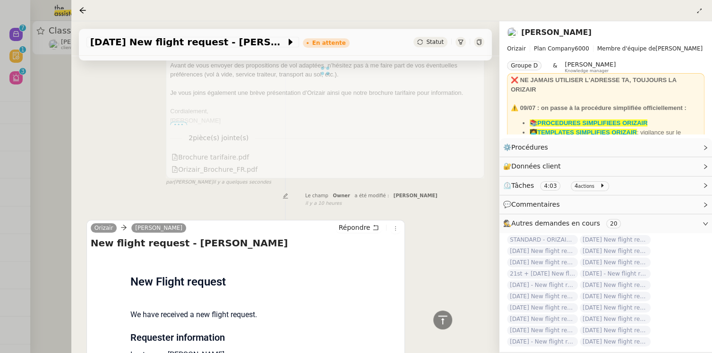
click at [45, 117] on div at bounding box center [356, 176] width 712 height 353
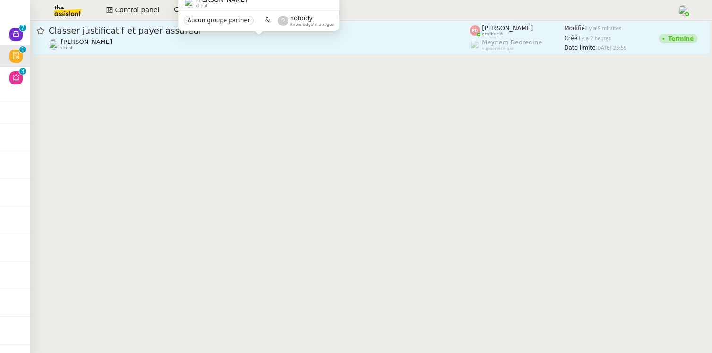
click at [198, 45] on div "[PERSON_NAME] client" at bounding box center [259, 44] width 421 height 12
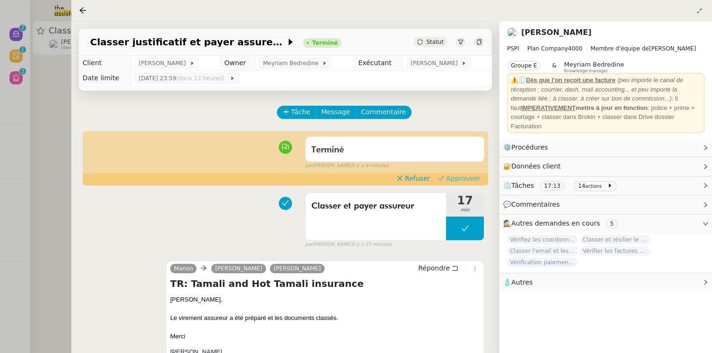
click at [470, 175] on span "Approuver" at bounding box center [463, 178] width 34 height 9
click at [49, 119] on div at bounding box center [356, 176] width 712 height 353
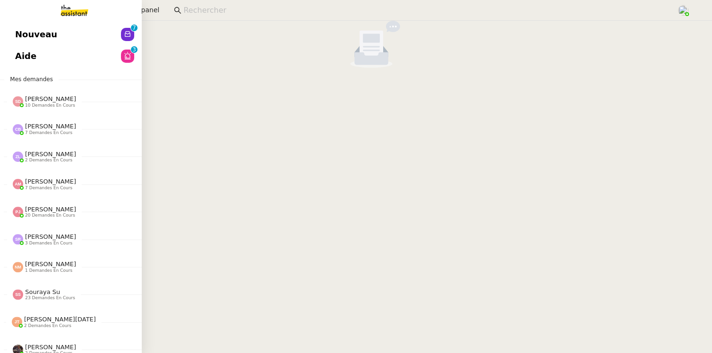
click at [15, 58] on span "Aide" at bounding box center [25, 56] width 21 height 14
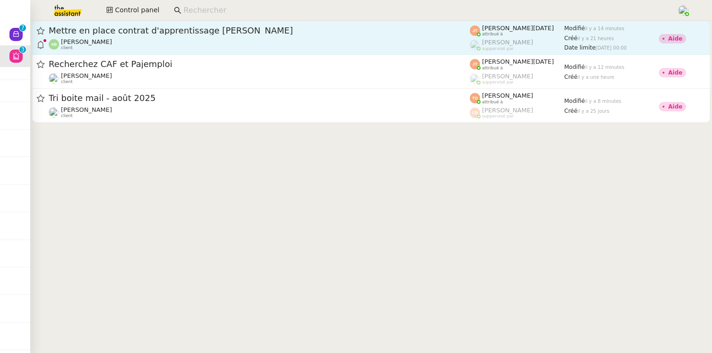
click at [272, 35] on div "Mettre en place contrat d'apprentissage [PERSON_NAME]" at bounding box center [259, 30] width 421 height 11
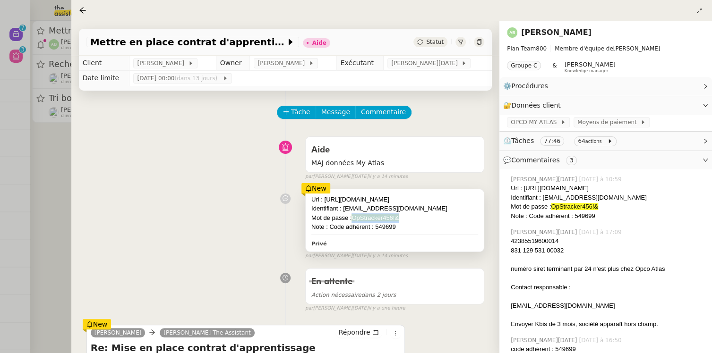
drag, startPoint x: 409, startPoint y: 217, endPoint x: 355, endPoint y: 217, distance: 53.8
click at [355, 217] on div "Mot de passe : OpStracker456!&" at bounding box center [394, 217] width 167 height 9
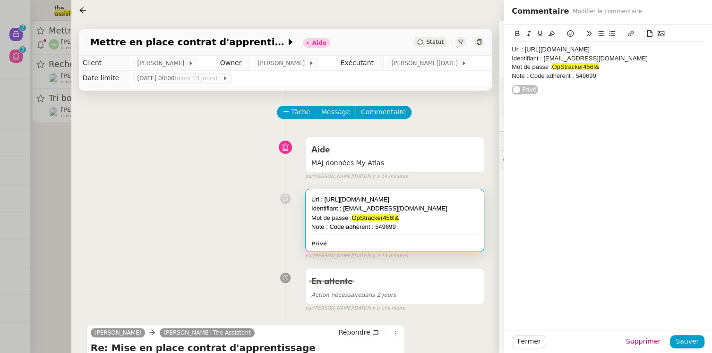
click at [234, 254] on div "Url : [URL][DOMAIN_NAME] Identifiant : [EMAIL_ADDRESS][DOMAIN_NAME] Mot de pass…" at bounding box center [285, 223] width 398 height 76
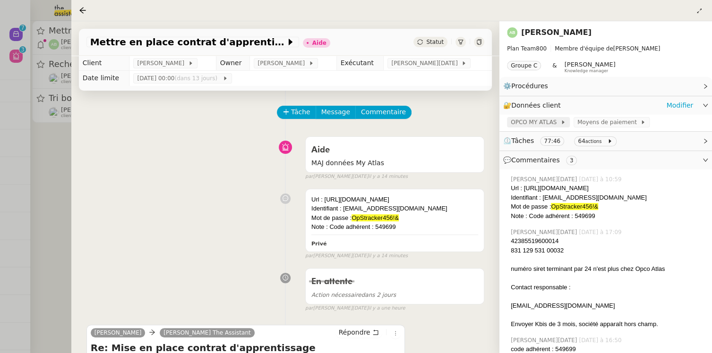
click at [538, 123] on span "OPCO MY ATLAS" at bounding box center [536, 122] width 50 height 9
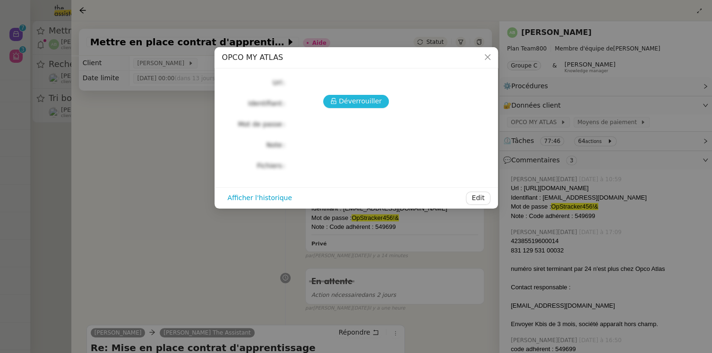
click at [360, 103] on span "Déverrouiller" at bounding box center [360, 101] width 43 height 11
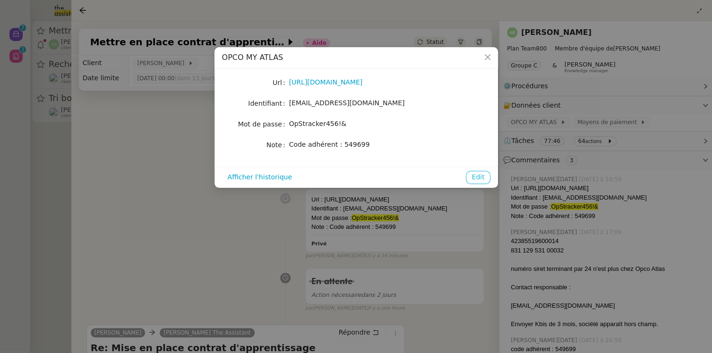
click at [477, 179] on span "Edit" at bounding box center [477, 177] width 13 height 11
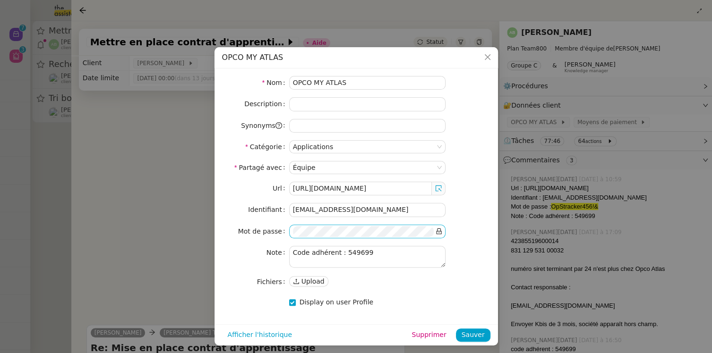
click at [439, 230] on icon at bounding box center [438, 232] width 5 height 6
click at [262, 230] on nz-form-item "Mot de passe" at bounding box center [356, 232] width 268 height 14
click at [471, 332] on span "Sauver" at bounding box center [472, 335] width 23 height 11
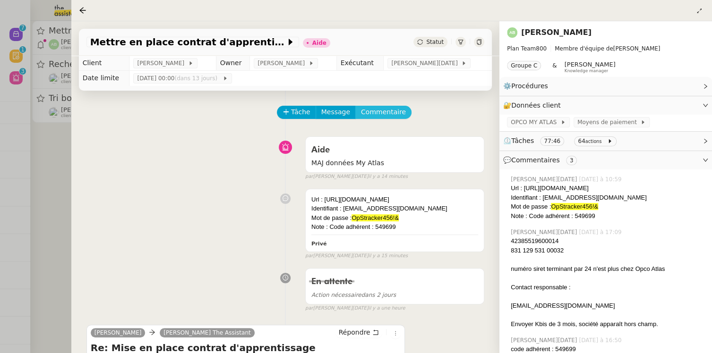
click at [389, 116] on span "Commentaire" at bounding box center [383, 112] width 45 height 11
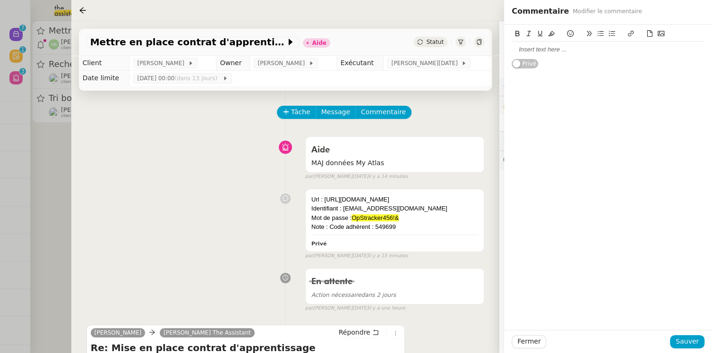
click at [537, 56] on div at bounding box center [607, 50] width 193 height 16
click at [684, 337] on span "Sauver" at bounding box center [686, 341] width 23 height 11
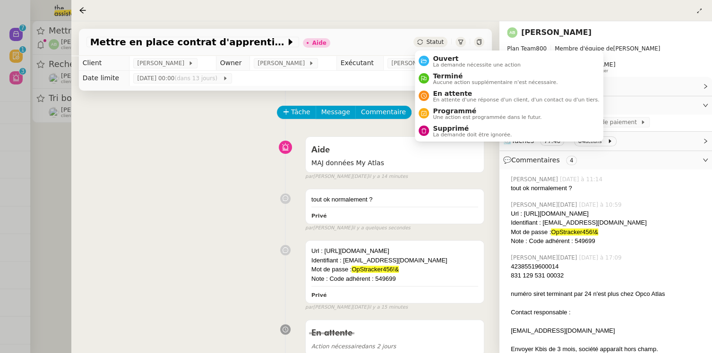
click at [434, 38] on div "Statut" at bounding box center [430, 42] width 34 height 10
click at [442, 59] on span "Ouvert" at bounding box center [477, 59] width 88 height 8
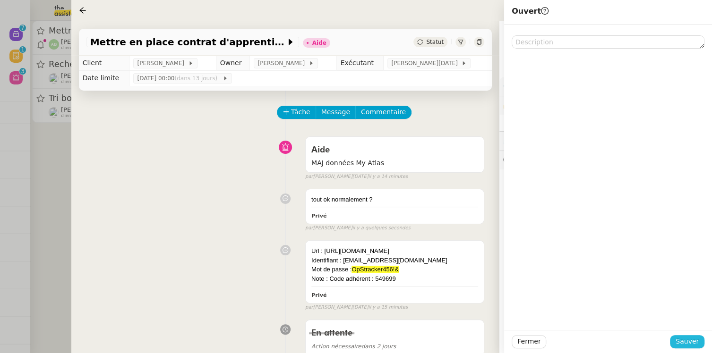
click at [683, 337] on span "Sauver" at bounding box center [686, 341] width 23 height 11
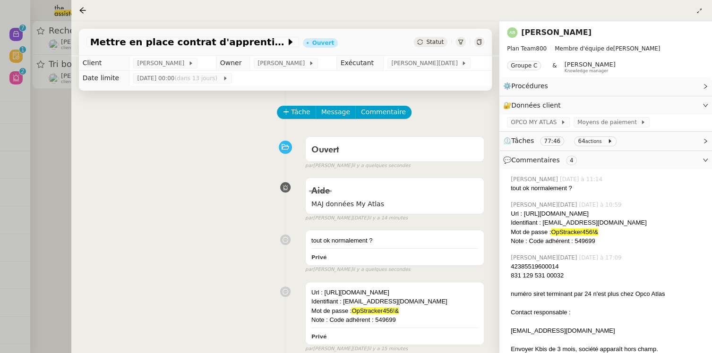
click at [56, 189] on div at bounding box center [356, 176] width 712 height 353
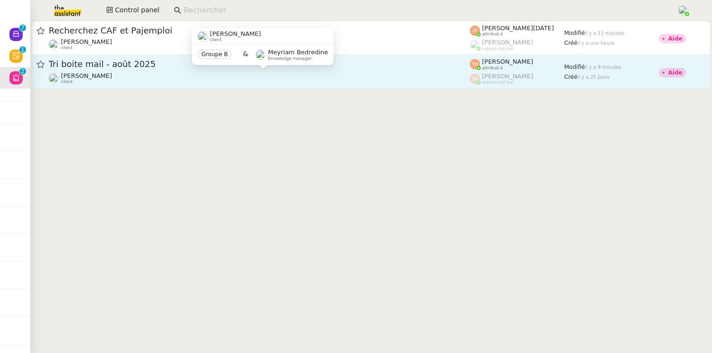
click at [243, 74] on div "Genevieve Landsmann client" at bounding box center [259, 78] width 421 height 12
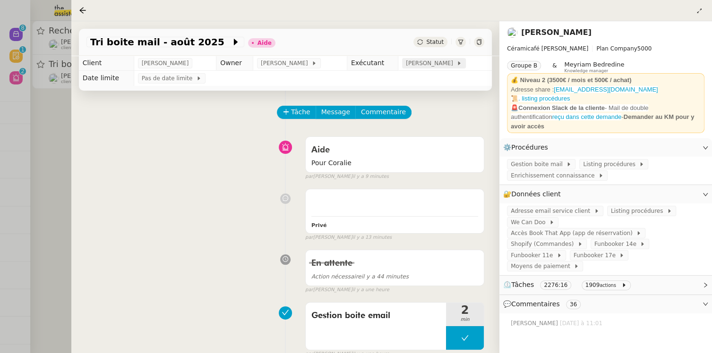
click at [457, 67] on div "[PERSON_NAME]" at bounding box center [434, 63] width 56 height 9
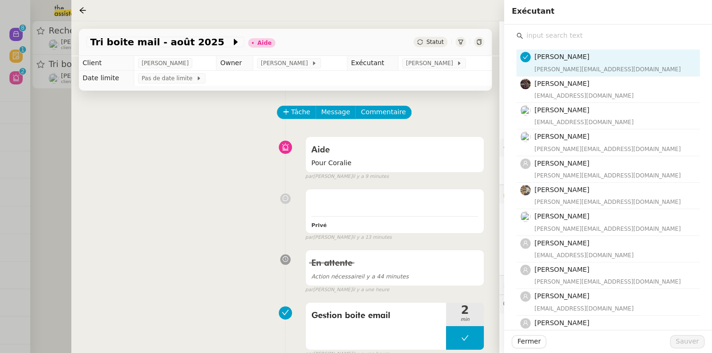
click at [576, 42] on input "text" at bounding box center [611, 35] width 177 height 13
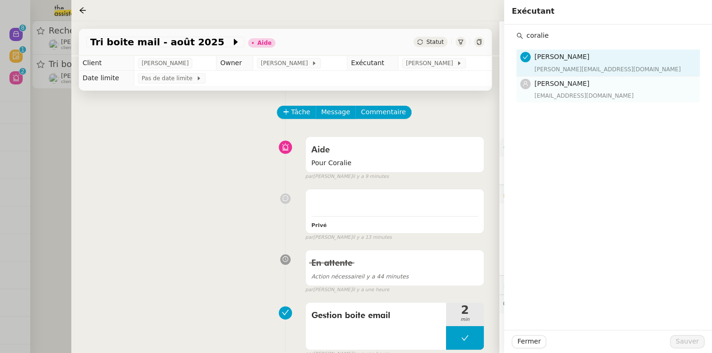
type input "coralie"
click at [583, 92] on div "[EMAIL_ADDRESS][DOMAIN_NAME]" at bounding box center [614, 95] width 160 height 9
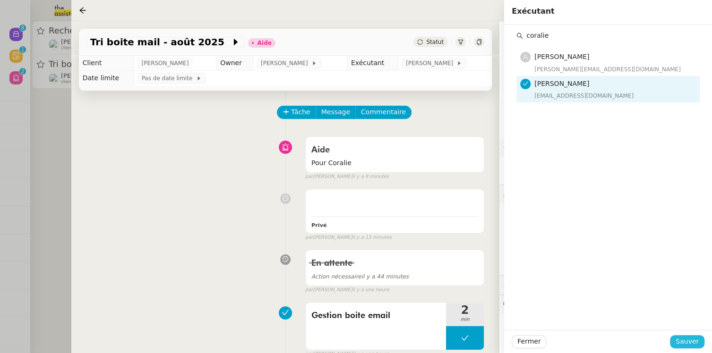
click at [687, 343] on span "Sauver" at bounding box center [686, 341] width 23 height 11
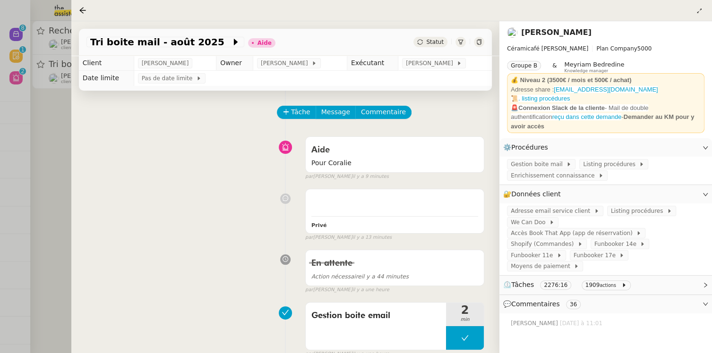
click at [432, 41] on span "Statut" at bounding box center [434, 42] width 17 height 7
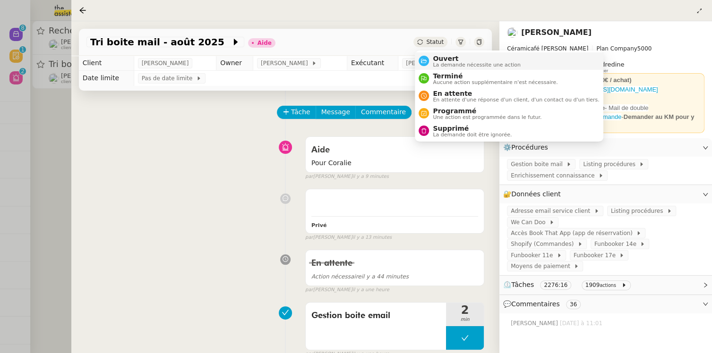
click at [450, 58] on span "Ouvert" at bounding box center [477, 59] width 88 height 8
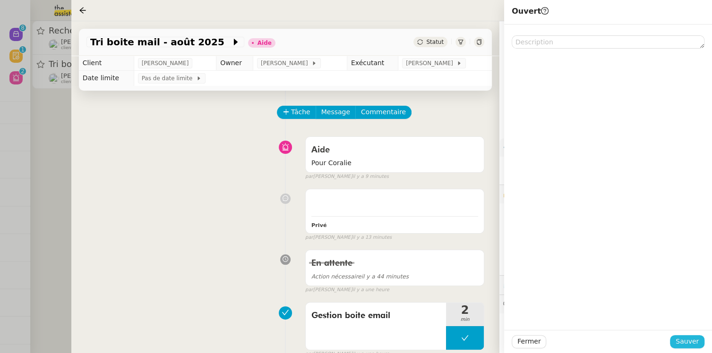
click at [690, 337] on span "Sauver" at bounding box center [686, 341] width 23 height 11
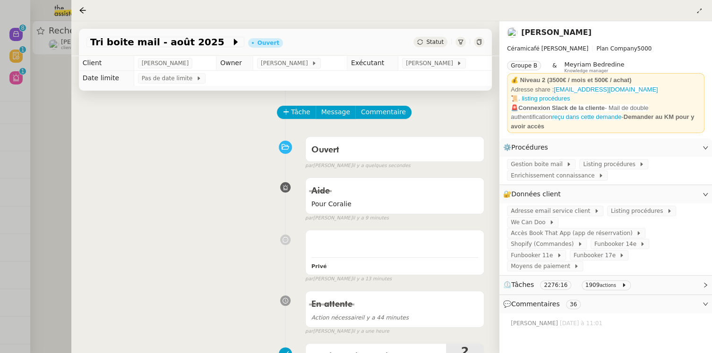
click at [64, 155] on div at bounding box center [356, 176] width 712 height 353
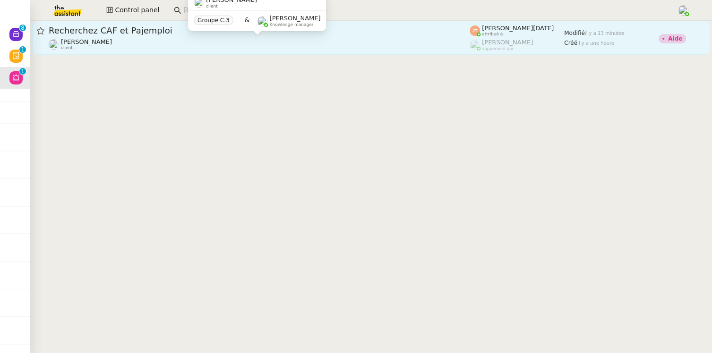
click at [196, 46] on div "Emile Kratiroff client" at bounding box center [259, 44] width 421 height 12
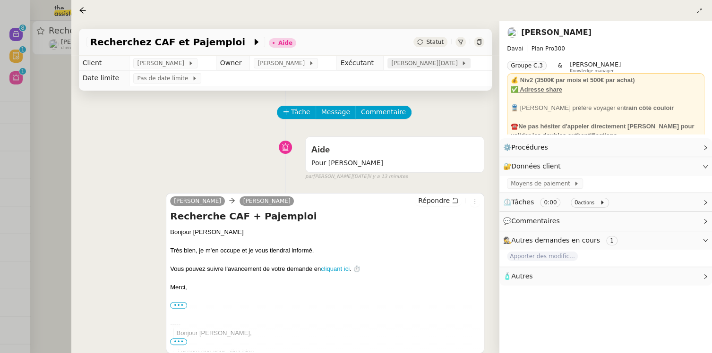
click at [436, 65] on span "[PERSON_NAME][DATE]" at bounding box center [426, 63] width 70 height 9
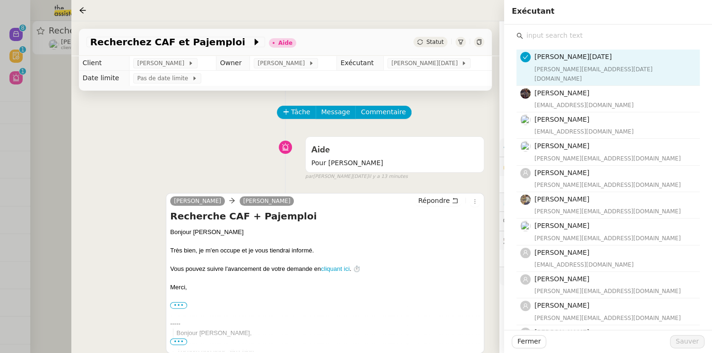
click at [567, 38] on input "text" at bounding box center [611, 35] width 177 height 13
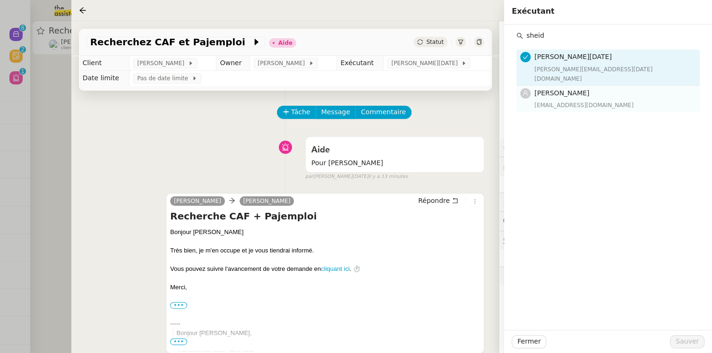
type input "sheid"
click at [578, 89] on span "[PERSON_NAME]" at bounding box center [561, 93] width 55 height 8
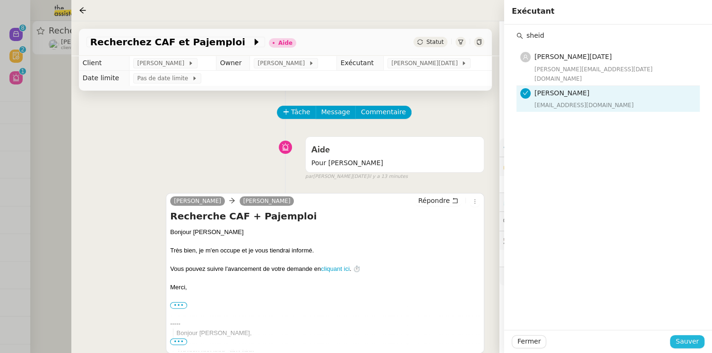
click at [676, 341] on button "Sauver" at bounding box center [687, 341] width 34 height 13
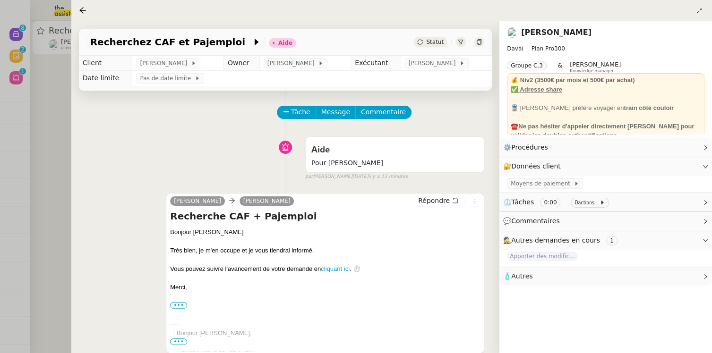
click at [442, 43] on span "Statut" at bounding box center [434, 42] width 17 height 7
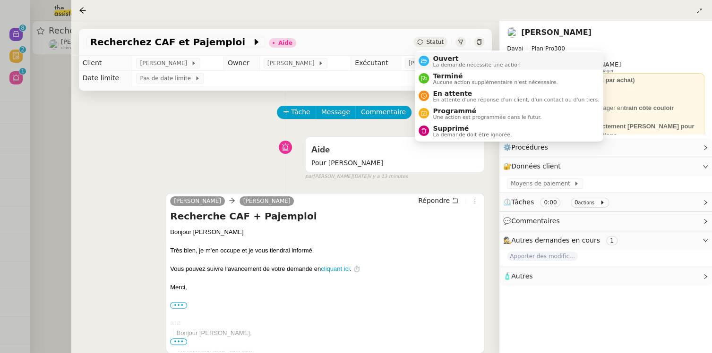
click at [443, 59] on span "Ouvert" at bounding box center [477, 59] width 88 height 8
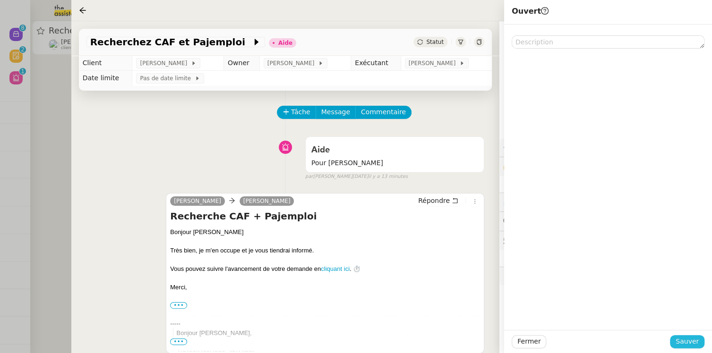
click at [675, 338] on button "Sauver" at bounding box center [687, 341] width 34 height 13
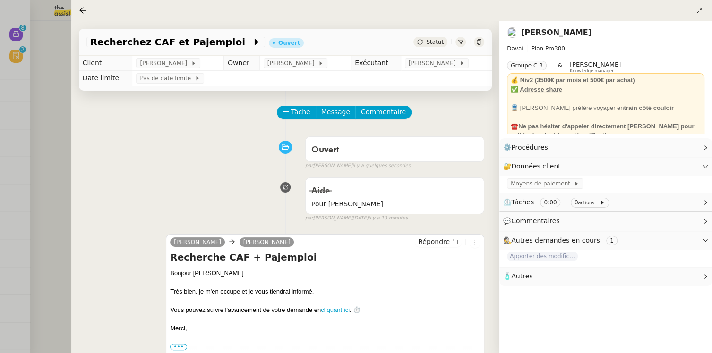
click at [76, 95] on div "Tâche Message Commentaire Veuillez patienter une erreur s'est produite 👌👌👌 mess…" at bounding box center [285, 345] width 428 height 508
click at [62, 98] on div at bounding box center [356, 176] width 712 height 353
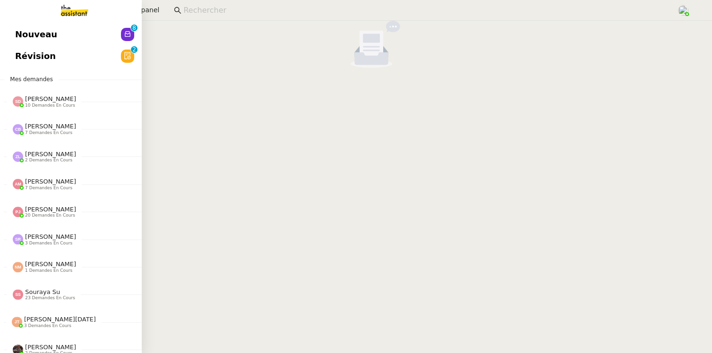
click at [37, 33] on span "Nouveau" at bounding box center [36, 34] width 42 height 14
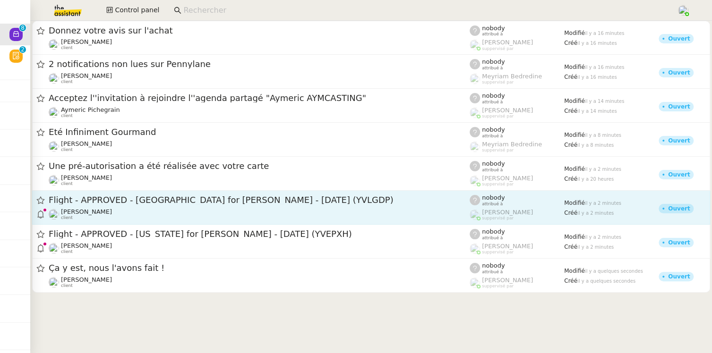
click at [306, 217] on div "Alexandre Blanc client" at bounding box center [259, 214] width 421 height 12
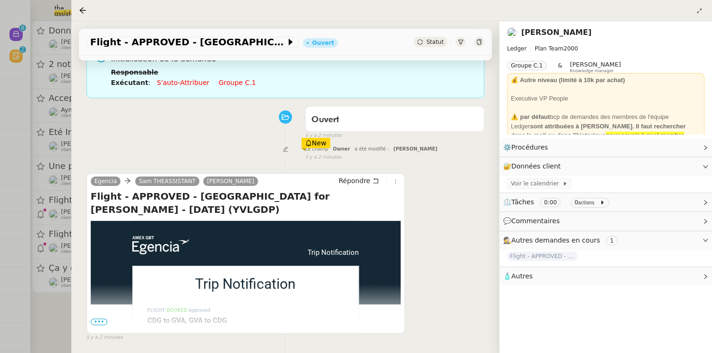
scroll to position [88, 0]
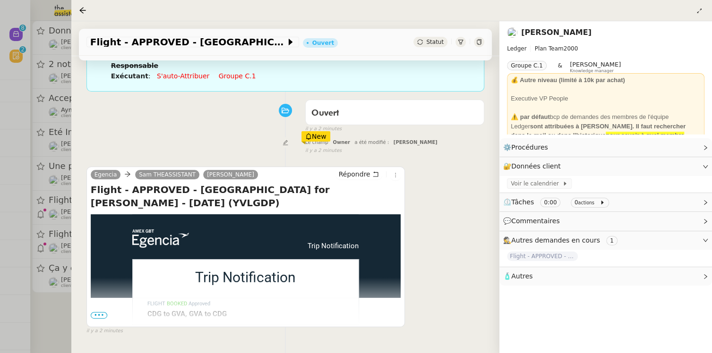
click at [426, 44] on div "Statut" at bounding box center [430, 42] width 34 height 10
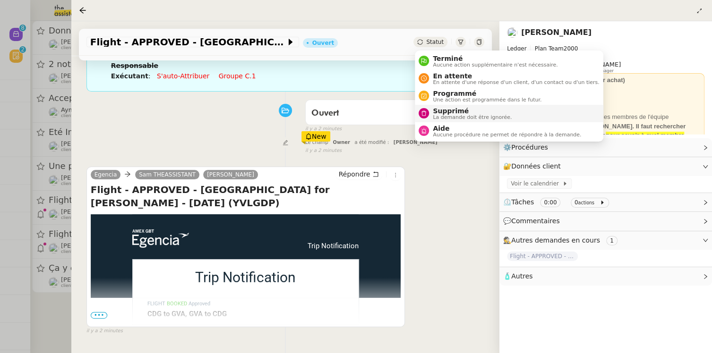
click at [452, 112] on span "Supprimé" at bounding box center [472, 111] width 79 height 8
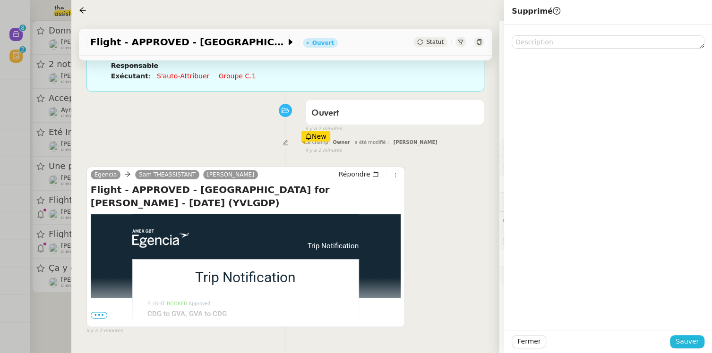
click at [689, 342] on span "Sauver" at bounding box center [686, 341] width 23 height 11
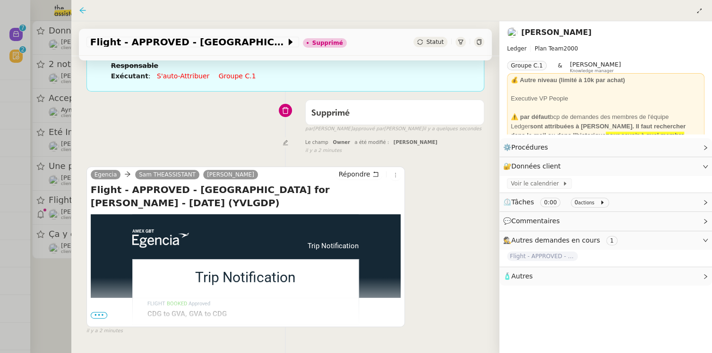
click at [82, 7] on icon at bounding box center [83, 11] width 8 height 8
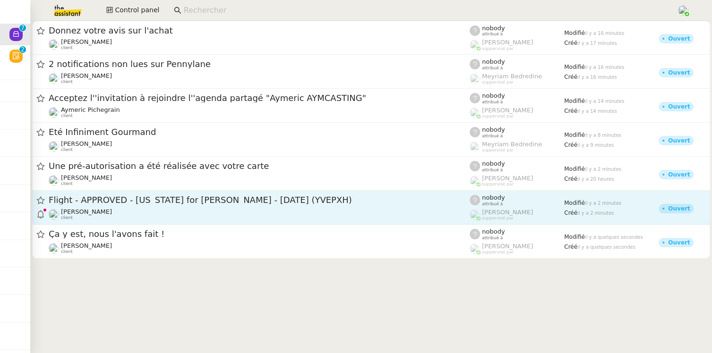
click at [226, 206] on div "Flight - APPROVED - New York for Ian ROGERS - 13 Sep, 2025 (YVEPXH)" at bounding box center [259, 201] width 421 height 12
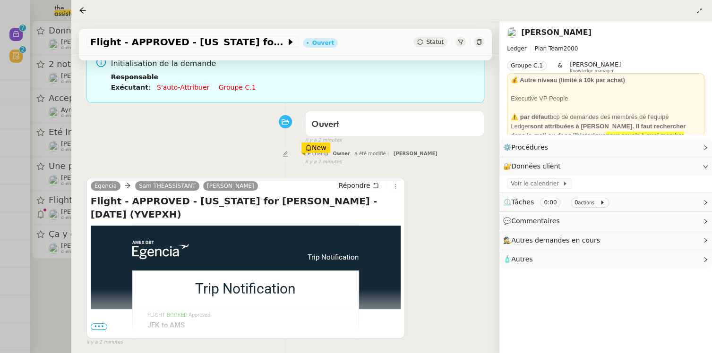
scroll to position [97, 0]
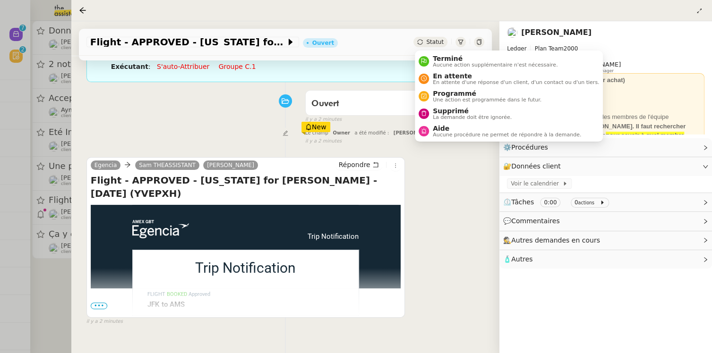
click at [429, 40] on span "Statut" at bounding box center [434, 42] width 17 height 7
click at [432, 116] on div "Supprimé La demande doit être ignorée." at bounding box center [470, 113] width 83 height 13
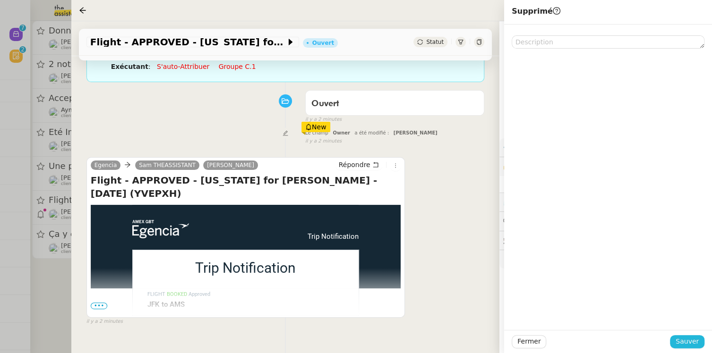
click at [688, 340] on span "Sauver" at bounding box center [686, 341] width 23 height 11
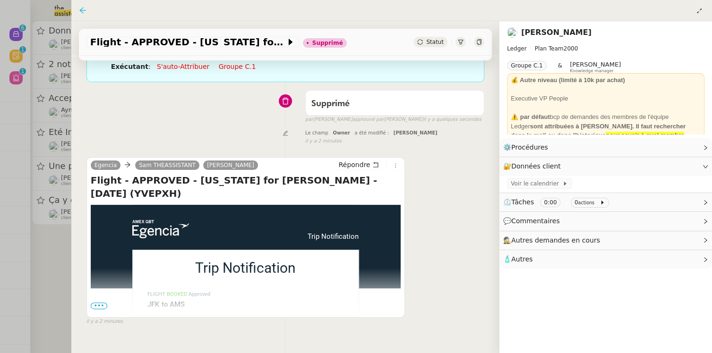
click at [81, 9] on icon at bounding box center [82, 10] width 6 height 6
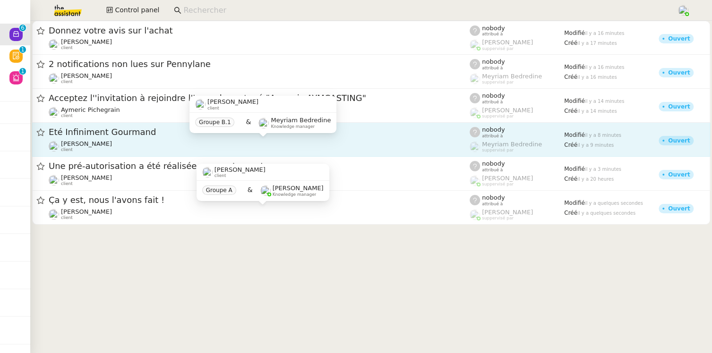
click at [209, 145] on div "Thierry Larcher client" at bounding box center [259, 146] width 421 height 12
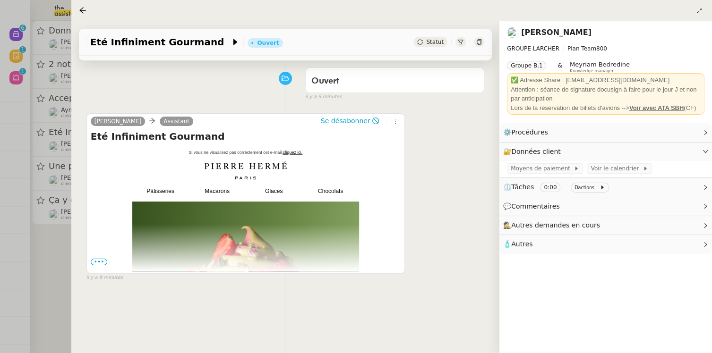
scroll to position [121, 0]
click at [433, 43] on span "Statut" at bounding box center [434, 42] width 17 height 7
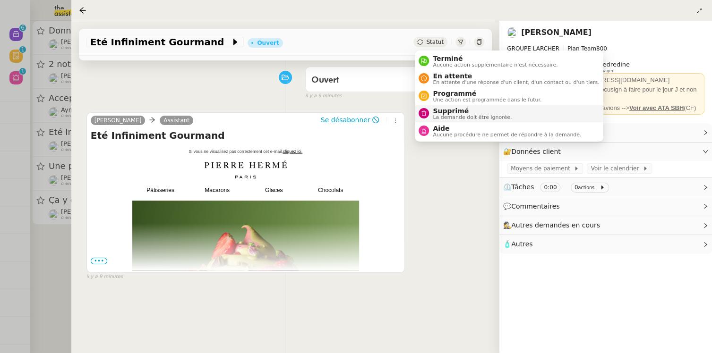
click at [448, 112] on span "Supprimé" at bounding box center [472, 111] width 79 height 8
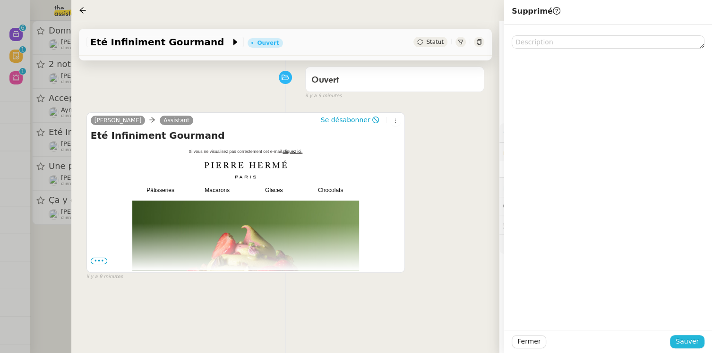
click at [681, 341] on span "Sauver" at bounding box center [686, 341] width 23 height 11
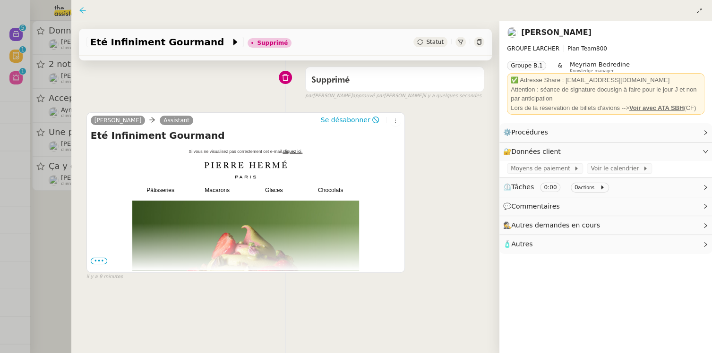
click at [83, 9] on icon at bounding box center [83, 11] width 8 height 8
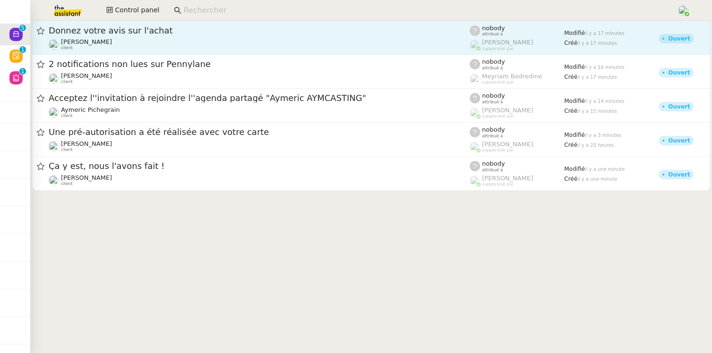
click at [269, 51] on link "Donnez votre avis sur l'achat Gabrielle Tavernier client nobody attribué à Roma…" at bounding box center [371, 38] width 678 height 34
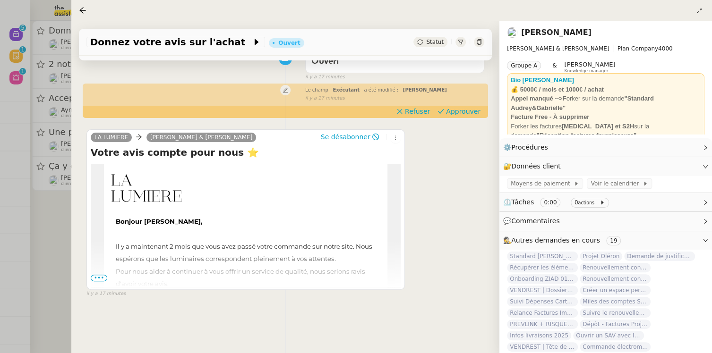
scroll to position [92, 0]
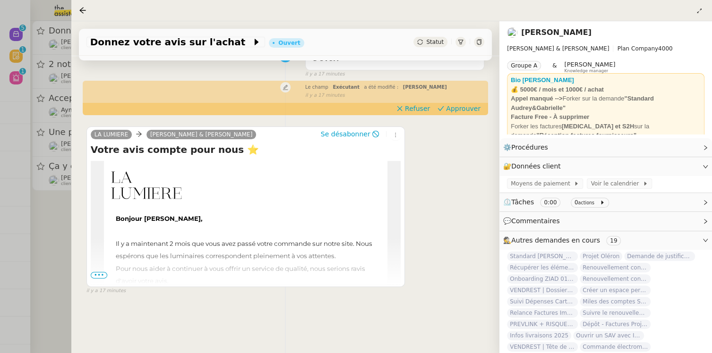
click at [44, 239] on div at bounding box center [356, 176] width 712 height 353
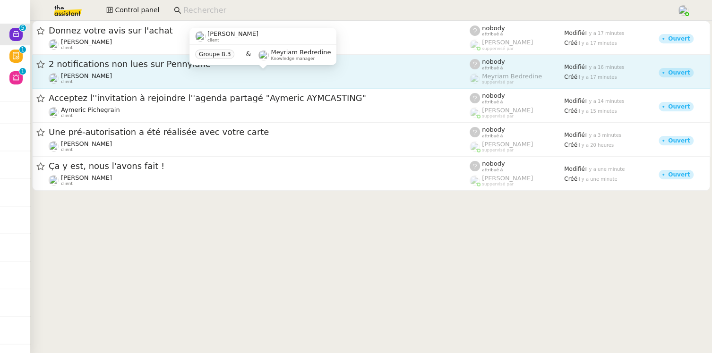
click at [139, 76] on div "Julien Decroix client" at bounding box center [259, 78] width 421 height 12
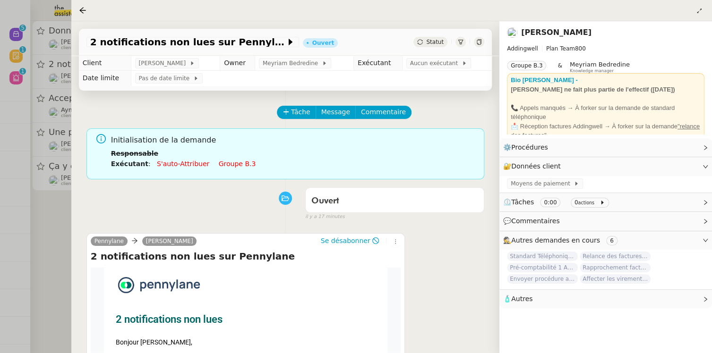
click at [509, 32] on img at bounding box center [512, 32] width 10 height 10
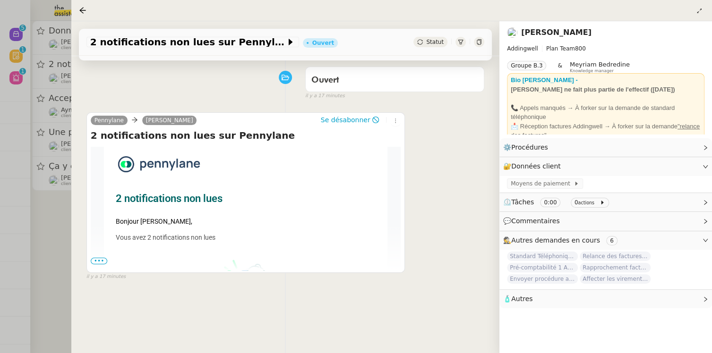
click at [95, 258] on span "•••" at bounding box center [99, 261] width 17 height 7
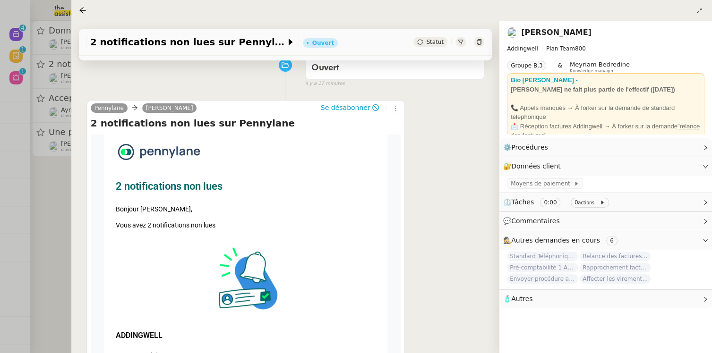
scroll to position [0, 0]
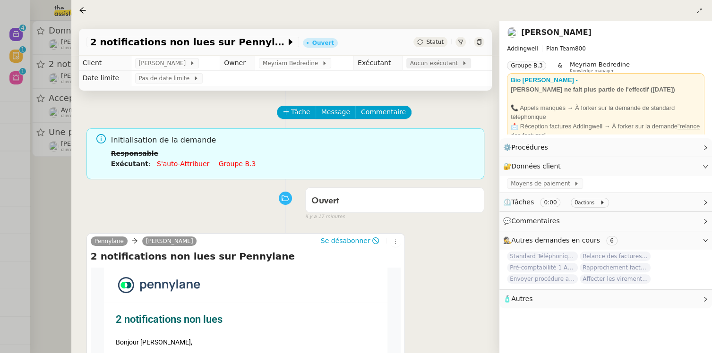
click at [423, 62] on span "Aucun exécutant" at bounding box center [435, 63] width 51 height 9
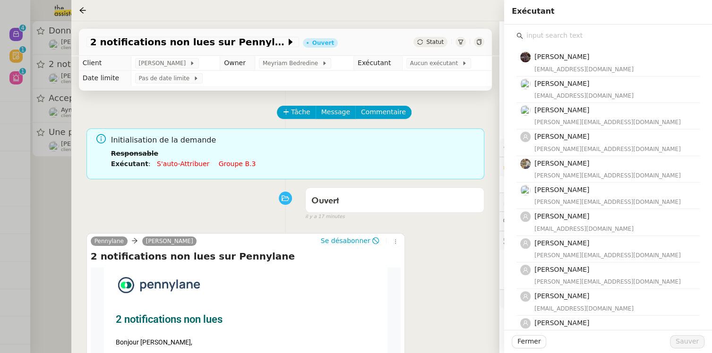
click at [605, 35] on input "text" at bounding box center [611, 35] width 177 height 13
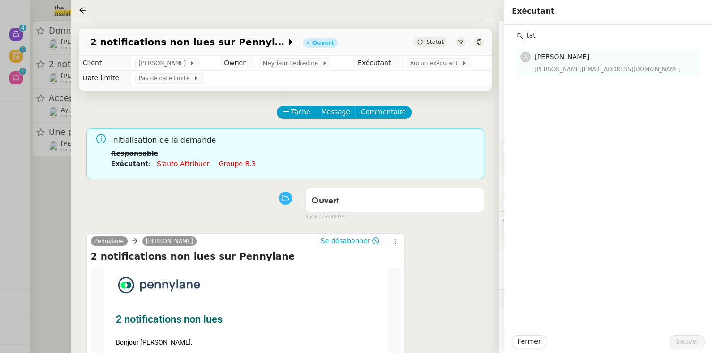
type input "tat"
click at [619, 68] on div "[PERSON_NAME][EMAIL_ADDRESS][DOMAIN_NAME]" at bounding box center [614, 69] width 160 height 9
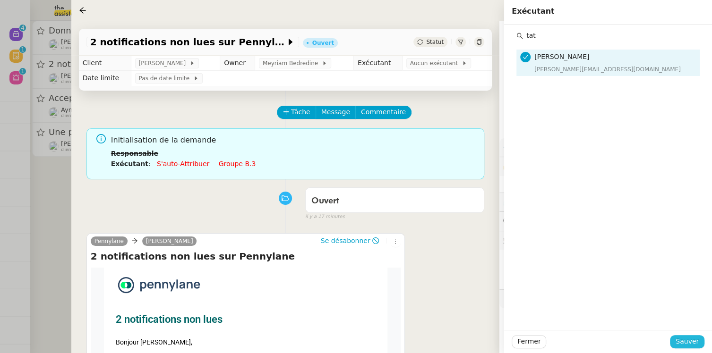
click at [682, 341] on span "Sauver" at bounding box center [686, 341] width 23 height 11
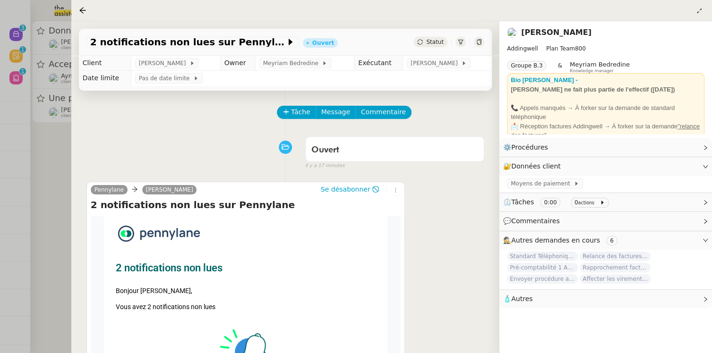
click at [57, 162] on div at bounding box center [356, 176] width 712 height 353
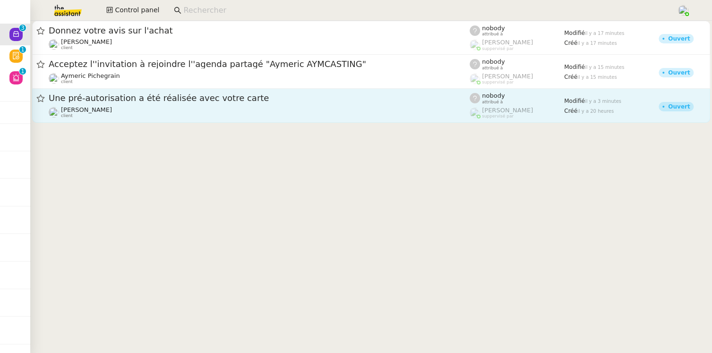
click at [179, 112] on div "Céline MAS client" at bounding box center [259, 112] width 421 height 12
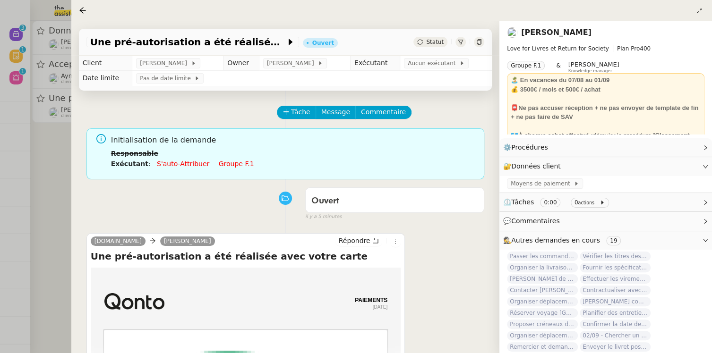
click at [428, 45] on span "Statut" at bounding box center [434, 42] width 17 height 7
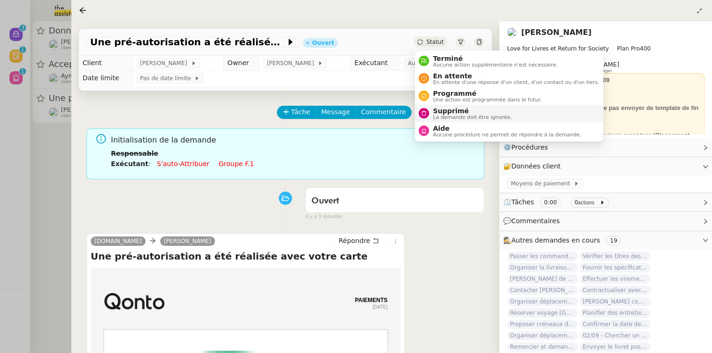
click at [446, 108] on span "Supprimé" at bounding box center [472, 111] width 79 height 8
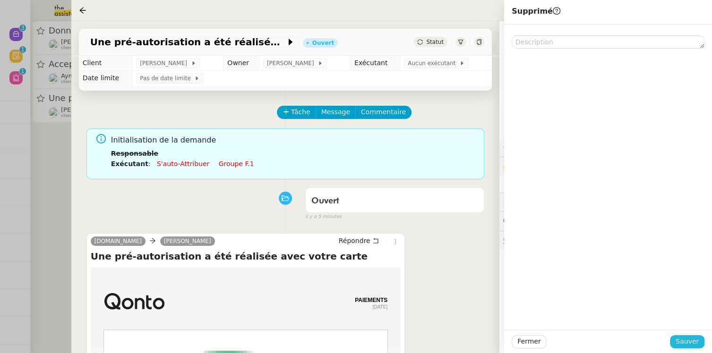
click at [688, 343] on span "Sauver" at bounding box center [686, 341] width 23 height 11
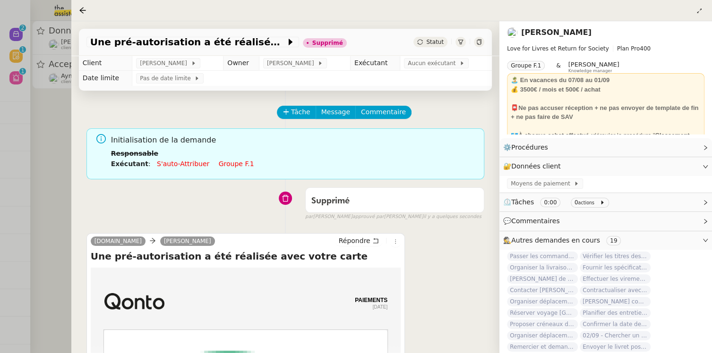
click at [63, 132] on div at bounding box center [356, 176] width 712 height 353
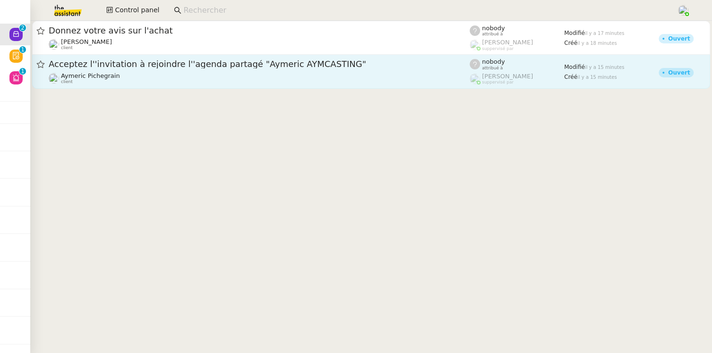
click at [190, 85] on link "Acceptez l''invitation à rejoindre l''agenda partagé "Aymeric AYMCASTING" Aymer…" at bounding box center [371, 72] width 678 height 34
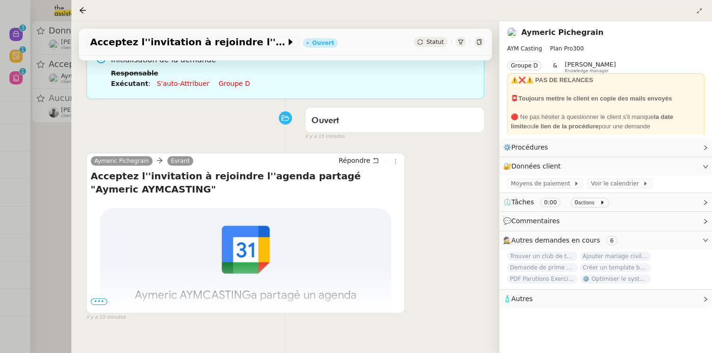
scroll to position [85, 0]
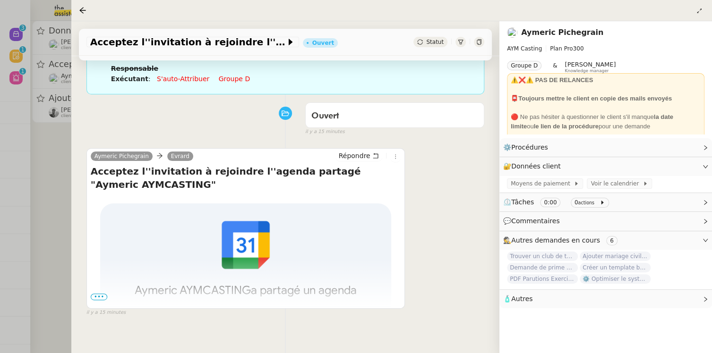
click at [97, 294] on span "•••" at bounding box center [99, 297] width 17 height 7
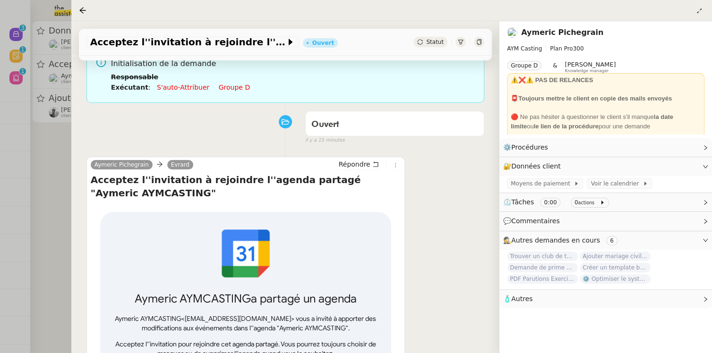
scroll to position [75, 0]
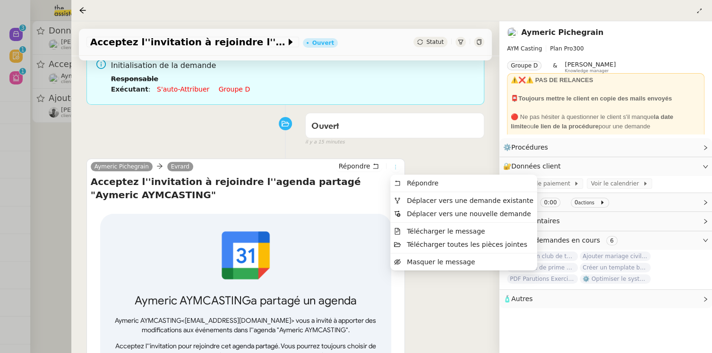
click at [391, 167] on icon at bounding box center [395, 167] width 10 height 6
click at [435, 202] on span "Déplacer vers une demande existante" at bounding box center [470, 201] width 127 height 8
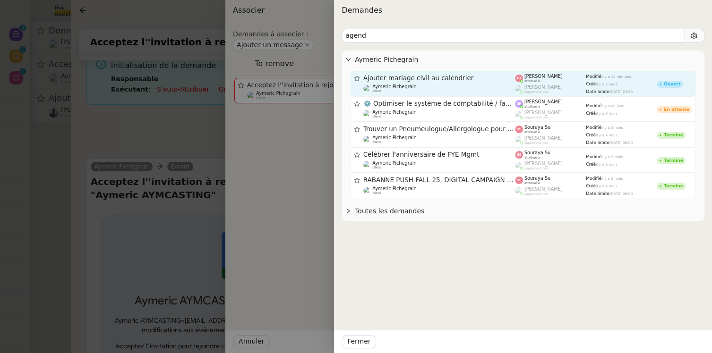
type input "agend"
click at [499, 81] on div "Ajouter mariage civil au calendrier" at bounding box center [439, 78] width 152 height 8
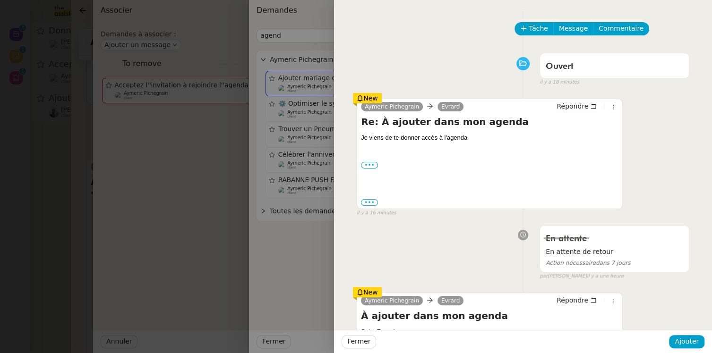
click at [692, 350] on div "Fermer Ajouter" at bounding box center [523, 341] width 378 height 23
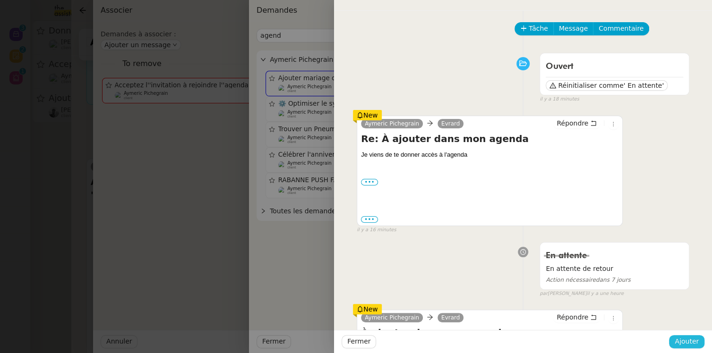
click at [687, 341] on span "Ajouter" at bounding box center [686, 341] width 24 height 11
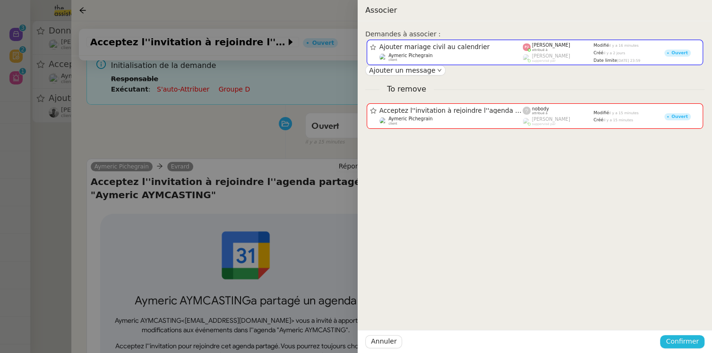
click at [687, 341] on span "Confirmer" at bounding box center [681, 341] width 33 height 11
click at [684, 321] on span "Ajouter" at bounding box center [683, 316] width 24 height 9
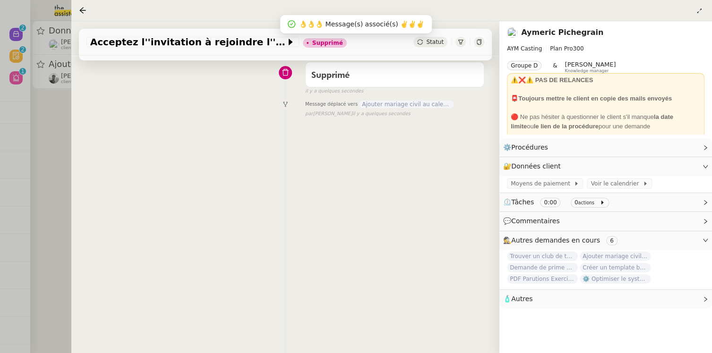
click at [55, 168] on div at bounding box center [356, 176] width 712 height 353
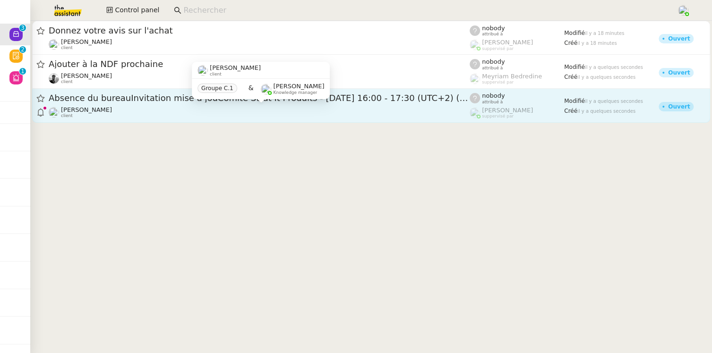
click at [242, 109] on div "David Berrebi client" at bounding box center [259, 112] width 421 height 12
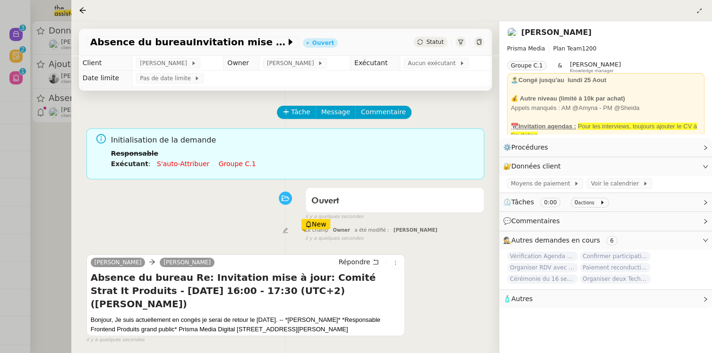
scroll to position [2, 0]
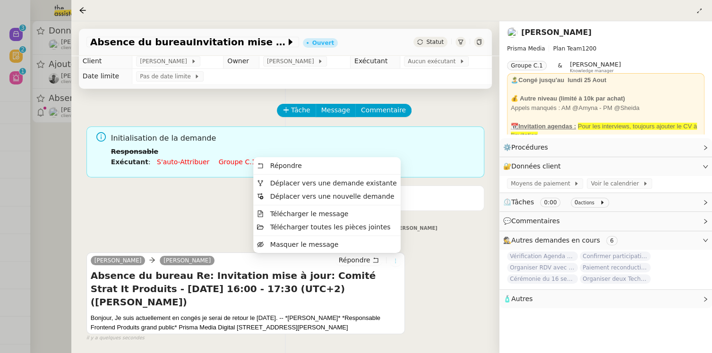
click at [398, 260] on icon at bounding box center [395, 261] width 6 height 6
click at [373, 181] on span "Déplacer vers une demande existante" at bounding box center [333, 183] width 127 height 8
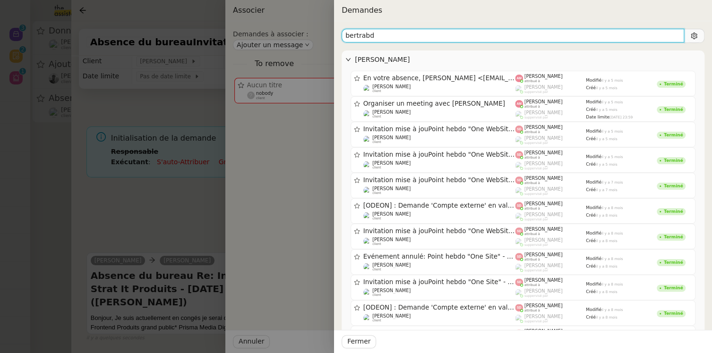
type input "bertrabd"
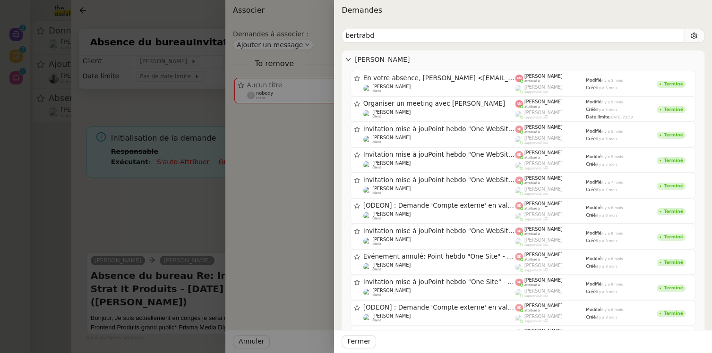
click at [112, 227] on div at bounding box center [356, 176] width 712 height 353
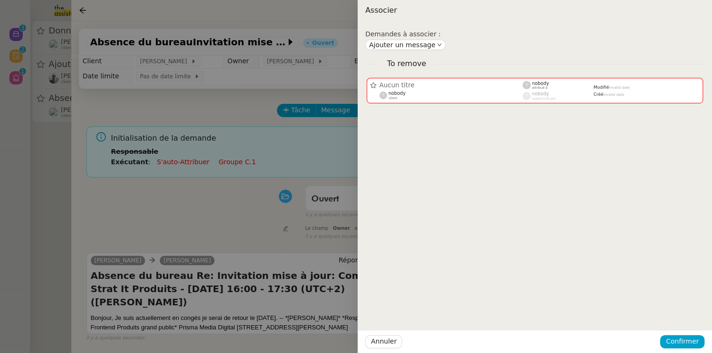
click at [148, 216] on div at bounding box center [356, 176] width 712 height 353
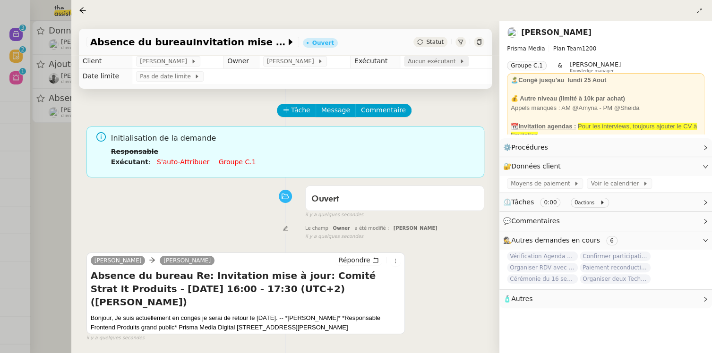
click at [435, 66] on span "Aucun exécutant" at bounding box center [433, 61] width 51 height 9
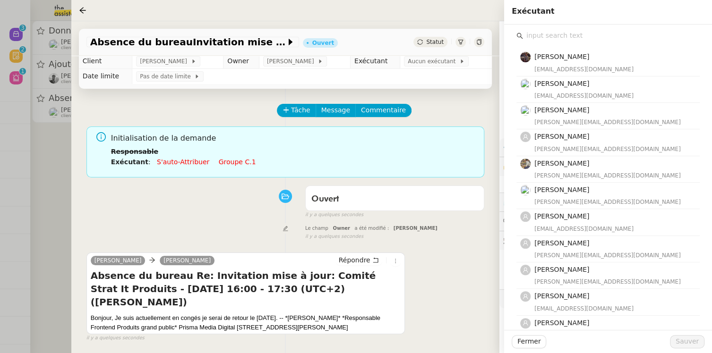
click at [584, 40] on input "text" at bounding box center [611, 35] width 177 height 13
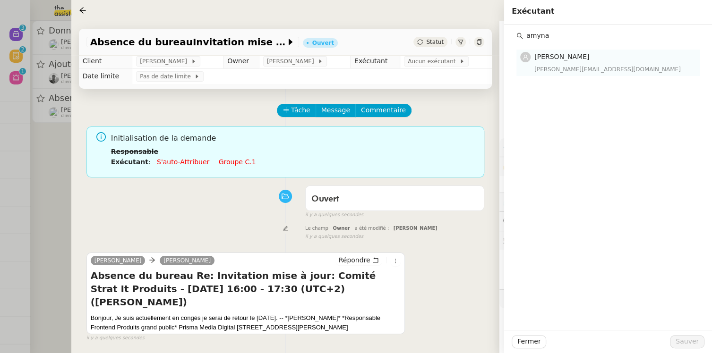
type input "amyna"
click at [585, 60] on h4 "[PERSON_NAME]" at bounding box center [614, 56] width 160 height 11
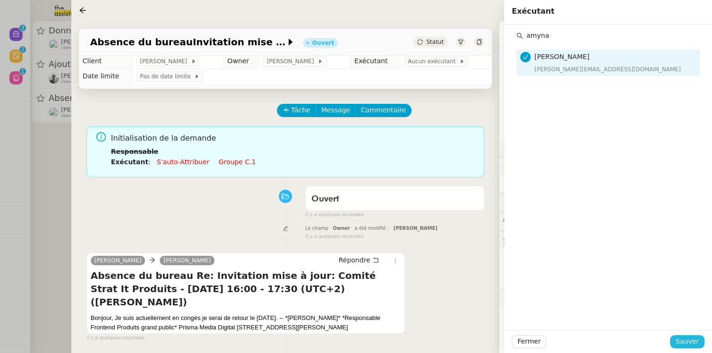
click at [688, 339] on span "Sauver" at bounding box center [686, 341] width 23 height 11
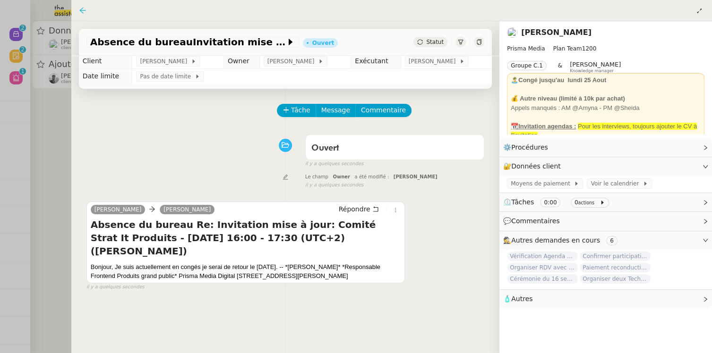
click at [83, 11] on icon at bounding box center [83, 11] width 8 height 8
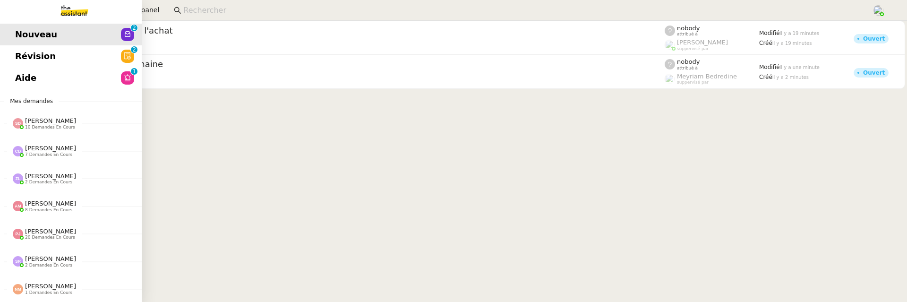
click at [14, 74] on link "Aide 0 1 2 3 4 5 6 7 8 9" at bounding box center [71, 78] width 142 height 22
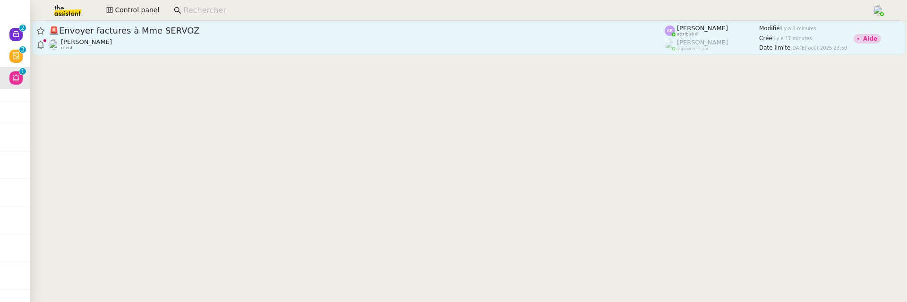
click at [202, 38] on div "🚨 Envoyer factures à Mme SERVOZ [PERSON_NAME] client" at bounding box center [357, 38] width 616 height 26
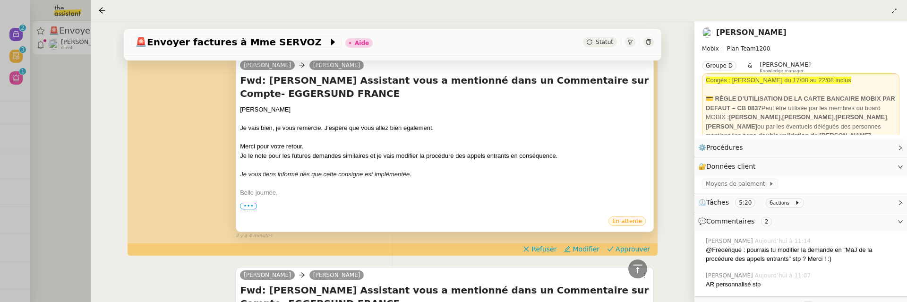
scroll to position [377, 0]
click at [622, 247] on span "Approuver" at bounding box center [632, 248] width 34 height 9
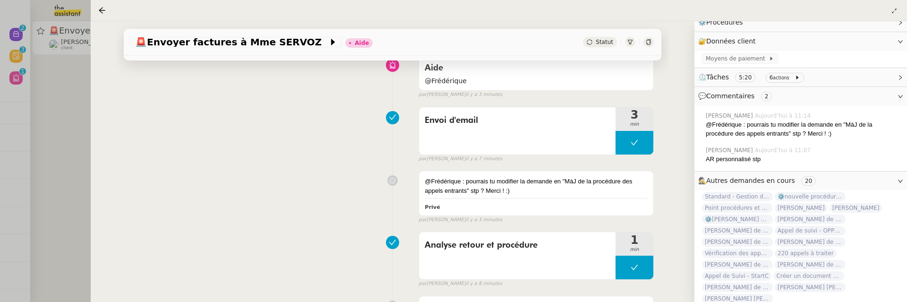
scroll to position [108, 0]
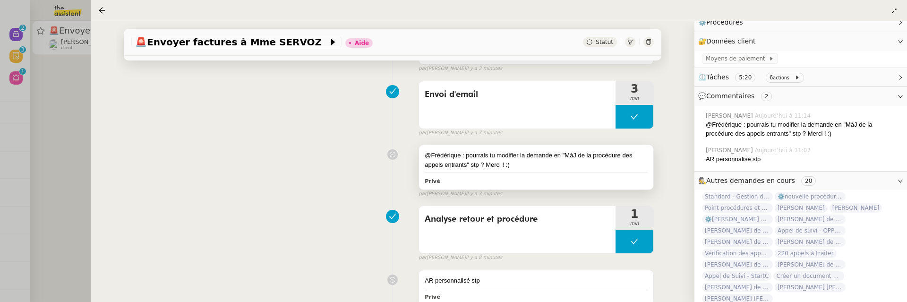
click at [593, 146] on div "@Frédérique : pourrais tu modifier la demande en "MàJ de la procédure des appel…" at bounding box center [536, 167] width 234 height 44
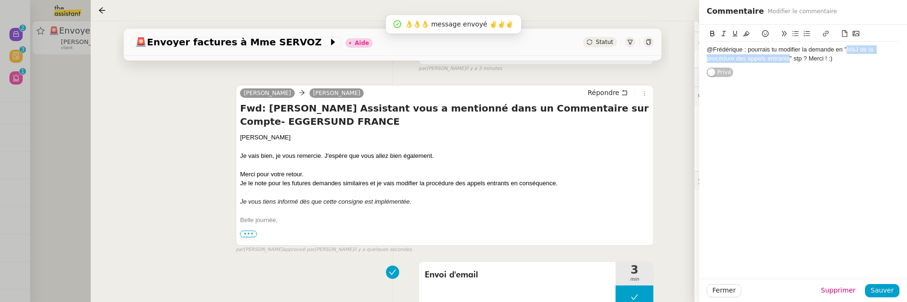
drag, startPoint x: 847, startPoint y: 51, endPoint x: 790, endPoint y: 61, distance: 58.6
click at [711, 61] on div "@Frédérique : pourrais tu modifier la demande en "MàJ de la procédure des appel…" at bounding box center [803, 53] width 193 height 17
copy div "MàJ de la procédure des appels entrants"
click at [258, 40] on span "🚨 Envoyer factures à Mme SERVOZ" at bounding box center [231, 41] width 193 height 9
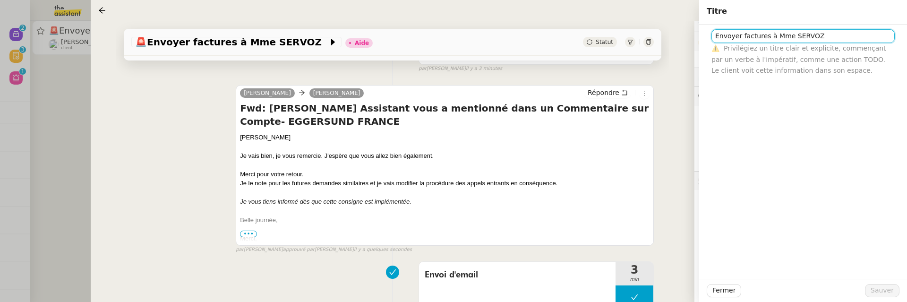
click at [711, 33] on input "Envoyer factures à Mme SERVOZ" at bounding box center [802, 36] width 183 height 14
paste input "MàJ de la procédure des appels entrants"
type input "MàJ de la procédure des appels entrants"
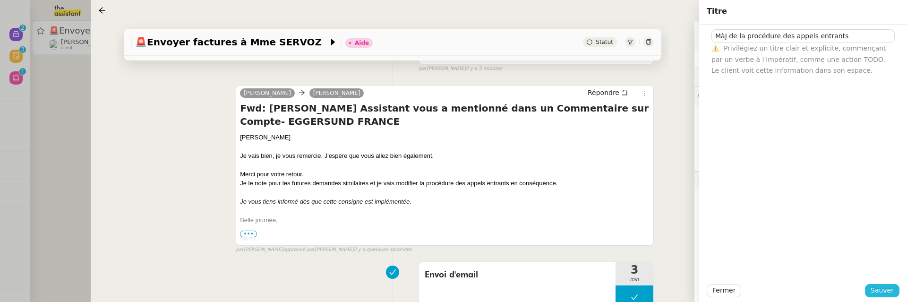
click at [711, 288] on span "Sauver" at bounding box center [881, 290] width 23 height 11
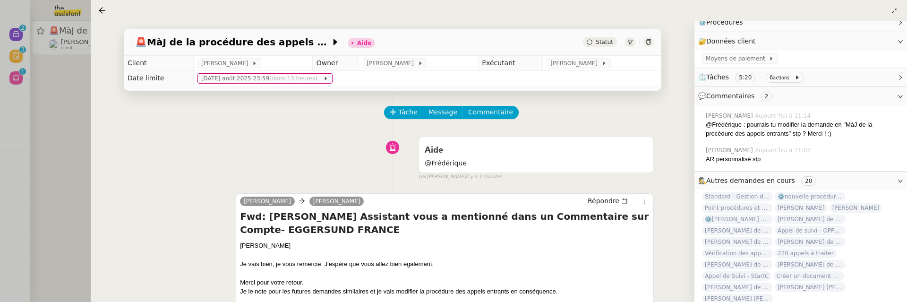
click at [598, 40] on span "Statut" at bounding box center [604, 42] width 17 height 7
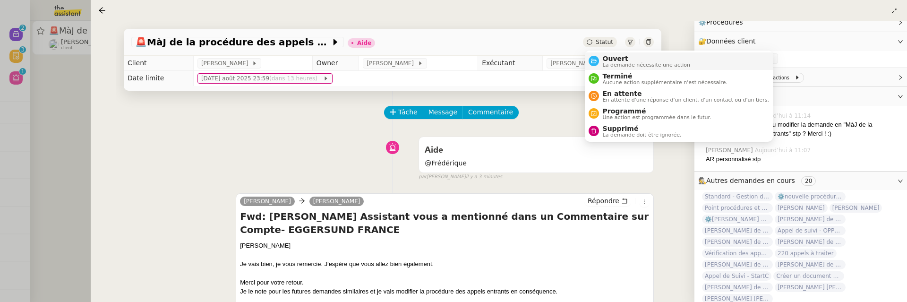
click at [616, 60] on span "Ouvert" at bounding box center [647, 59] width 88 height 8
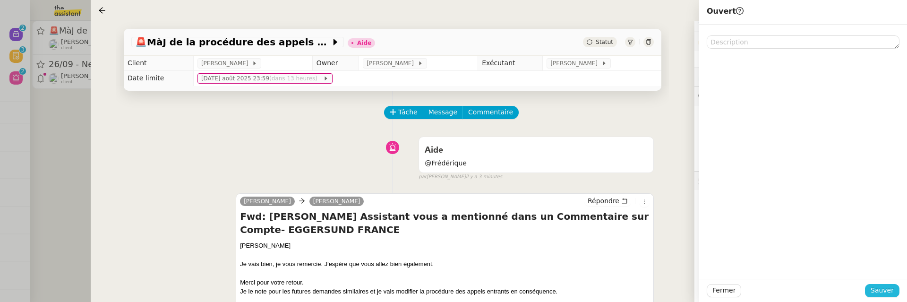
click at [711, 292] on span "Sauver" at bounding box center [881, 290] width 23 height 11
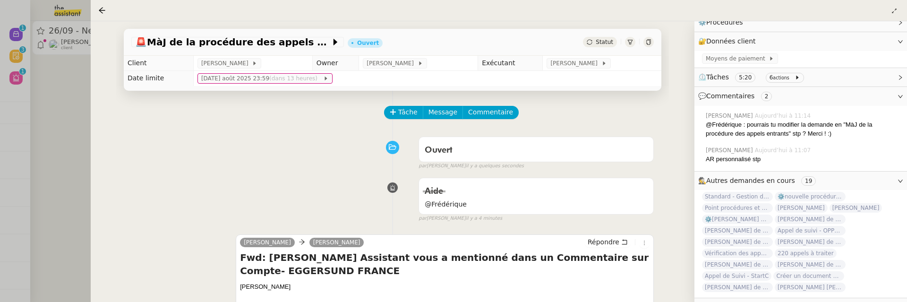
click at [63, 146] on div at bounding box center [453, 151] width 907 height 302
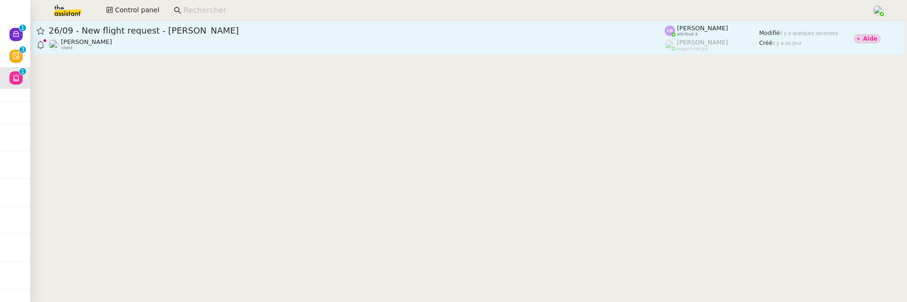
click at [140, 51] on link "26/09 - New flight request - Alan Goudie Louis Frei client Camille Barthès attr…" at bounding box center [468, 38] width 873 height 34
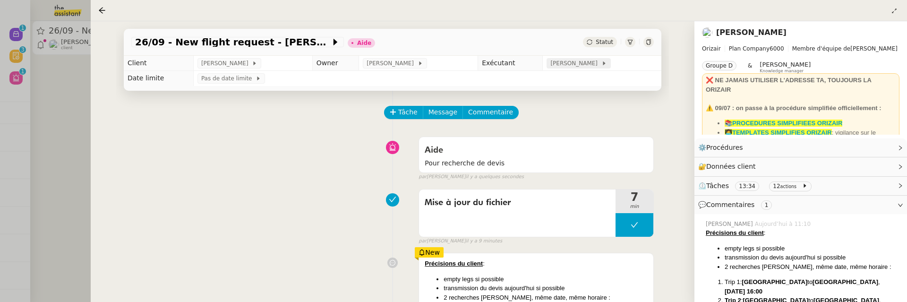
click at [573, 64] on span "[PERSON_NAME]" at bounding box center [575, 63] width 51 height 9
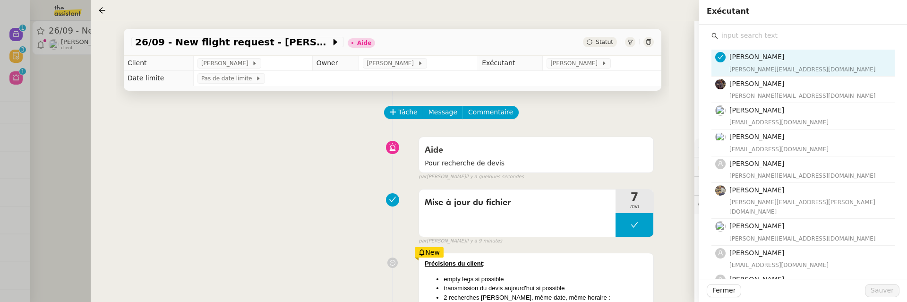
click at [711, 29] on input "text" at bounding box center [806, 35] width 177 height 13
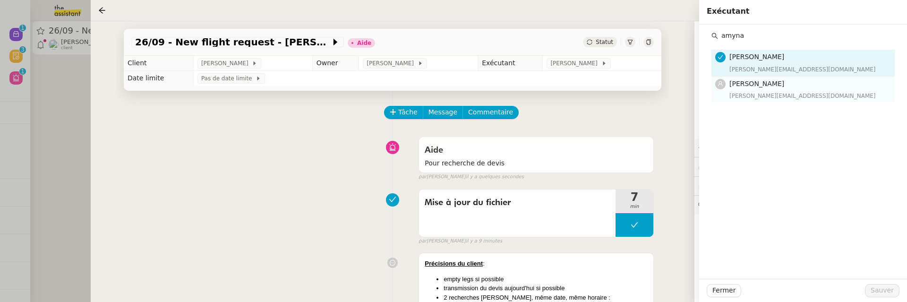
type input "amyna"
click at [711, 79] on h4 "[PERSON_NAME]" at bounding box center [809, 83] width 160 height 11
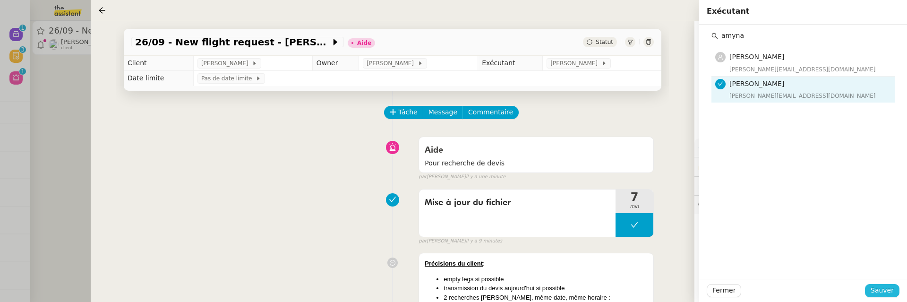
click at [711, 291] on span "Sauver" at bounding box center [881, 290] width 23 height 11
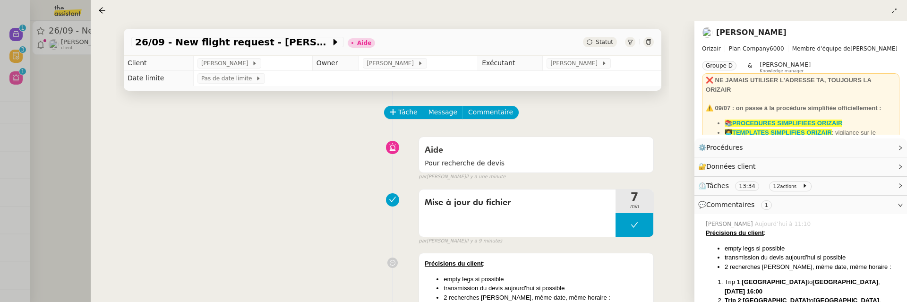
click at [389, 71] on td "Pas de date limite" at bounding box center [427, 78] width 468 height 15
click at [382, 66] on span "[PERSON_NAME]" at bounding box center [391, 63] width 51 height 9
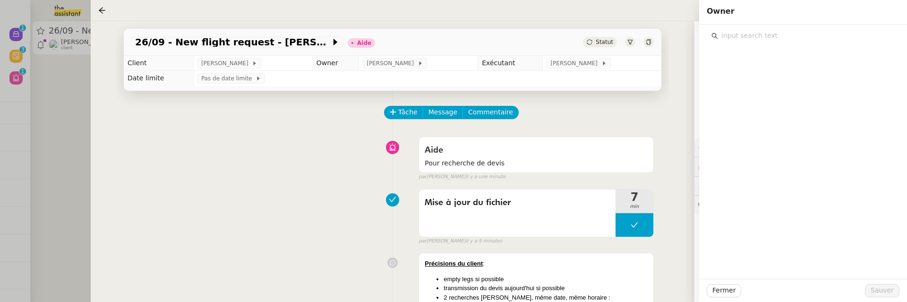
click at [711, 35] on input "text" at bounding box center [806, 35] width 177 height 13
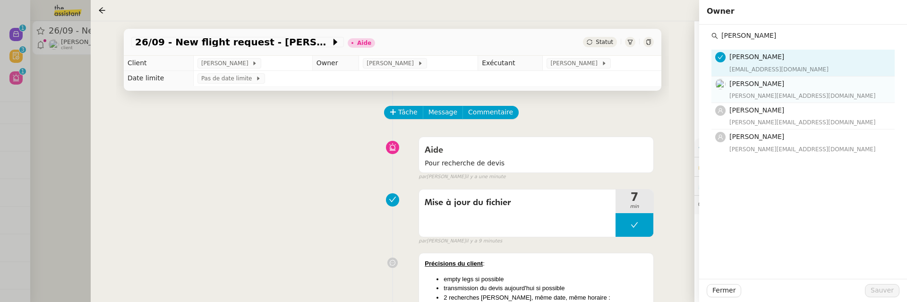
type input "[PERSON_NAME]"
click at [711, 87] on h4 "Camille TOULOUSE" at bounding box center [809, 83] width 160 height 11
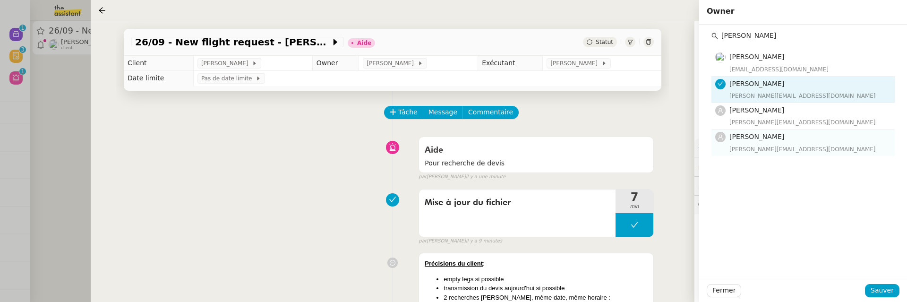
click at [711, 132] on h4 "[PERSON_NAME]" at bounding box center [809, 136] width 160 height 11
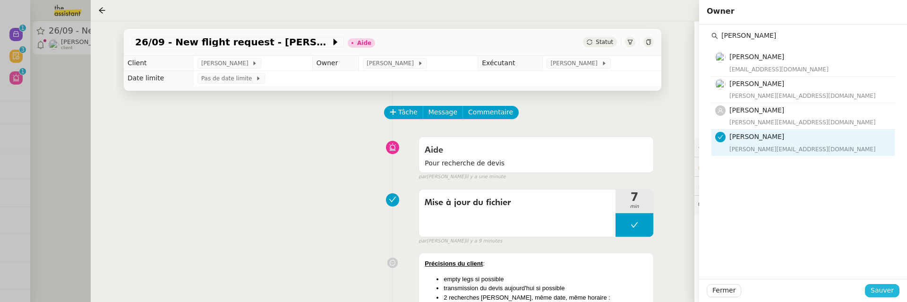
click at [711, 290] on span "Sauver" at bounding box center [881, 290] width 23 height 11
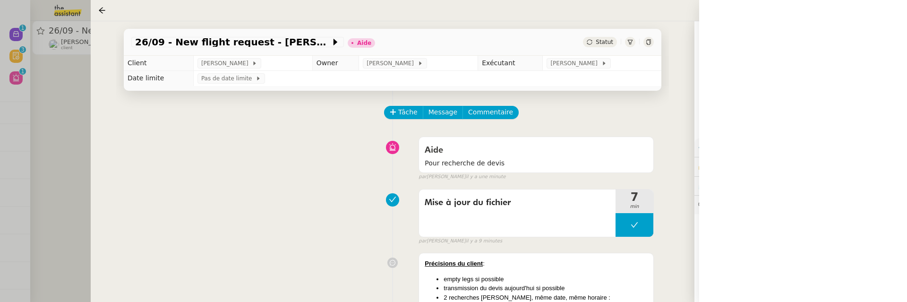
click at [607, 47] on div "Statut" at bounding box center [600, 42] width 34 height 10
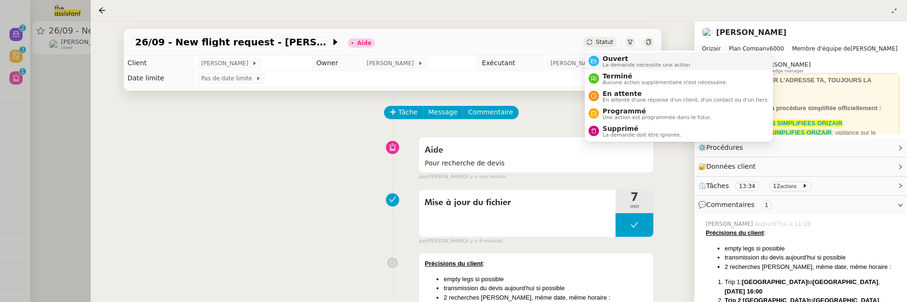
click at [612, 55] on span "Ouvert" at bounding box center [647, 59] width 88 height 8
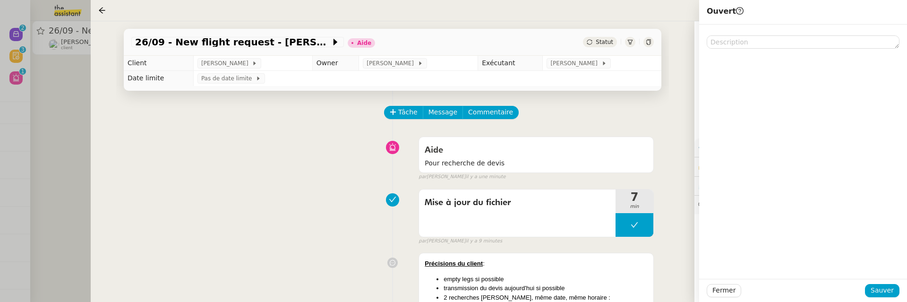
click at [711, 299] on div "Fermer Sauver" at bounding box center [803, 290] width 208 height 23
click at [711, 295] on span "Sauver" at bounding box center [881, 290] width 23 height 11
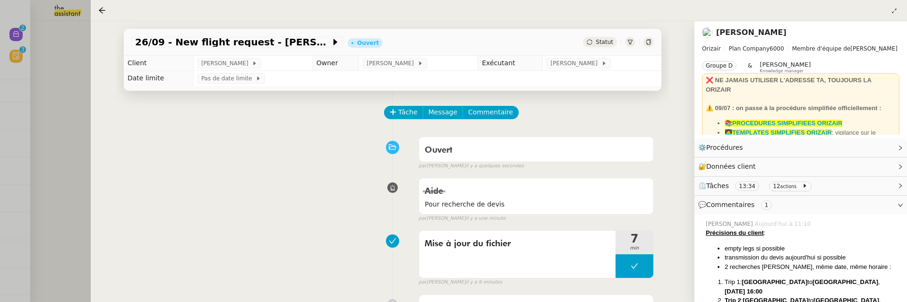
click at [63, 111] on div at bounding box center [453, 151] width 907 height 302
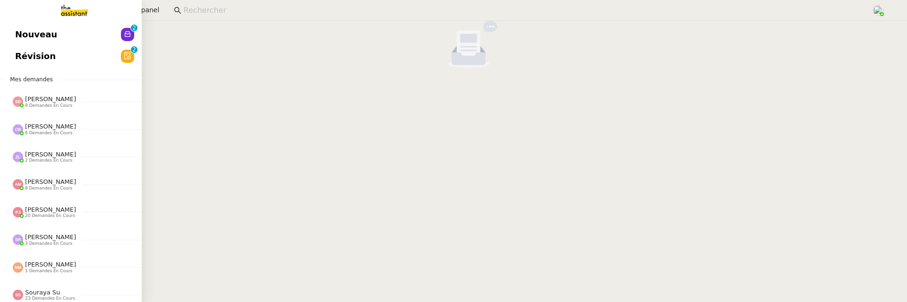
click at [19, 35] on span "Nouveau" at bounding box center [36, 34] width 42 height 14
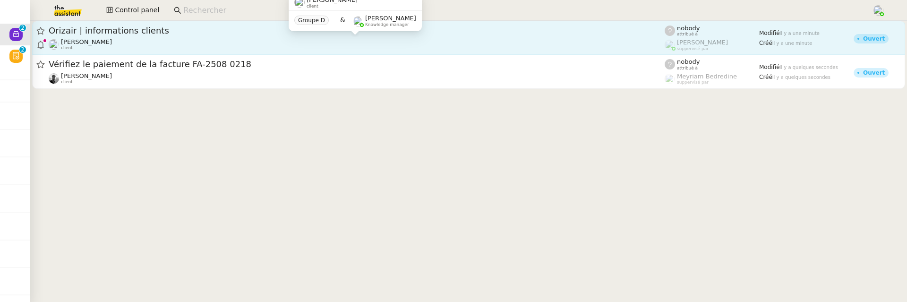
click at [175, 41] on div "Louis Frei client" at bounding box center [357, 44] width 616 height 12
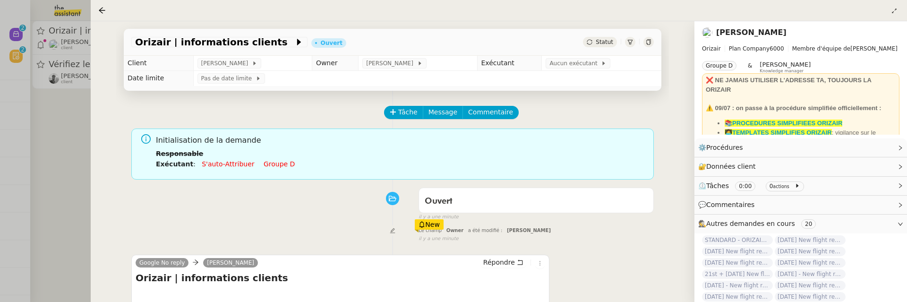
click at [604, 38] on div "Statut" at bounding box center [600, 42] width 34 height 10
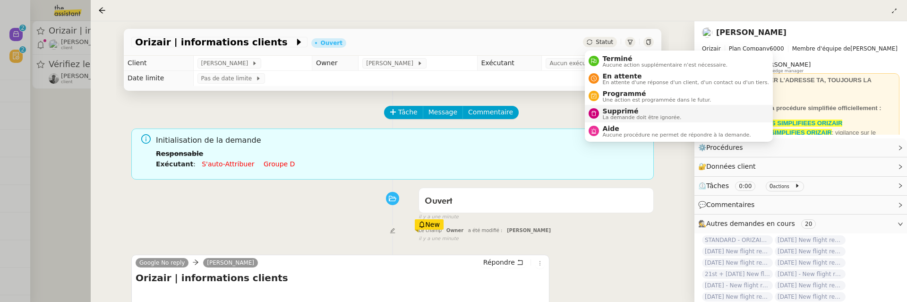
click at [625, 109] on span "Supprimé" at bounding box center [642, 111] width 79 height 8
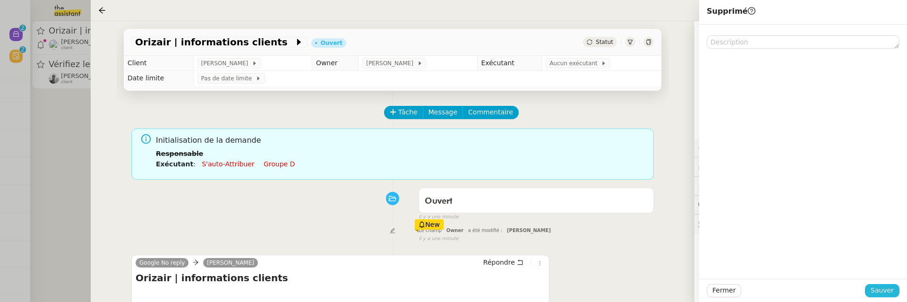
click at [711, 290] on span "Sauver" at bounding box center [881, 290] width 23 height 11
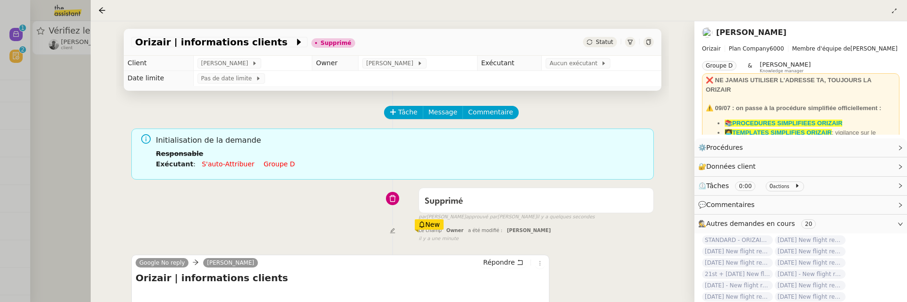
click at [75, 115] on div at bounding box center [453, 151] width 907 height 302
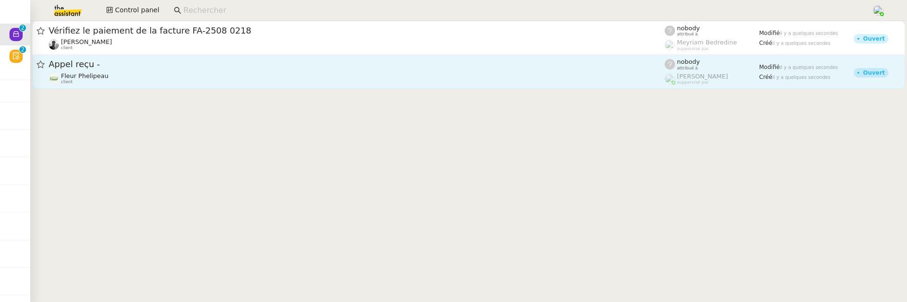
click at [162, 84] on div "Fleur Phelipeau client" at bounding box center [357, 78] width 616 height 12
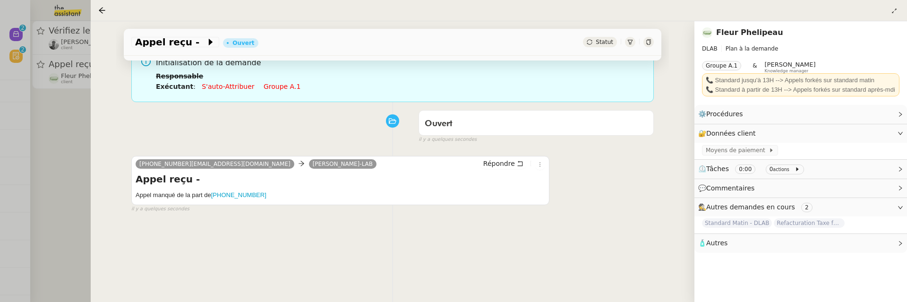
scroll to position [121, 0]
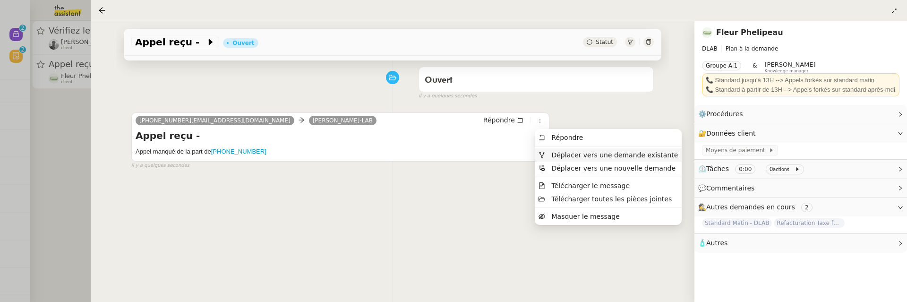
click at [581, 153] on span "Déplacer vers une demande existante" at bounding box center [614, 155] width 127 height 8
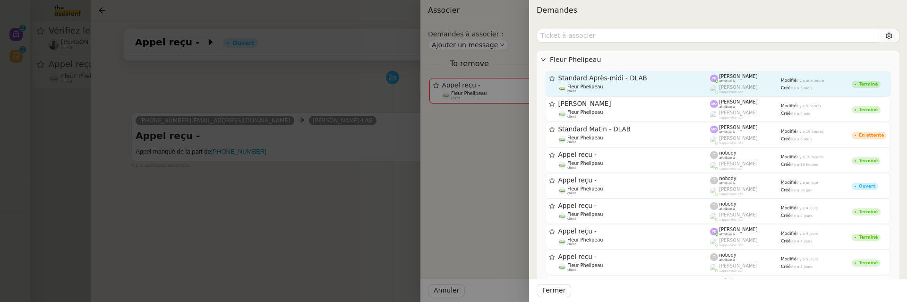
click at [675, 80] on span "Standard Après-midi - DLAB" at bounding box center [634, 78] width 152 height 7
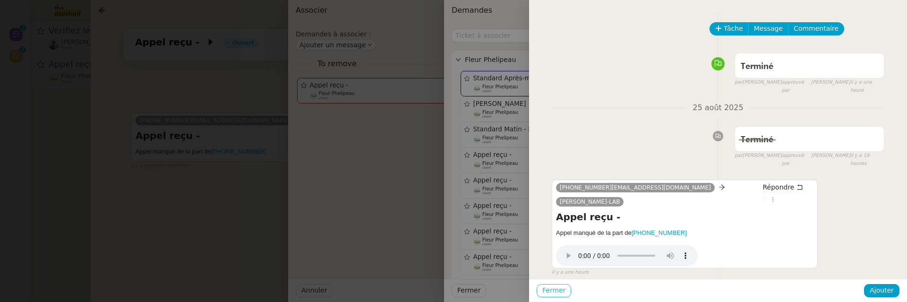
click at [561, 290] on span "Fermer" at bounding box center [553, 290] width 23 height 11
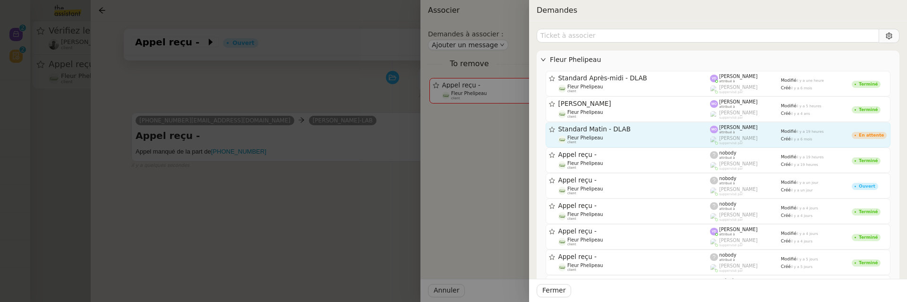
click at [625, 141] on div "Fleur Phelipeau client" at bounding box center [634, 139] width 152 height 9
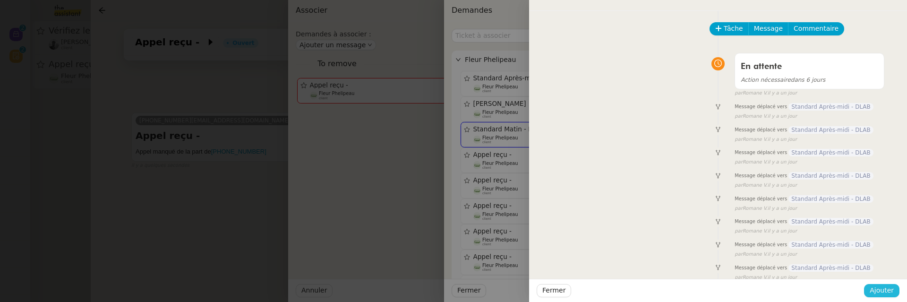
click at [711, 288] on span "Ajouter" at bounding box center [881, 290] width 24 height 11
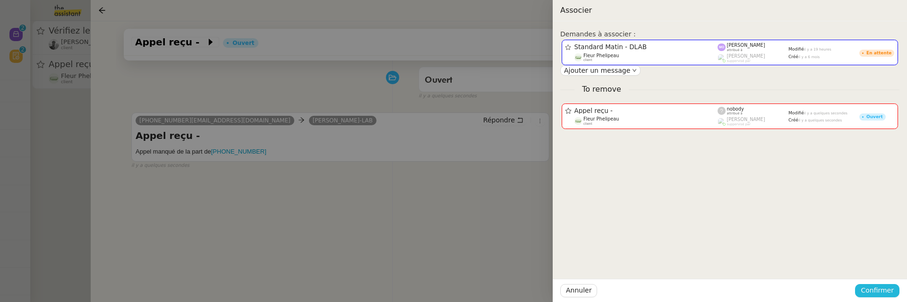
click at [711, 288] on span "Confirmer" at bounding box center [876, 290] width 33 height 11
click at [711, 258] on div "Êtes-vous sûr?" at bounding box center [859, 250] width 68 height 18
click at [711, 265] on span "Ajouter" at bounding box center [878, 264] width 24 height 9
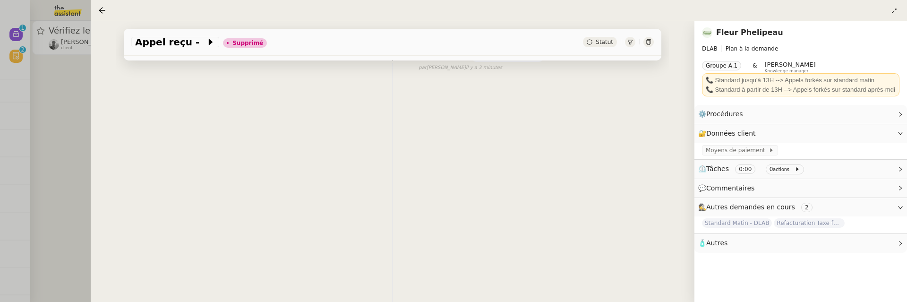
click at [60, 127] on div at bounding box center [453, 151] width 907 height 302
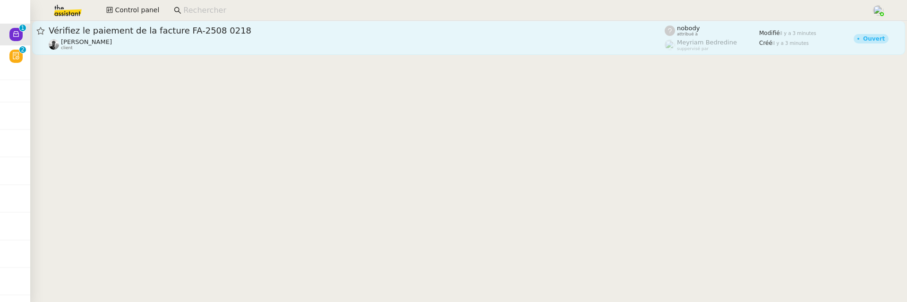
click at [147, 38] on div "Victor Peyre client" at bounding box center [357, 44] width 616 height 12
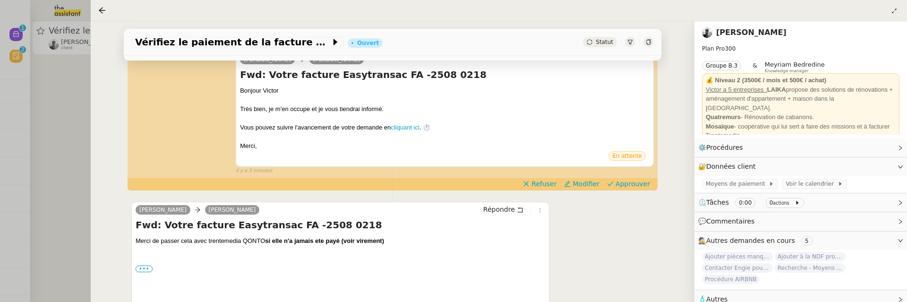
scroll to position [193, 0]
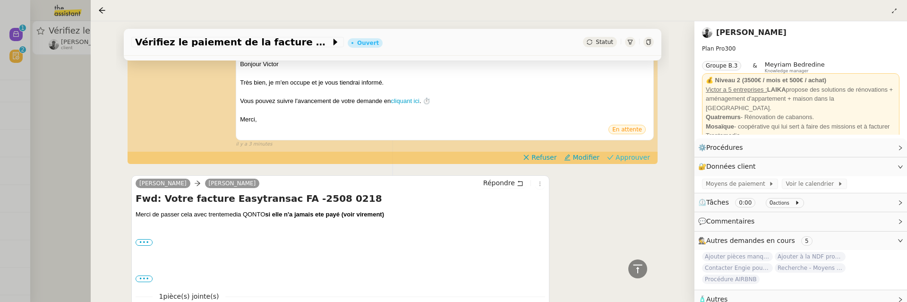
click at [622, 156] on span "Approuver" at bounding box center [632, 157] width 34 height 9
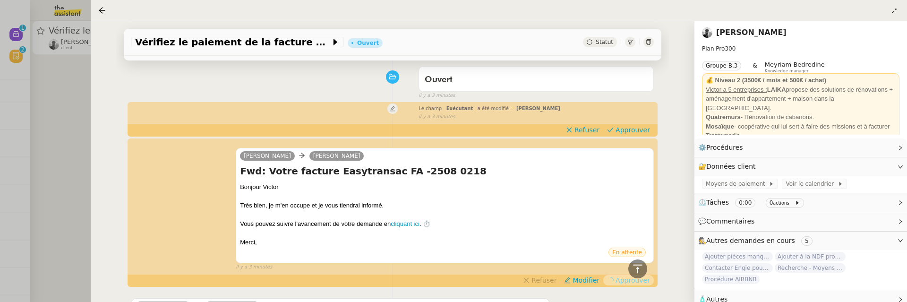
scroll to position [0, 0]
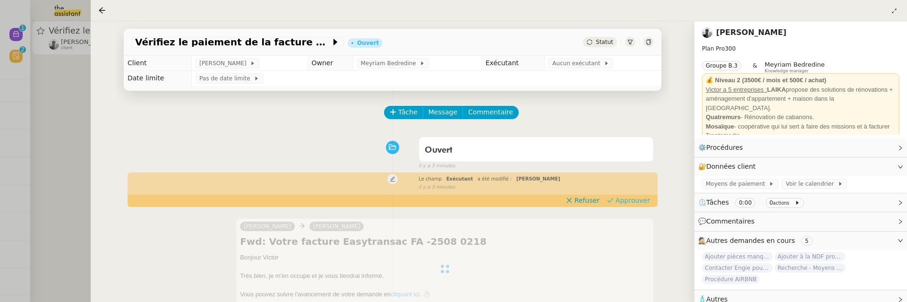
click at [630, 196] on span "Approuver" at bounding box center [632, 200] width 34 height 9
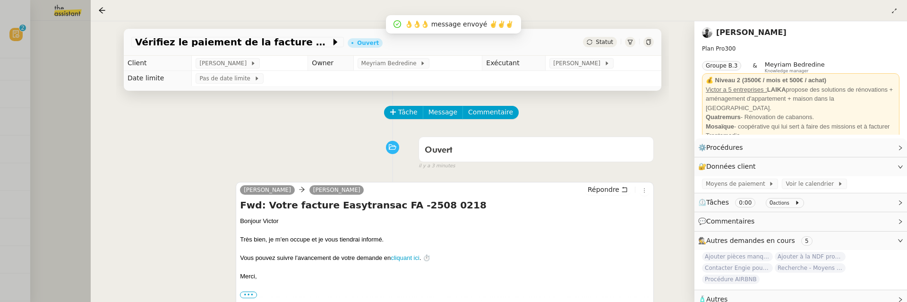
click at [62, 153] on div at bounding box center [453, 151] width 907 height 302
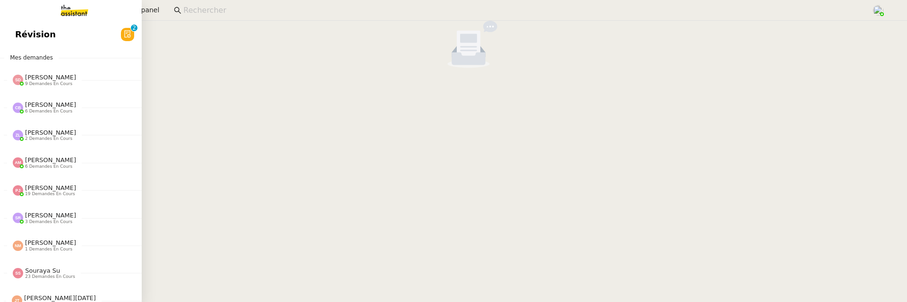
click at [27, 34] on span "Révision" at bounding box center [35, 34] width 41 height 14
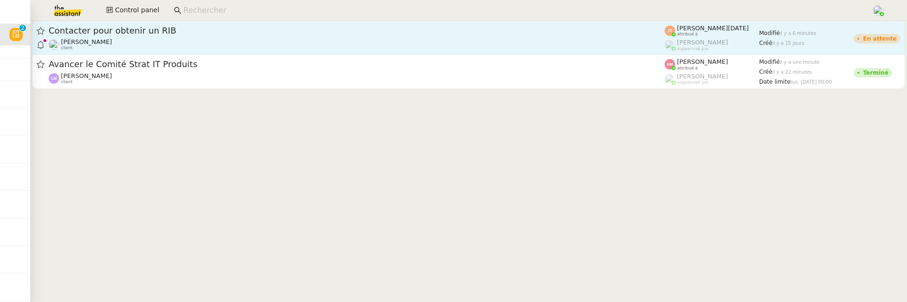
click at [245, 24] on link "Contacter pour obtenir un RIB Lydie Laulon client Jean-Noël De Tinguy attribué …" at bounding box center [468, 38] width 873 height 34
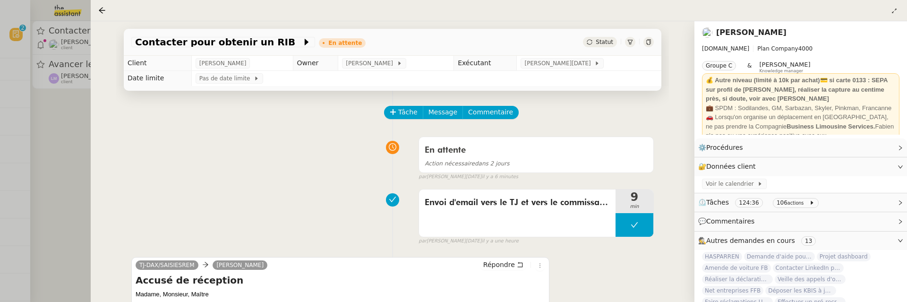
click at [59, 152] on div at bounding box center [453, 151] width 907 height 302
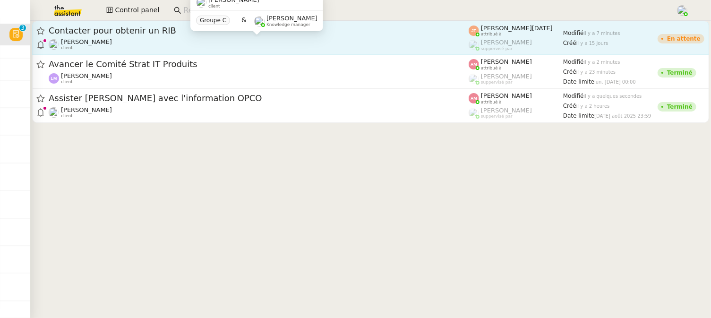
click at [215, 45] on div "Lydie Laulon client" at bounding box center [259, 44] width 420 height 12
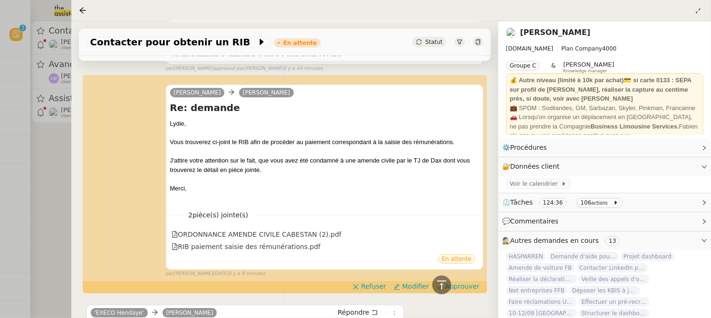
scroll to position [574, 0]
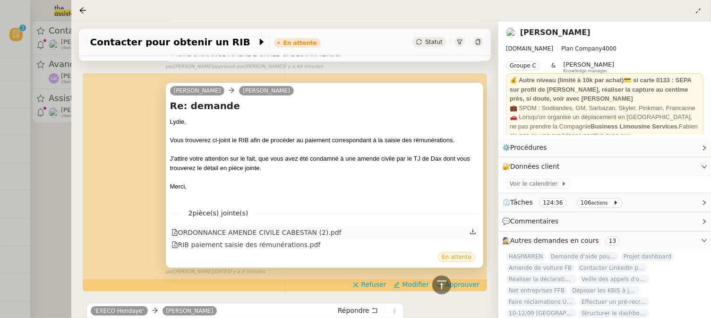
click at [269, 227] on div "ORDONNANCE AMENDE CIVILE CABESTAN (2).pdf" at bounding box center [256, 232] width 170 height 11
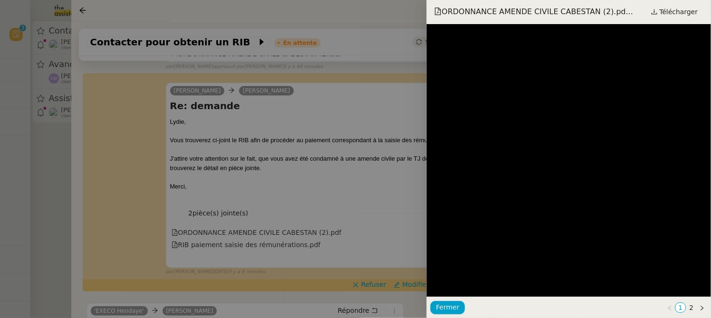
click at [395, 198] on div at bounding box center [355, 159] width 711 height 318
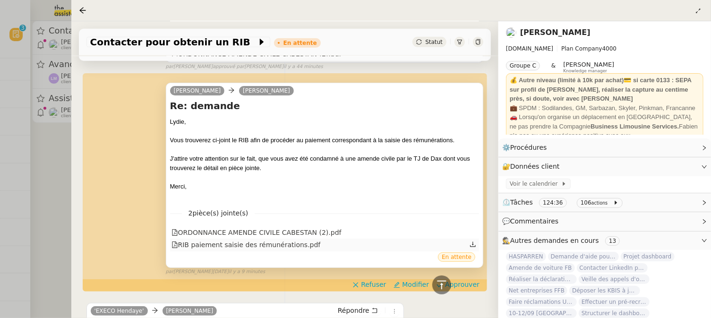
click at [281, 243] on div "RIB paiement saisie des rémunérations.pdf" at bounding box center [245, 244] width 149 height 11
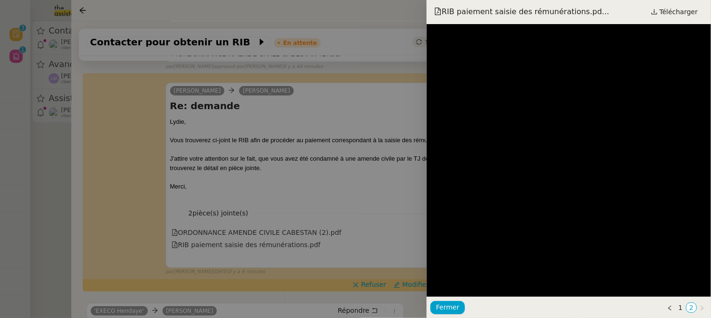
click at [359, 210] on div at bounding box center [355, 159] width 711 height 318
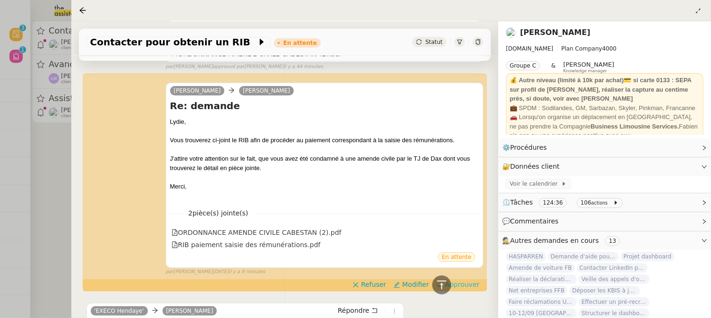
click at [470, 286] on span "Approuver" at bounding box center [462, 284] width 34 height 9
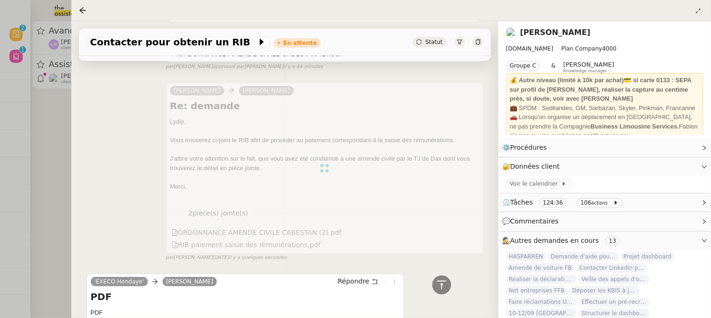
click at [56, 187] on div at bounding box center [355, 159] width 711 height 318
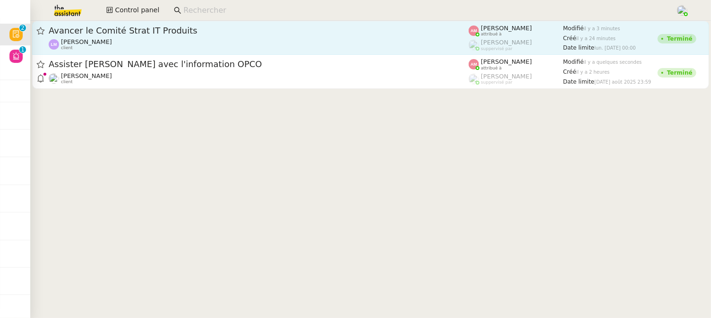
click at [188, 35] on div "Avancer le Comité Strat IT Produits" at bounding box center [259, 30] width 420 height 11
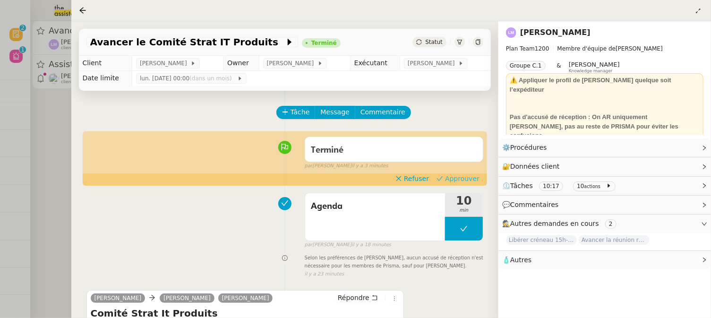
click at [481, 179] on button "Approuver" at bounding box center [458, 178] width 51 height 10
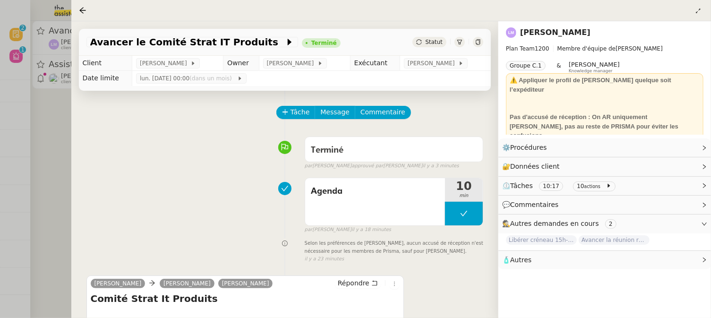
click at [58, 134] on div at bounding box center [355, 159] width 711 height 318
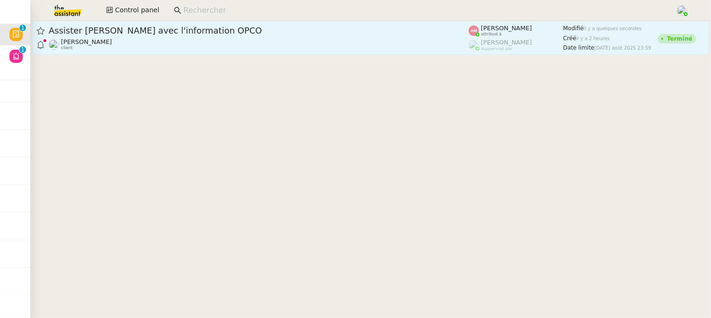
click at [160, 36] on div "Assister Laurane avec l'information OPCO Axel BANDIAKY client" at bounding box center [259, 38] width 420 height 26
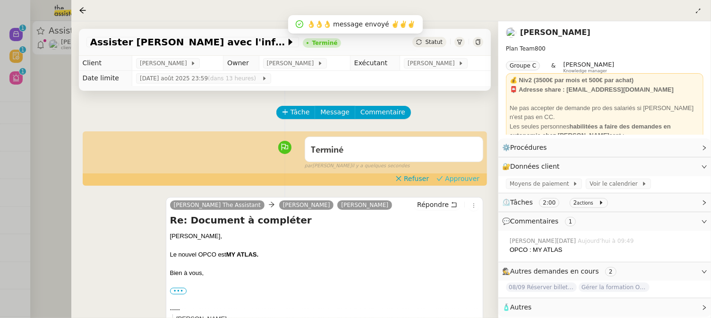
click at [481, 179] on button "Approuver" at bounding box center [458, 178] width 51 height 10
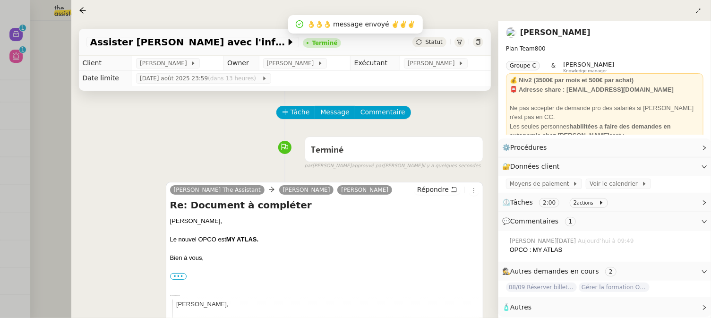
click at [44, 125] on div at bounding box center [355, 159] width 711 height 318
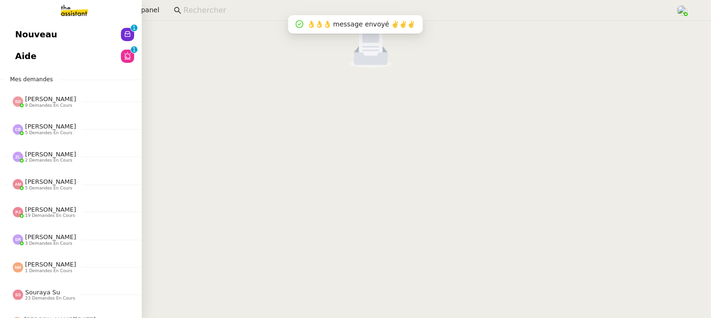
click at [17, 22] on div "Nouveau 0 1 2 3 4 5 6 7 8 9 Aide 0 1 2 3 4 5 6 7 8 9 Mes demandes Sheida Delpaz…" at bounding box center [71, 169] width 142 height 297
click at [35, 36] on span "Nouveau" at bounding box center [36, 34] width 42 height 14
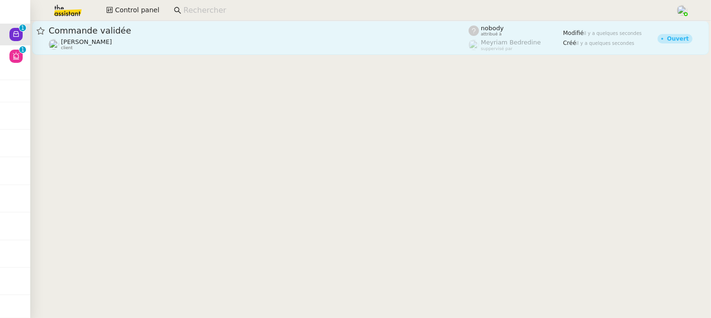
click at [214, 35] on div "Commande validée" at bounding box center [259, 30] width 420 height 11
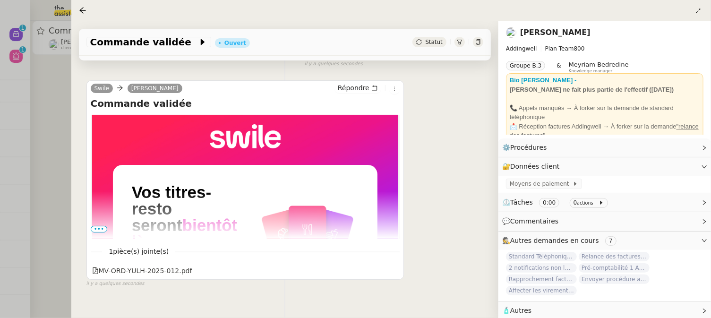
scroll to position [154, 0]
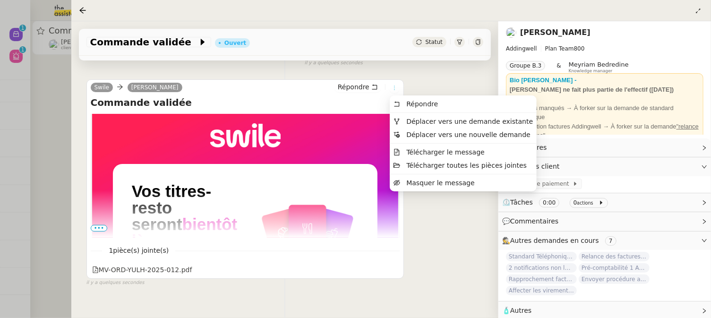
click at [397, 89] on icon at bounding box center [395, 88] width 6 height 6
click at [420, 115] on li "Déplacer vers une demande existante" at bounding box center [463, 121] width 147 height 13
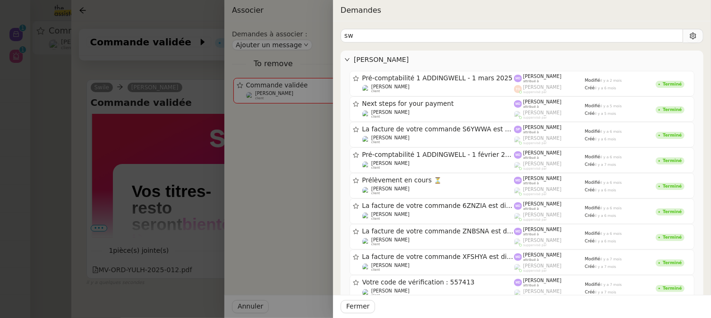
type input "s"
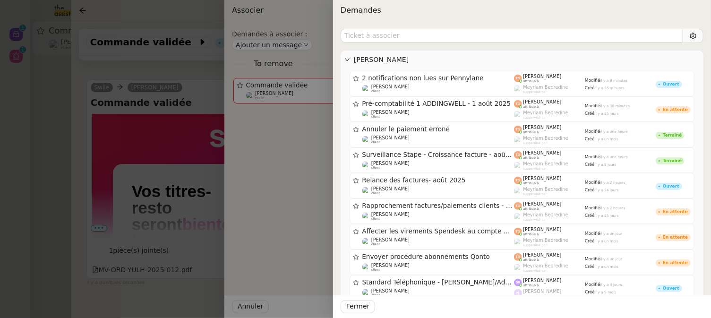
click at [187, 87] on div at bounding box center [355, 159] width 711 height 318
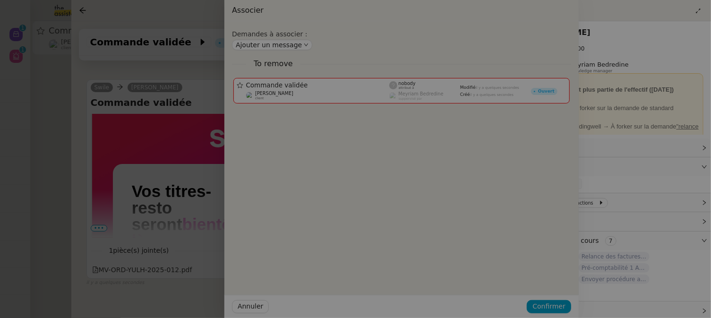
click at [193, 83] on div at bounding box center [223, 159] width 711 height 318
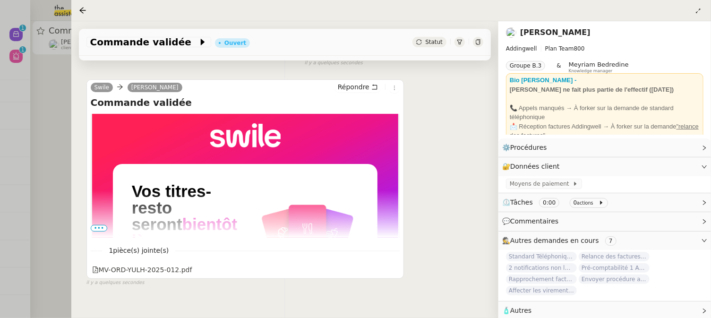
scroll to position [0, 0]
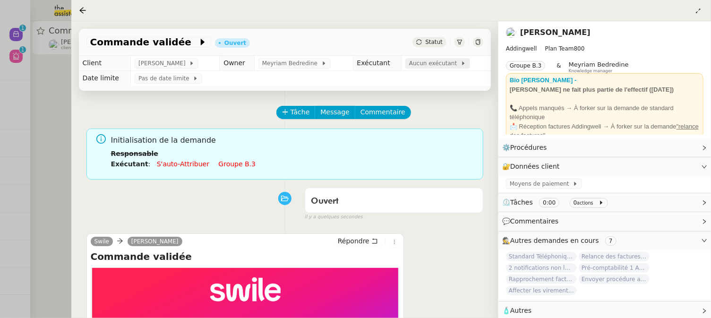
click at [434, 65] on span "Aucun exécutant" at bounding box center [434, 63] width 51 height 9
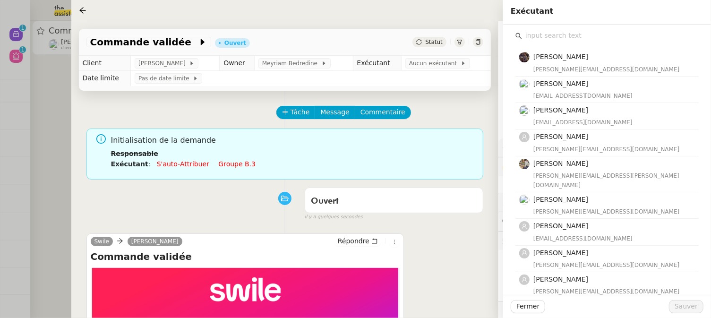
click at [573, 37] on input "text" at bounding box center [610, 35] width 177 height 13
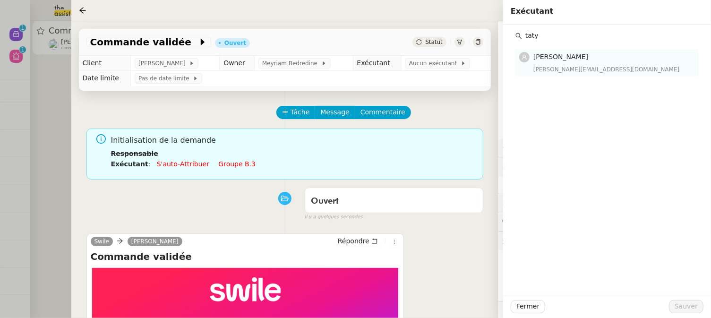
type input "taty"
click at [594, 62] on h4 "[PERSON_NAME]" at bounding box center [613, 56] width 160 height 11
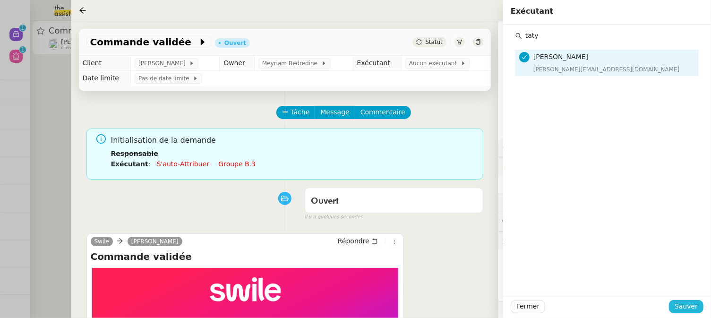
click at [698, 307] on button "Sauver" at bounding box center [686, 306] width 34 height 13
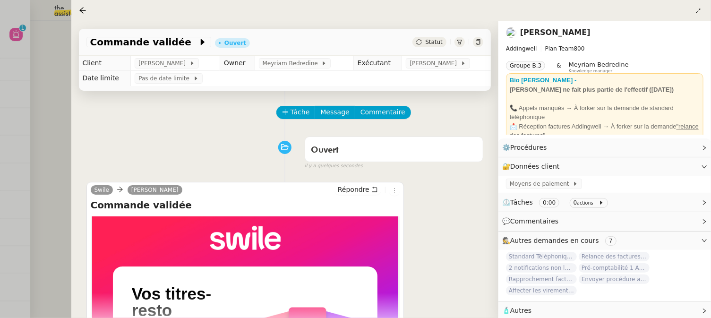
click at [58, 95] on div at bounding box center [355, 159] width 711 height 318
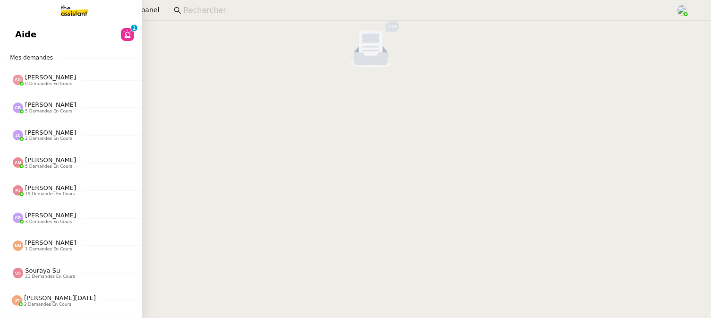
click at [18, 32] on span "Aide" at bounding box center [25, 34] width 21 height 14
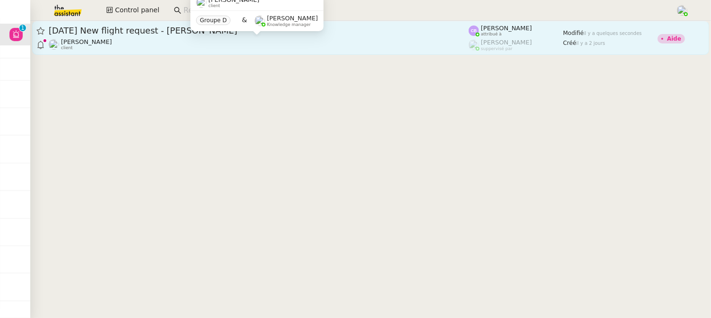
click at [290, 41] on div "[PERSON_NAME] client" at bounding box center [259, 44] width 420 height 12
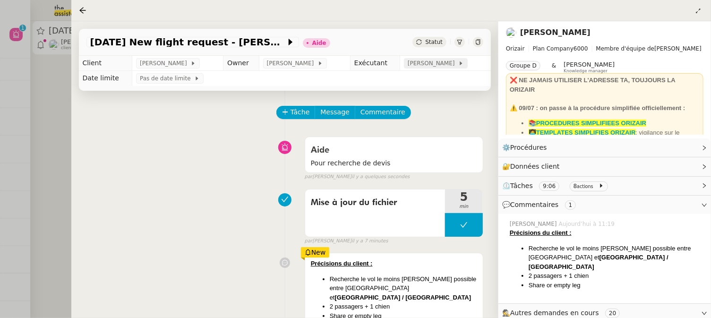
click at [430, 63] on span "[PERSON_NAME]" at bounding box center [433, 63] width 51 height 9
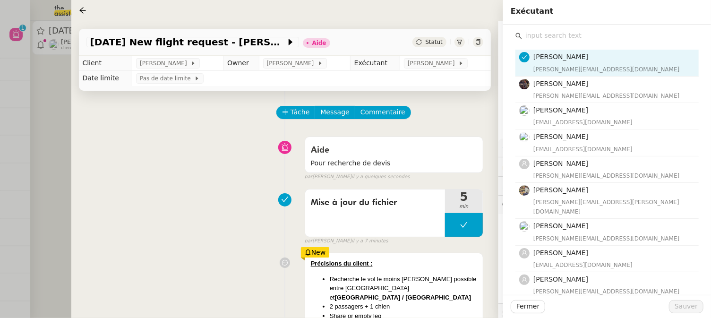
click at [606, 34] on input "text" at bounding box center [610, 35] width 177 height 13
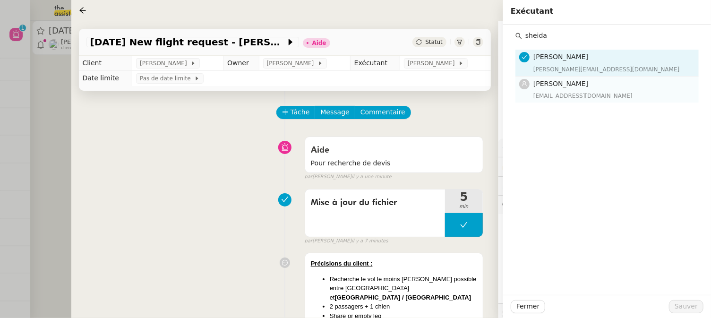
type input "sheida"
click at [603, 86] on h4 "[PERSON_NAME]" at bounding box center [613, 83] width 160 height 11
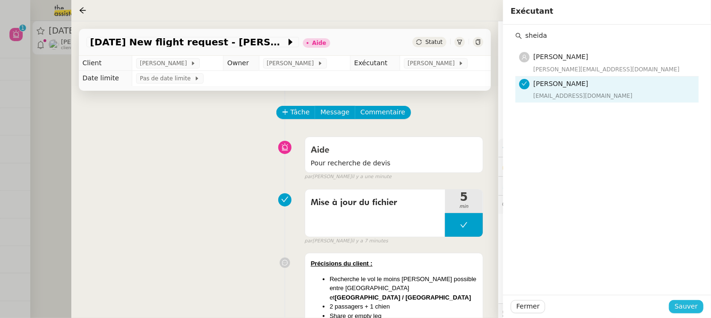
click at [675, 305] on button "Sauver" at bounding box center [686, 306] width 34 height 13
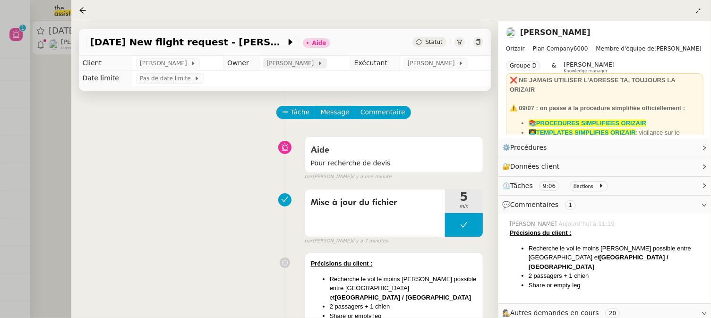
click at [270, 64] on span "[PERSON_NAME]" at bounding box center [292, 63] width 51 height 9
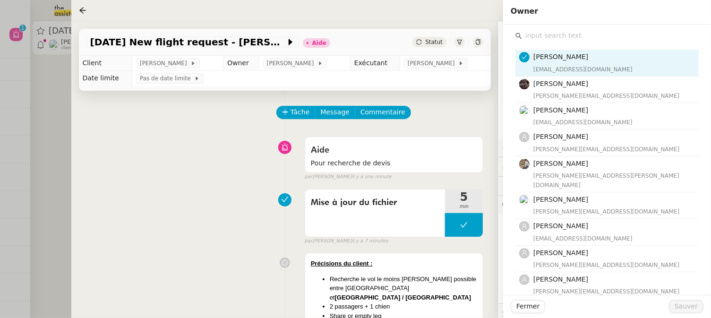
click at [596, 38] on input "text" at bounding box center [610, 35] width 177 height 13
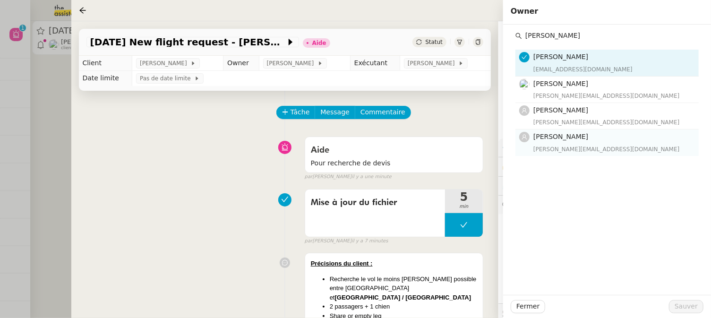
type input "[PERSON_NAME]"
click at [585, 148] on div "camilleb@team.theassistant.com" at bounding box center [613, 149] width 160 height 9
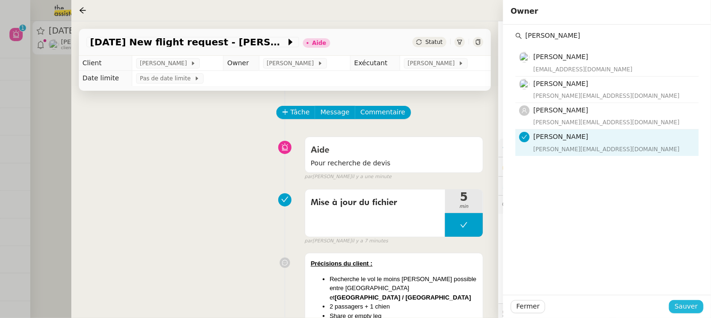
click at [689, 303] on span "Sauver" at bounding box center [685, 306] width 23 height 11
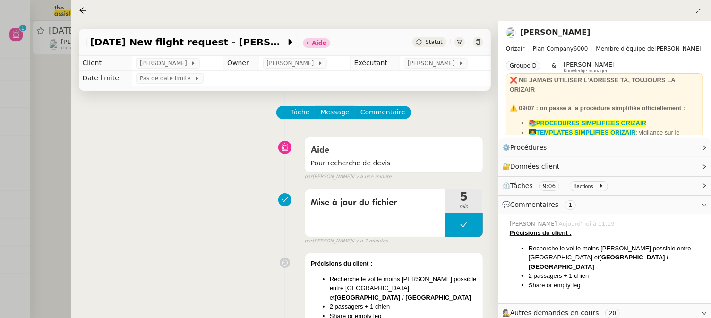
click at [426, 45] on span "Statut" at bounding box center [433, 42] width 17 height 7
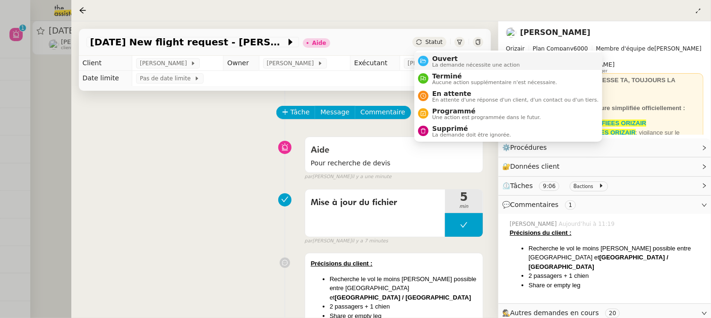
click at [450, 62] on span "La demande nécessite une action" at bounding box center [476, 64] width 88 height 5
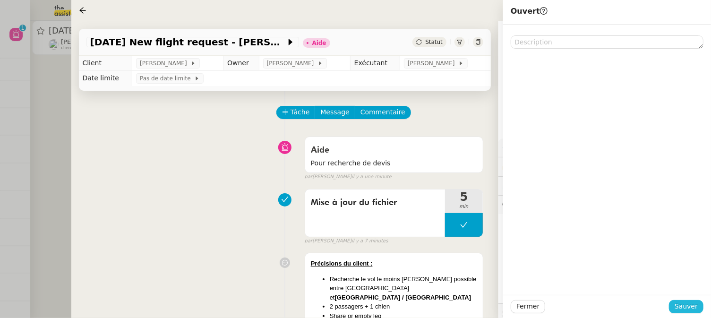
click at [678, 302] on span "Sauver" at bounding box center [685, 306] width 23 height 11
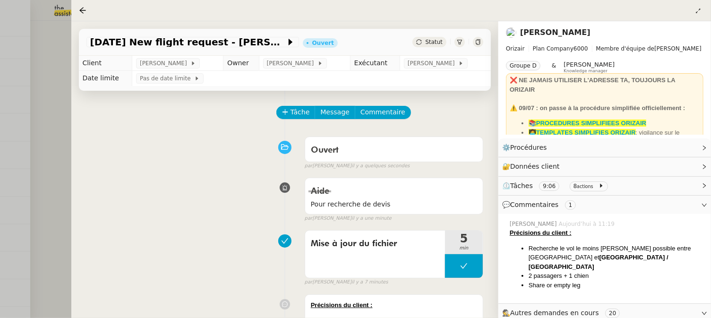
click at [57, 125] on div at bounding box center [355, 159] width 711 height 318
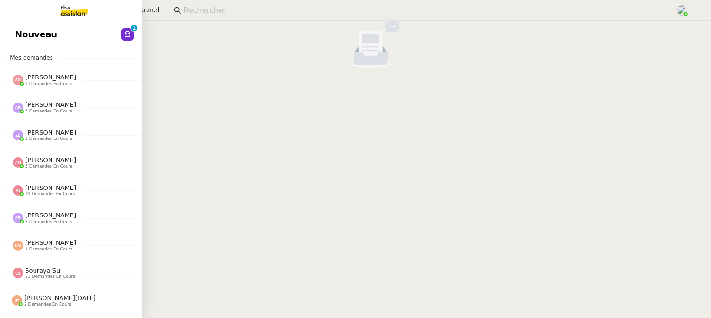
click at [23, 37] on link "Nouveau 0 1 2 3 4 5 6 7 8 9" at bounding box center [71, 35] width 142 height 22
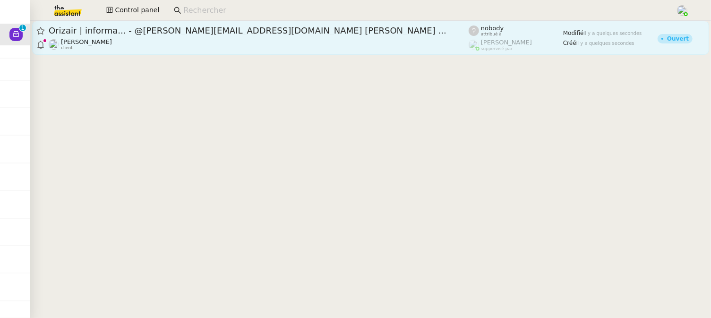
click at [190, 34] on div "Orizair | informa... - @josephine.k@orizair.com Mark Sutton ..." at bounding box center [259, 30] width 420 height 11
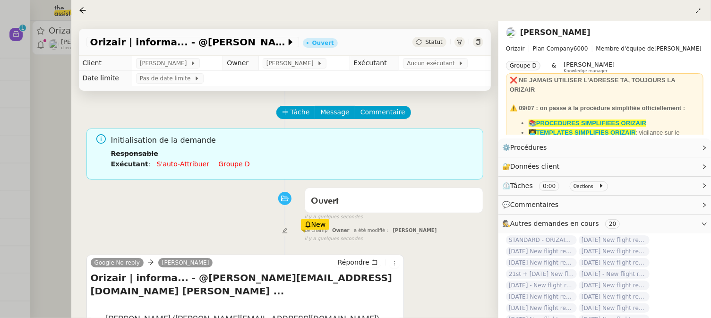
click at [436, 41] on span "Statut" at bounding box center [433, 42] width 17 height 7
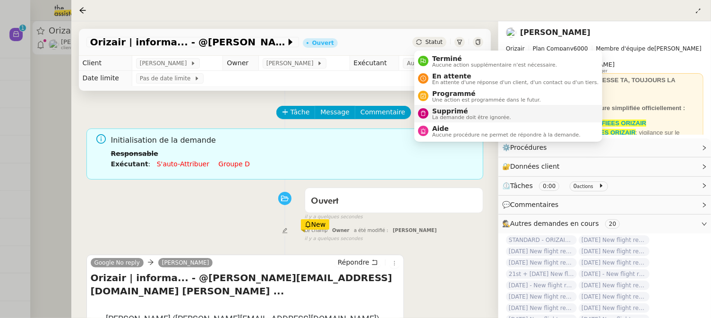
click at [451, 115] on span "La demande doit être ignorée." at bounding box center [471, 117] width 79 height 5
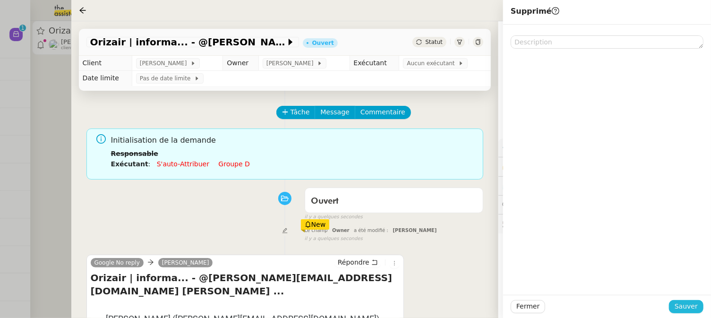
click at [690, 305] on span "Sauver" at bounding box center [685, 306] width 23 height 11
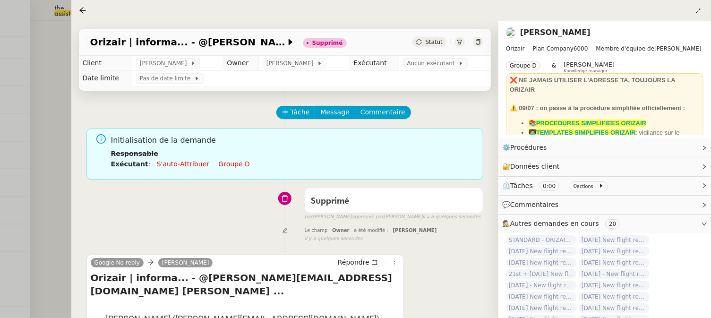
click at [53, 77] on div at bounding box center [355, 159] width 711 height 318
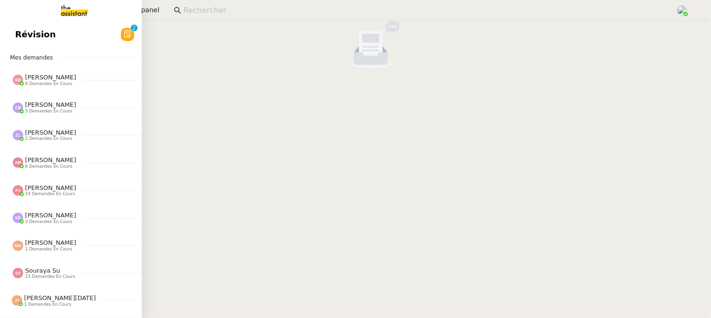
click at [15, 33] on span "Révision" at bounding box center [35, 34] width 41 height 14
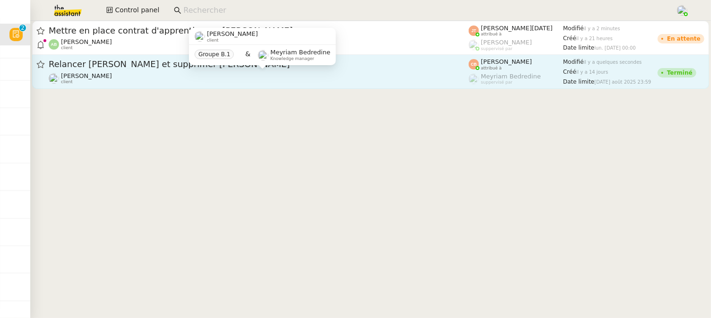
click at [264, 79] on div "Cédric Tempestini client" at bounding box center [259, 78] width 420 height 12
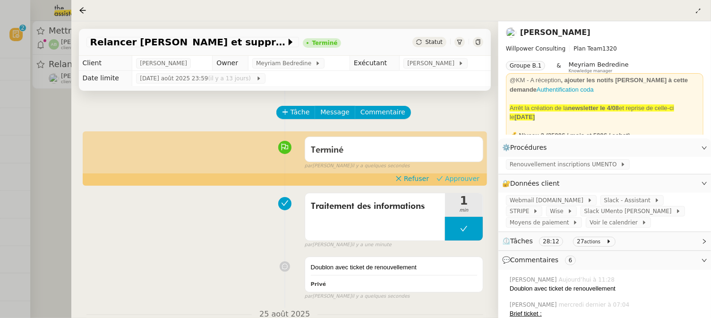
click at [465, 178] on span "Approuver" at bounding box center [462, 178] width 34 height 9
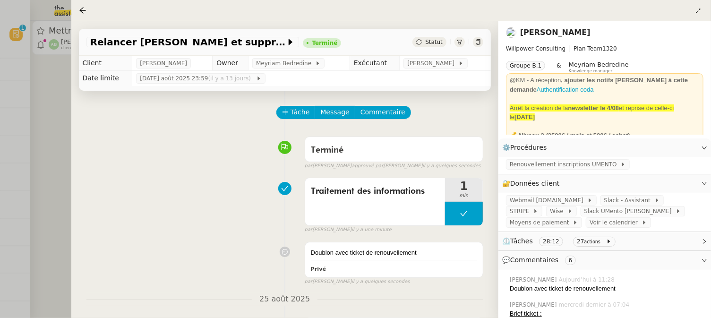
click at [60, 127] on div at bounding box center [355, 159] width 711 height 318
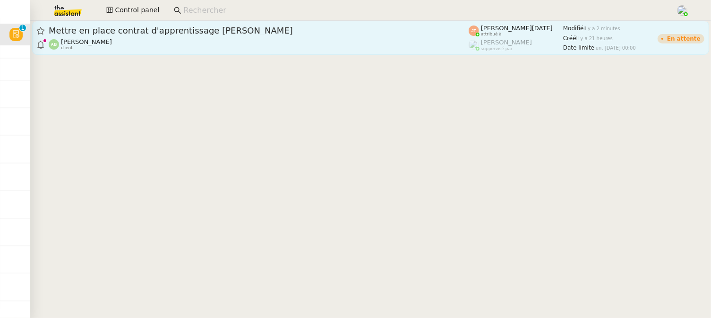
click at [147, 42] on div "Augustin De Boisse client" at bounding box center [259, 44] width 420 height 12
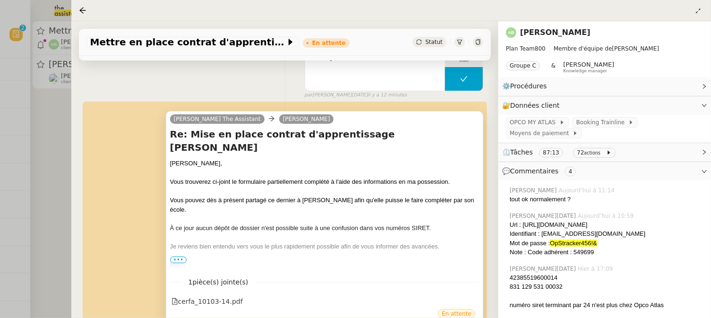
scroll to position [148, 0]
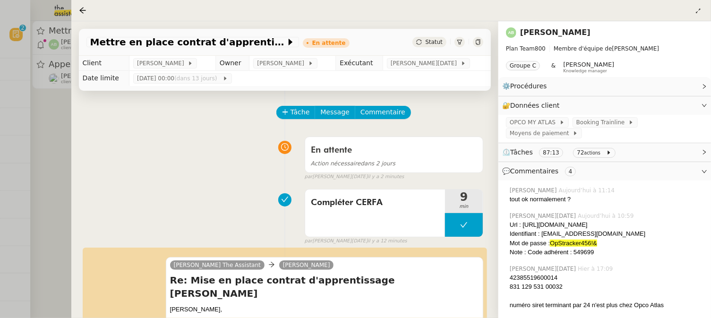
scroll to position [148, 0]
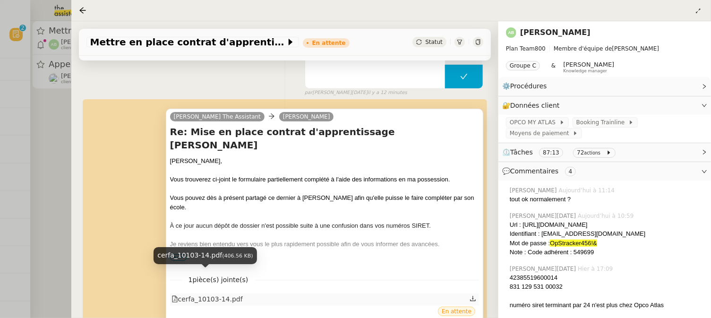
click at [229, 294] on div "cerfa_10103-14.pdf" at bounding box center [206, 299] width 71 height 11
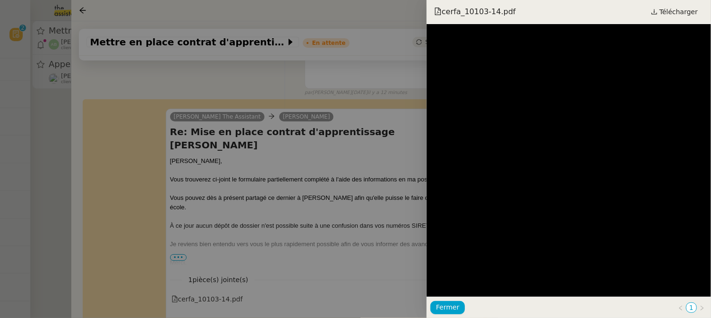
click at [365, 184] on div at bounding box center [355, 159] width 711 height 318
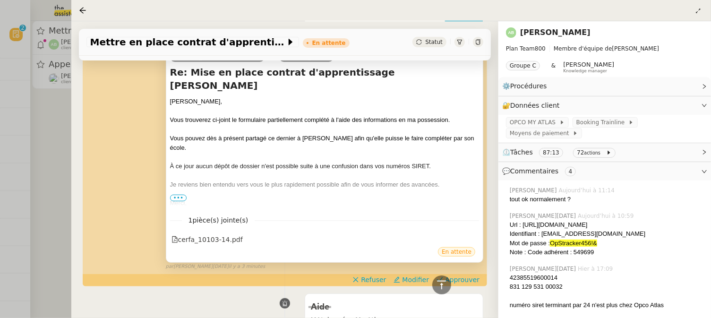
scroll to position [207, 0]
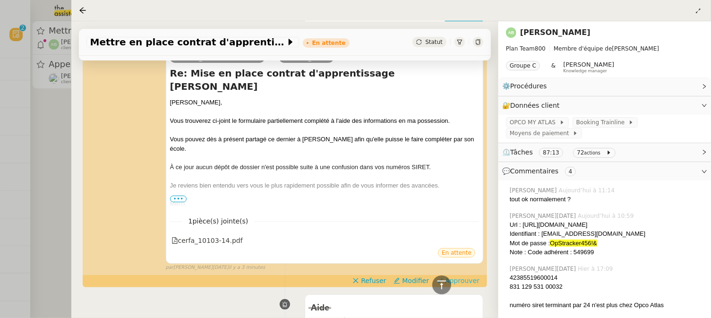
click at [450, 276] on span "Approuver" at bounding box center [462, 280] width 34 height 9
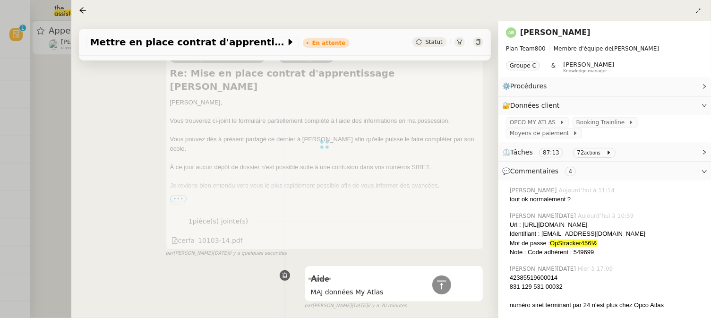
scroll to position [0, 0]
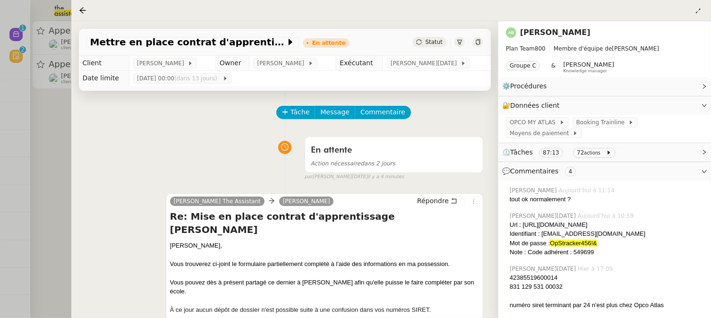
click at [55, 159] on div at bounding box center [355, 159] width 711 height 318
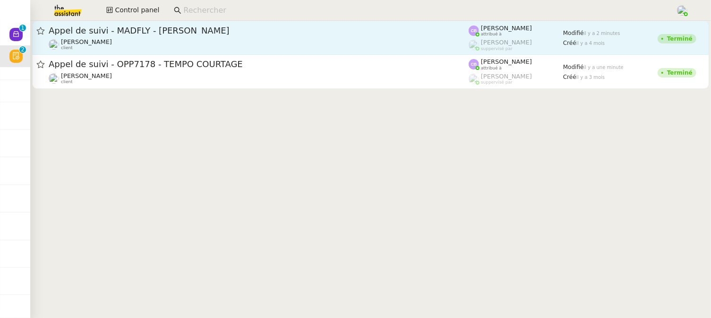
click at [177, 36] on div "Appel de suivi - MADFLY - Thierry Guillot" at bounding box center [259, 30] width 420 height 11
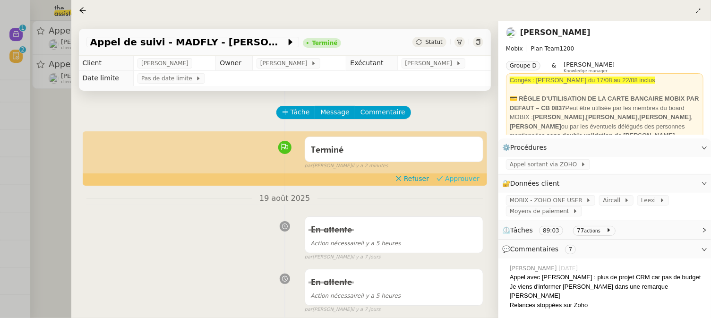
click at [456, 174] on span "Approuver" at bounding box center [462, 178] width 34 height 9
click at [59, 132] on div at bounding box center [355, 159] width 711 height 318
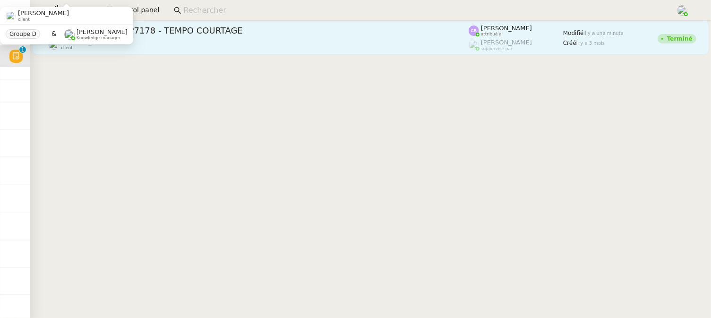
click at [264, 30] on span "Appel de suivi - OPP7178 - TEMPO COURTAGE" at bounding box center [259, 30] width 420 height 9
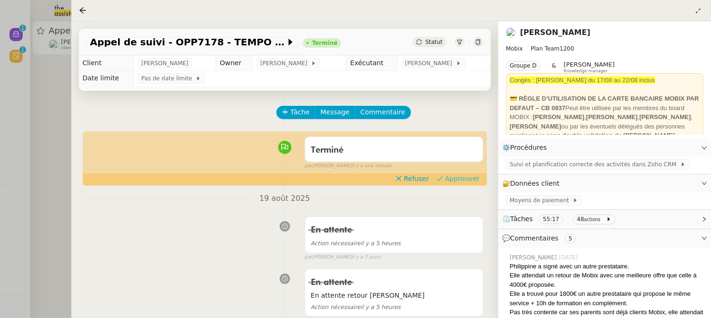
click at [464, 177] on span "Approuver" at bounding box center [462, 178] width 34 height 9
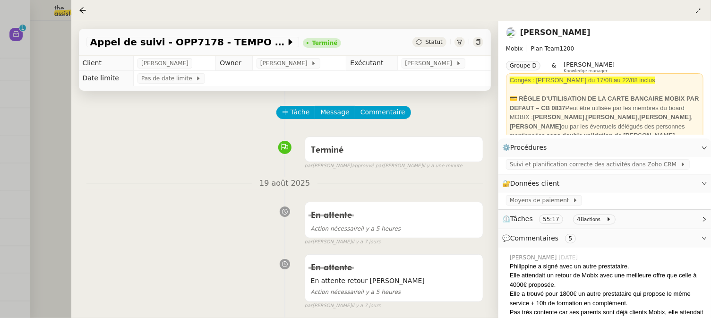
click at [51, 109] on div at bounding box center [355, 159] width 711 height 318
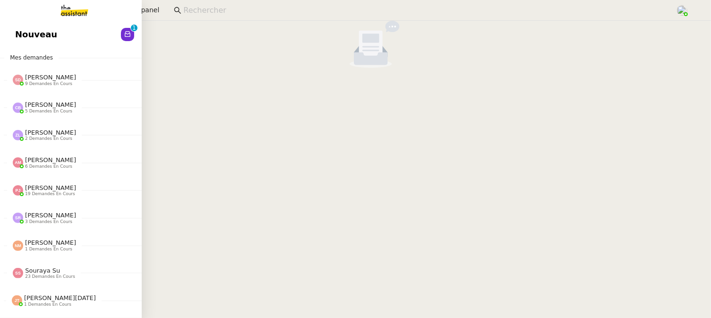
click at [18, 43] on link "Nouveau 0 1 2 3 4 5 6 7 8 9" at bounding box center [71, 35] width 142 height 22
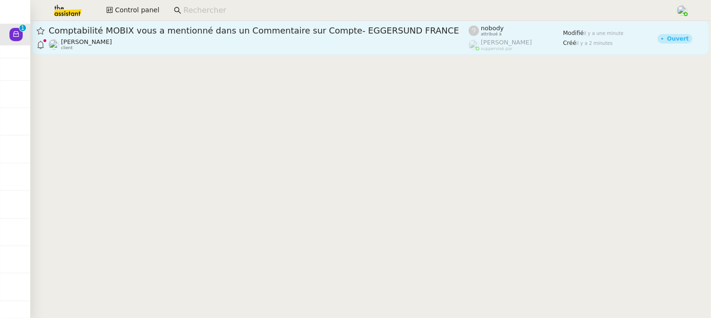
click at [412, 25] on div "Comptabilité MOBIX vous a mentionné dans un Commentaire sur Compte- EGGERSUND F…" at bounding box center [259, 30] width 420 height 11
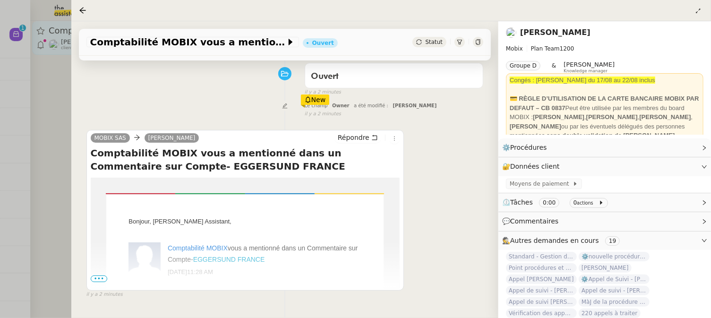
scroll to position [150, 0]
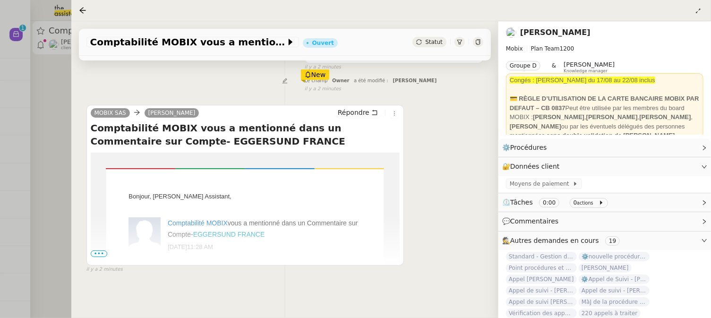
click at [95, 252] on span "•••" at bounding box center [99, 253] width 17 height 7
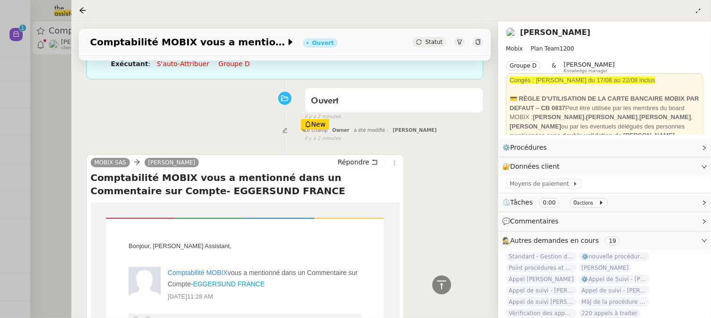
scroll to position [98, 0]
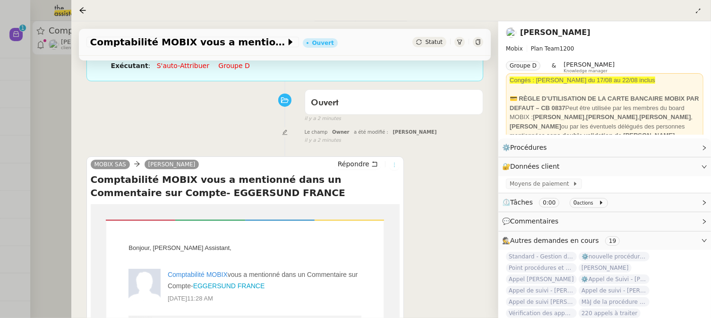
click at [395, 166] on icon at bounding box center [395, 165] width 6 height 6
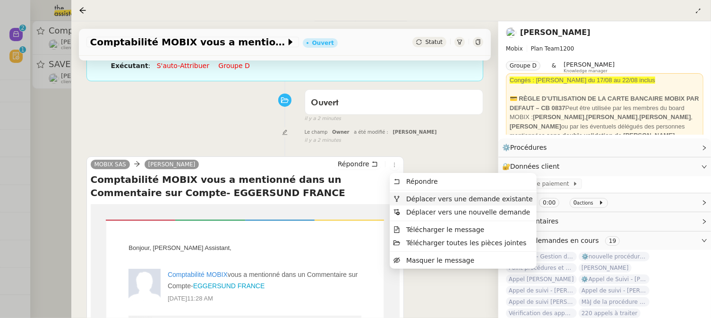
click at [457, 198] on span "Déplacer vers une demande existante" at bounding box center [469, 199] width 127 height 8
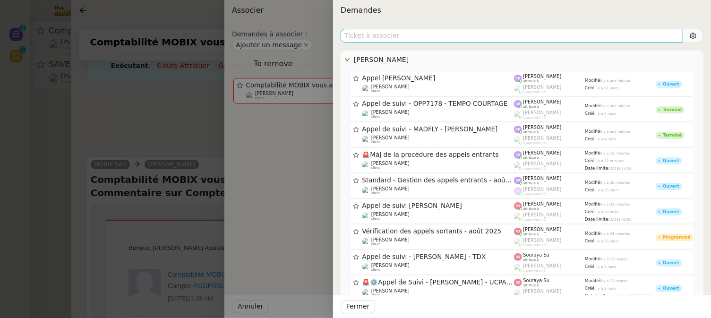
click at [426, 36] on input "text" at bounding box center [512, 36] width 342 height 14
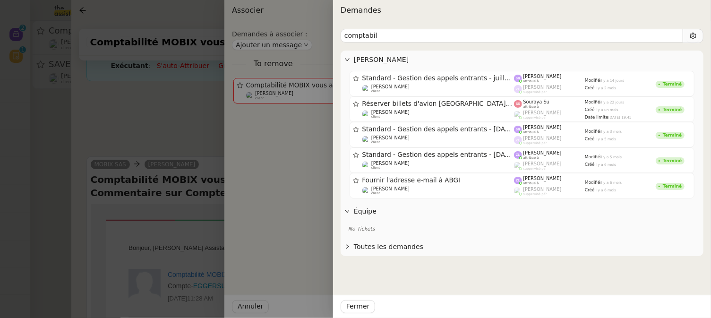
type input "comptabili"
drag, startPoint x: 384, startPoint y: 35, endPoint x: 332, endPoint y: 35, distance: 52.4
click at [331, 35] on div "Demandes comptabili Florian Parant Standard - Gestion des appels entrants - jui…" at bounding box center [355, 159] width 711 height 318
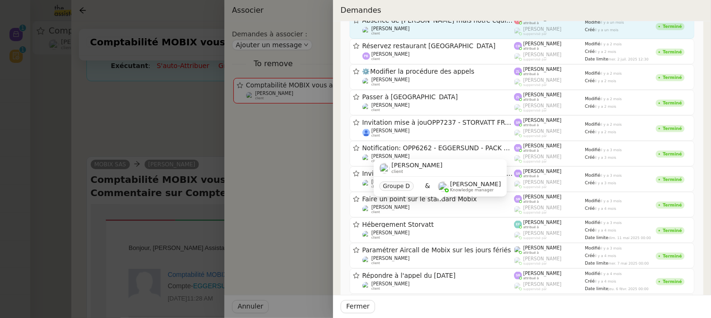
scroll to position [0, 0]
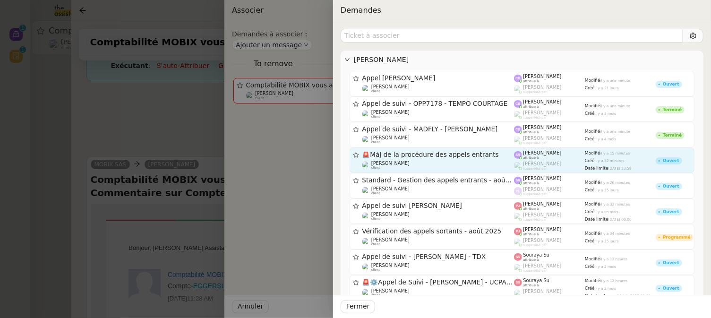
click at [477, 154] on span "🚨 MàJ de la procédure des appels entrants" at bounding box center [438, 155] width 152 height 7
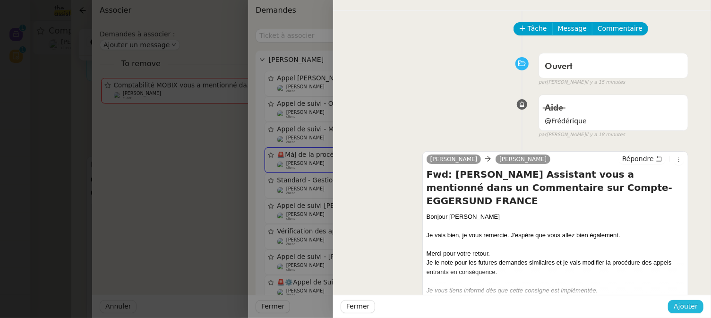
click at [687, 307] on span "Ajouter" at bounding box center [685, 306] width 24 height 11
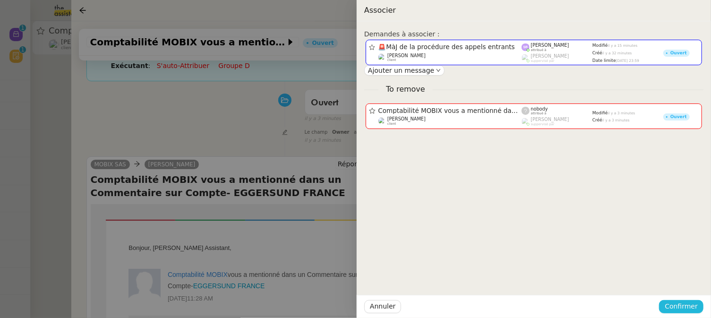
click at [687, 307] on span "Confirmer" at bounding box center [681, 306] width 33 height 11
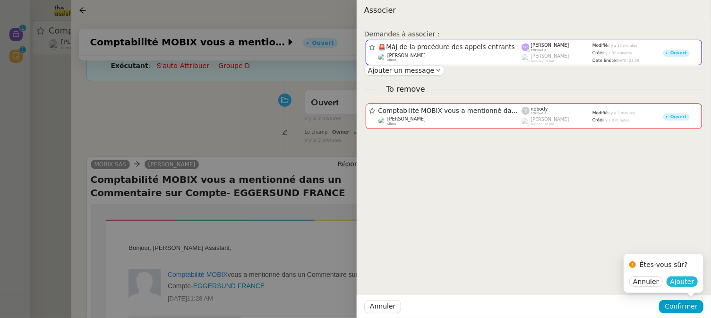
click at [682, 278] on span "Ajouter" at bounding box center [682, 281] width 24 height 9
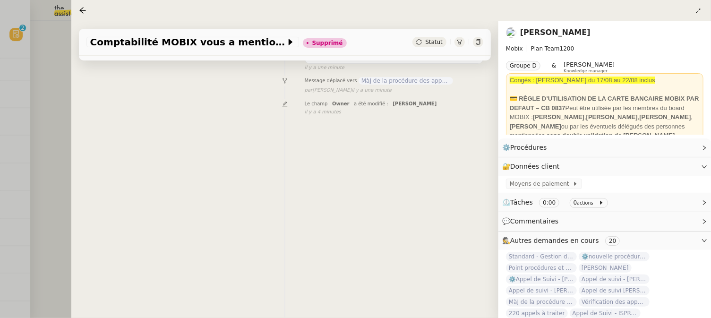
click at [57, 96] on div at bounding box center [355, 159] width 711 height 318
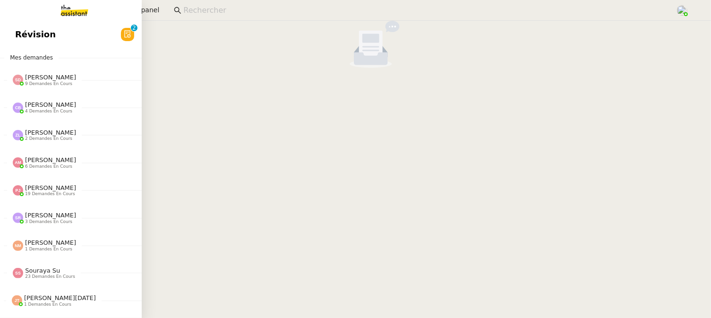
click at [22, 37] on span "Révision" at bounding box center [35, 34] width 41 height 14
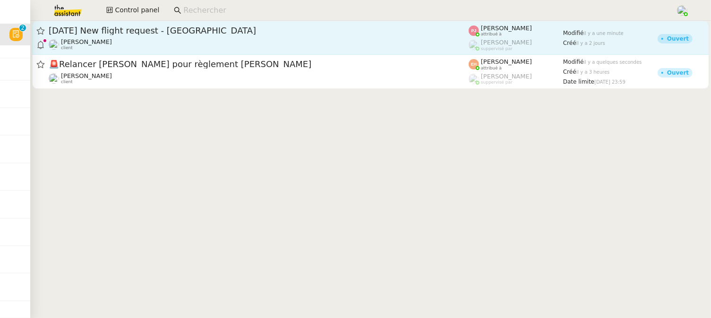
click at [256, 35] on div "31st August 2025 New flight request - Pont Eje" at bounding box center [259, 30] width 420 height 11
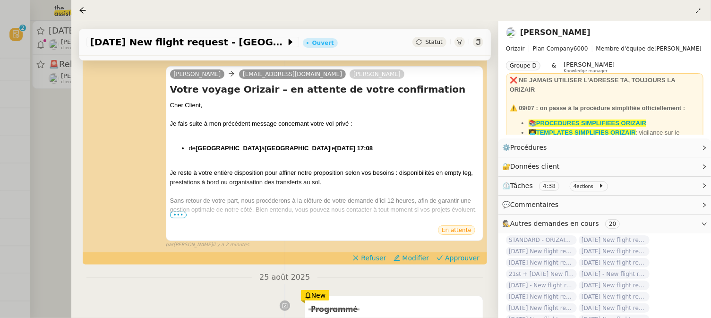
scroll to position [140, 0]
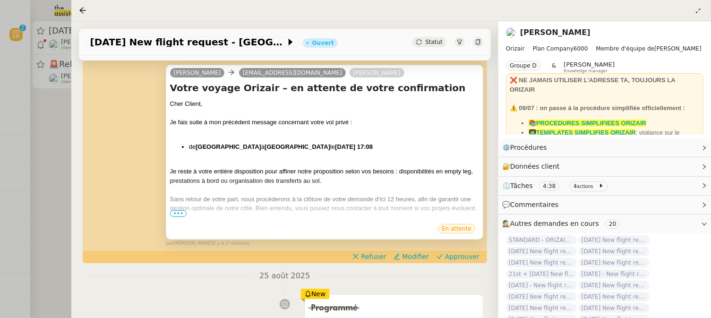
click at [179, 214] on span "•••" at bounding box center [178, 213] width 17 height 7
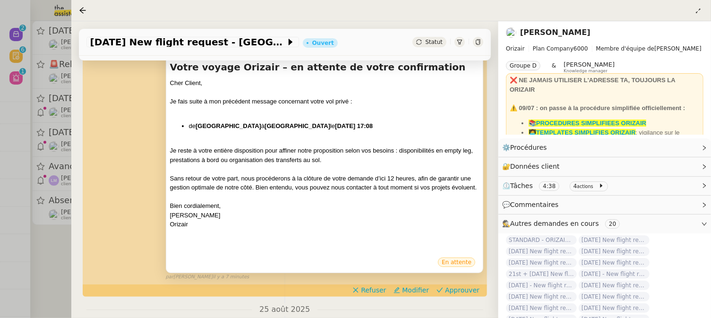
scroll to position [162, 0]
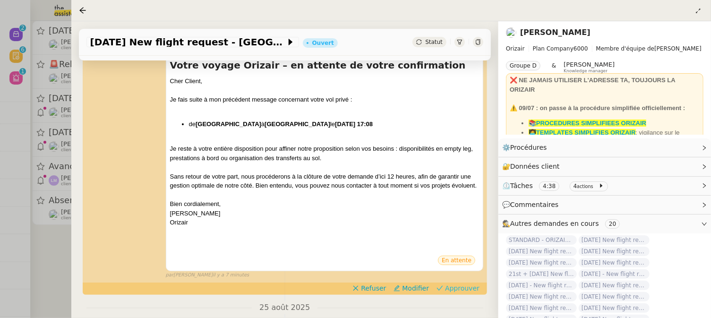
click at [464, 284] on span "Approuver" at bounding box center [462, 287] width 34 height 9
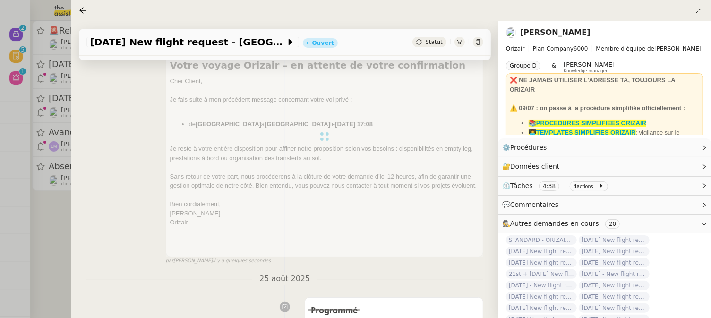
click at [58, 220] on div at bounding box center [355, 159] width 711 height 318
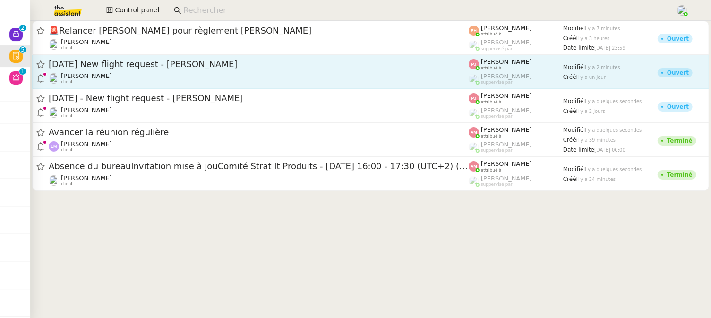
click at [173, 56] on link "1st September 2025 New flight request - Cherif Mezrigui Louis Frei client Pauli…" at bounding box center [370, 72] width 677 height 34
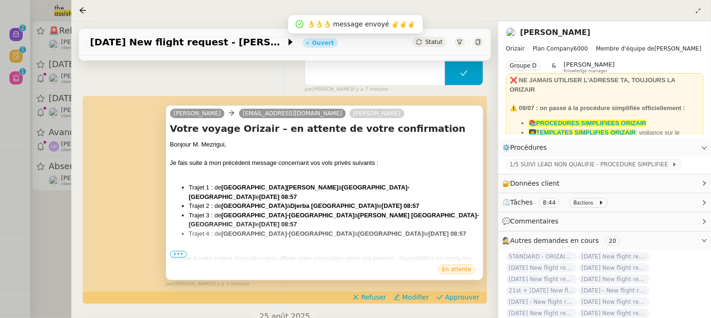
scroll to position [128, 0]
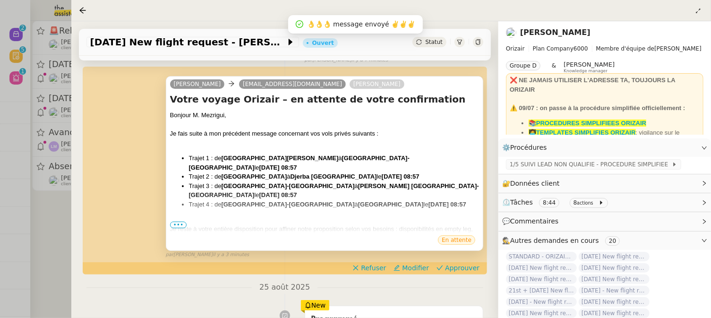
click at [178, 227] on span "•••" at bounding box center [178, 225] width 17 height 7
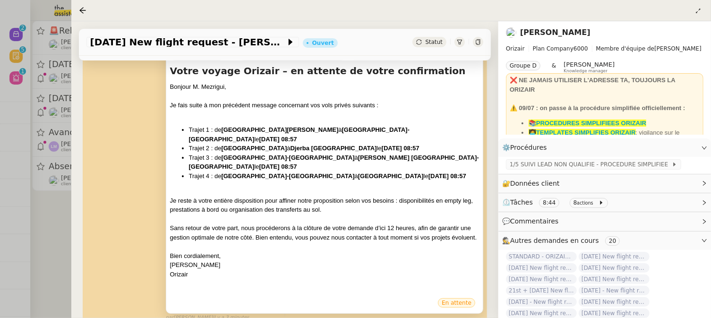
scroll to position [203, 0]
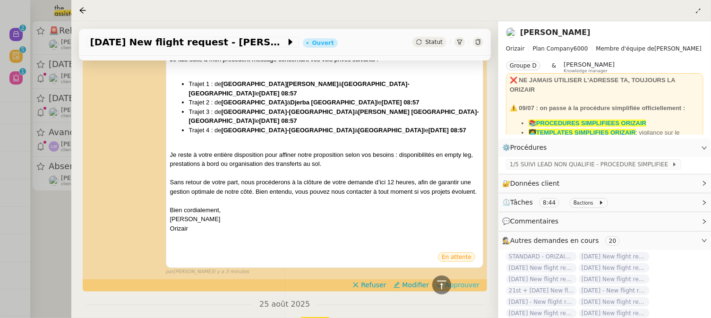
click at [475, 290] on span "Approuver" at bounding box center [462, 284] width 34 height 9
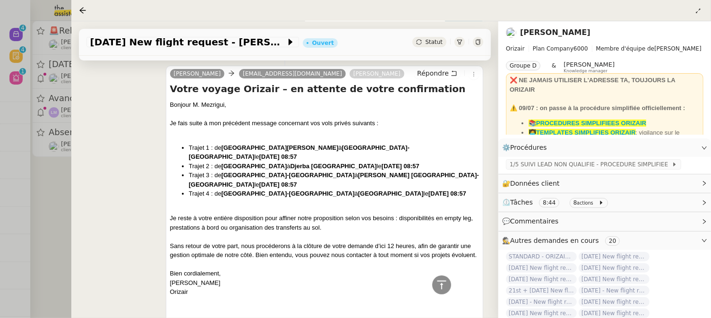
scroll to position [265, 0]
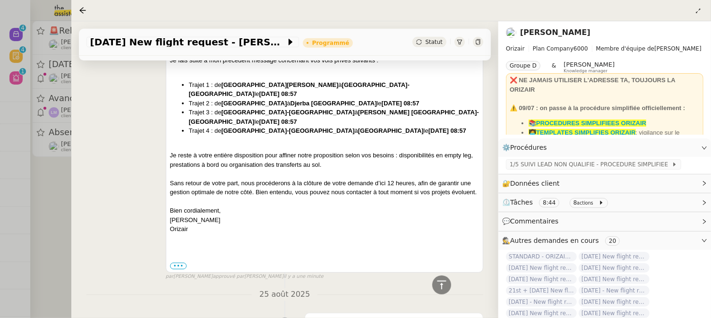
click at [63, 229] on div at bounding box center [355, 159] width 711 height 318
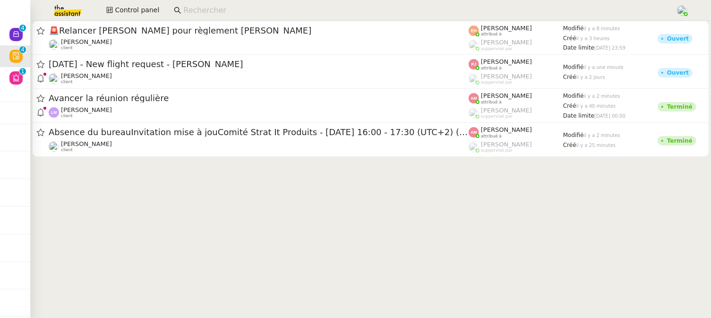
click at [234, 15] on input at bounding box center [424, 10] width 483 height 13
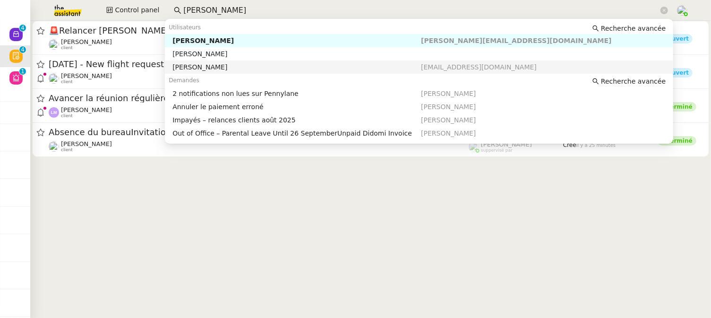
type input "[PERSON_NAME]"
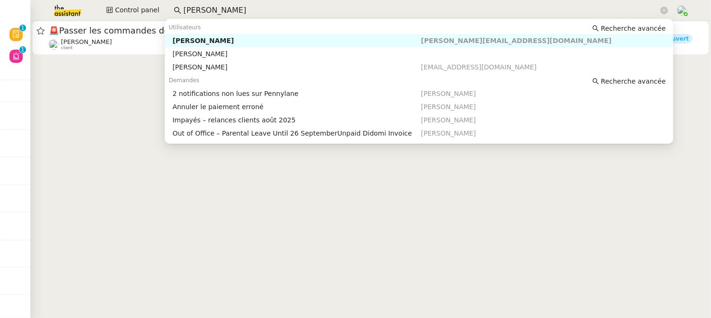
click at [75, 89] on cdk-virtual-scroll-viewport "🚨 Passer les commandes de livres Impactes [PERSON_NAME] MAS client [PERSON_NAME…" at bounding box center [370, 169] width 681 height 297
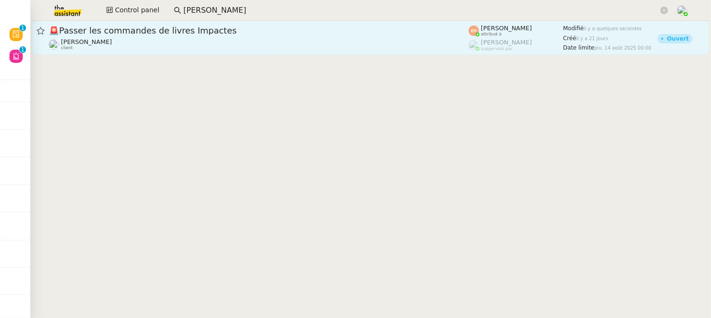
click at [129, 36] on div "🚨 Passer les commandes de livres Impactes [PERSON_NAME] MAS client" at bounding box center [259, 38] width 420 height 26
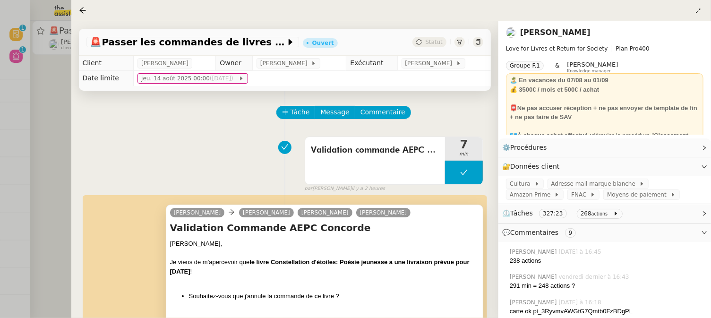
scroll to position [111, 0]
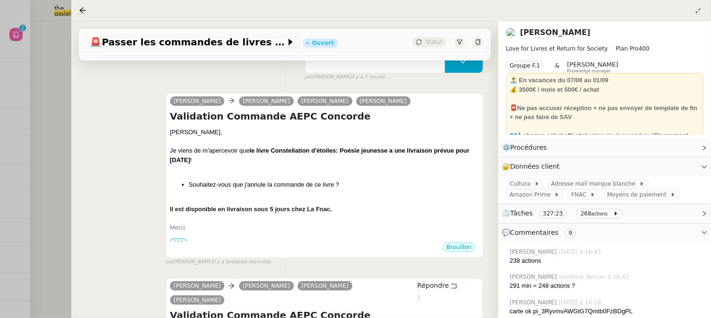
click at [39, 120] on div at bounding box center [355, 159] width 711 height 318
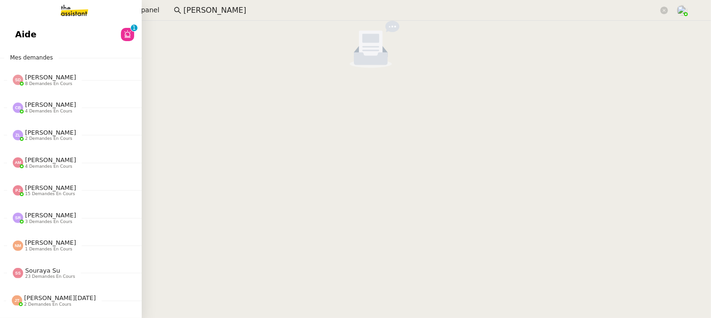
click at [9, 31] on link "Aide 0 1 2 3 4 5 6 7 8 9" at bounding box center [71, 35] width 142 height 22
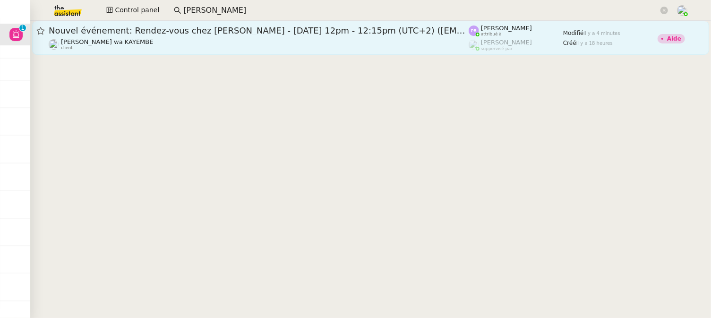
click at [293, 40] on div "[PERSON_NAME] wa KAYEMBE client" at bounding box center [259, 44] width 420 height 12
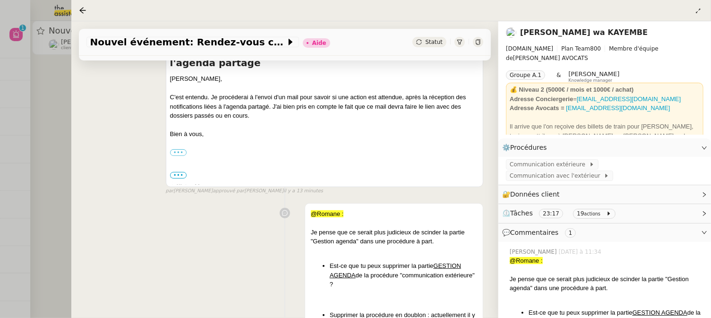
scroll to position [235, 0]
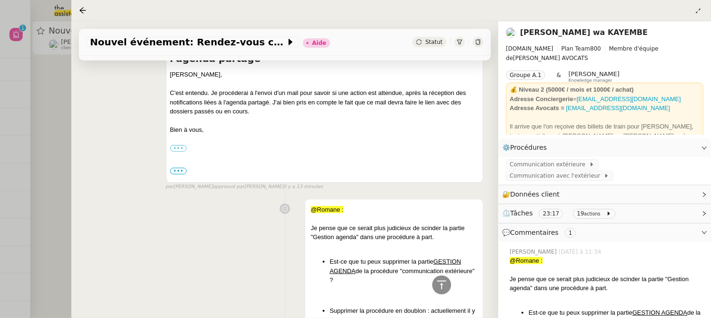
click at [51, 134] on div at bounding box center [355, 159] width 711 height 318
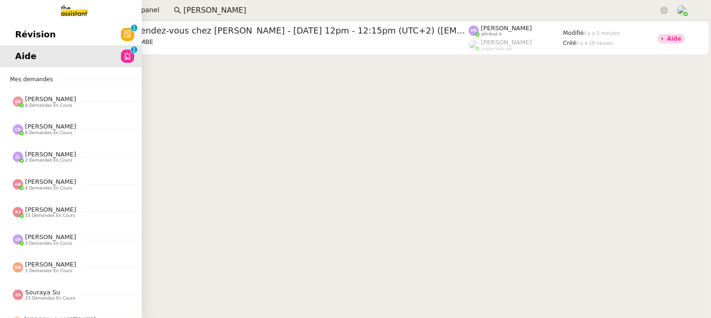
click at [10, 36] on link "Révision 0 1 2 3 4 5 6 7 8 9" at bounding box center [71, 35] width 142 height 22
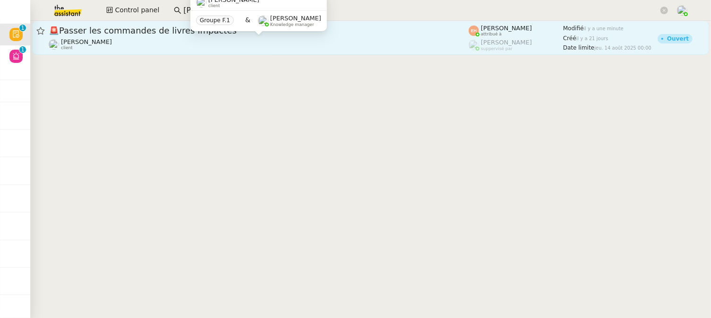
click at [220, 46] on div "[PERSON_NAME] MAS client" at bounding box center [259, 44] width 420 height 12
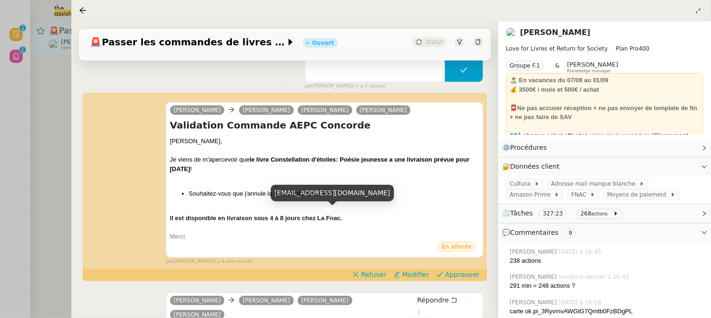
scroll to position [108, 0]
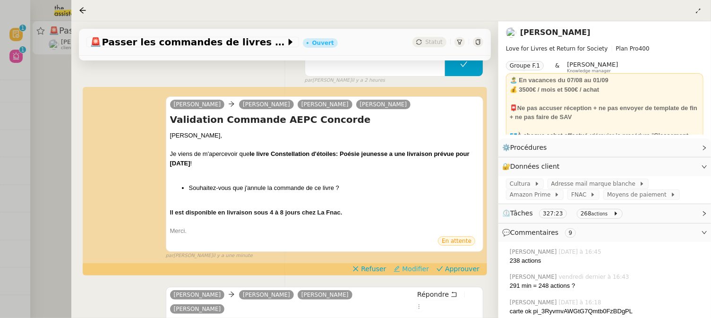
click at [410, 266] on span "Modifier" at bounding box center [415, 268] width 27 height 9
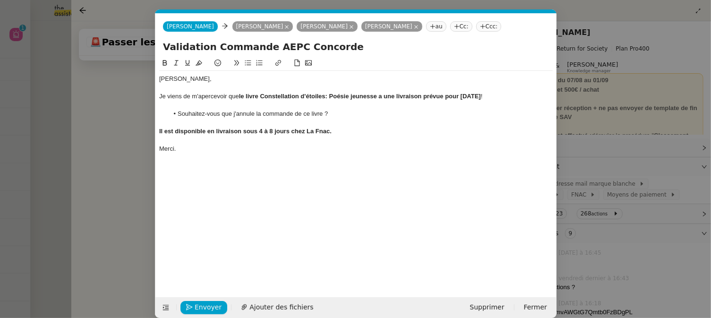
scroll to position [0, 20]
click at [500, 95] on div "Je viens de m'apercevoir que le livre Constellation d'étoiles: Poésie jeunesse …" at bounding box center [355, 96] width 393 height 9
click at [202, 304] on span "Envoyer" at bounding box center [208, 307] width 27 height 11
click at [202, 303] on span "Confirmer l'envoi" at bounding box center [223, 307] width 57 height 11
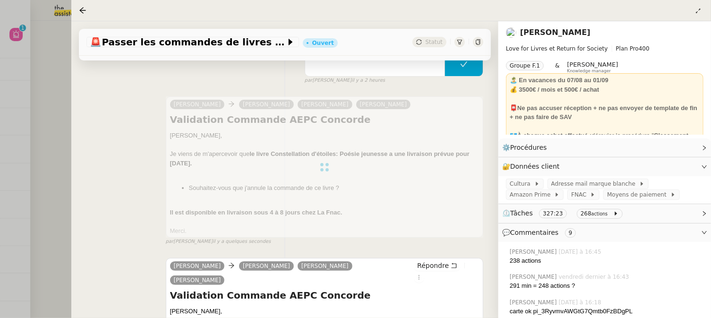
scroll to position [0, 0]
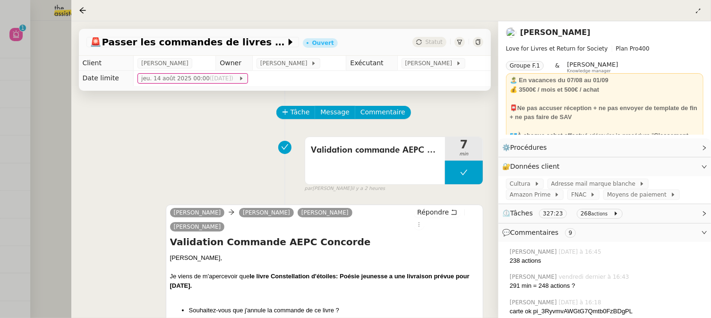
click at [60, 56] on div at bounding box center [355, 159] width 711 height 318
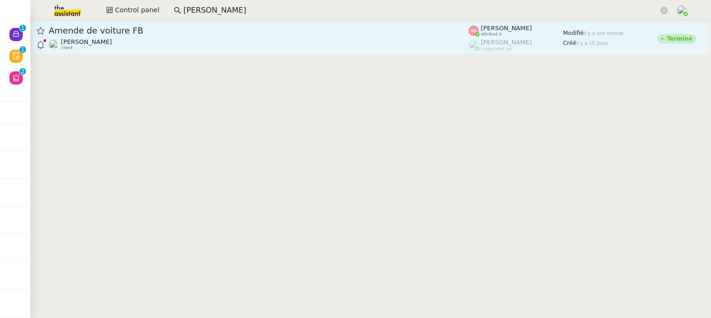
click at [159, 48] on div "[PERSON_NAME] client" at bounding box center [259, 44] width 420 height 12
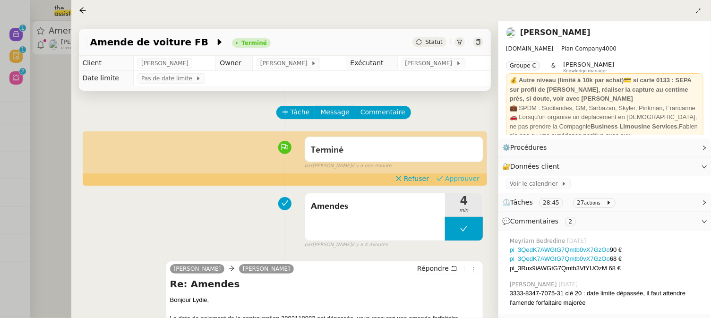
click at [459, 176] on span "Approuver" at bounding box center [462, 178] width 34 height 9
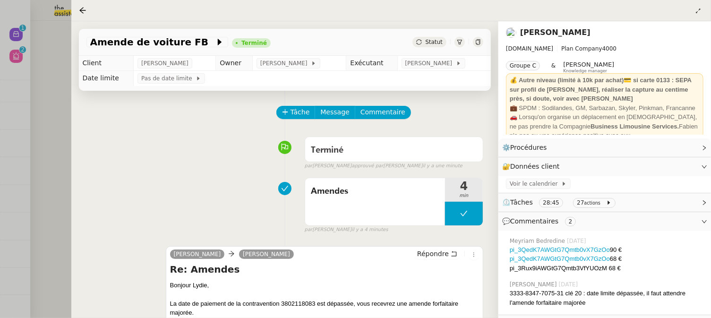
click at [48, 104] on div at bounding box center [355, 159] width 711 height 318
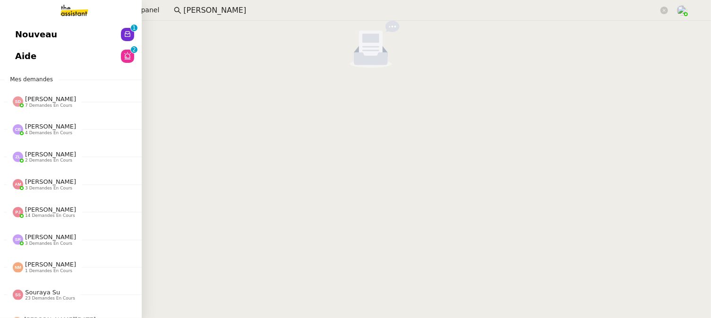
click at [14, 36] on link "Nouveau 0 1 2 3 4 5 6 7 8 9" at bounding box center [71, 35] width 142 height 22
click at [20, 37] on span "Révision" at bounding box center [35, 34] width 41 height 14
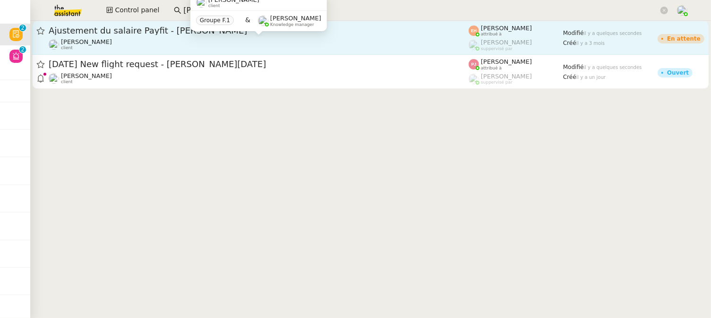
click at [250, 30] on div "Groupe F.1 & [PERSON_NAME] Knowledge manager" at bounding box center [258, 21] width 136 height 20
click at [293, 45] on div "[PERSON_NAME] client" at bounding box center [259, 44] width 420 height 12
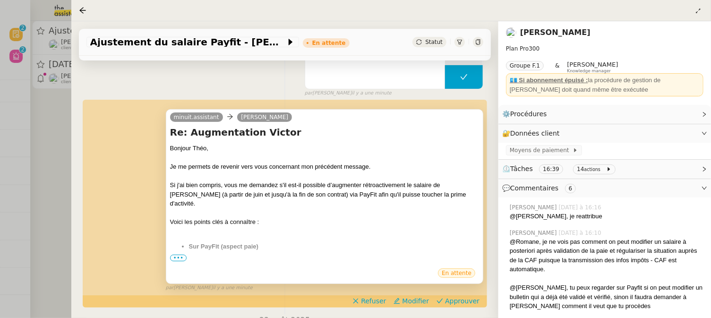
scroll to position [174, 0]
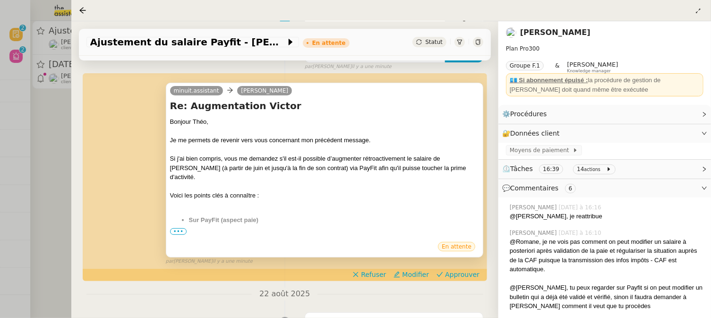
click at [184, 229] on span "•••" at bounding box center [178, 231] width 17 height 7
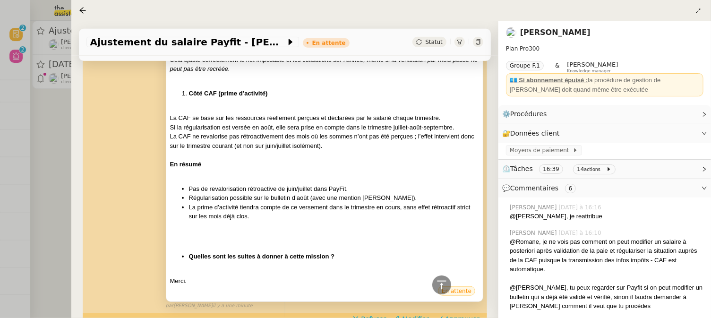
scroll to position [374, 0]
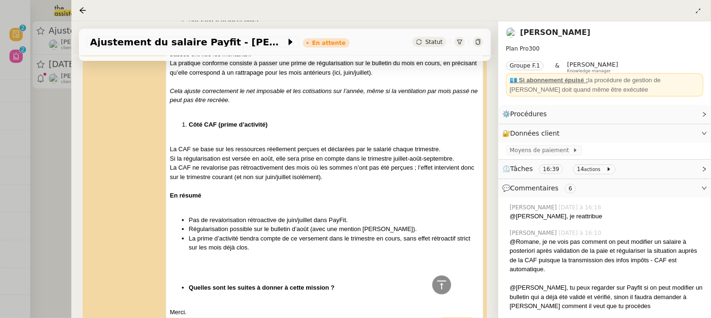
click at [65, 133] on div at bounding box center [355, 159] width 711 height 318
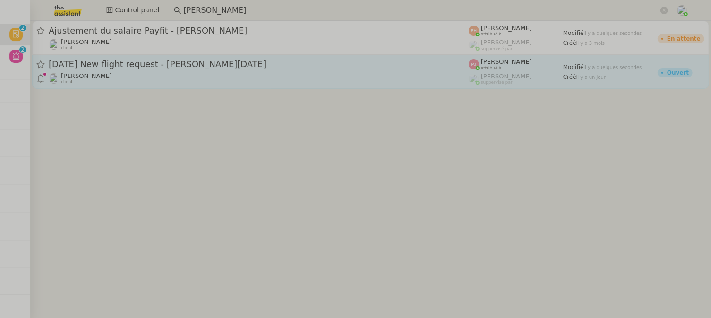
click at [170, 68] on span "[DATE] New flight request - [PERSON_NAME][DATE]" at bounding box center [259, 64] width 420 height 9
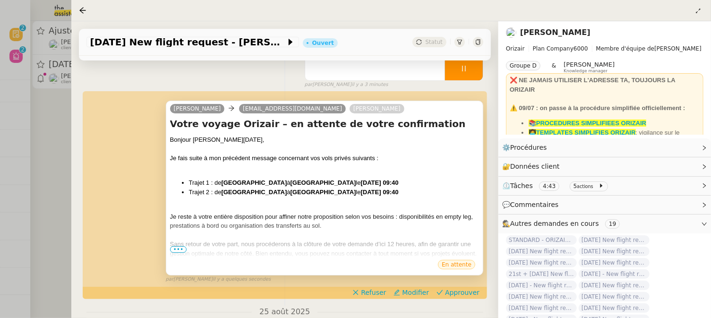
scroll to position [105, 0]
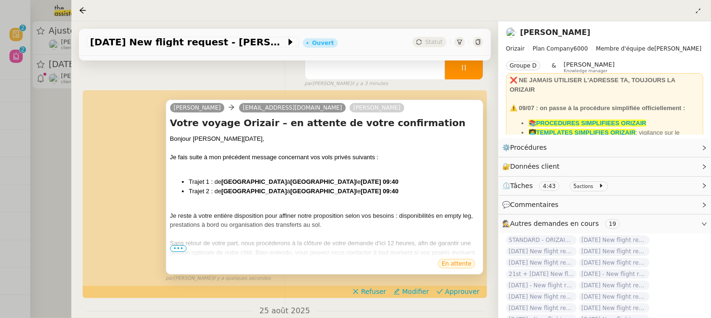
click at [174, 247] on span "•••" at bounding box center [178, 248] width 17 height 7
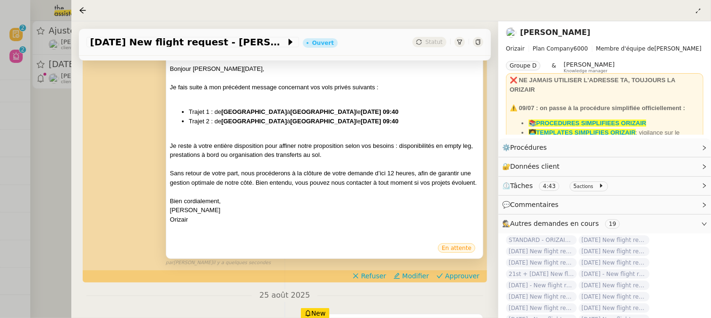
scroll to position [180, 0]
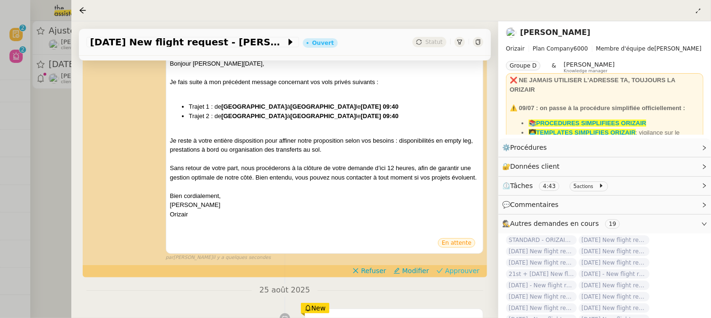
click at [466, 270] on span "Approuver" at bounding box center [462, 270] width 34 height 9
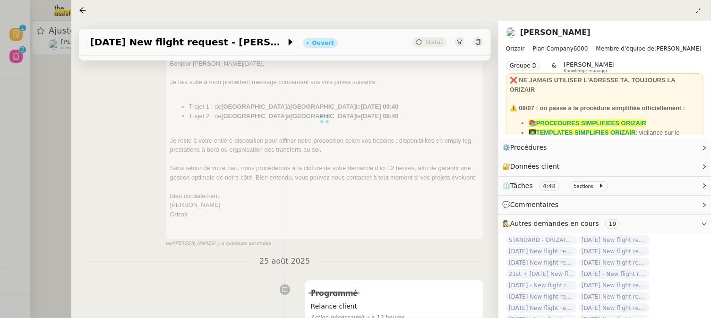
click at [54, 130] on div at bounding box center [355, 159] width 711 height 318
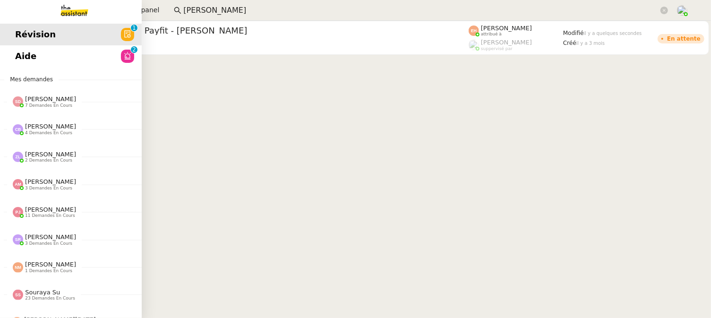
click at [19, 50] on span "Aide" at bounding box center [25, 56] width 21 height 14
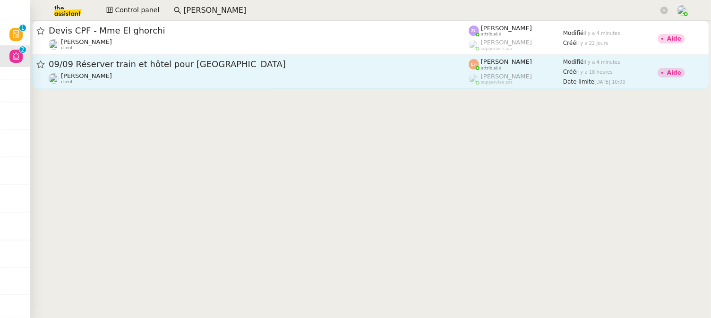
click at [281, 72] on body "Révision 0 1 2 3 4 5 6 7 8 9 Aide 0 1 2 3 4 5 6 7 8 9 Mes demandes Sheida Delpa…" at bounding box center [355, 159] width 711 height 318
click at [344, 75] on div "[PERSON_NAME] client" at bounding box center [259, 78] width 420 height 12
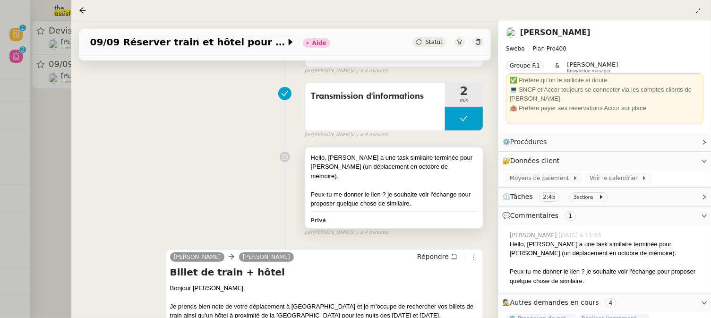
scroll to position [97, 0]
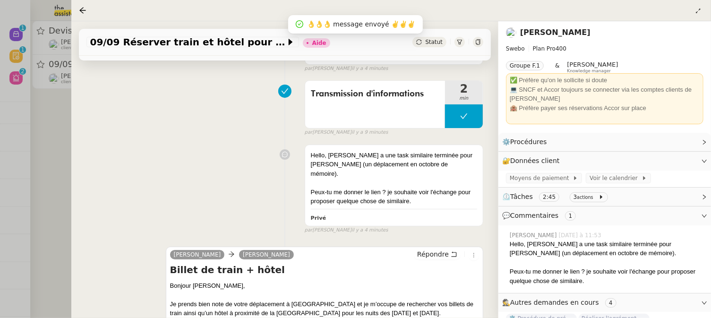
click at [50, 144] on div at bounding box center [355, 159] width 711 height 318
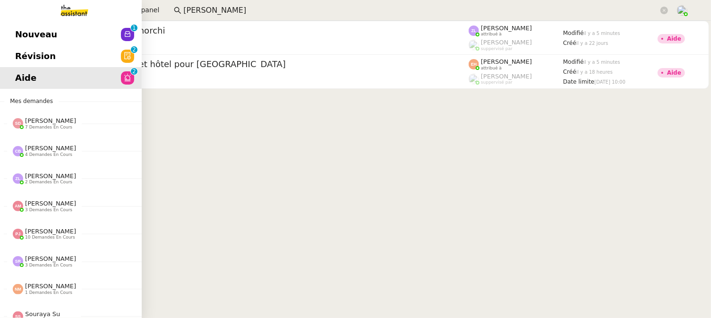
click at [47, 65] on link "Révision 0 1 2 3 4 5 6 7 8 9" at bounding box center [71, 56] width 142 height 22
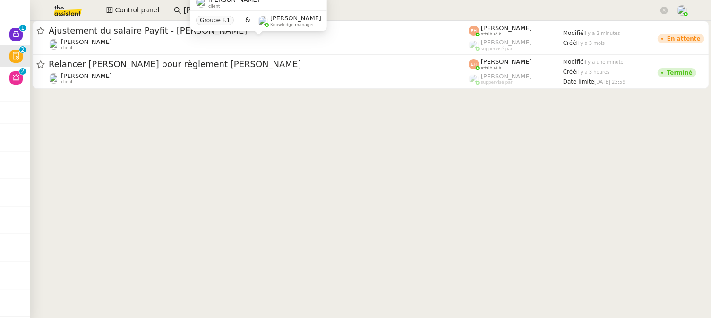
click at [195, 33] on div "[PERSON_NAME] client Groupe F.1 & [PERSON_NAME] Knowledge manager" at bounding box center [258, 16] width 136 height 44
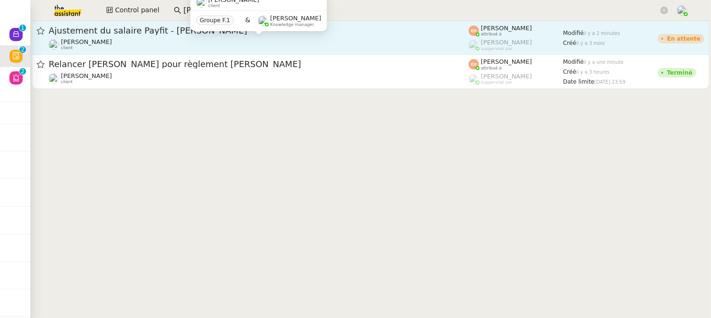
click at [220, 44] on div "[PERSON_NAME] client" at bounding box center [259, 44] width 420 height 12
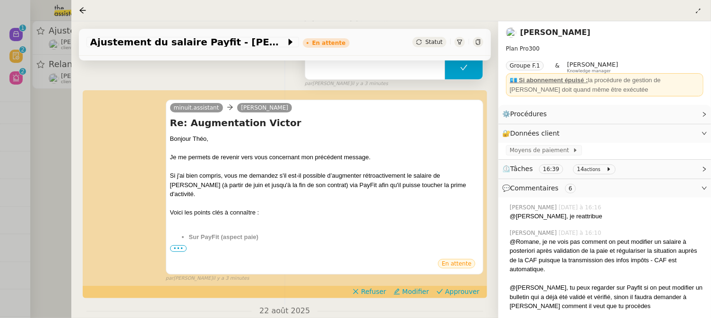
scroll to position [159, 0]
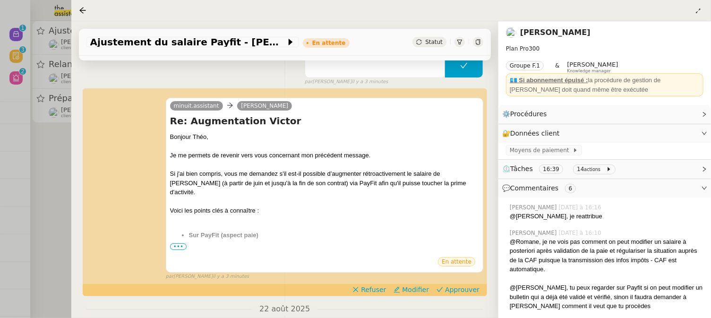
click at [65, 202] on div at bounding box center [355, 159] width 711 height 318
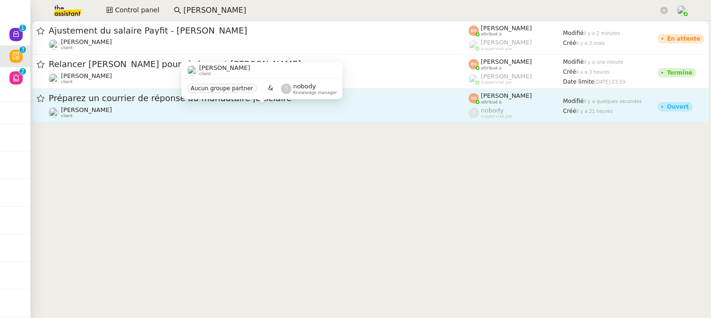
click at [221, 109] on div "[PERSON_NAME] client" at bounding box center [259, 112] width 420 height 12
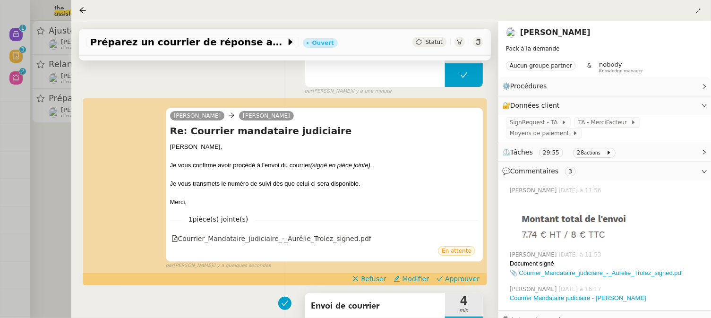
scroll to position [161, 0]
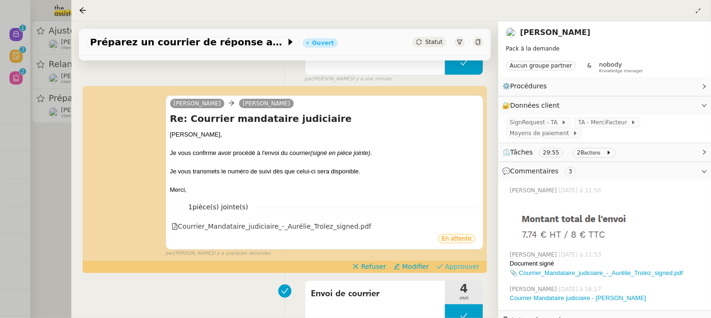
click at [476, 265] on span "Approuver" at bounding box center [462, 266] width 34 height 9
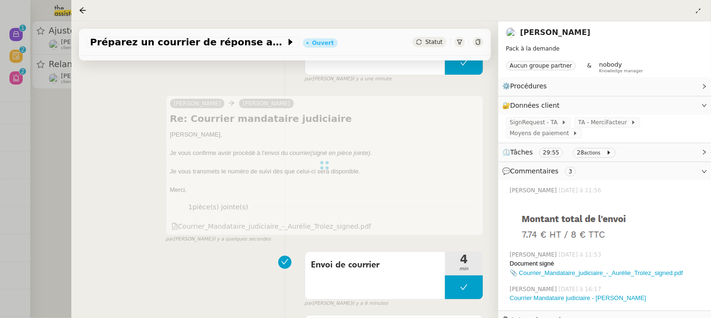
click at [39, 162] on div at bounding box center [355, 159] width 711 height 318
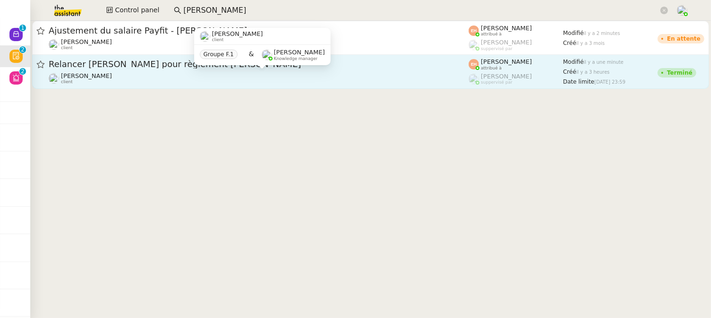
click at [128, 77] on div "[PERSON_NAME] client" at bounding box center [259, 78] width 420 height 12
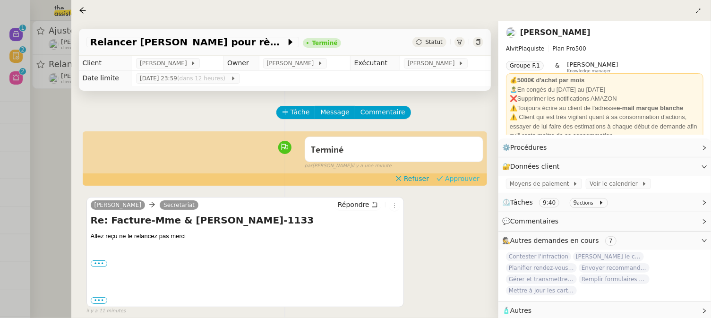
click at [474, 179] on span "Approuver" at bounding box center [462, 178] width 34 height 9
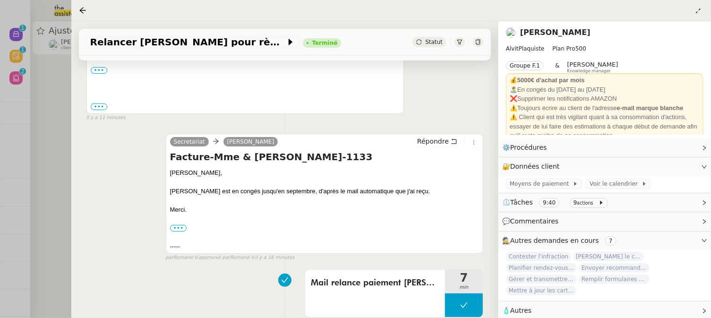
scroll to position [179, 0]
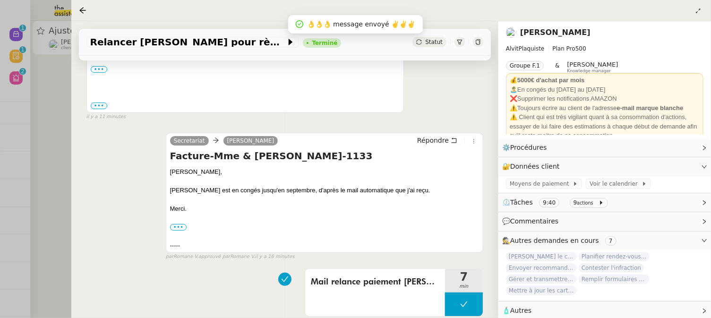
click at [46, 133] on div at bounding box center [355, 159] width 711 height 318
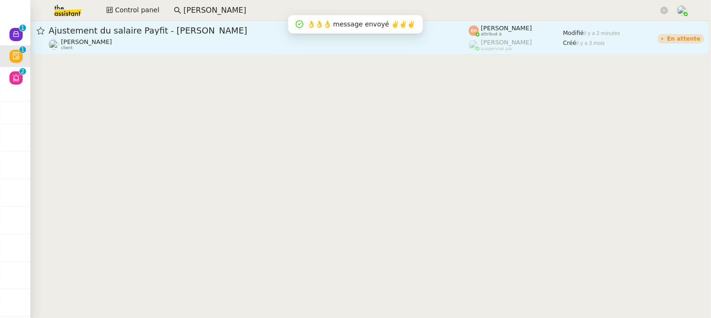
click at [164, 37] on div "Ajustement du salaire Payfit - Victor de Bournet Théo Hudry client" at bounding box center [259, 38] width 420 height 26
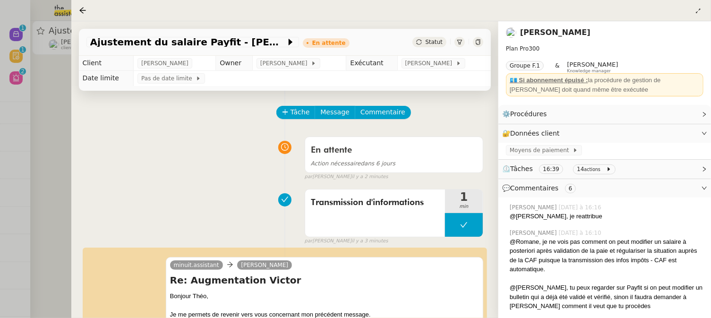
click at [48, 100] on div at bounding box center [355, 159] width 711 height 318
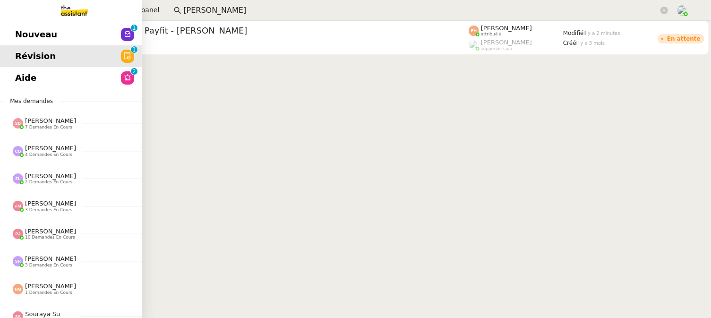
click at [14, 30] on link "Nouveau 0 1 2 3 4 5 6 7 8 9" at bounding box center [71, 35] width 142 height 22
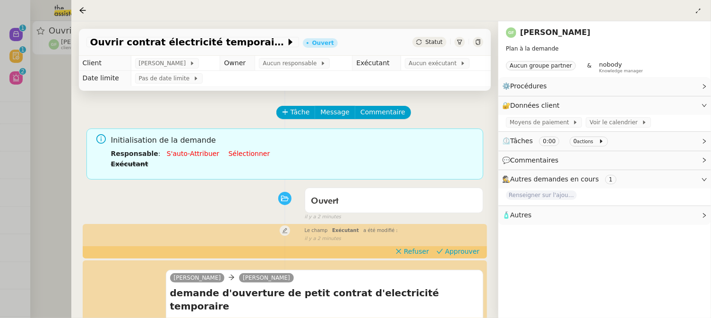
click at [53, 133] on div at bounding box center [355, 159] width 711 height 318
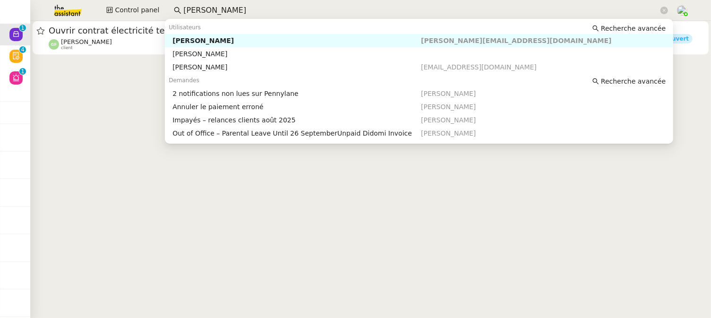
click at [232, 12] on input "mathilde borel" at bounding box center [420, 10] width 475 height 13
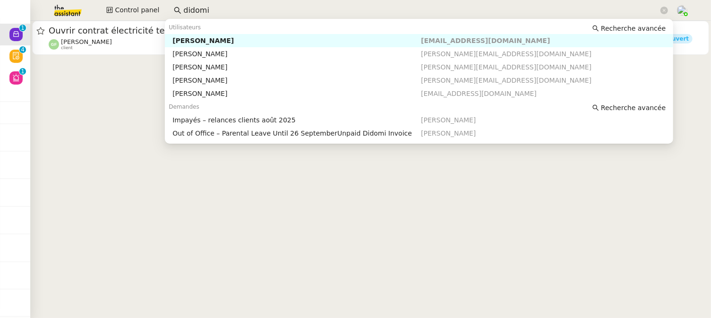
click at [263, 42] on div "Fabien Lesur" at bounding box center [296, 40] width 248 height 9
type input "didomi"
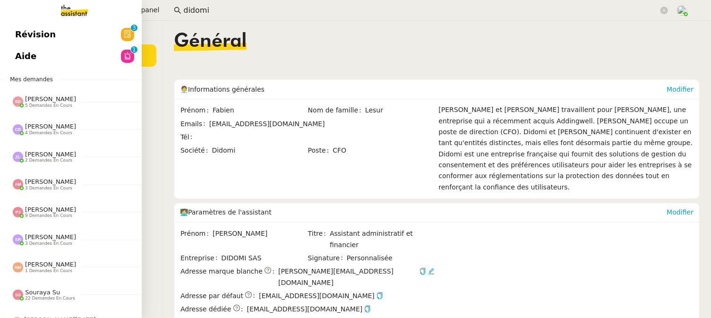
click at [6, 33] on link "Révision 0 1 2 3 4 5 6 7 8 9" at bounding box center [71, 35] width 142 height 22
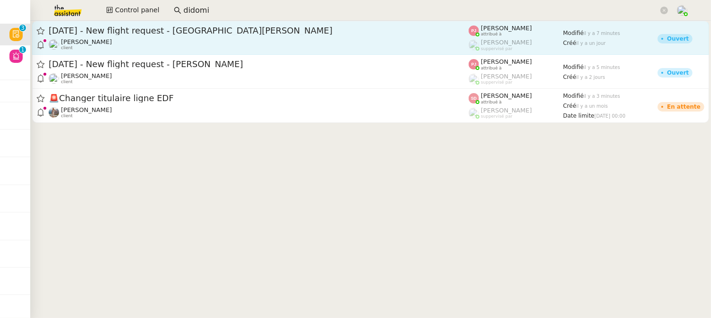
click at [252, 36] on div "1st September 2025 - New flight request - Evla Özdemir Louis Frei client" at bounding box center [259, 38] width 420 height 26
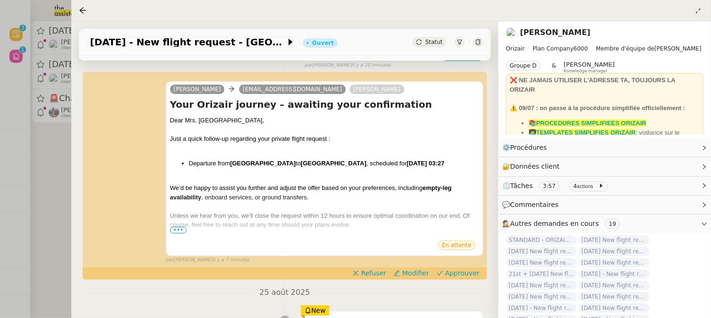
scroll to position [124, 0]
click at [459, 268] on span "Approuver" at bounding box center [462, 272] width 34 height 9
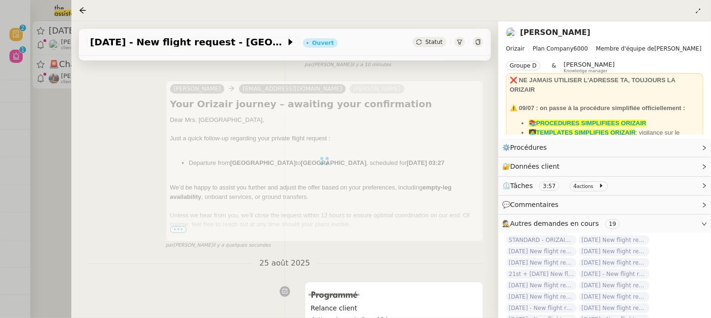
click at [65, 159] on div at bounding box center [355, 159] width 711 height 318
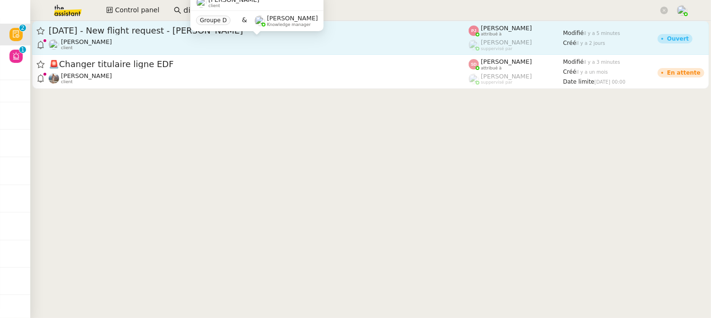
click at [199, 42] on div "[PERSON_NAME] client" at bounding box center [259, 44] width 420 height 12
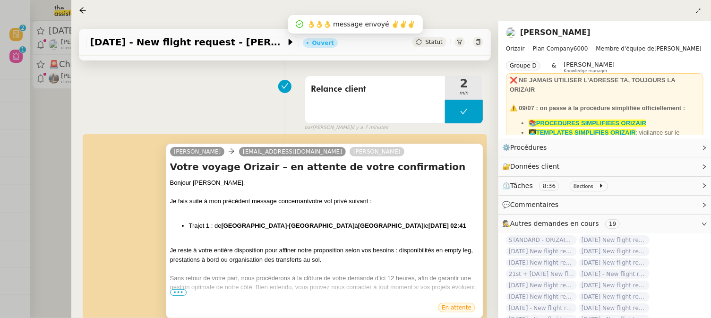
scroll to position [128, 0]
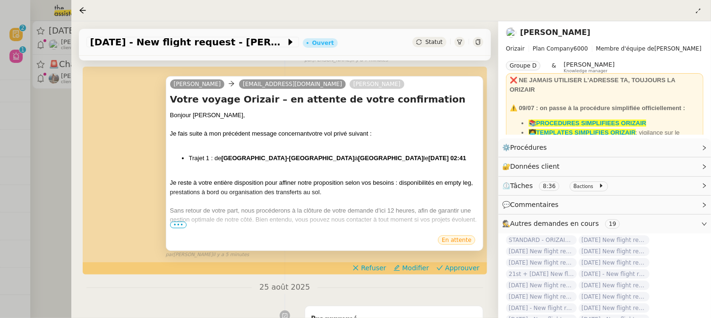
click at [175, 220] on span "Sans retour de votre part, nous procéderons à la clôture de votre demande d’ici…" at bounding box center [323, 215] width 307 height 17
click at [459, 267] on span "Approuver" at bounding box center [462, 267] width 34 height 9
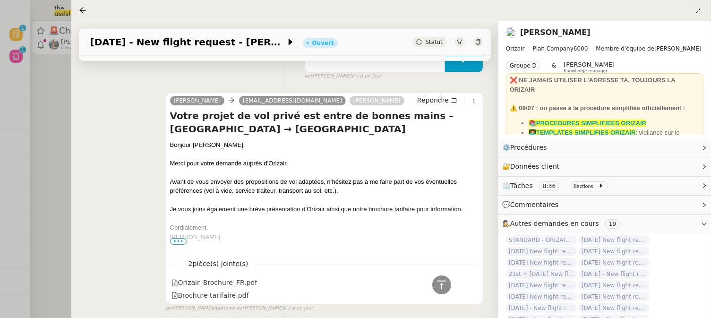
scroll to position [450, 0]
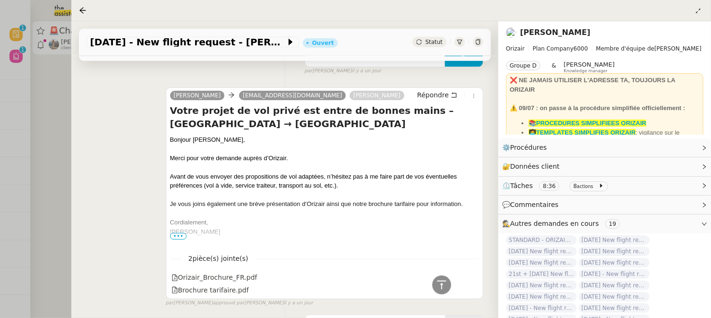
click at [59, 127] on div at bounding box center [355, 159] width 711 height 318
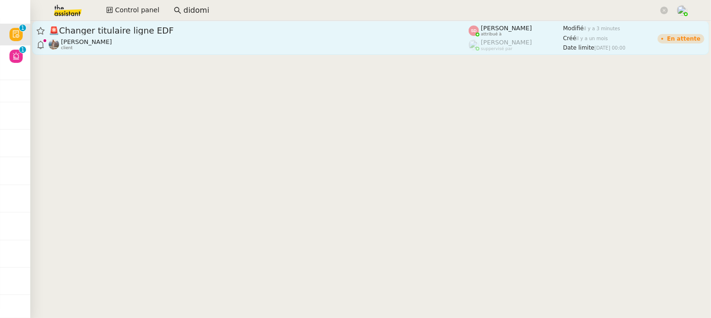
click at [218, 34] on span "🚨 Changer titulaire ligne EDF" at bounding box center [259, 30] width 420 height 9
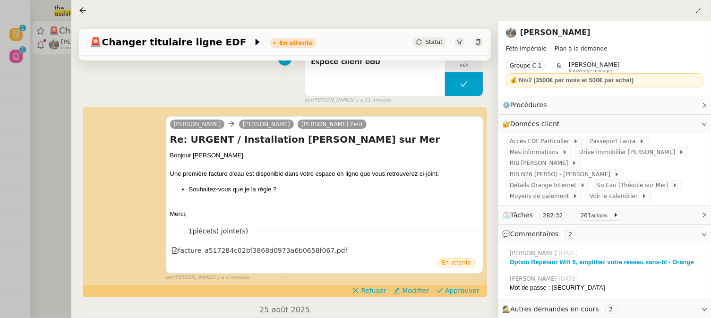
scroll to position [144, 0]
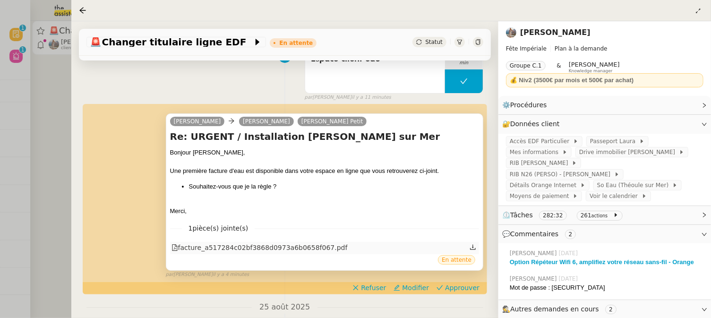
click at [334, 246] on div "facture_a517284c02bf3868d0973a6b0658f067.pdf" at bounding box center [259, 247] width 176 height 11
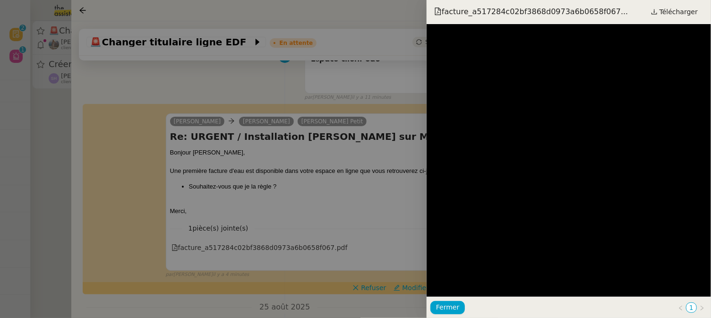
click at [381, 200] on div at bounding box center [355, 159] width 711 height 318
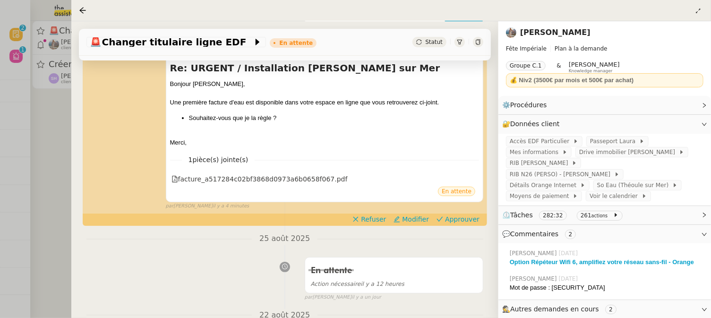
scroll to position [218, 0]
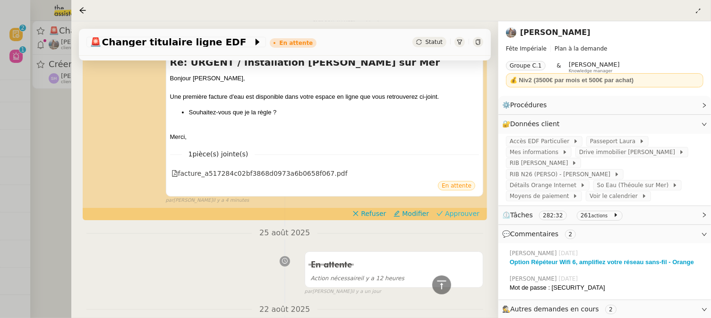
click at [465, 211] on span "Approuver" at bounding box center [462, 213] width 34 height 9
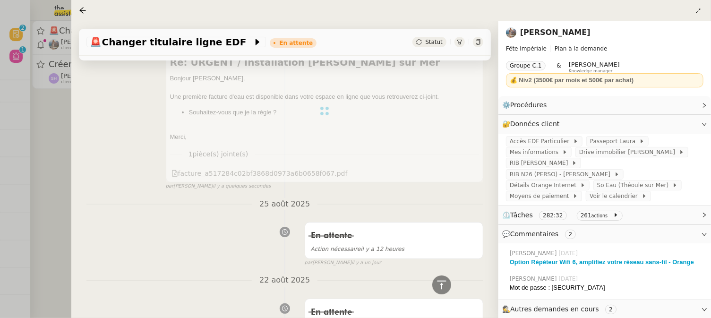
scroll to position [0, 0]
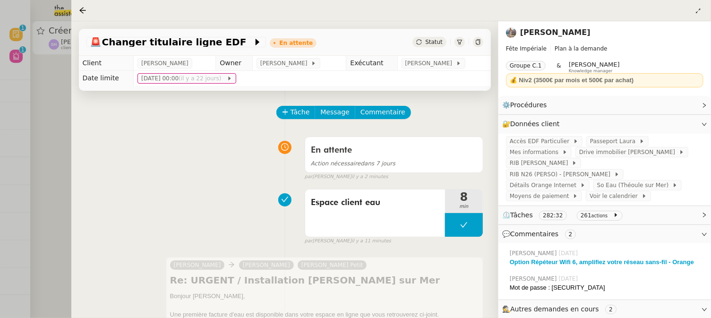
click at [48, 162] on div at bounding box center [355, 159] width 711 height 318
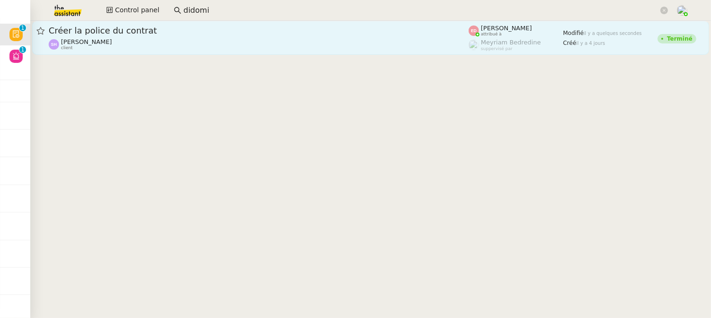
click at [256, 43] on div "Sarah Hadj client" at bounding box center [259, 44] width 420 height 12
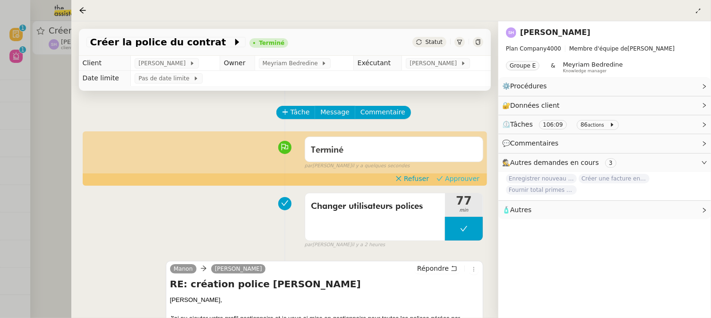
click at [470, 179] on span "Approuver" at bounding box center [462, 178] width 34 height 9
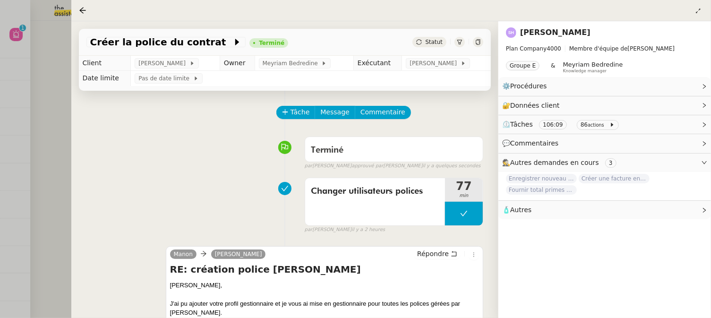
click at [51, 84] on div at bounding box center [355, 159] width 711 height 318
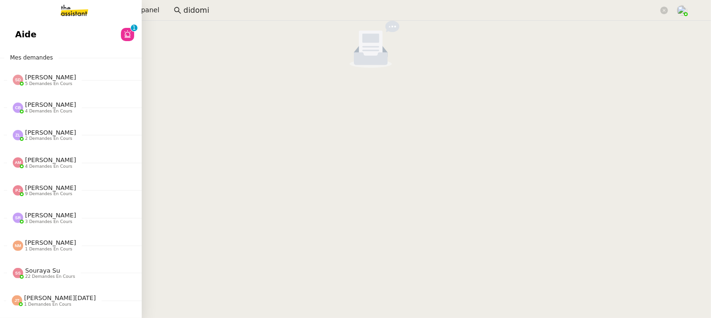
click at [25, 37] on span "Aide" at bounding box center [25, 34] width 21 height 14
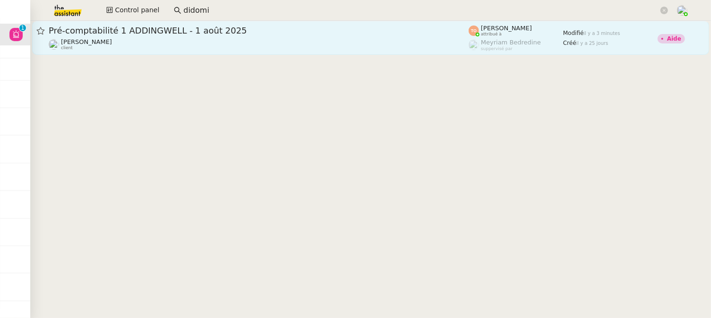
click at [419, 31] on span "Pré-comptabilité 1 ADDINGWELL - 1 août 2025" at bounding box center [259, 30] width 420 height 9
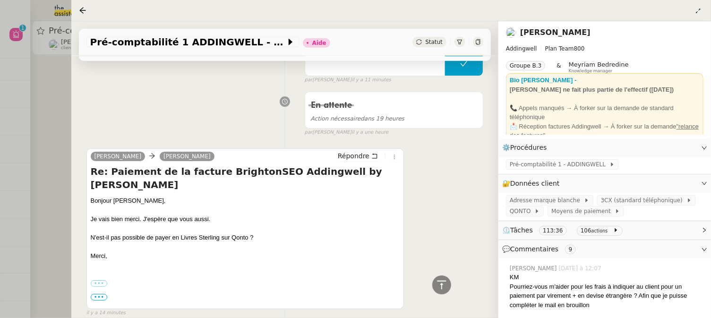
scroll to position [490, 0]
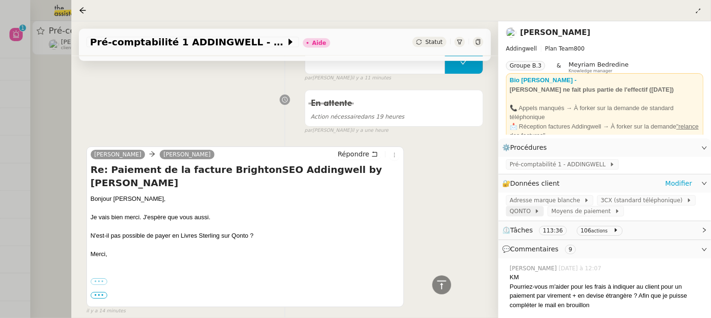
click at [531, 211] on span at bounding box center [533, 211] width 4 height 7
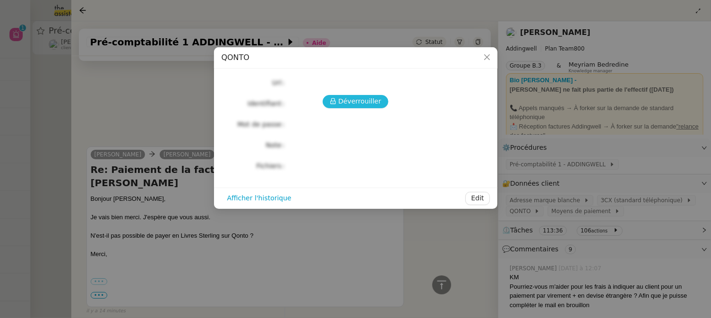
click at [378, 102] on span "Déverrouiller" at bounding box center [359, 101] width 43 height 11
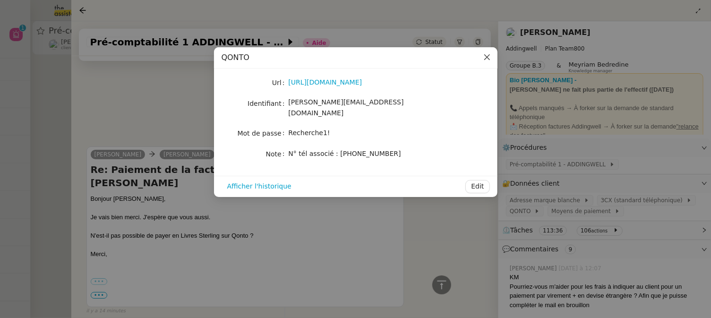
click at [490, 58] on icon "Close" at bounding box center [487, 57] width 8 height 8
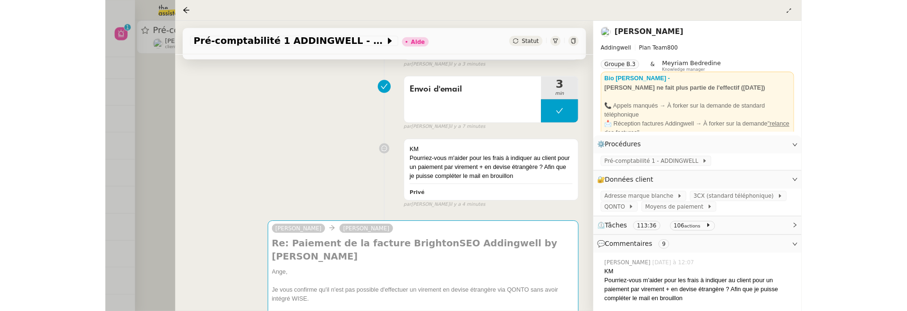
scroll to position [0, 0]
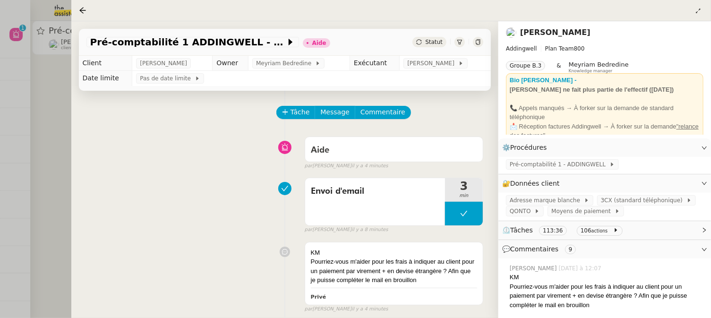
click at [22, 169] on div at bounding box center [355, 159] width 711 height 318
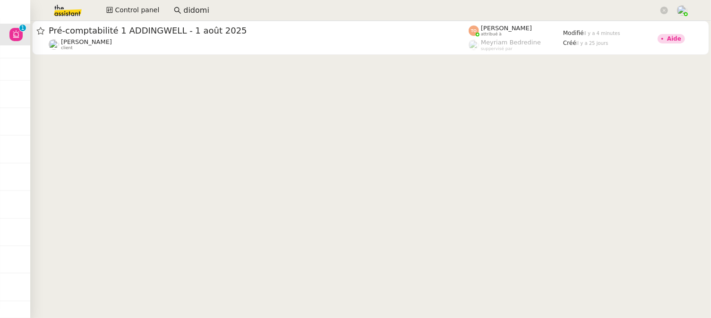
click at [229, 9] on input "didomi" at bounding box center [420, 10] width 475 height 13
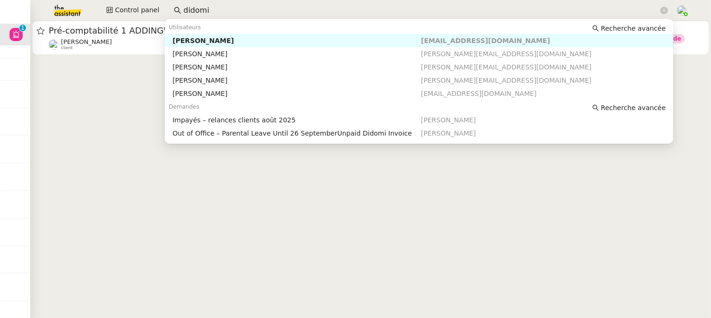
click at [228, 36] on div "Fabien Lesur" at bounding box center [296, 40] width 248 height 9
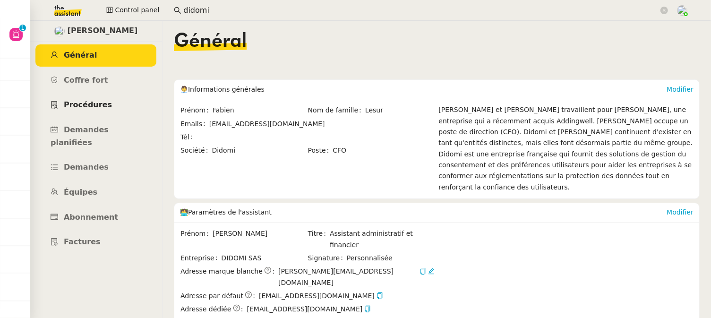
click at [110, 107] on link "Procédures" at bounding box center [95, 105] width 121 height 22
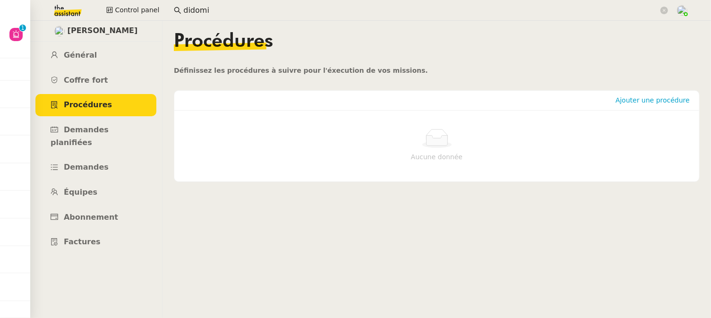
click at [241, 8] on input "didomi" at bounding box center [420, 10] width 475 height 13
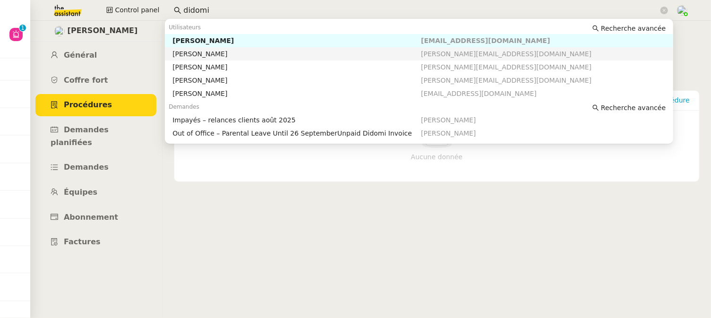
click at [242, 52] on div "Mathilde Borel" at bounding box center [296, 54] width 248 height 9
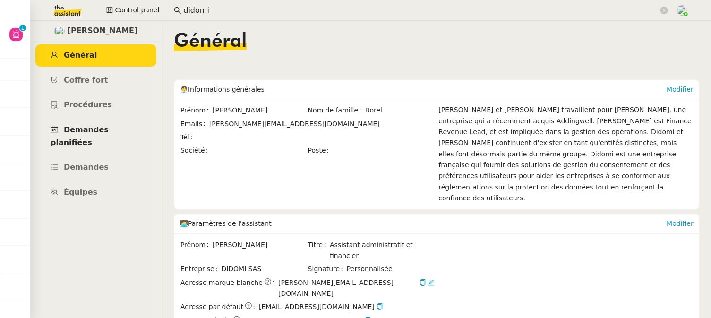
click at [104, 129] on span "Demandes planifiées" at bounding box center [80, 136] width 58 height 22
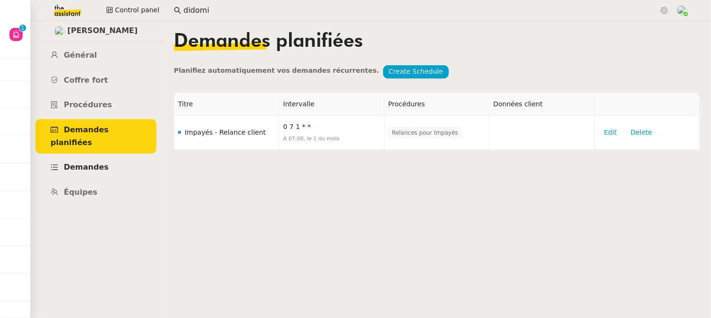
click at [101, 162] on span "Demandes" at bounding box center [86, 166] width 45 height 9
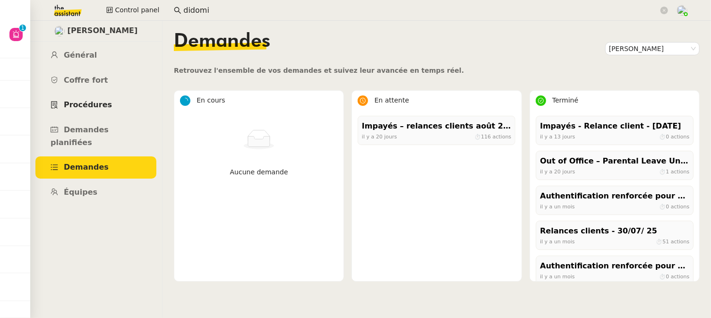
click at [111, 100] on link "Procédures" at bounding box center [95, 105] width 121 height 22
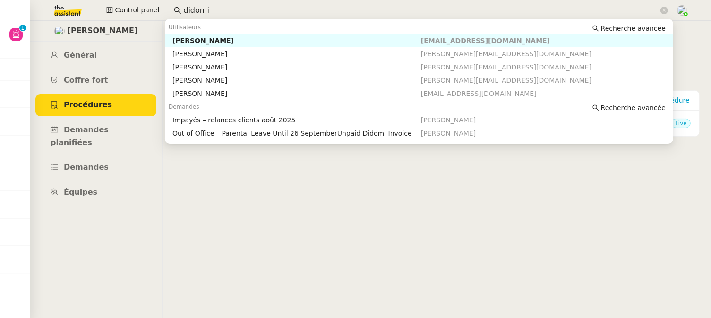
click at [253, 11] on input "didomi" at bounding box center [420, 10] width 475 height 13
click at [253, 64] on div "Mohamed Bennani" at bounding box center [296, 67] width 248 height 9
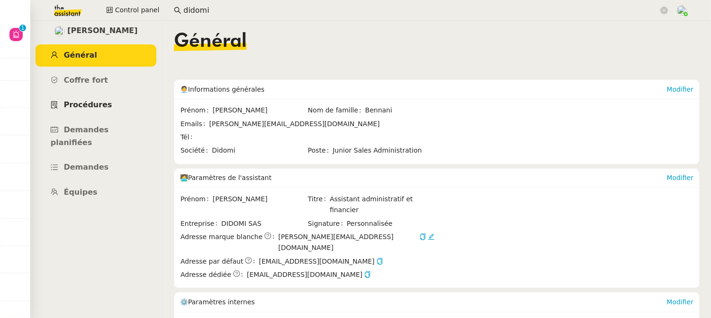
click at [86, 109] on span "Procédures" at bounding box center [88, 104] width 48 height 9
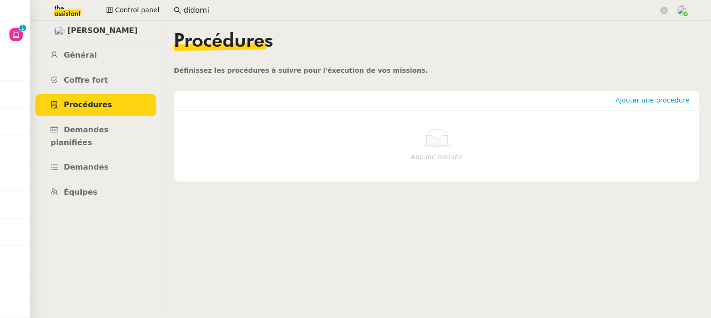
click at [207, 4] on input "didomi" at bounding box center [420, 10] width 475 height 13
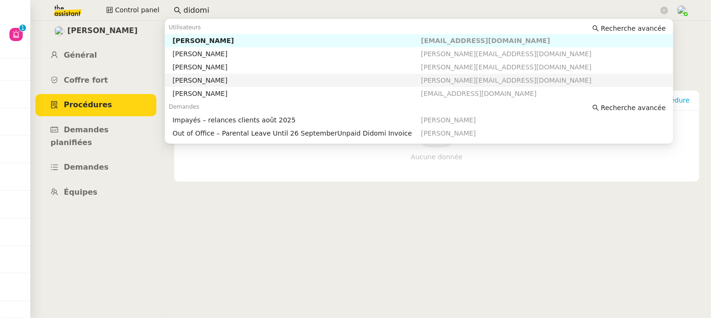
click at [231, 82] on div "Frank Hofmann" at bounding box center [296, 80] width 248 height 9
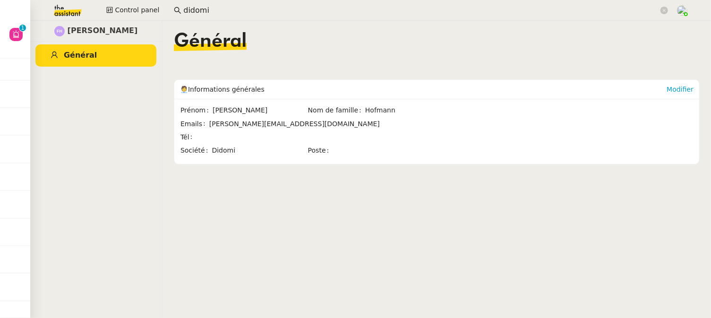
click at [233, 11] on input "didomi" at bounding box center [420, 10] width 475 height 13
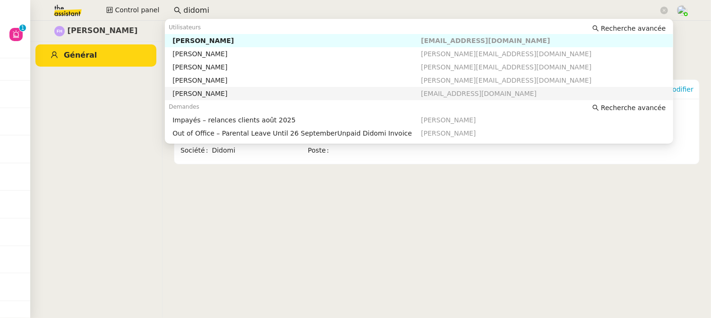
click at [230, 94] on div "Fabien Lesur" at bounding box center [296, 93] width 248 height 9
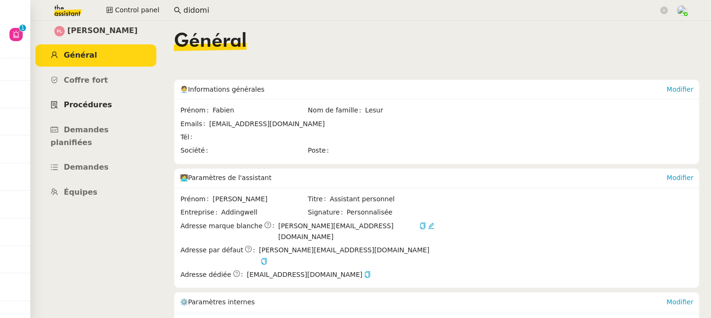
click at [112, 105] on link "Procédures" at bounding box center [95, 105] width 121 height 22
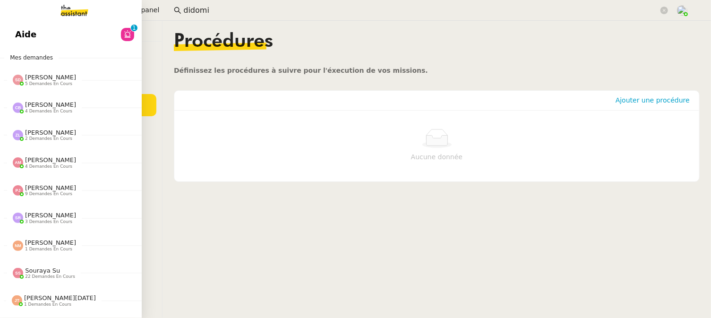
click at [17, 26] on link "Aide 0 1 2 3 4 5 6 7 8 9" at bounding box center [71, 35] width 142 height 22
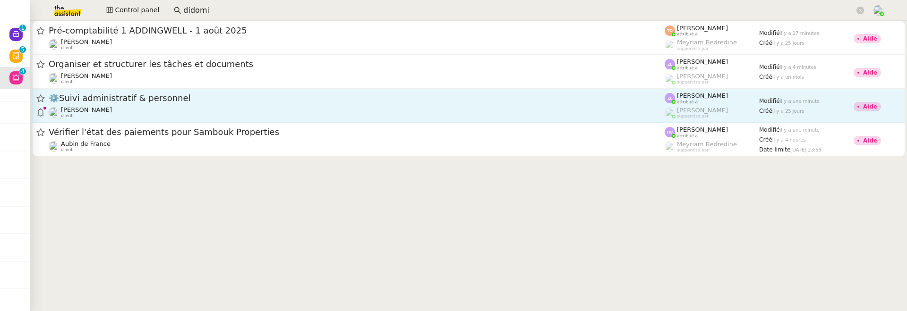
click at [188, 102] on span "⚙️Suivi administratif & personnel" at bounding box center [357, 98] width 616 height 9
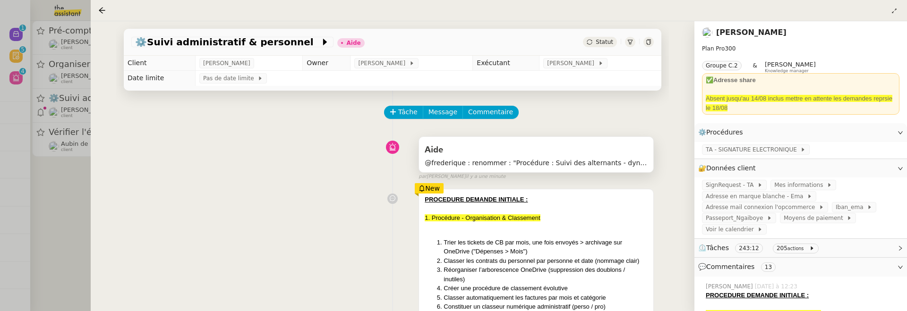
click at [579, 163] on span "@frederique : renommer : "Procédure : Suivi des alternants - dynamique"" at bounding box center [536, 163] width 223 height 11
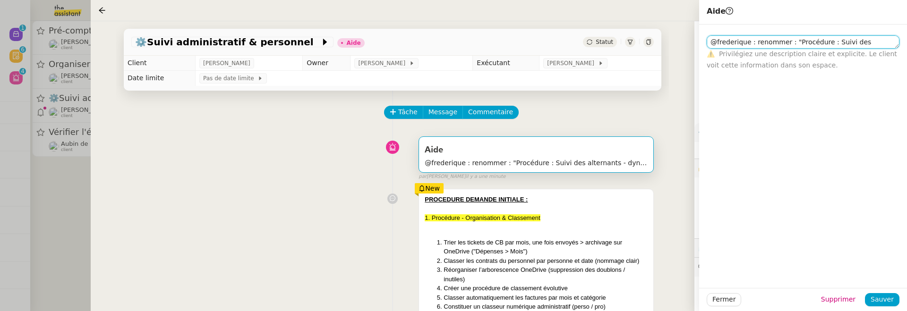
scroll to position [11, 0]
drag, startPoint x: 792, startPoint y: 41, endPoint x: 744, endPoint y: 45, distance: 48.4
click at [710, 45] on textarea "@frederique : renommer : "Procédure : Suivi des alternants - dynamique"" at bounding box center [803, 41] width 193 height 13
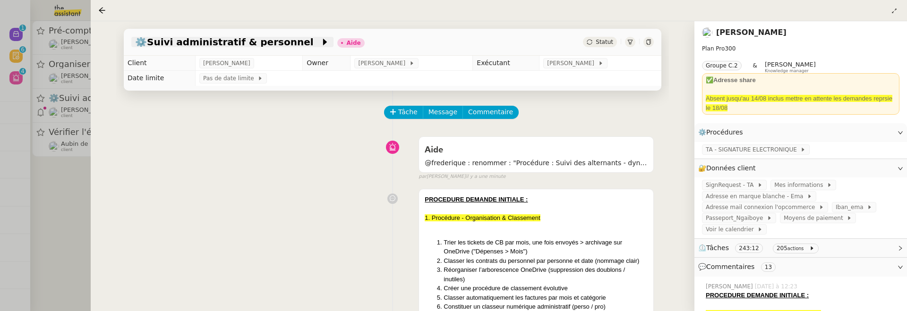
click at [230, 41] on span "⚙️Suivi administratif & personnel" at bounding box center [227, 41] width 185 height 9
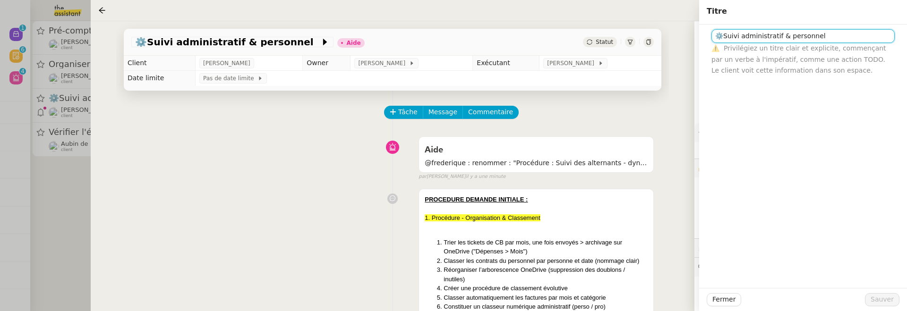
click at [710, 35] on input "⚙️Suivi administratif & personnel" at bounding box center [802, 36] width 183 height 14
drag, startPoint x: 724, startPoint y: 34, endPoint x: 845, endPoint y: 29, distance: 121.0
click at [710, 29] on input "⚙️Suivi administratif & personnel" at bounding box center [802, 36] width 183 height 14
click at [710, 39] on input "⚙️Suivi administratif & personnel" at bounding box center [802, 36] width 183 height 14
drag, startPoint x: 830, startPoint y: 39, endPoint x: 725, endPoint y: 40, distance: 104.9
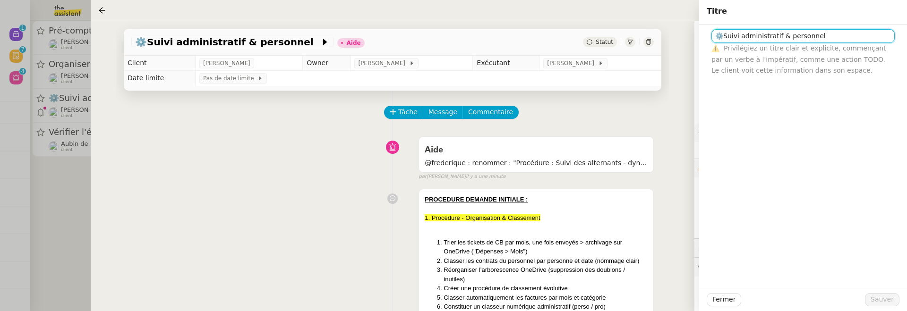
click at [710, 39] on input "⚙️Suivi administratif & personnel" at bounding box center [802, 36] width 183 height 14
paste input "Procédure : Suivi des alternants - dynamique"
type input "⚙️ Procédure : Suivi des alternants - dynamique"
click at [710, 304] on span "Sauver" at bounding box center [881, 299] width 23 height 11
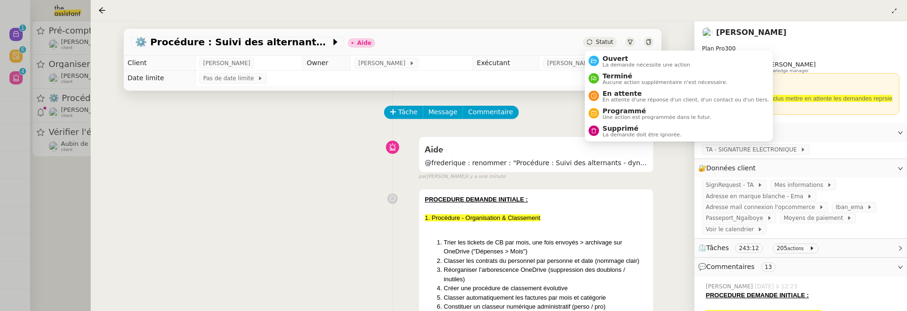
click at [596, 41] on div "Statut" at bounding box center [600, 42] width 34 height 10
click at [618, 59] on span "Ouvert" at bounding box center [647, 59] width 88 height 8
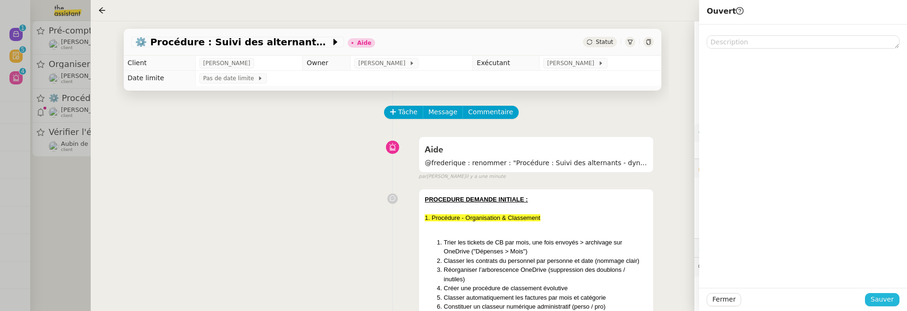
click at [710, 300] on span "Sauver" at bounding box center [881, 299] width 23 height 11
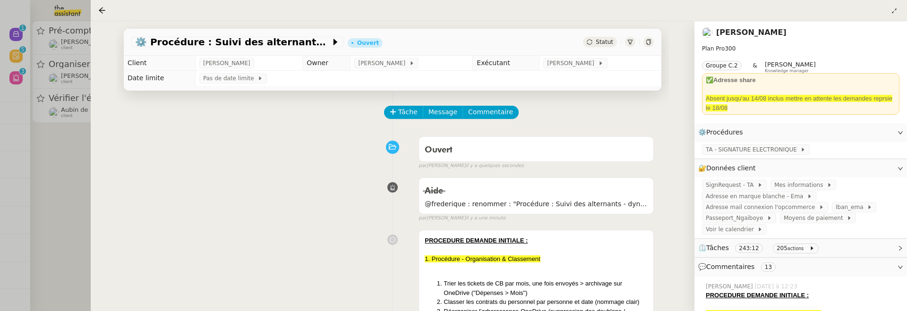
click at [76, 179] on div at bounding box center [453, 155] width 907 height 311
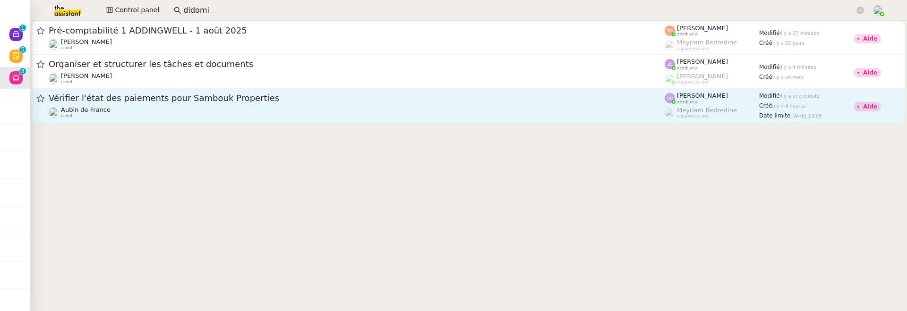
click at [169, 111] on div "Aubin de France client" at bounding box center [357, 112] width 616 height 12
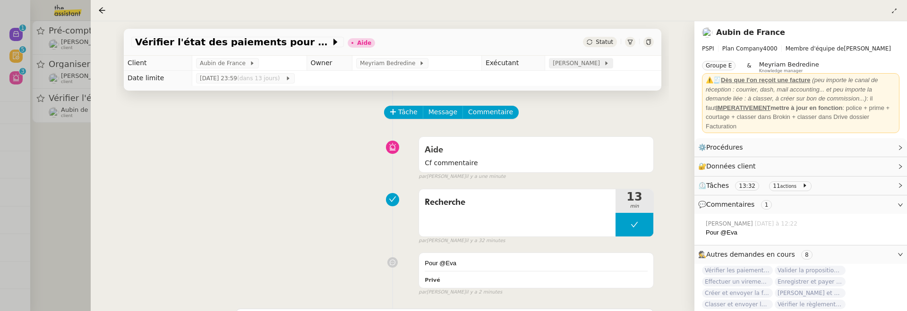
click at [576, 68] on span "Hannah Cassar" at bounding box center [578, 63] width 51 height 9
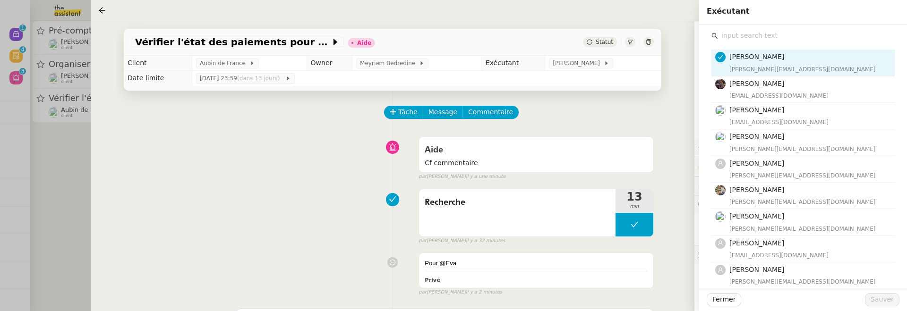
click at [710, 31] on input "text" at bounding box center [806, 35] width 177 height 13
type input "r"
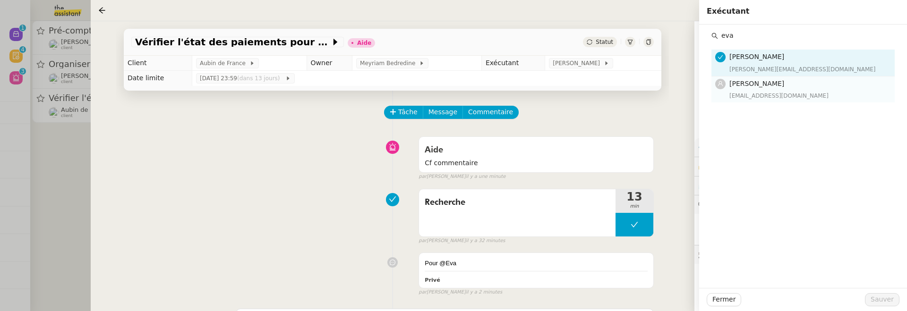
type input "eva"
click at [710, 98] on div "eva@theassistant.team" at bounding box center [809, 95] width 160 height 9
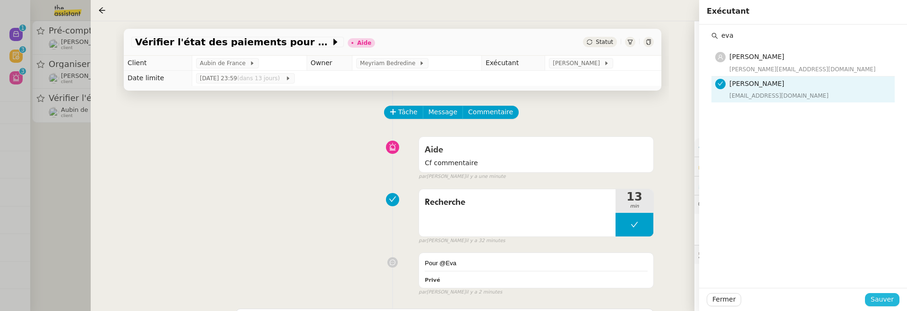
click at [710, 297] on span "Sauver" at bounding box center [881, 299] width 23 height 11
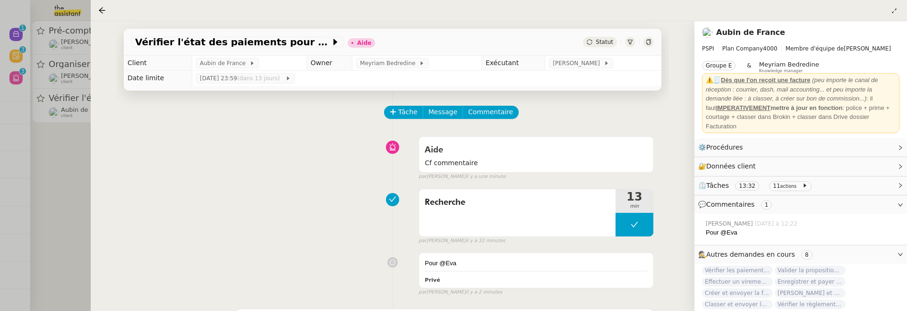
click at [605, 47] on div "Statut" at bounding box center [600, 42] width 34 height 10
click at [611, 58] on td "[PERSON_NAME]" at bounding box center [603, 63] width 116 height 15
click at [598, 45] on span "Statut" at bounding box center [604, 42] width 17 height 7
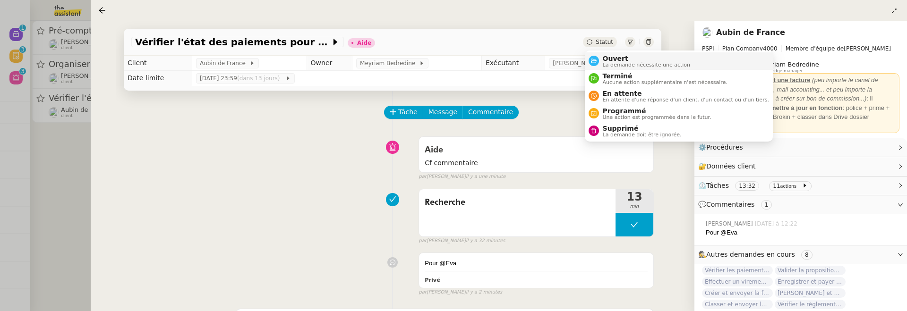
click at [608, 60] on span "Ouvert" at bounding box center [647, 59] width 88 height 8
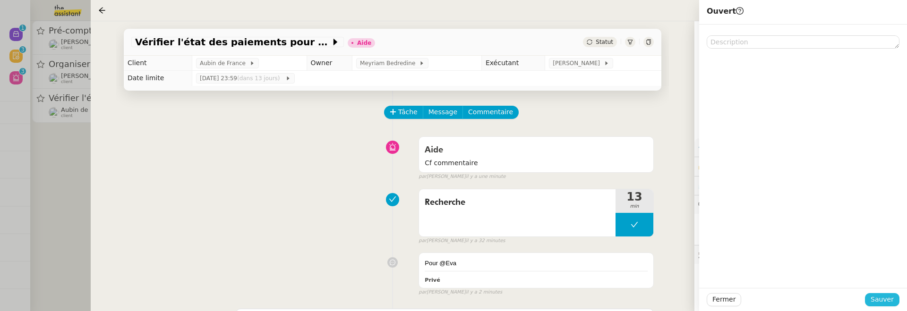
click at [710, 301] on span "Sauver" at bounding box center [881, 299] width 23 height 11
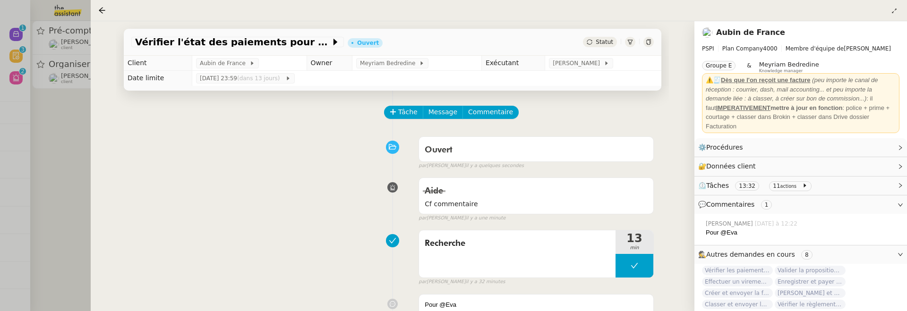
click at [81, 153] on div at bounding box center [453, 155] width 907 height 311
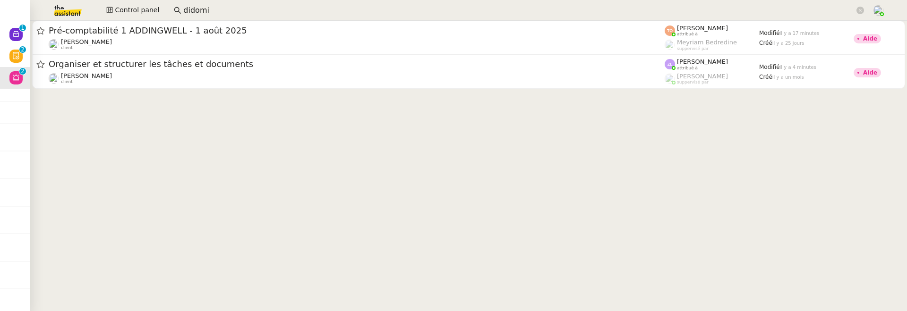
click at [156, 76] on div "[PERSON_NAME] client" at bounding box center [357, 78] width 616 height 12
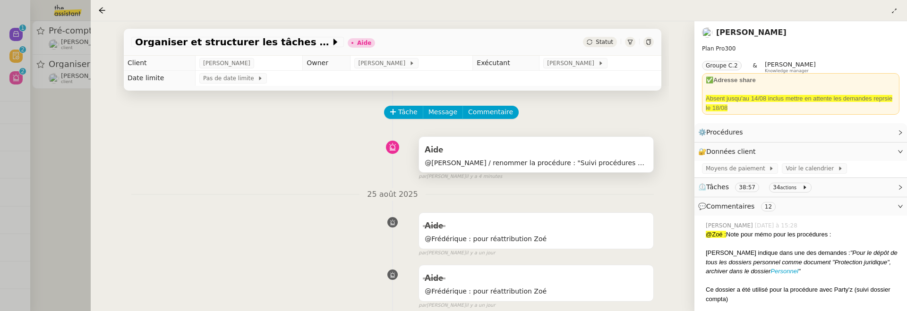
click at [590, 158] on span "@frederique / renommer la procédure : "Suivi procédures en cours de Réma (globa…" at bounding box center [536, 163] width 223 height 11
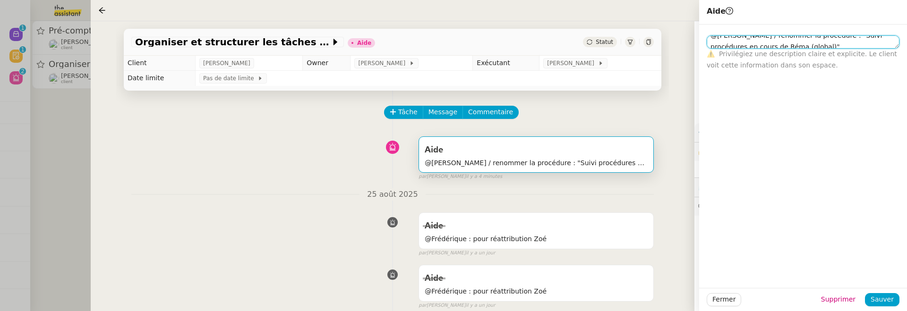
scroll to position [11, 0]
drag, startPoint x: 834, startPoint y: 41, endPoint x: 906, endPoint y: 43, distance: 72.8
click at [710, 43] on div "@frederique / renommer la procédure : "Suivi procédures en cours de Réma (globa…" at bounding box center [803, 48] width 208 height 46
click at [188, 41] on span "Organiser et structurer les tâches et documents" at bounding box center [233, 41] width 196 height 9
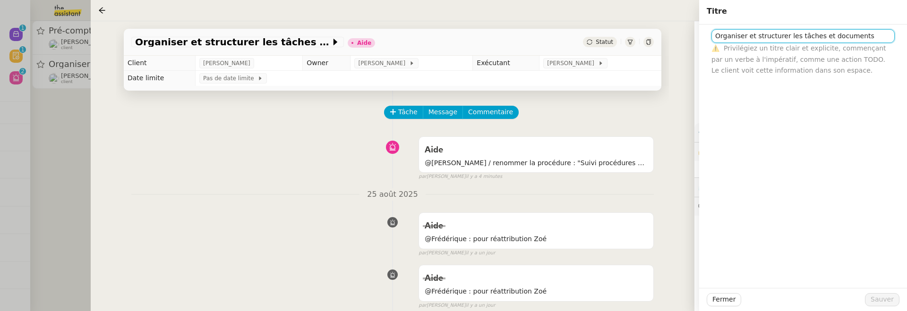
click at [710, 34] on input "Organiser et structurer les tâches et documents" at bounding box center [802, 36] width 183 height 14
paste input "Suivi procédures en cours de Réma (global)""
type input "Suivi procédures en cours de Réma (global)"
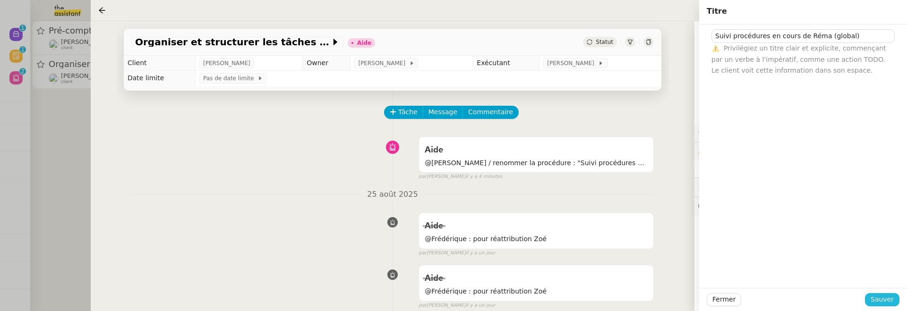
click at [710, 294] on button "Sauver" at bounding box center [882, 299] width 34 height 13
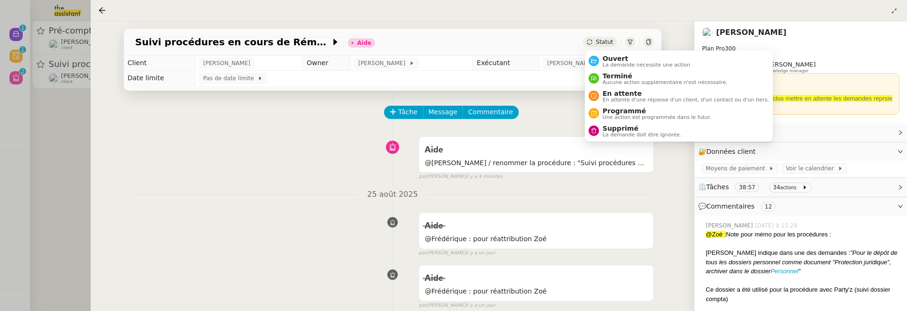
click at [603, 41] on span "Statut" at bounding box center [604, 42] width 17 height 7
click at [612, 57] on span "Ouvert" at bounding box center [647, 59] width 88 height 8
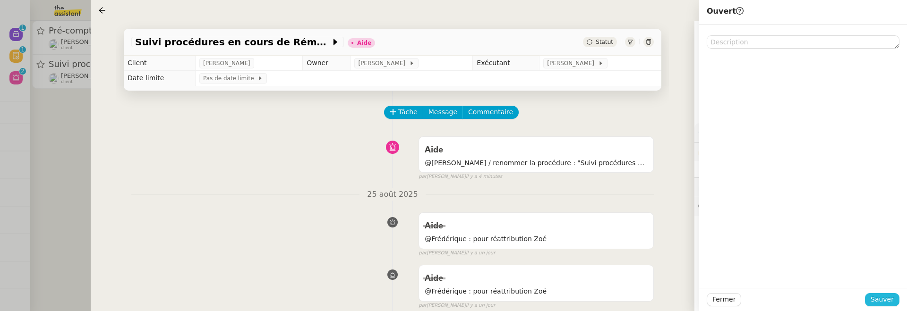
click at [710, 302] on span "Sauver" at bounding box center [881, 299] width 23 height 11
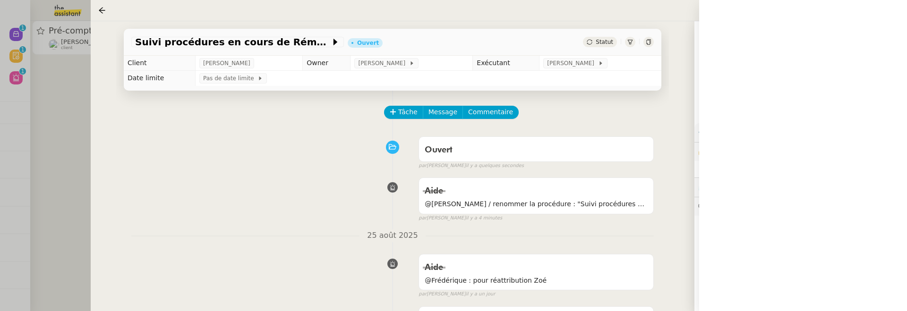
click at [79, 137] on div at bounding box center [453, 155] width 907 height 311
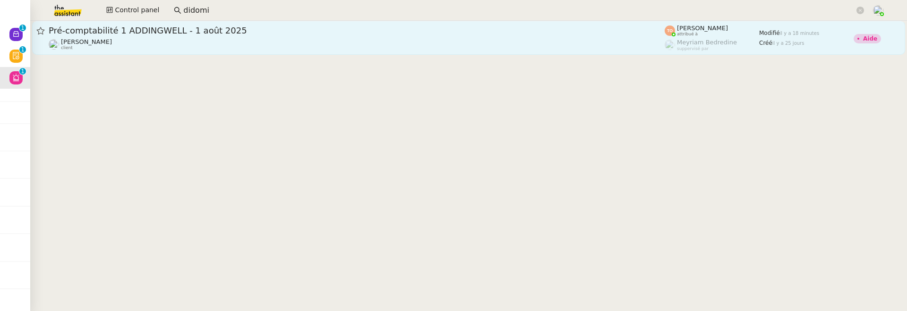
click at [203, 39] on div "Julien Decroix client" at bounding box center [357, 44] width 616 height 12
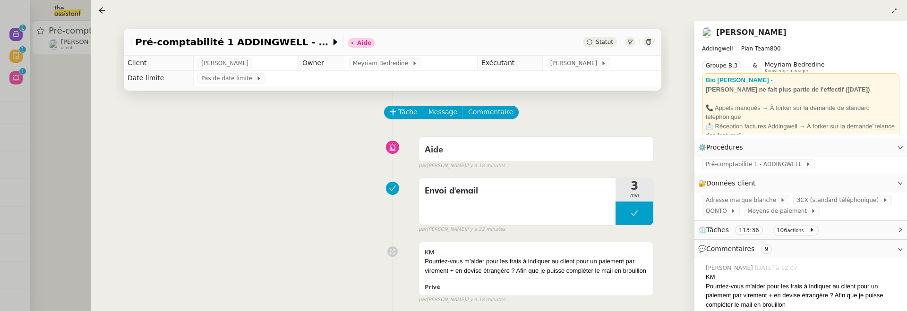
click at [61, 177] on div at bounding box center [453, 155] width 907 height 311
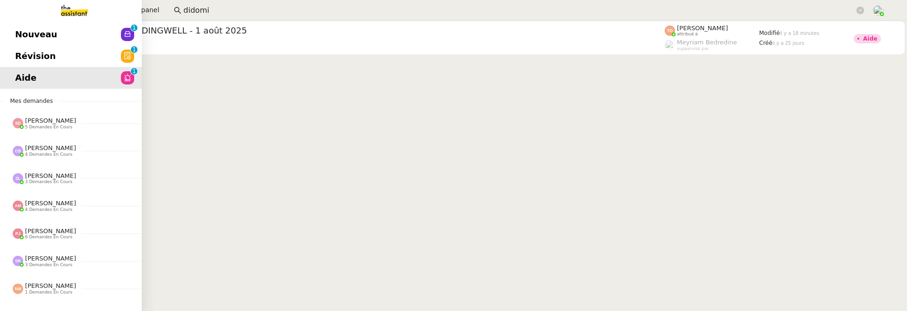
click at [19, 57] on span "Révision" at bounding box center [35, 56] width 41 height 14
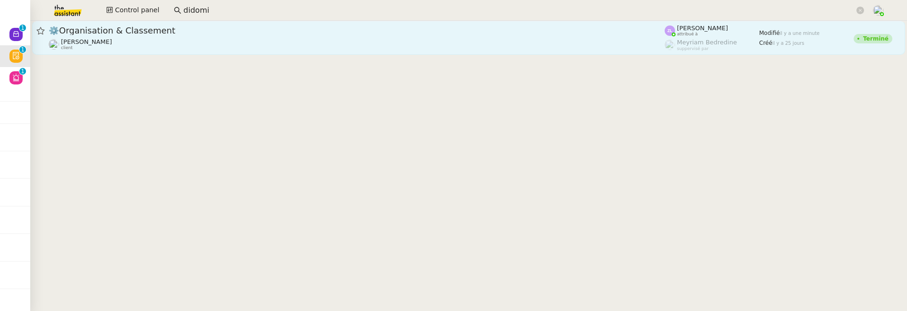
click at [283, 43] on div "[PERSON_NAME] client" at bounding box center [357, 44] width 616 height 12
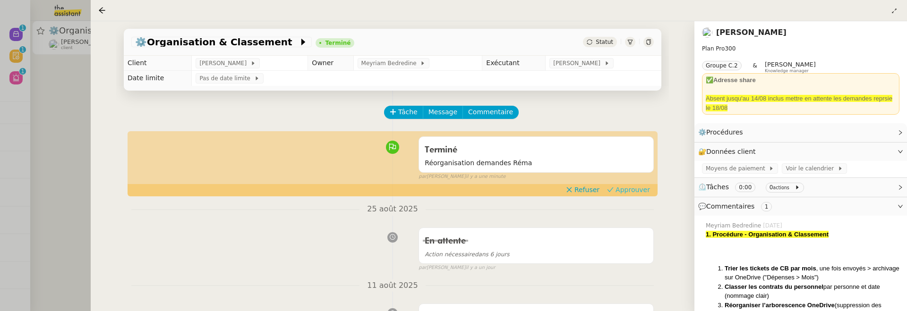
click at [641, 188] on span "Approuver" at bounding box center [632, 189] width 34 height 9
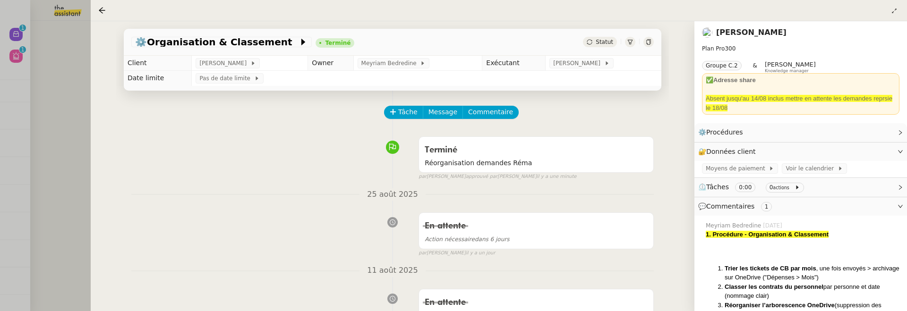
click at [68, 92] on div at bounding box center [453, 155] width 907 height 311
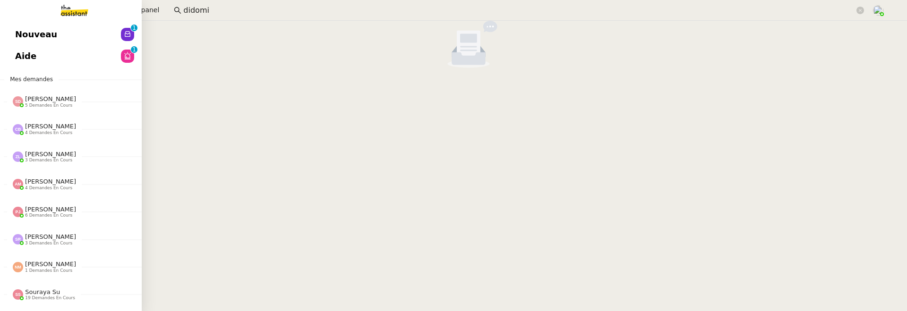
click at [25, 32] on link "Nouveau 0 1 2 3 4 5 6 7 8 9" at bounding box center [71, 35] width 142 height 22
click at [15, 40] on span "Révision" at bounding box center [35, 34] width 41 height 14
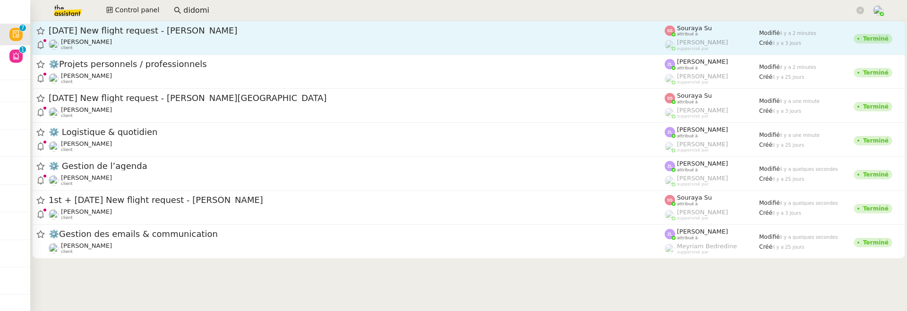
click at [233, 37] on div "[DATE] New flight request - [PERSON_NAME] [PERSON_NAME] client" at bounding box center [357, 38] width 616 height 26
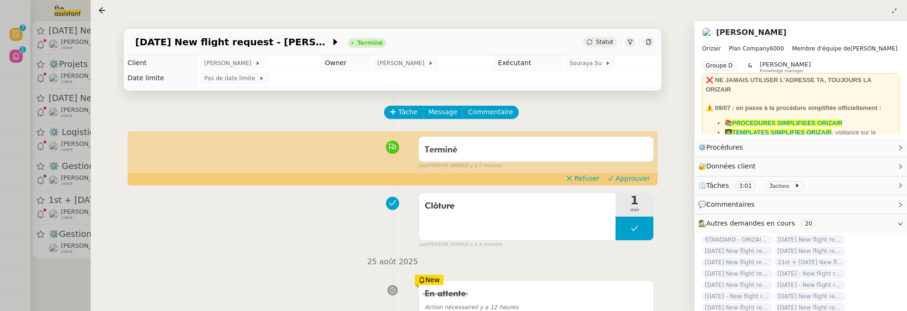
scroll to position [29, 0]
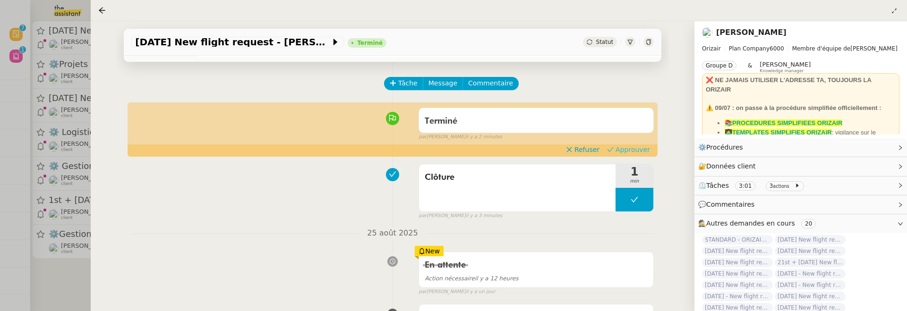
click at [619, 148] on span "Approuver" at bounding box center [632, 149] width 34 height 9
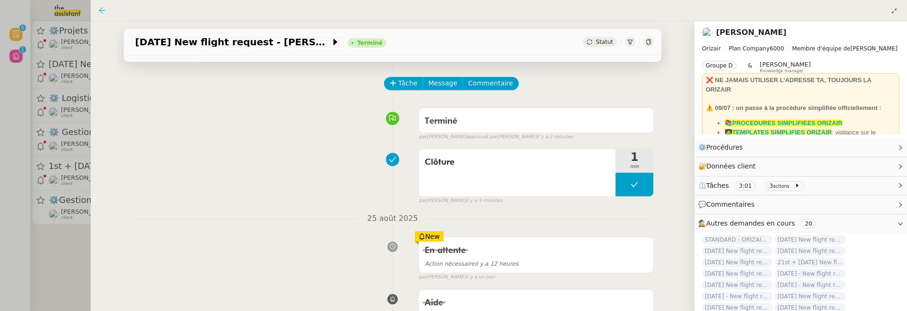
click at [100, 12] on icon at bounding box center [102, 11] width 8 height 8
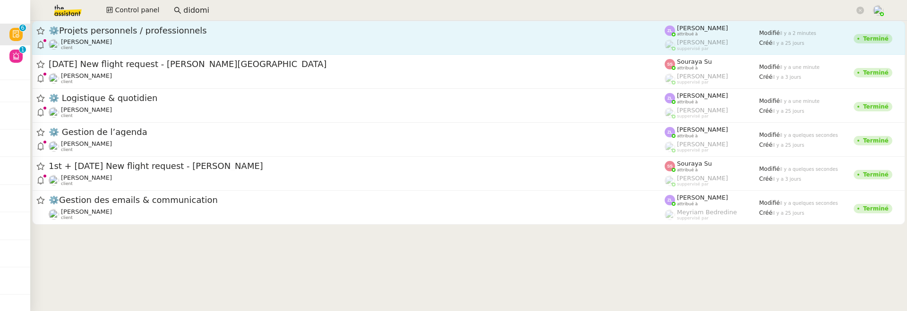
click at [150, 33] on span "⚙️Projets personnels / professionnels" at bounding box center [357, 30] width 616 height 9
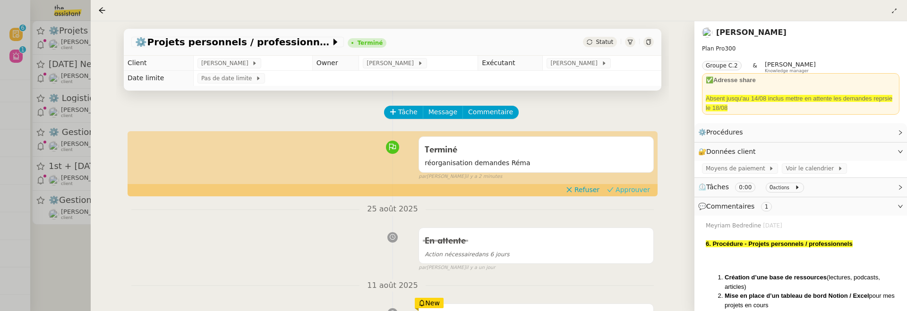
click at [629, 193] on span "Approuver" at bounding box center [632, 189] width 34 height 9
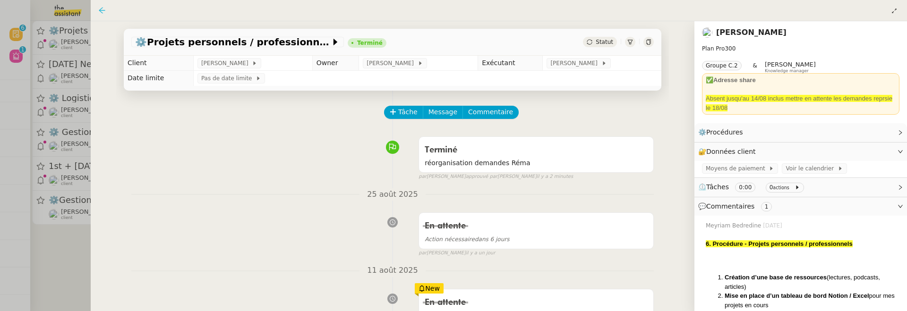
click at [100, 11] on icon at bounding box center [102, 10] width 6 height 6
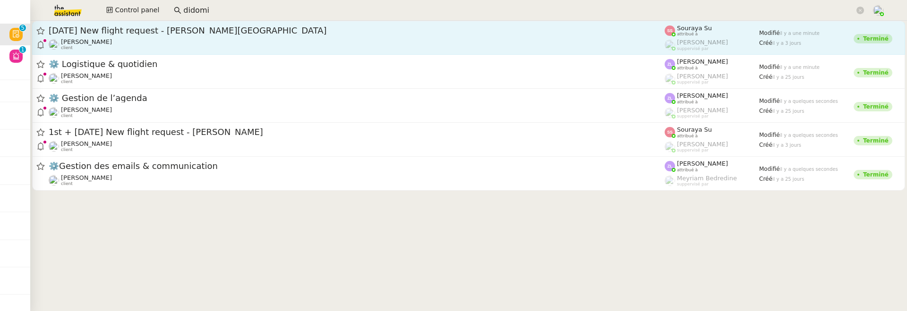
click at [189, 45] on div "[PERSON_NAME] client" at bounding box center [357, 44] width 616 height 12
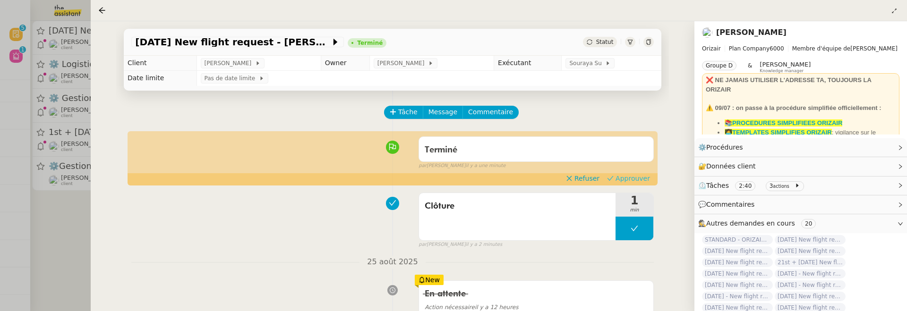
click at [624, 178] on span "Approuver" at bounding box center [632, 178] width 34 height 9
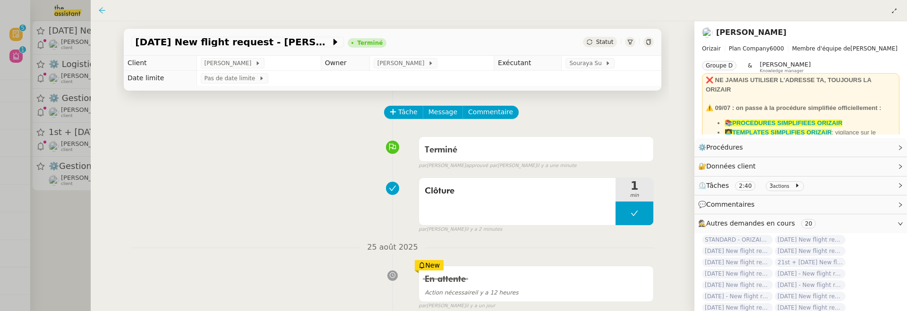
click at [101, 9] on icon at bounding box center [102, 11] width 8 height 8
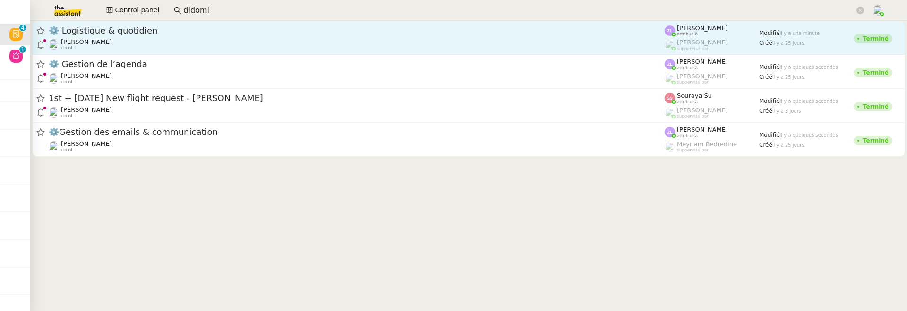
click at [153, 38] on div "[PERSON_NAME] client" at bounding box center [357, 44] width 616 height 12
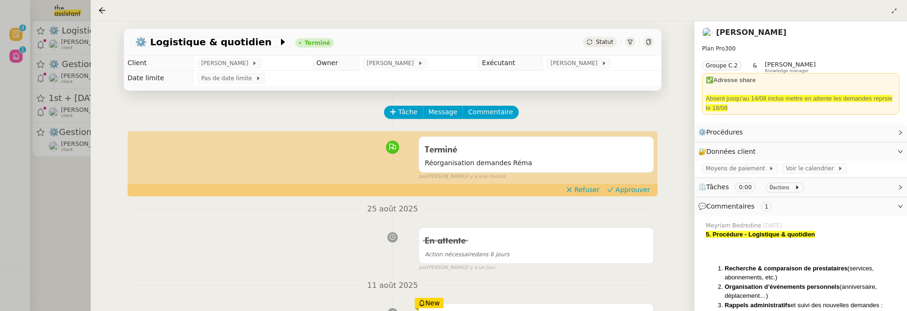
scroll to position [0, 0]
click at [639, 194] on button "Approuver" at bounding box center [628, 189] width 51 height 10
click at [82, 193] on div at bounding box center [453, 155] width 907 height 311
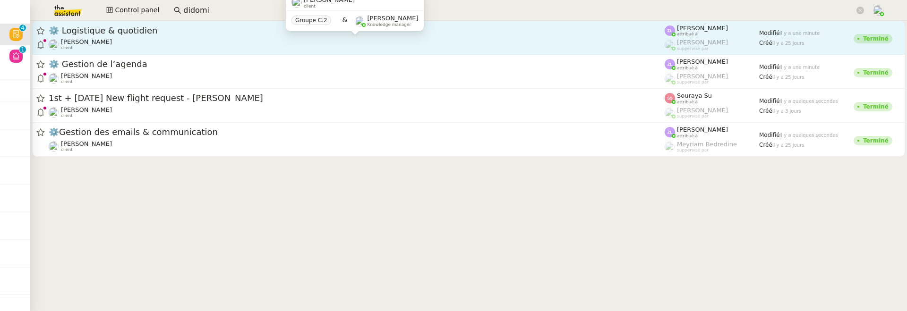
click at [167, 38] on div "[PERSON_NAME] client" at bounding box center [357, 44] width 616 height 12
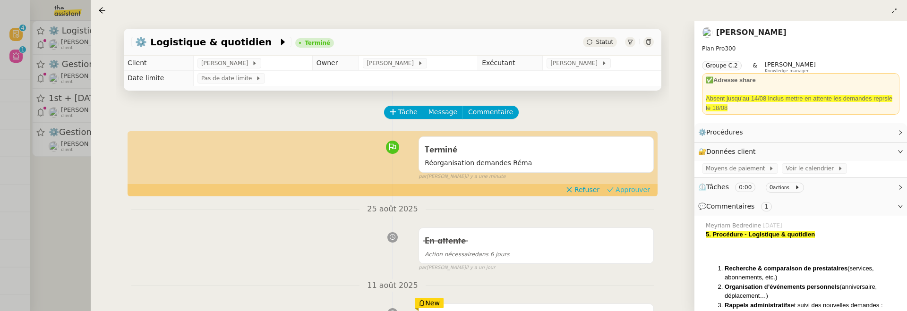
click at [647, 191] on span "Approuver" at bounding box center [632, 189] width 34 height 9
click at [71, 220] on div at bounding box center [453, 155] width 907 height 311
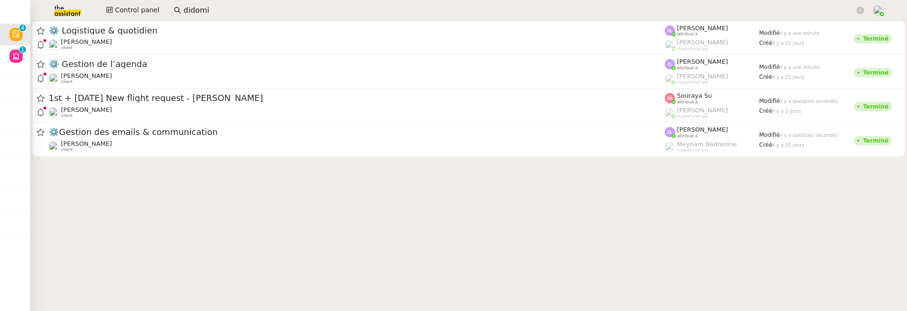
click at [66, 194] on cdk-virtual-scroll-viewport "⚙️ Logistique & quotidien [PERSON_NAME] client [PERSON_NAME] attribué à [PERSON…" at bounding box center [468, 166] width 877 height 290
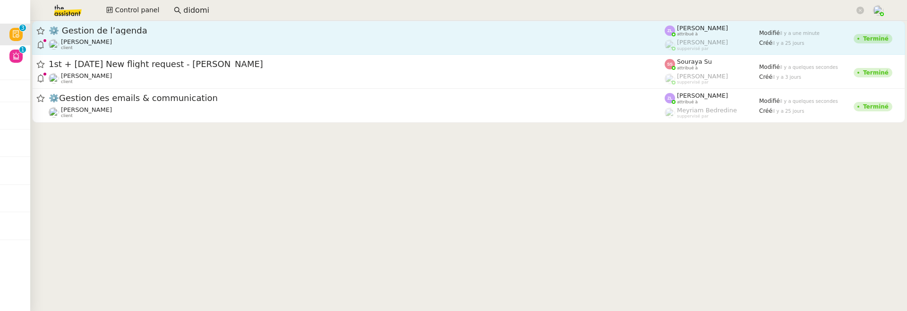
click at [173, 43] on div "[PERSON_NAME] client" at bounding box center [357, 44] width 616 height 12
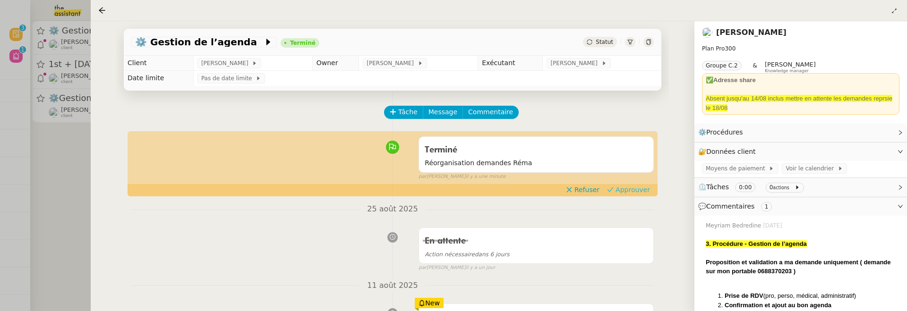
click at [624, 186] on span "Approuver" at bounding box center [632, 189] width 34 height 9
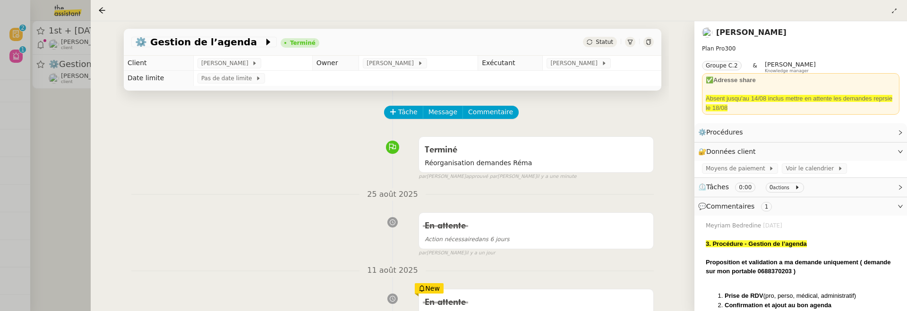
click at [62, 189] on div at bounding box center [453, 155] width 907 height 311
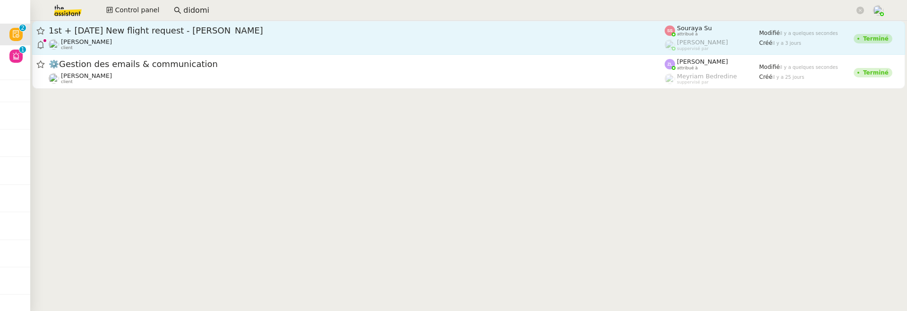
click at [196, 51] on link "1st + [DATE] New flight request - [PERSON_NAME] [PERSON_NAME] client [PERSON_NA…" at bounding box center [468, 38] width 873 height 34
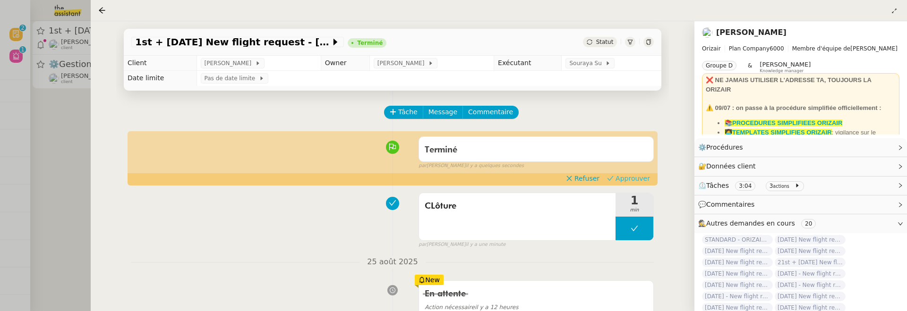
click at [647, 175] on span "Approuver" at bounding box center [632, 178] width 34 height 9
click at [54, 163] on div at bounding box center [453, 155] width 907 height 311
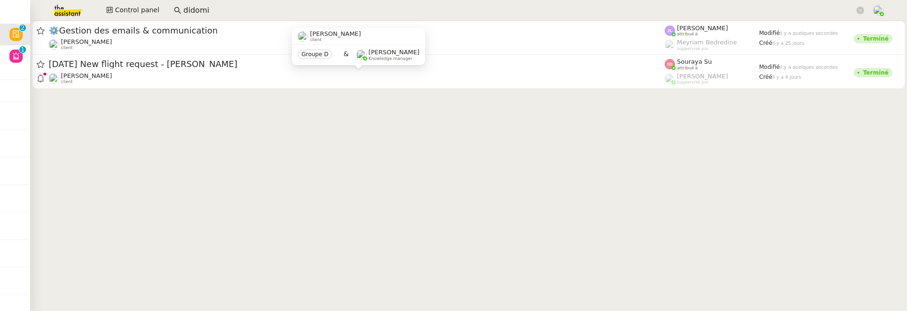
click at [298, 40] on div at bounding box center [303, 36] width 10 height 10
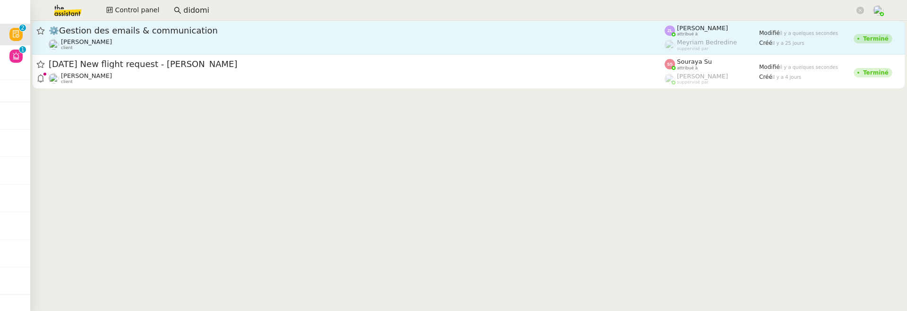
click at [195, 39] on div "[PERSON_NAME] client" at bounding box center [357, 44] width 616 height 12
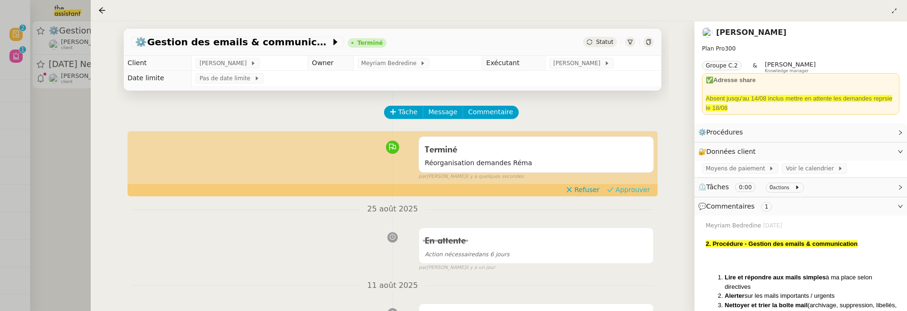
click at [642, 194] on span "Approuver" at bounding box center [632, 189] width 34 height 9
click at [57, 150] on div at bounding box center [453, 155] width 907 height 311
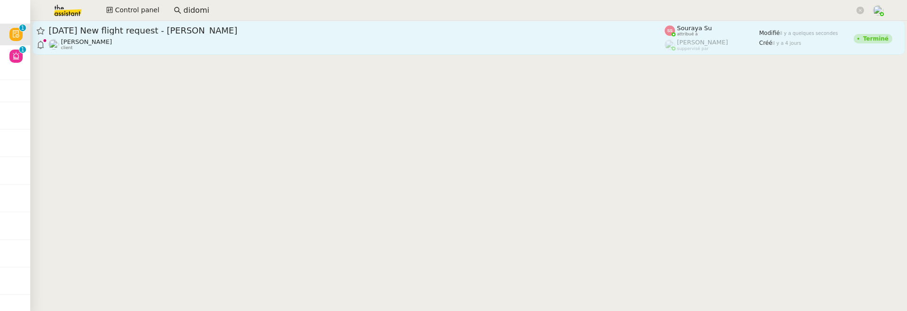
click at [175, 43] on div "[PERSON_NAME] client" at bounding box center [357, 44] width 616 height 12
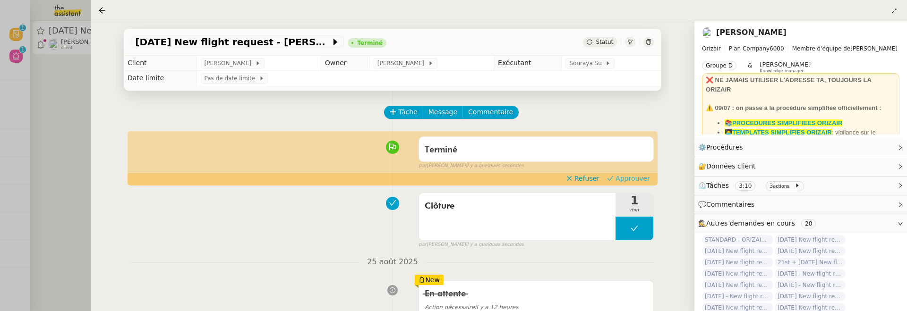
click at [626, 173] on button "Approuver" at bounding box center [628, 178] width 51 height 10
click at [51, 90] on div at bounding box center [453, 155] width 907 height 311
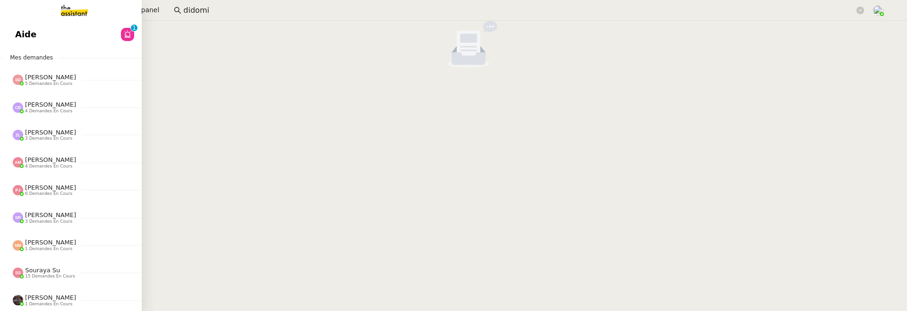
click at [22, 40] on span "Aide" at bounding box center [25, 34] width 21 height 14
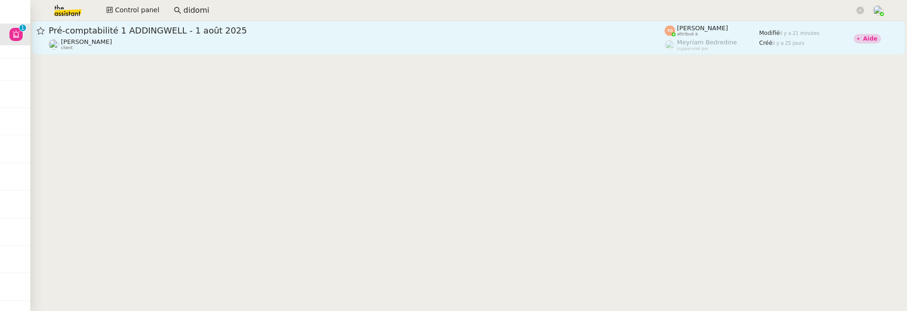
click at [402, 30] on span "Pré-comptabilité 1 ADDINGWELL - 1 août 2025" at bounding box center [357, 30] width 616 height 9
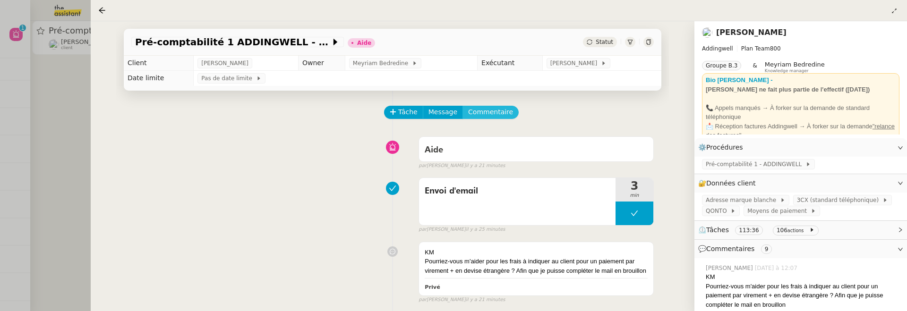
click at [494, 116] on span "Commentaire" at bounding box center [490, 112] width 45 height 11
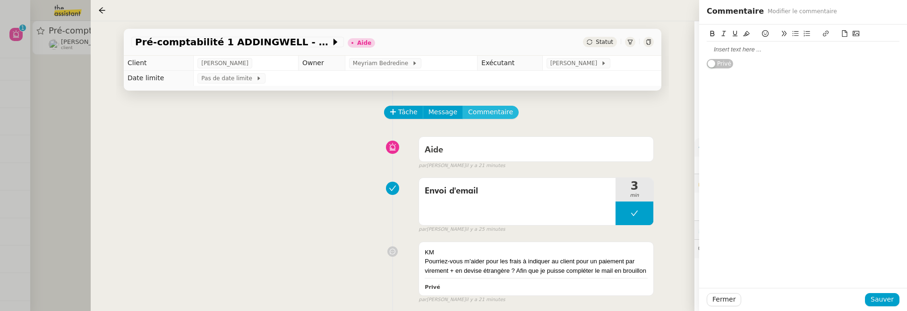
click at [462, 106] on button "Commentaire" at bounding box center [490, 112] width 56 height 13
click at [715, 47] on div at bounding box center [803, 49] width 193 height 9
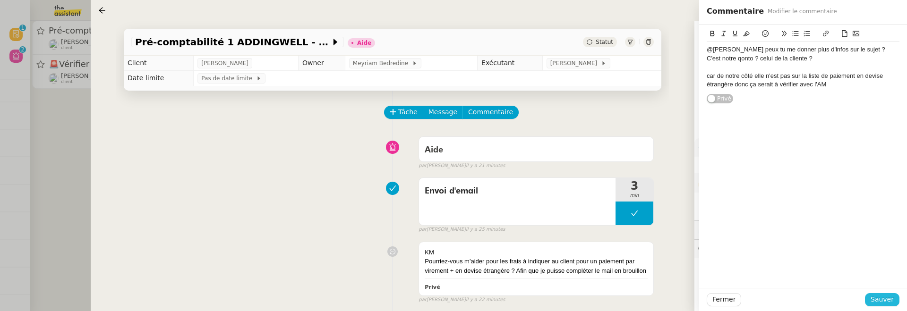
click at [894, 294] on span "Sauver" at bounding box center [881, 299] width 23 height 11
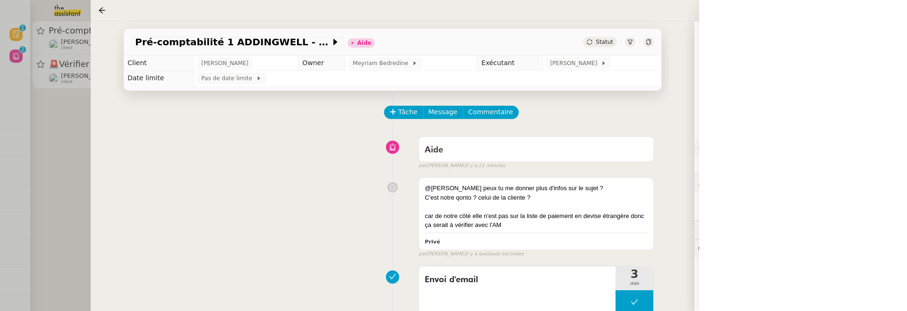
click at [597, 39] on span "Statut" at bounding box center [604, 42] width 17 height 7
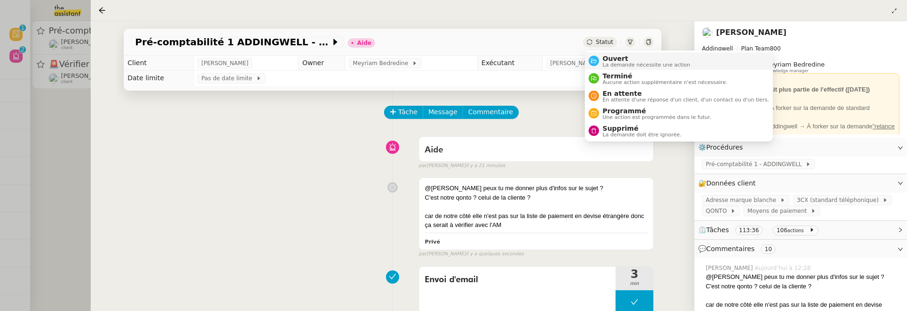
click at [612, 59] on span "Ouvert" at bounding box center [647, 59] width 88 height 8
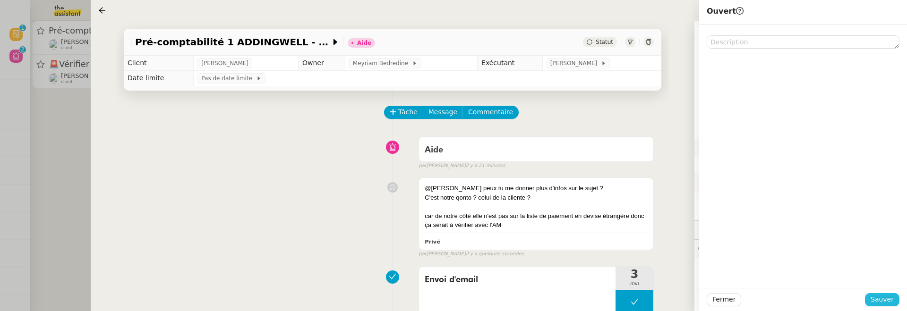
click at [884, 298] on span "Sauver" at bounding box center [881, 299] width 23 height 11
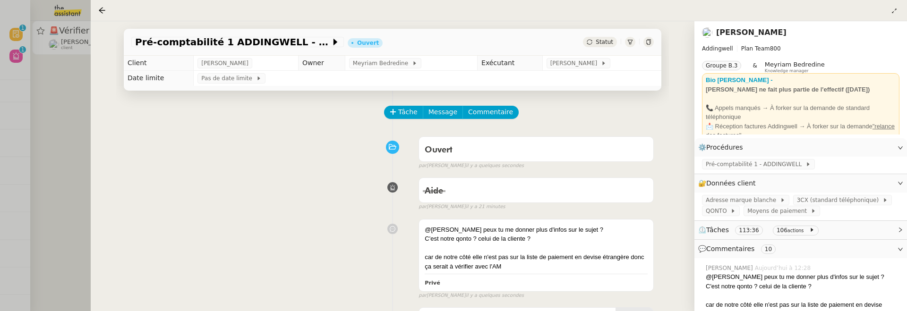
click at [34, 179] on div at bounding box center [453, 155] width 907 height 311
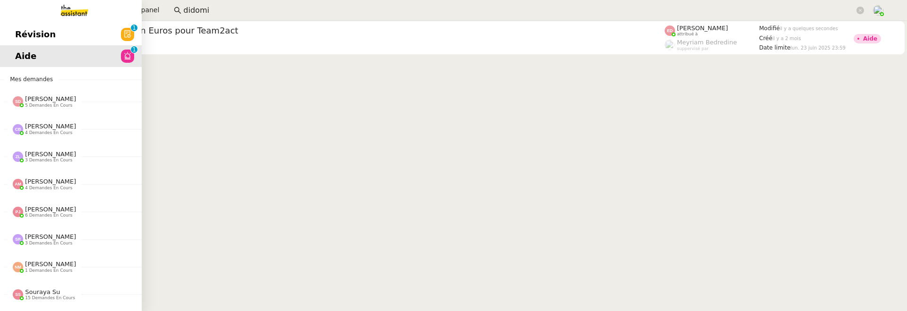
click at [28, 35] on span "Révision" at bounding box center [35, 34] width 41 height 14
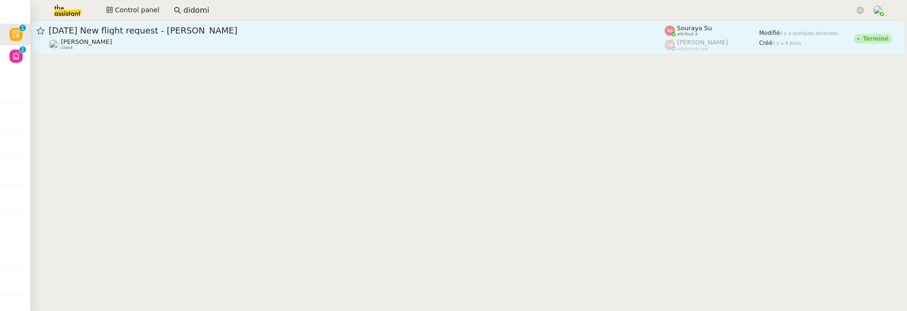
click at [312, 34] on span "[DATE] New flight request - [PERSON_NAME]" at bounding box center [357, 30] width 616 height 9
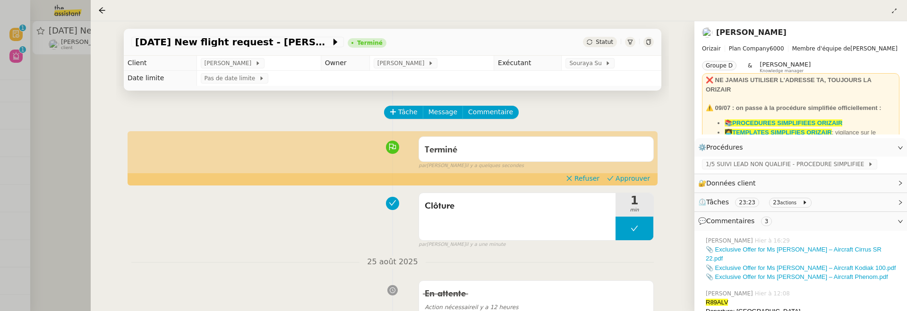
click at [638, 170] on div "Terminé false par [PERSON_NAME] il y a quelques secondes" at bounding box center [392, 151] width 522 height 38
click at [639, 178] on span "Approuver" at bounding box center [632, 178] width 34 height 9
